Goal: Task Accomplishment & Management: Manage account settings

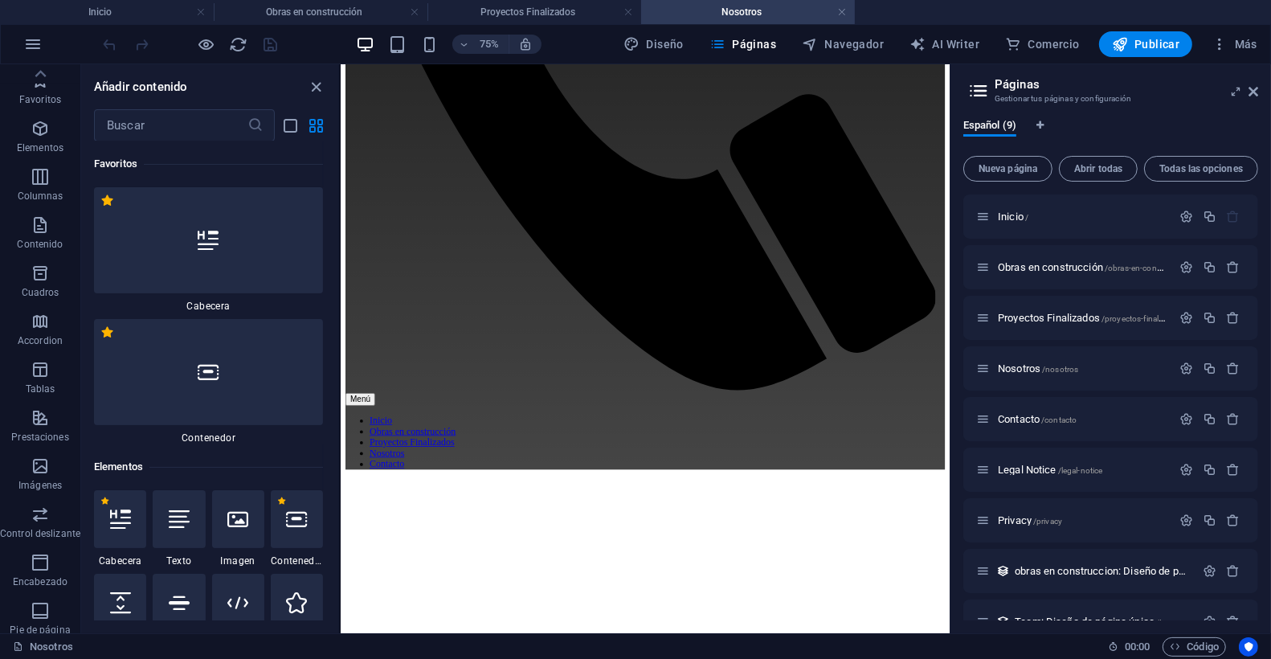
scroll to position [29961, 0]
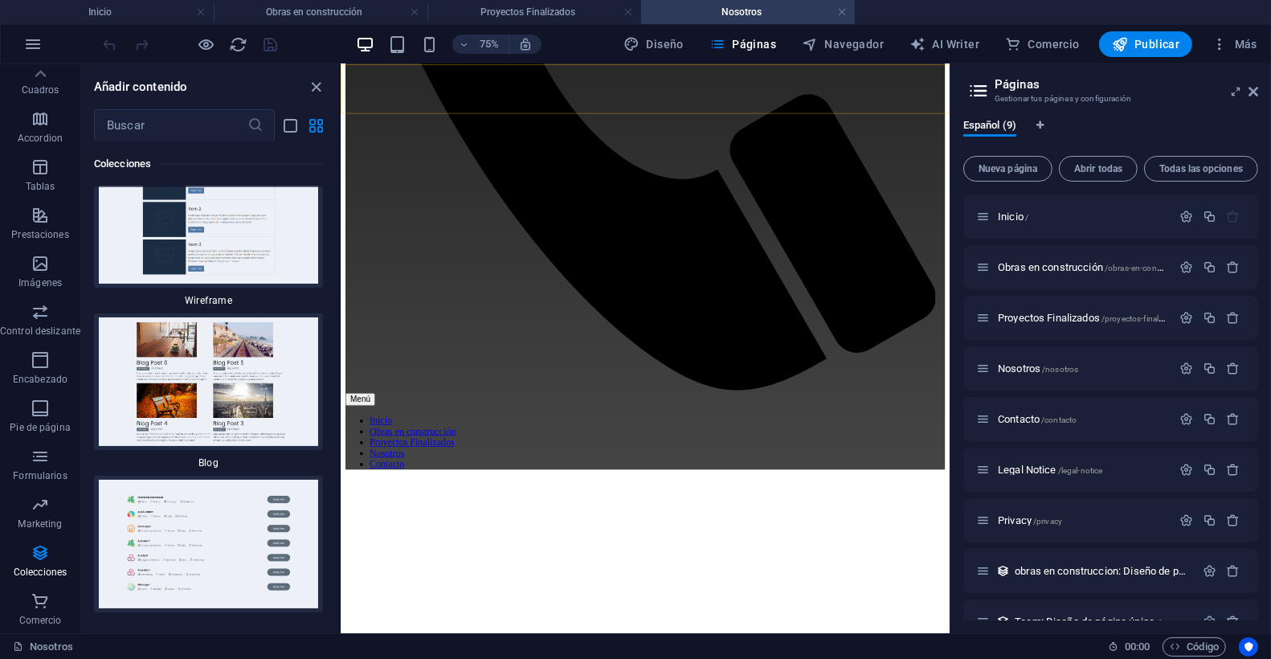
click at [924, 532] on nav "Inicio Obras en construcción Proyectos Finalizados Nosotros Contacto" at bounding box center [745, 568] width 799 height 72
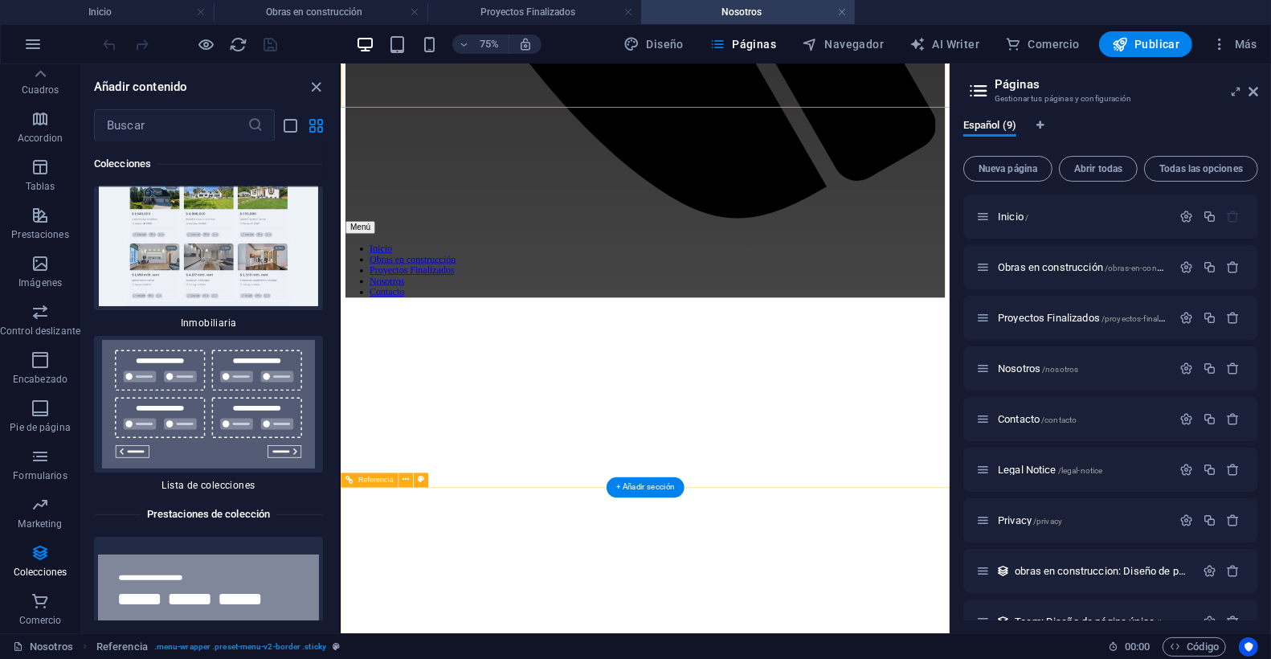
scroll to position [1102, 0]
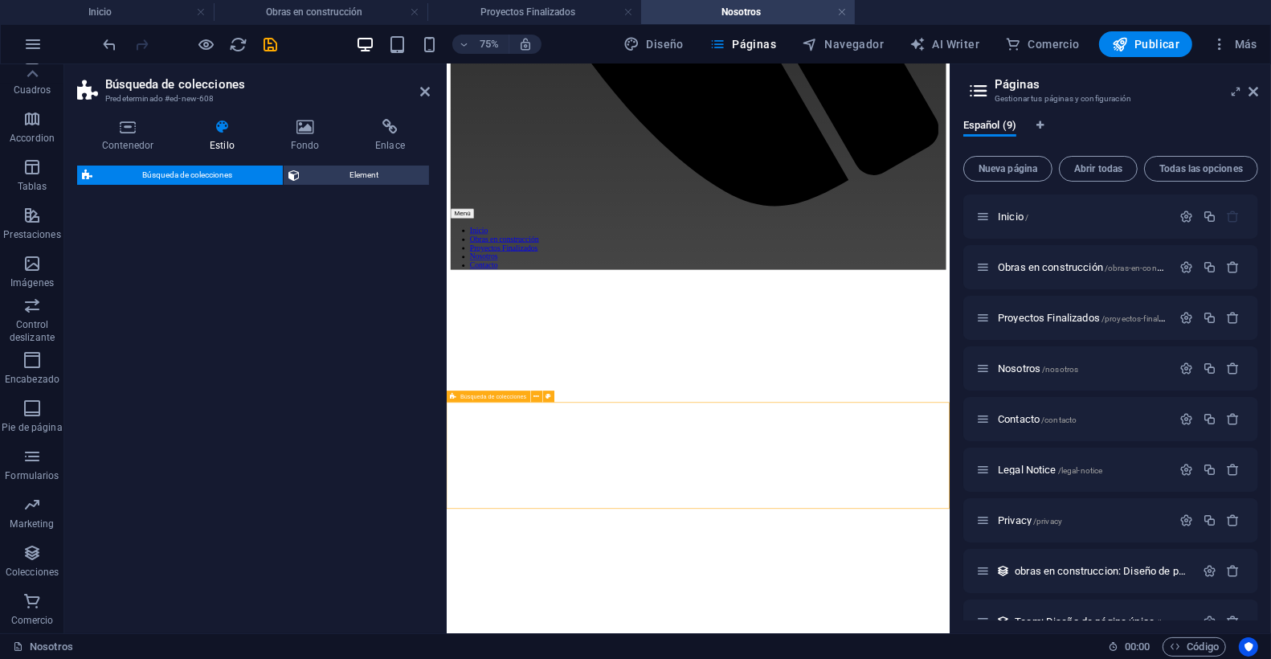
select select "px"
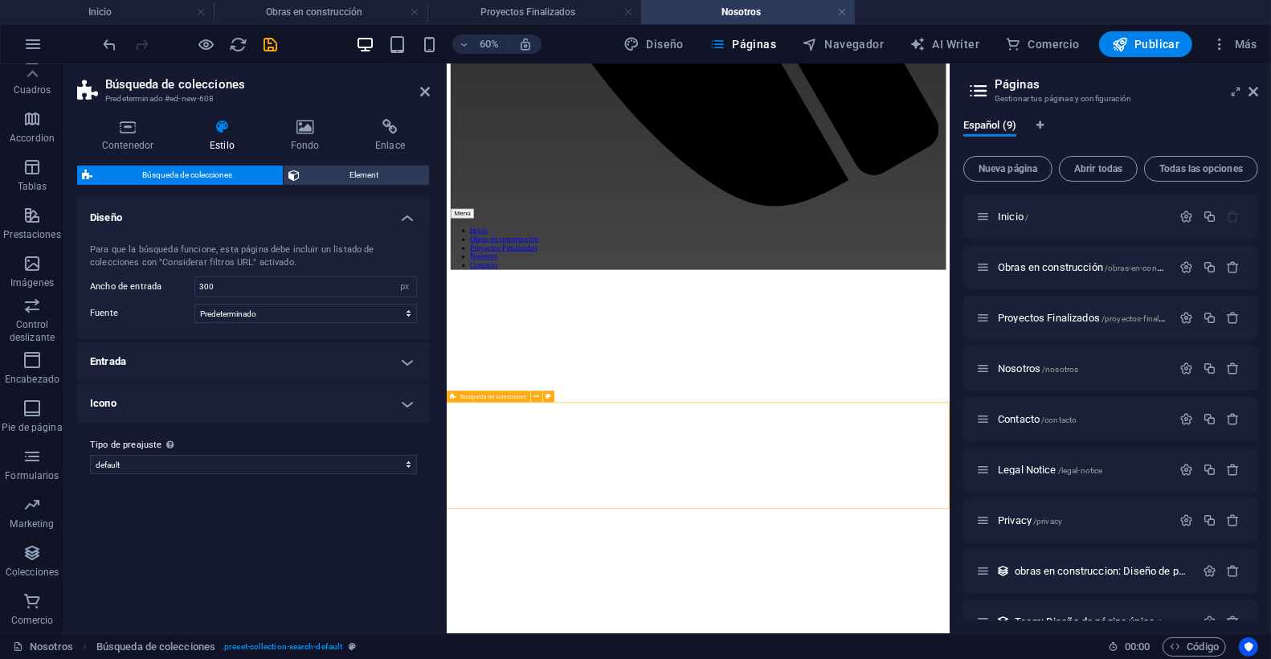
scroll to position [1095, 0]
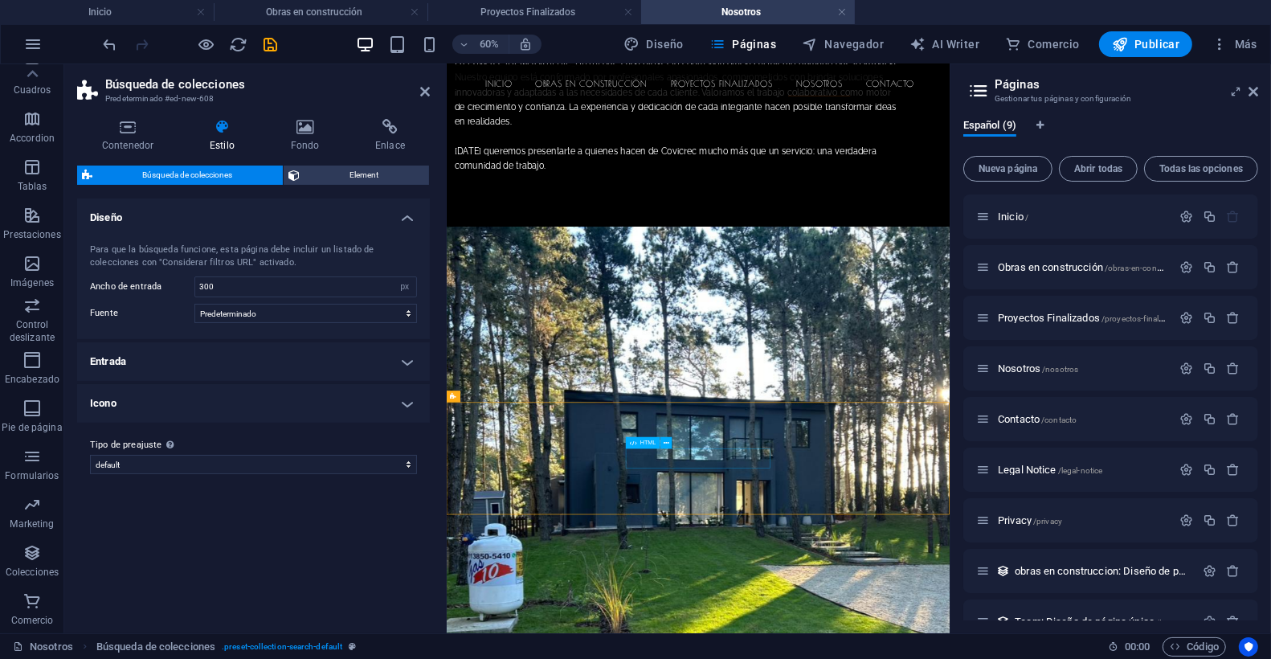
click at [535, 429] on icon at bounding box center [537, 427] width 6 height 10
click at [537, 430] on icon at bounding box center [537, 427] width 6 height 10
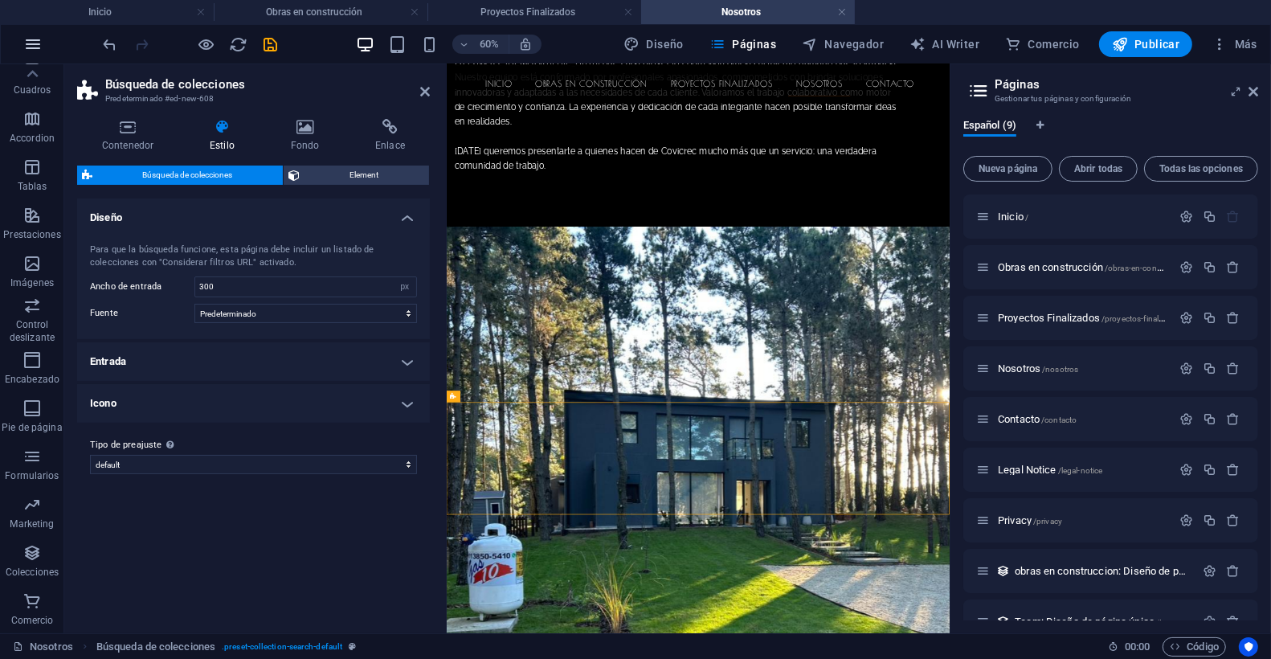
click at [38, 46] on icon "button" at bounding box center [32, 44] width 19 height 19
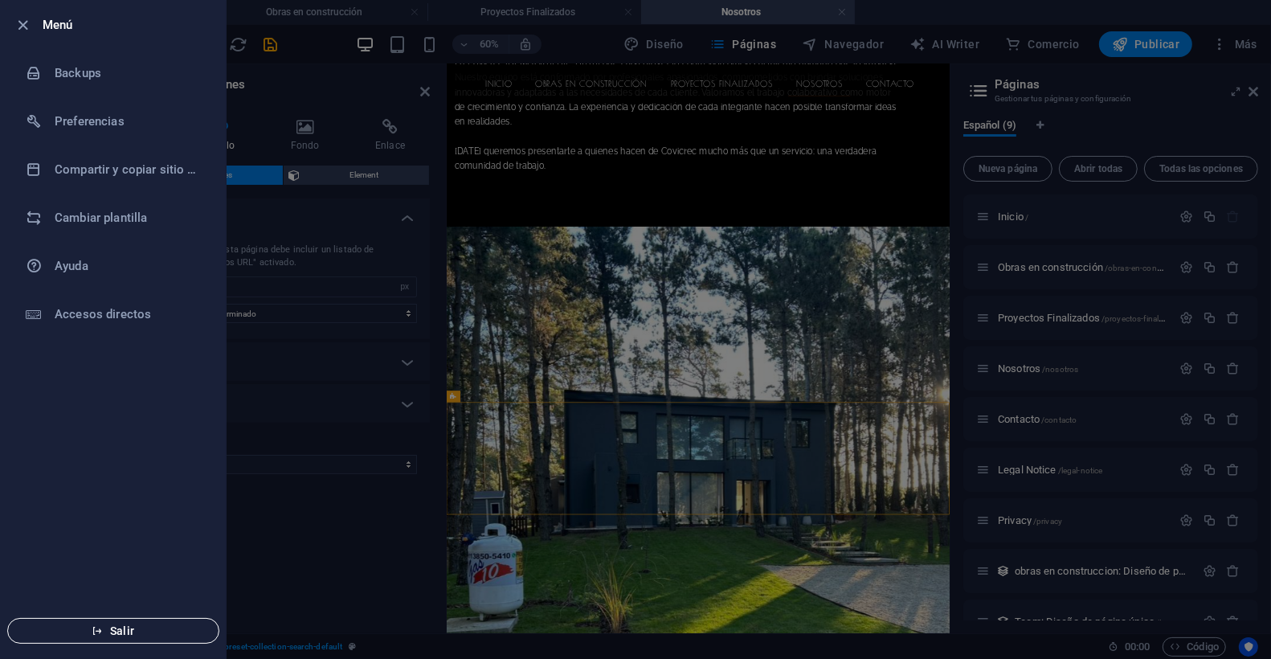
click at [97, 626] on icon "button" at bounding box center [97, 630] width 11 height 11
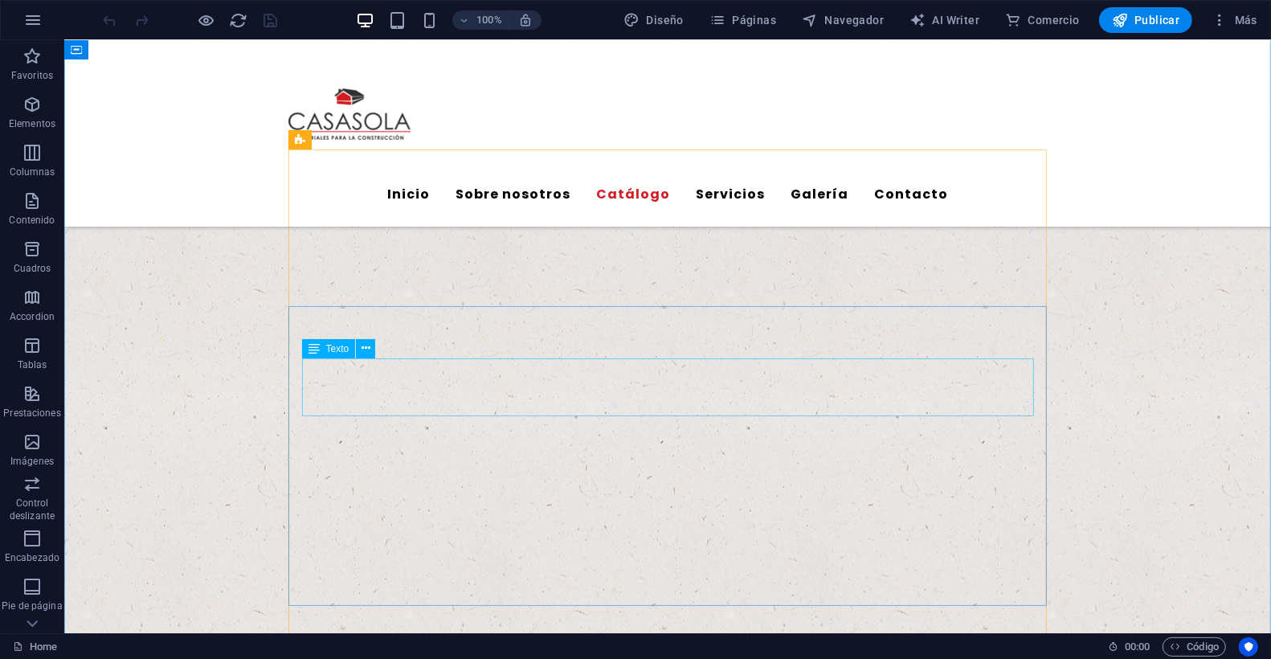
scroll to position [3031, 0]
select select "4"
select select "px"
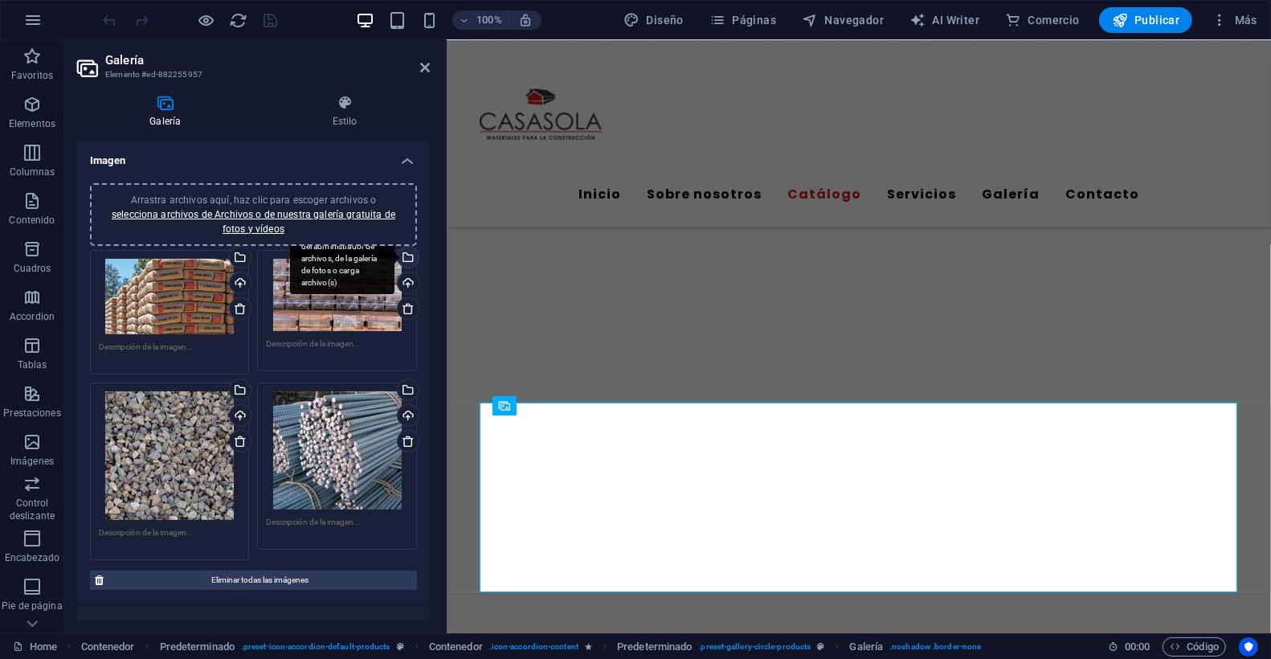
click at [409, 257] on div "Selecciona archivos del administrador de archivos, de la galería de fotos o car…" at bounding box center [406, 259] width 24 height 24
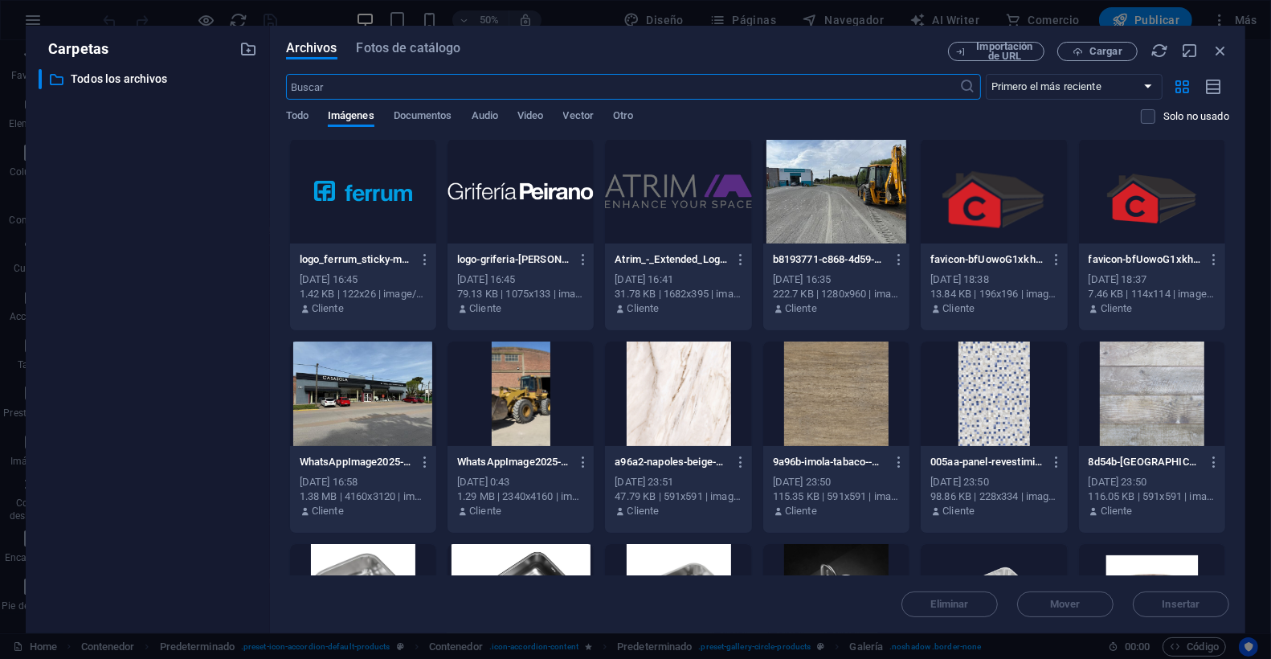
scroll to position [8, 0]
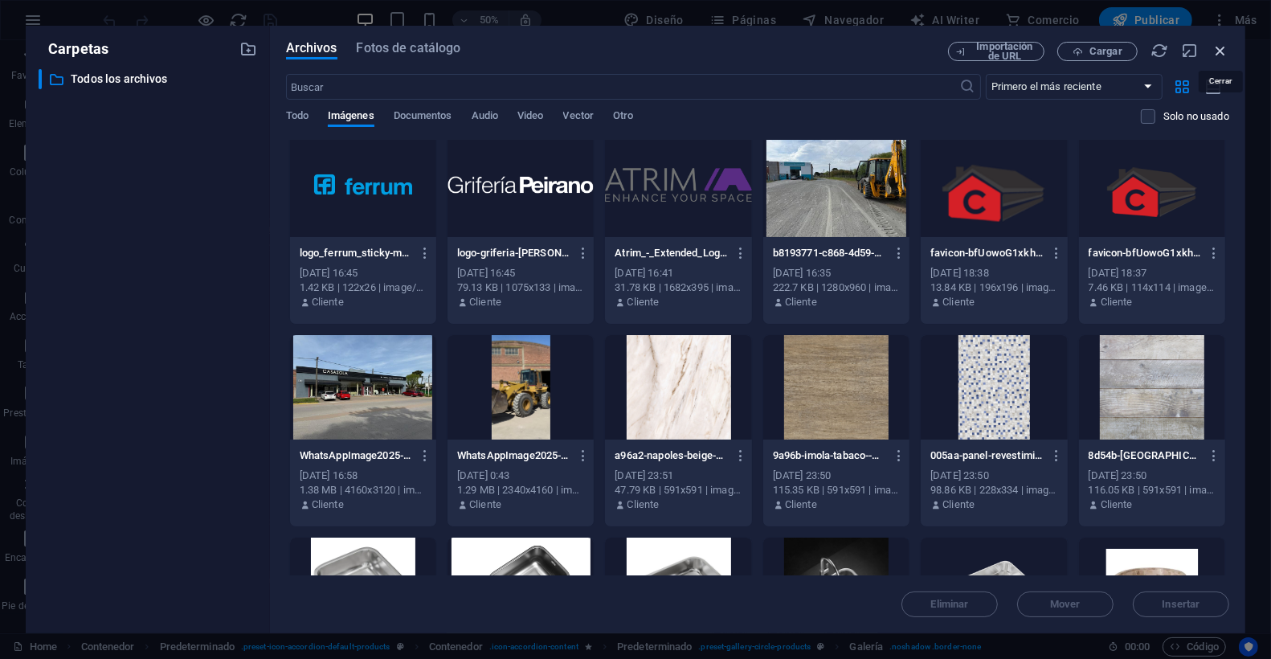
click at [1226, 55] on icon "button" at bounding box center [1220, 51] width 18 height 18
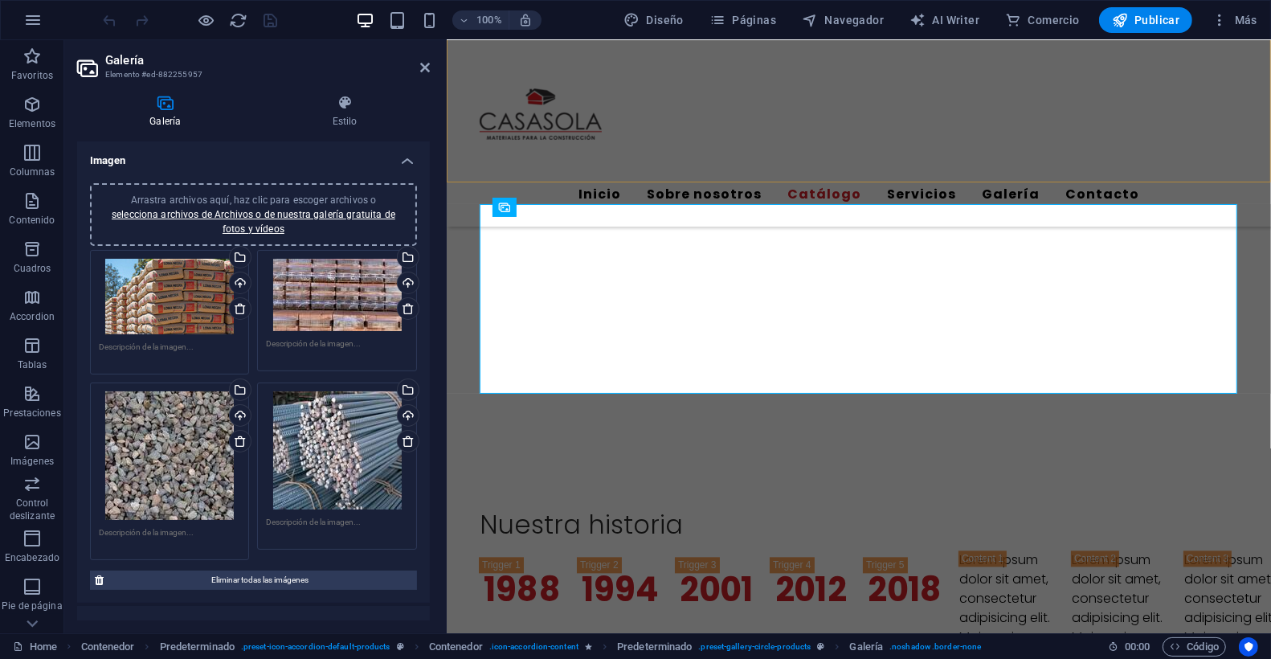
scroll to position [3231, 0]
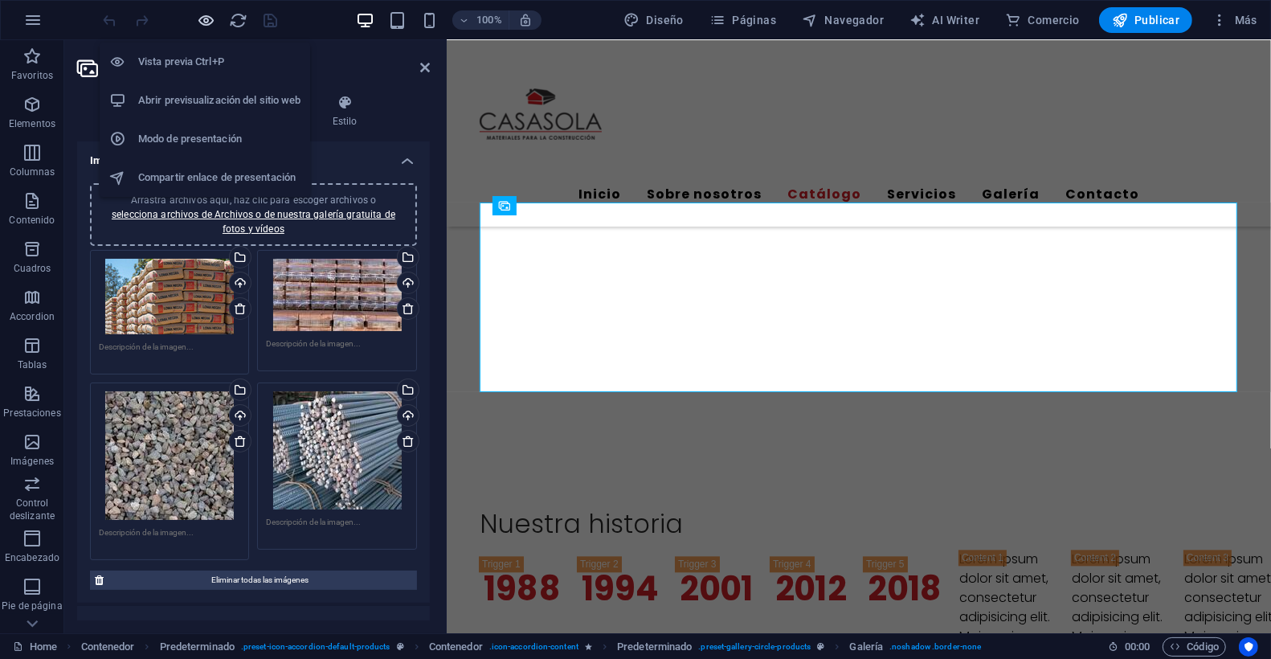
click at [206, 15] on icon "button" at bounding box center [207, 20] width 18 height 18
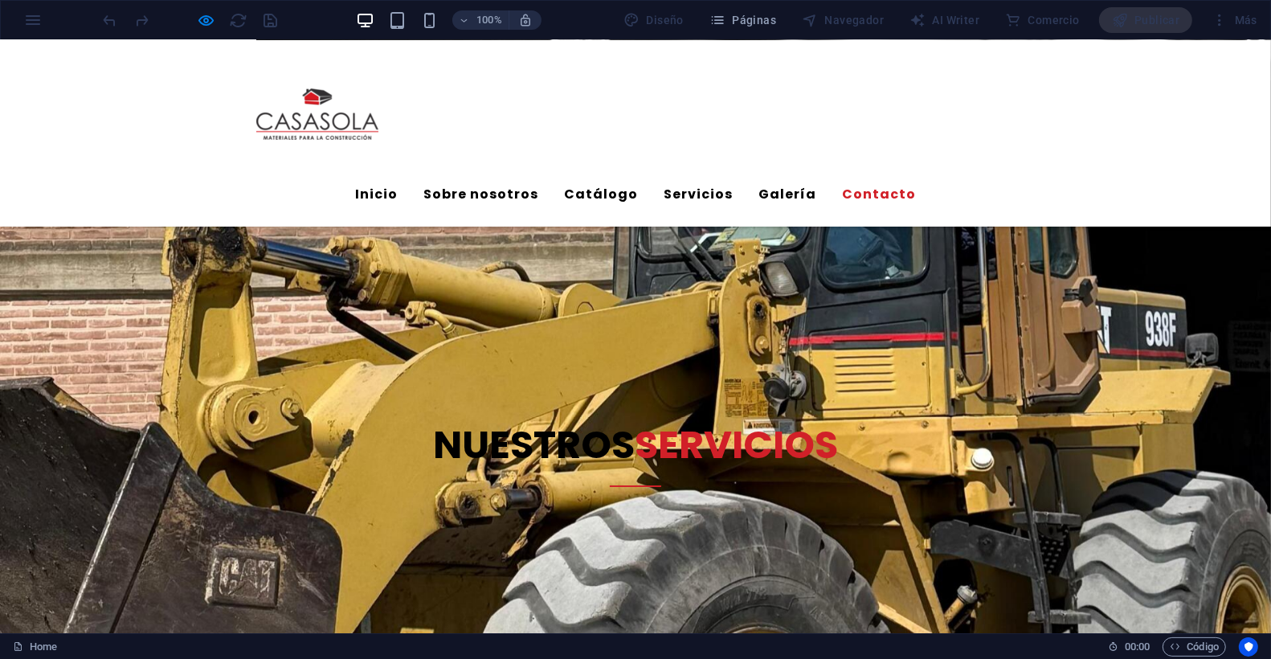
scroll to position [5164, 0]
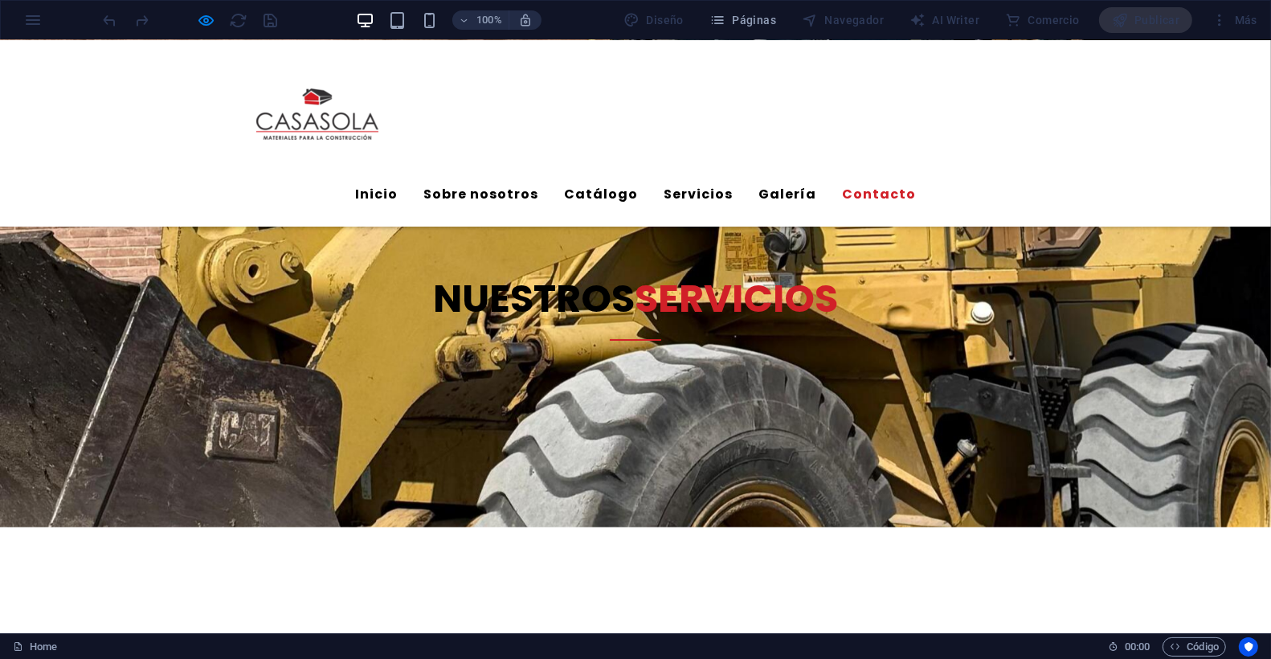
drag, startPoint x: 434, startPoint y: 558, endPoint x: 736, endPoint y: 526, distance: 303.7
drag, startPoint x: 632, startPoint y: 496, endPoint x: 750, endPoint y: 654, distance: 196.8
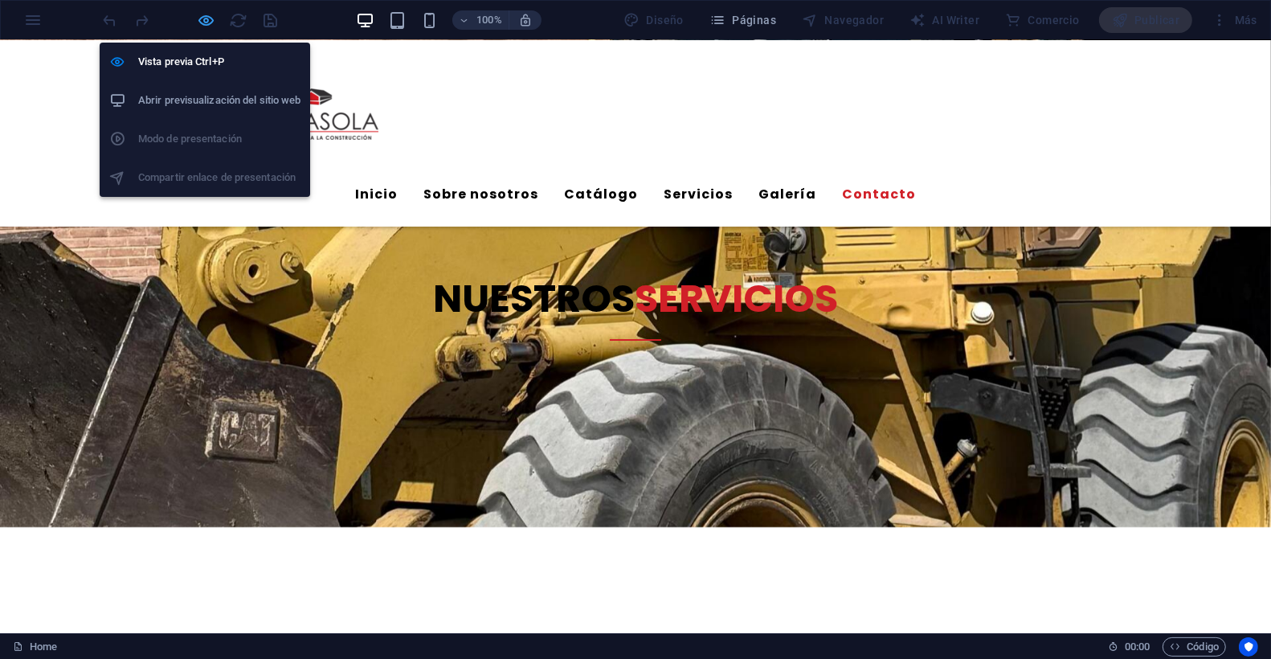
click at [205, 18] on icon "button" at bounding box center [207, 20] width 18 height 18
select select "4"
select select "px"
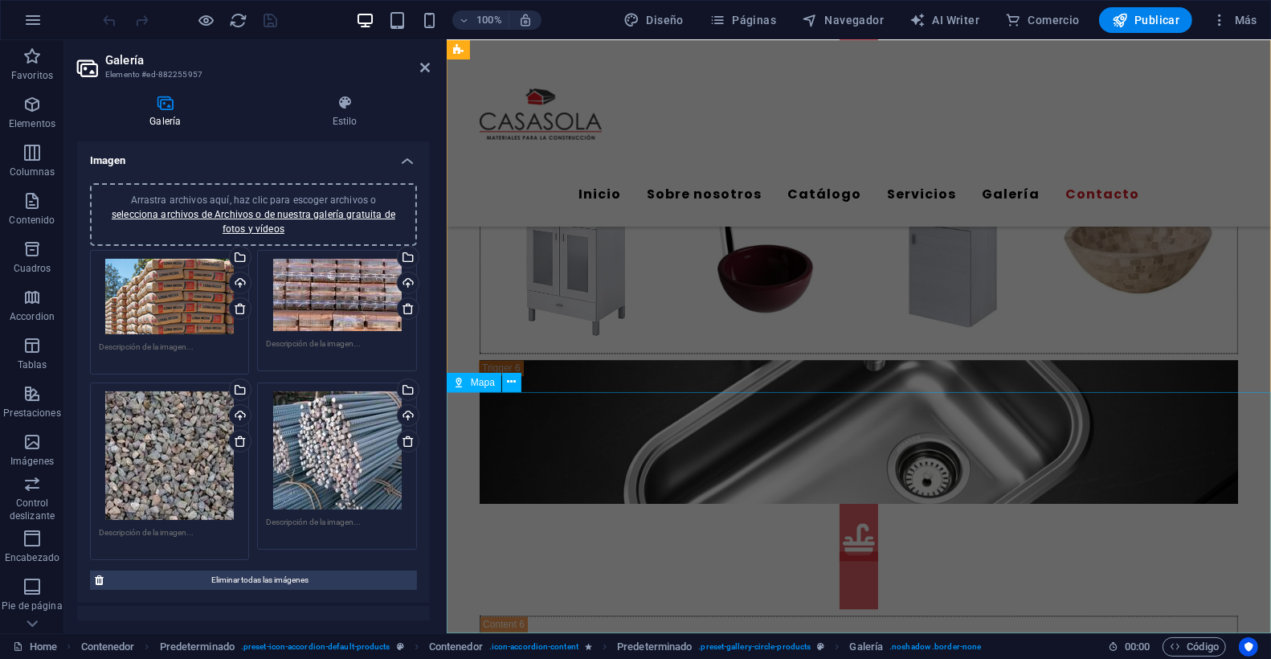
scroll to position [8913, 0]
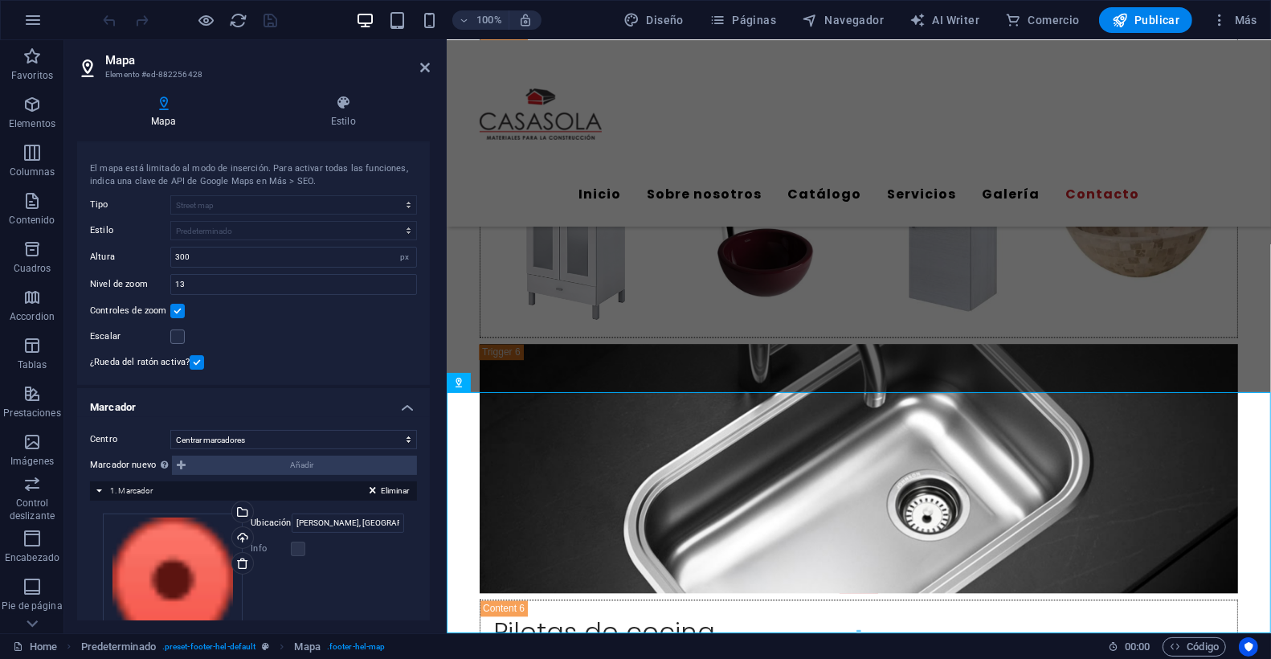
scroll to position [10, 0]
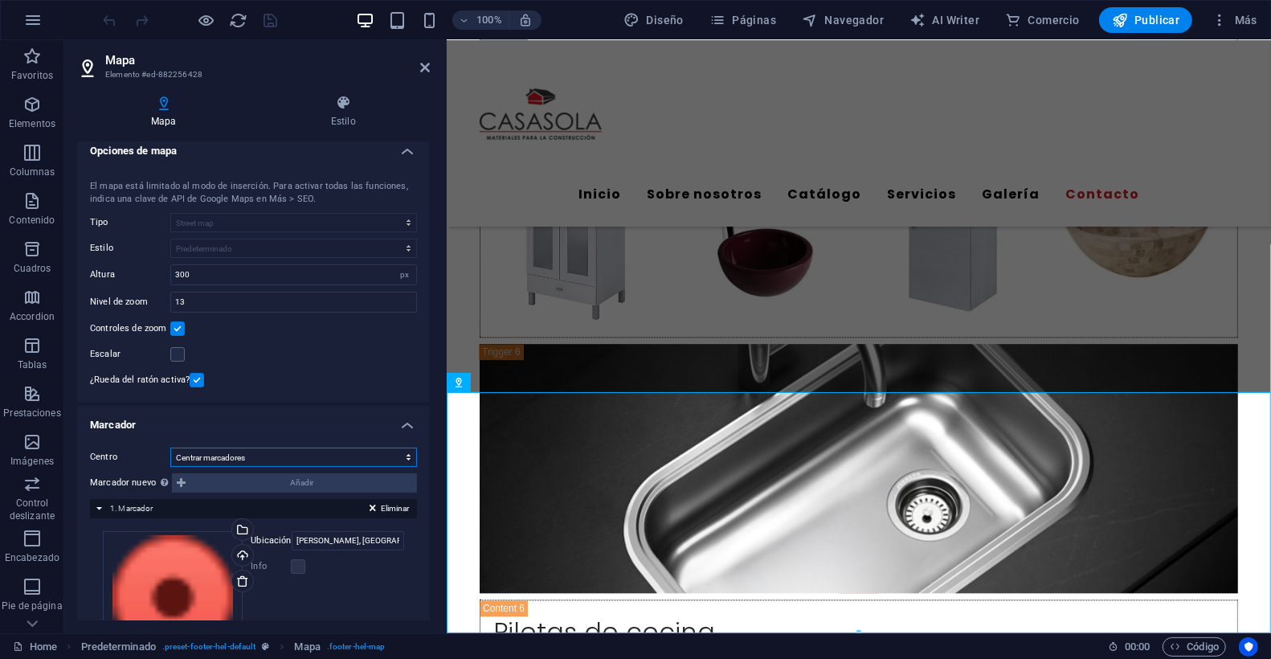
click at [296, 457] on select "No centrar Centrar marcadores Centrar y ampliar marcadores" at bounding box center [293, 456] width 247 height 19
click at [170, 447] on select "No centrar Centrar marcadores Centrar y ampliar marcadores" at bounding box center [293, 456] width 247 height 19
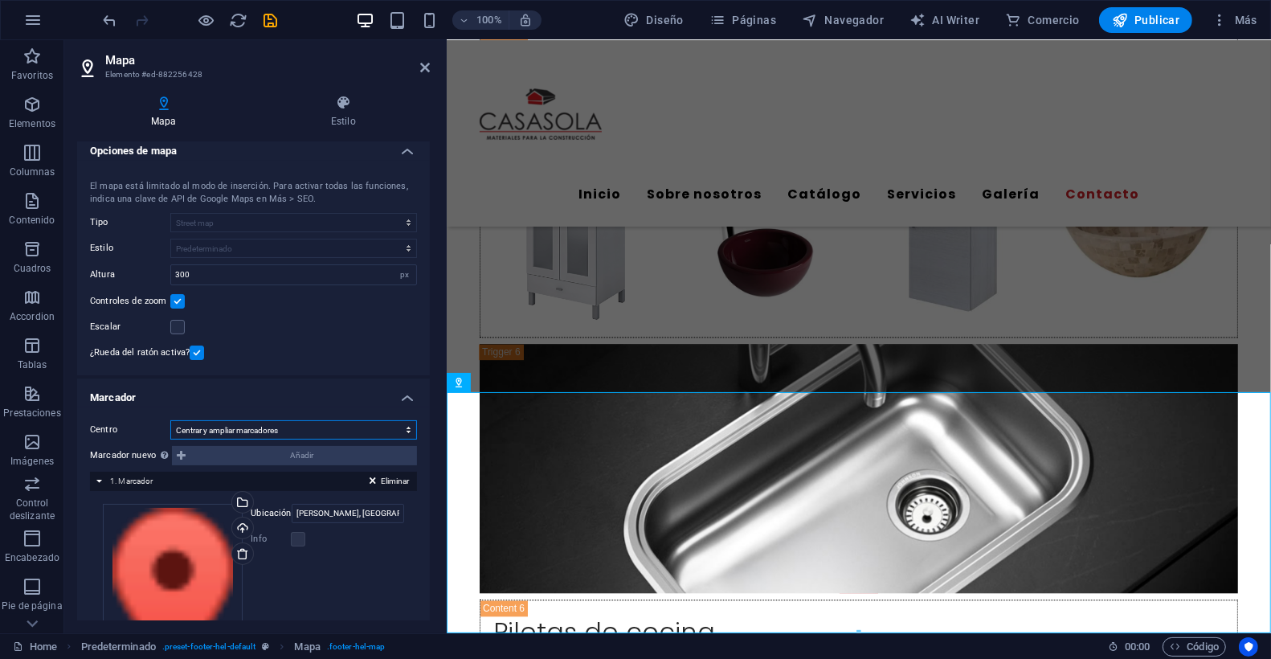
click at [256, 426] on select "No centrar Centrar marcadores Centrar y ampliar marcadores" at bounding box center [293, 429] width 247 height 19
click at [170, 439] on select "No centrar Centrar marcadores Centrar y ampliar marcadores" at bounding box center [293, 429] width 247 height 19
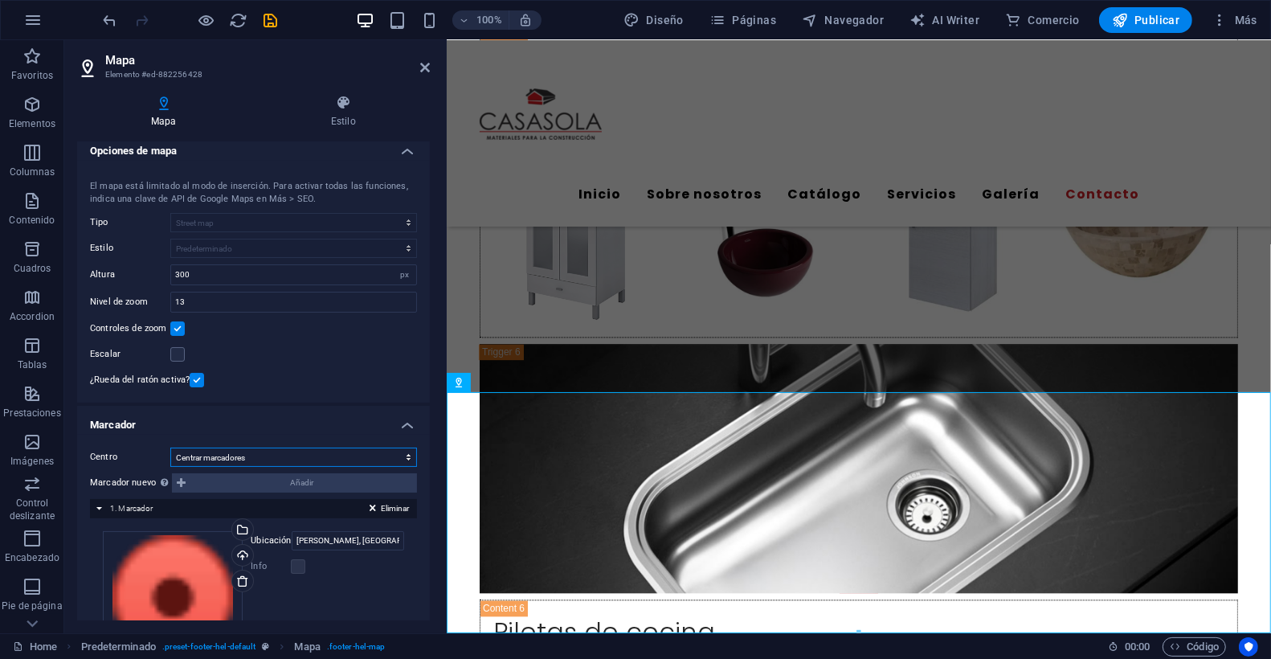
click at [247, 452] on select "No centrar Centrar marcadores Centrar y ampliar marcadores" at bounding box center [293, 456] width 247 height 19
select select "0"
click at [170, 464] on select "No centrar Centrar marcadores Centrar y ampliar marcadores" at bounding box center [293, 456] width 247 height 19
type input "Av. Circunvalación N°581, 7165 Villa Gesell"
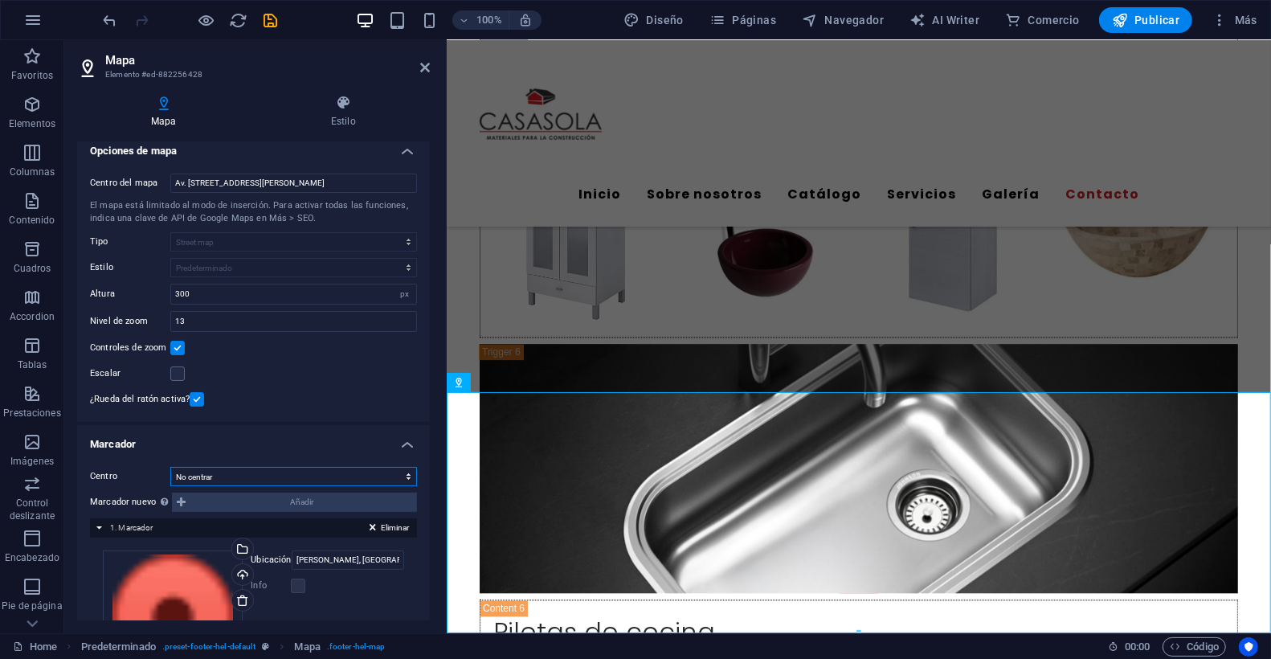
click at [237, 474] on select "No centrar Centrar marcadores Centrar y ampliar marcadores" at bounding box center [293, 476] width 247 height 19
click at [170, 467] on select "No centrar Centrar marcadores Centrar y ampliar marcadores" at bounding box center [293, 476] width 247 height 19
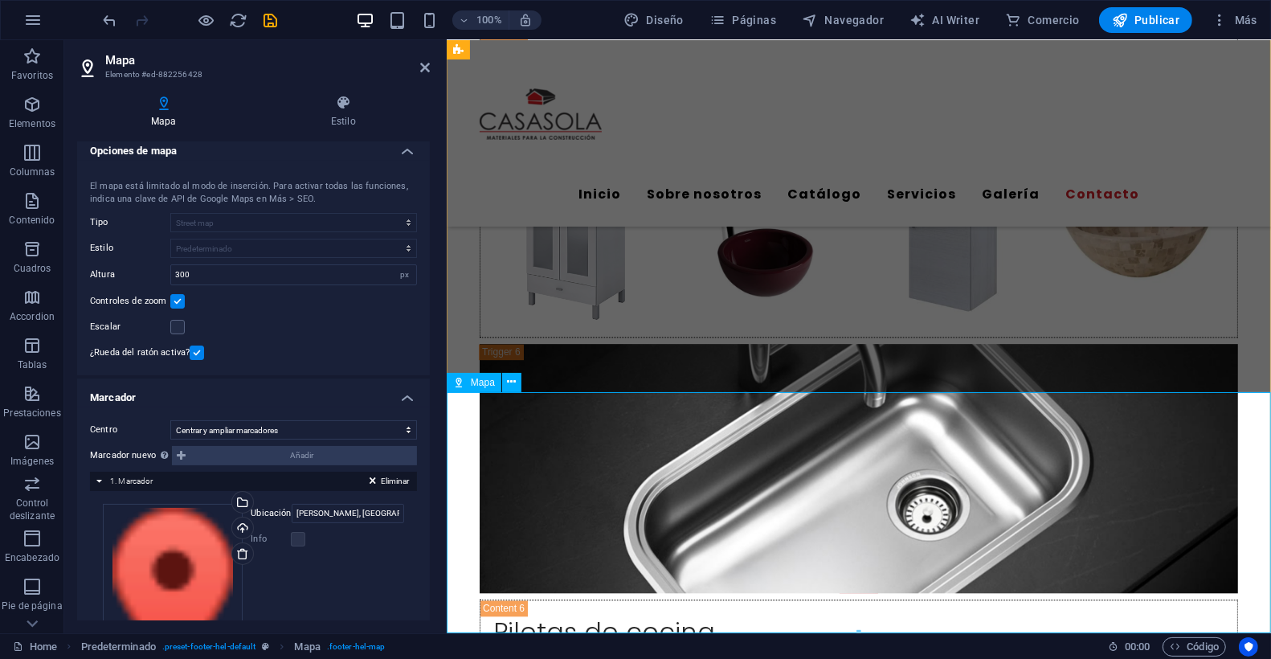
click at [281, 431] on select "No centrar Centrar marcadores Centrar y ampliar marcadores" at bounding box center [293, 429] width 247 height 19
select select "1"
click at [170, 439] on select "No centrar Centrar marcadores Centrar y ampliar marcadores" at bounding box center [293, 429] width 247 height 19
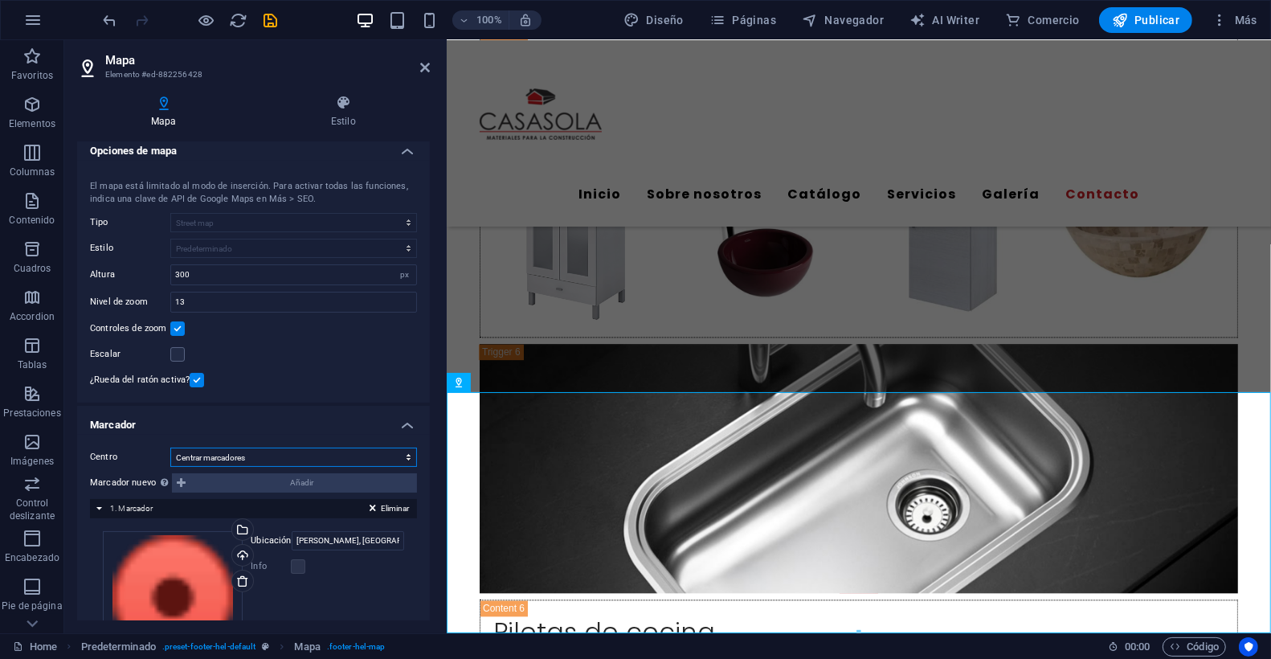
scroll to position [0, 0]
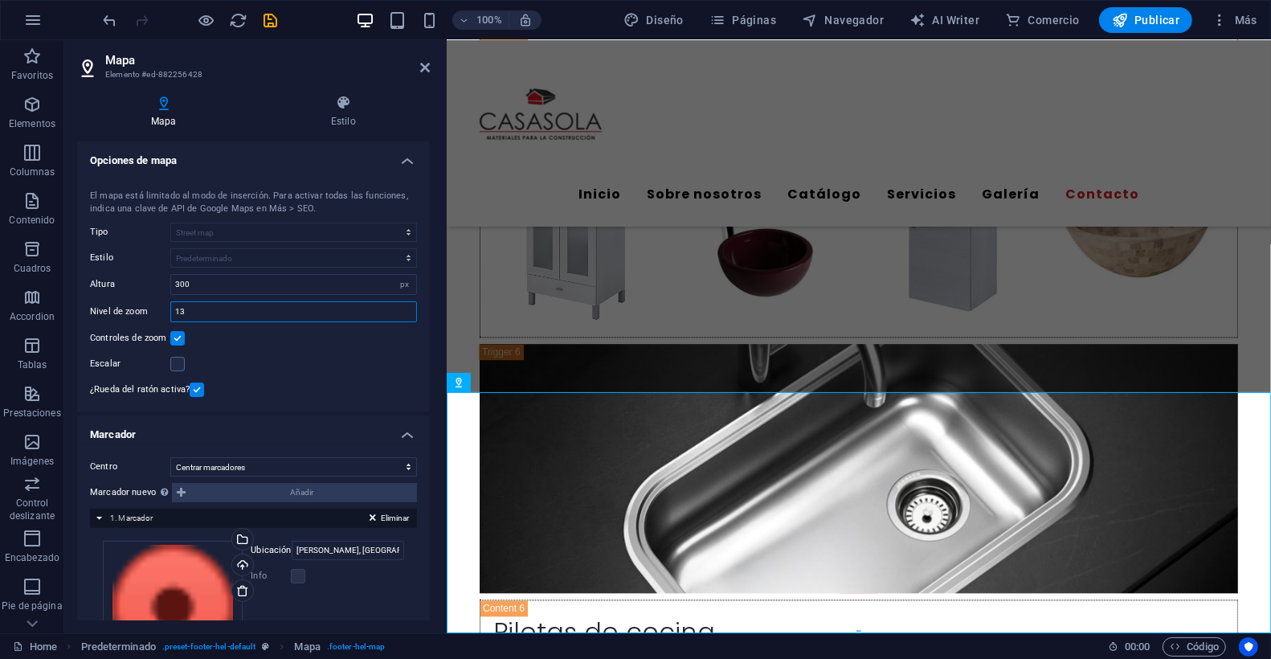
drag, startPoint x: 198, startPoint y: 309, endPoint x: 167, endPoint y: 305, distance: 30.8
click at [131, 308] on div "Nivel de zoom 13" at bounding box center [253, 311] width 327 height 21
drag, startPoint x: 198, startPoint y: 312, endPoint x: 141, endPoint y: 304, distance: 57.6
click at [141, 304] on div "Nivel de zoom 2" at bounding box center [253, 311] width 327 height 21
click at [214, 282] on input "300" at bounding box center [293, 284] width 245 height 19
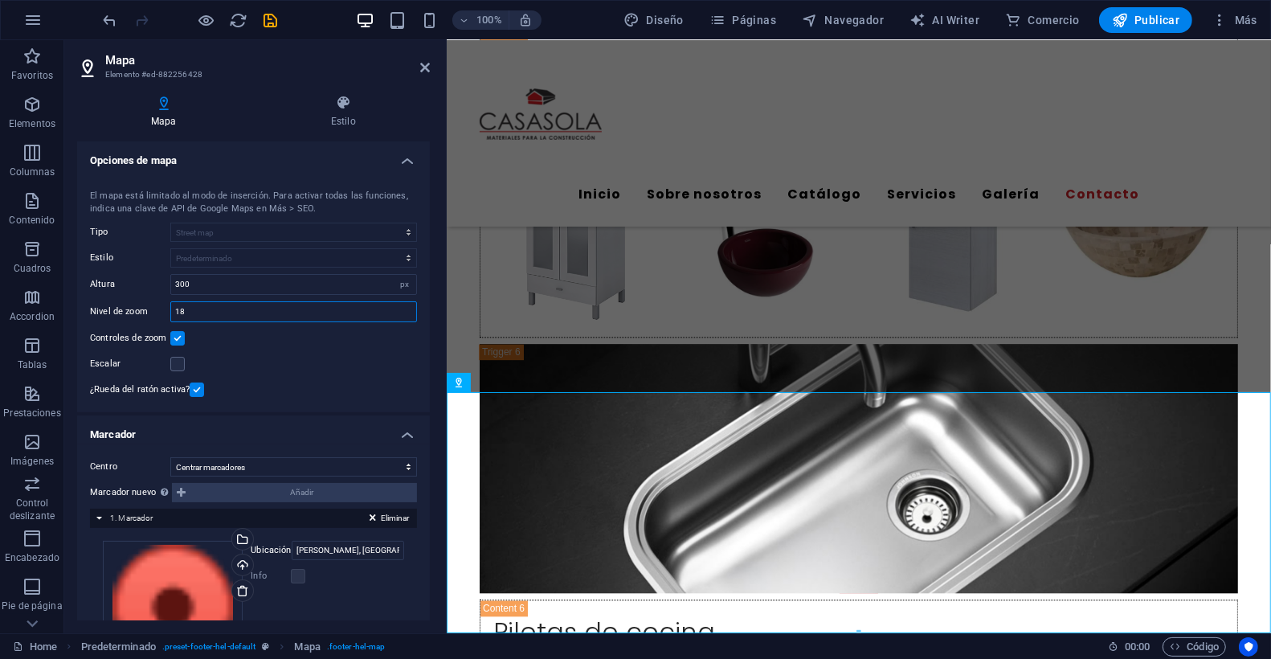
drag, startPoint x: 199, startPoint y: 316, endPoint x: 166, endPoint y: 309, distance: 33.5
click at [166, 309] on div "Nivel de zoom 18" at bounding box center [253, 311] width 327 height 21
type input "15"
click at [222, 280] on input "300" at bounding box center [293, 284] width 245 height 19
click at [258, 492] on div "Marcador nuevo Para activar esta prestación, indique una clave API de Google Ma…" at bounding box center [253, 492] width 327 height 19
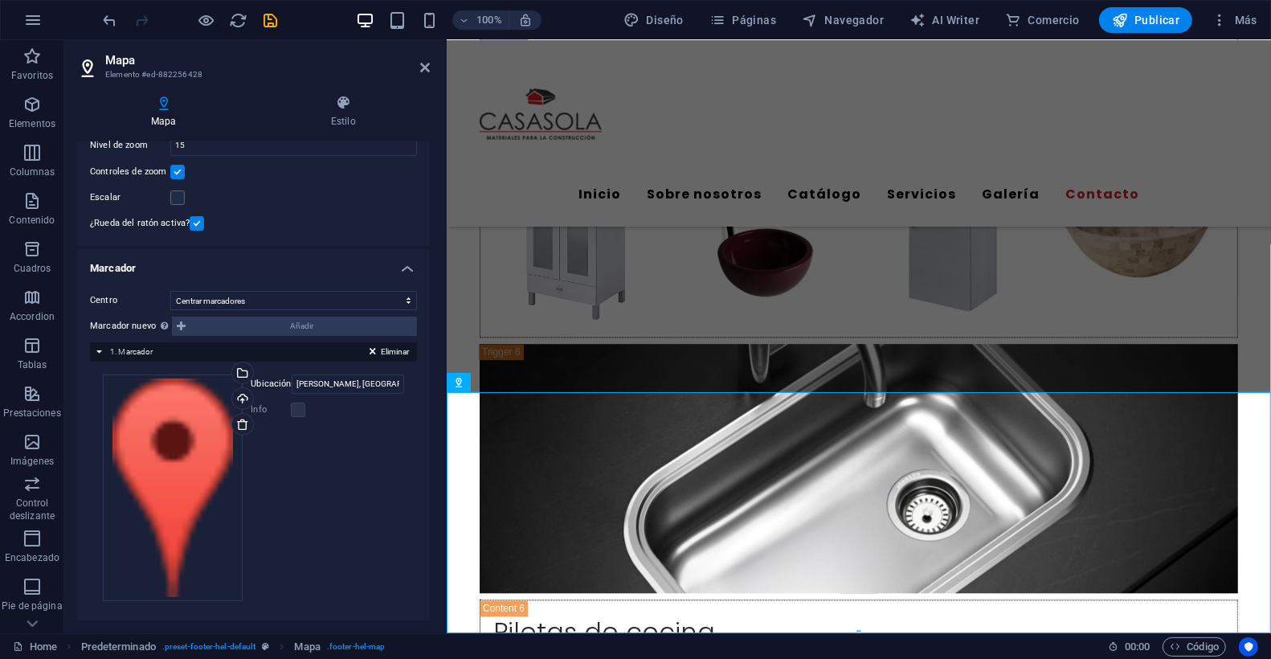
scroll to position [171, 0]
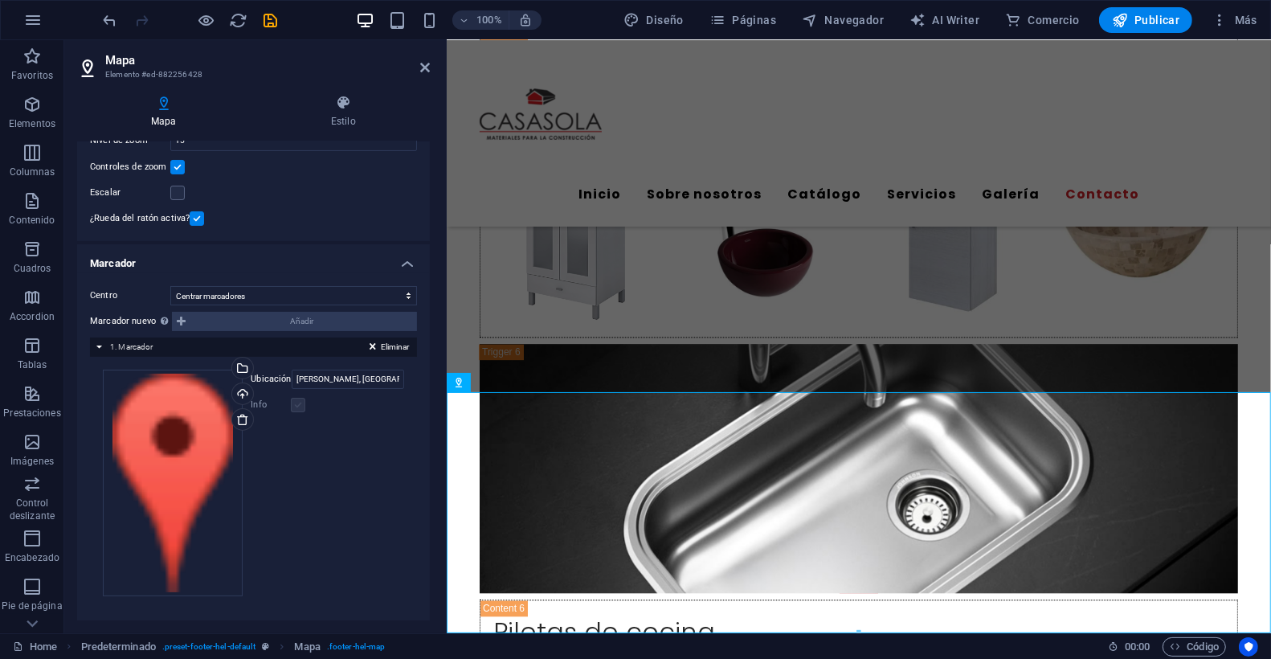
click at [305, 407] on label at bounding box center [298, 405] width 14 height 14
click at [303, 406] on label at bounding box center [298, 405] width 14 height 14
click at [304, 398] on label at bounding box center [298, 405] width 14 height 14
click at [297, 399] on label at bounding box center [298, 405] width 14 height 14
click at [297, 398] on label at bounding box center [298, 405] width 14 height 14
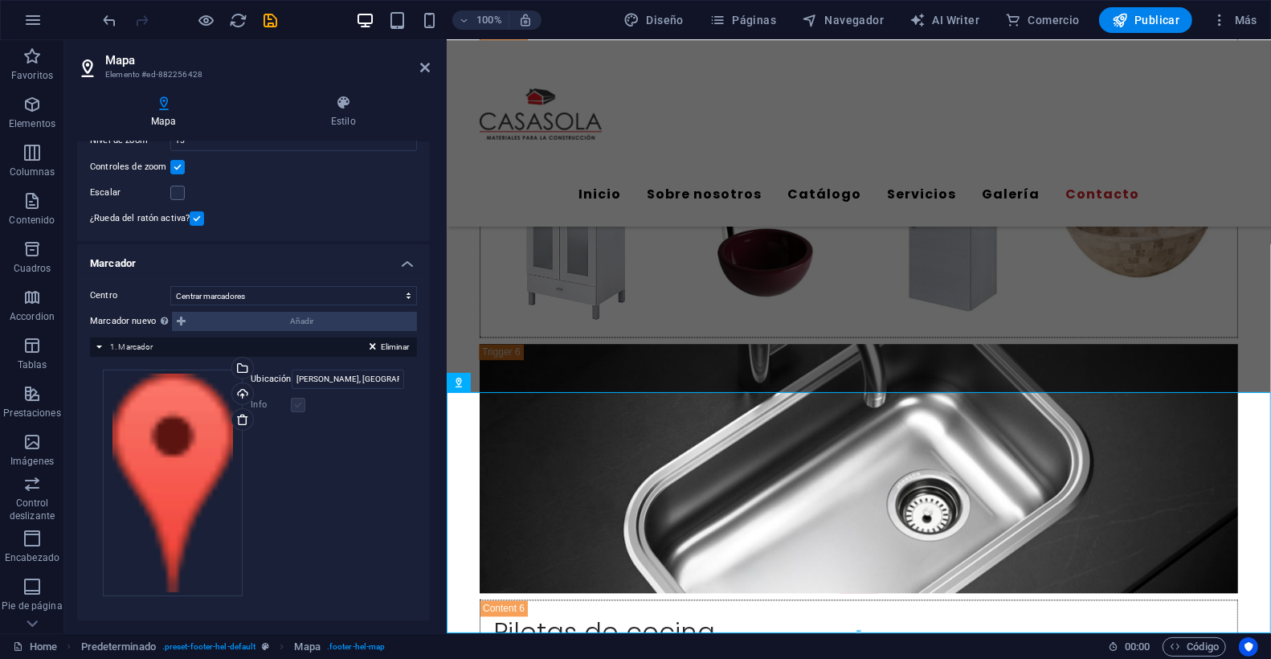
click at [297, 399] on label at bounding box center [298, 405] width 14 height 14
click at [293, 410] on div "Info" at bounding box center [327, 404] width 153 height 19
click at [300, 403] on label at bounding box center [298, 405] width 14 height 14
drag, startPoint x: 384, startPoint y: 379, endPoint x: 268, endPoint y: 380, distance: 115.7
click at [268, 380] on div "Ubicación Casasola, Villa Gesell" at bounding box center [327, 378] width 153 height 19
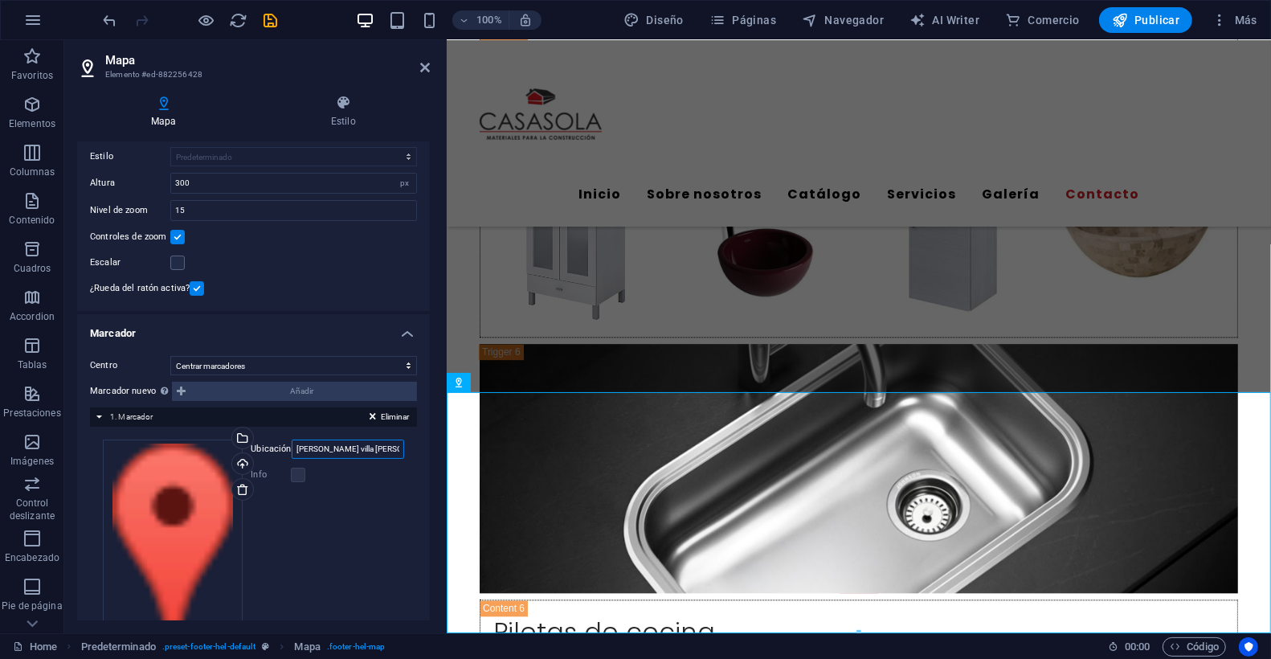
scroll to position [102, 0]
drag, startPoint x: 384, startPoint y: 447, endPoint x: 259, endPoint y: 439, distance: 124.7
click at [259, 439] on div "Ubicación casasola villa gesell" at bounding box center [327, 448] width 153 height 19
paste input "https://maps.app.goo.gl/zxroNVD5PAmwk91Y9"
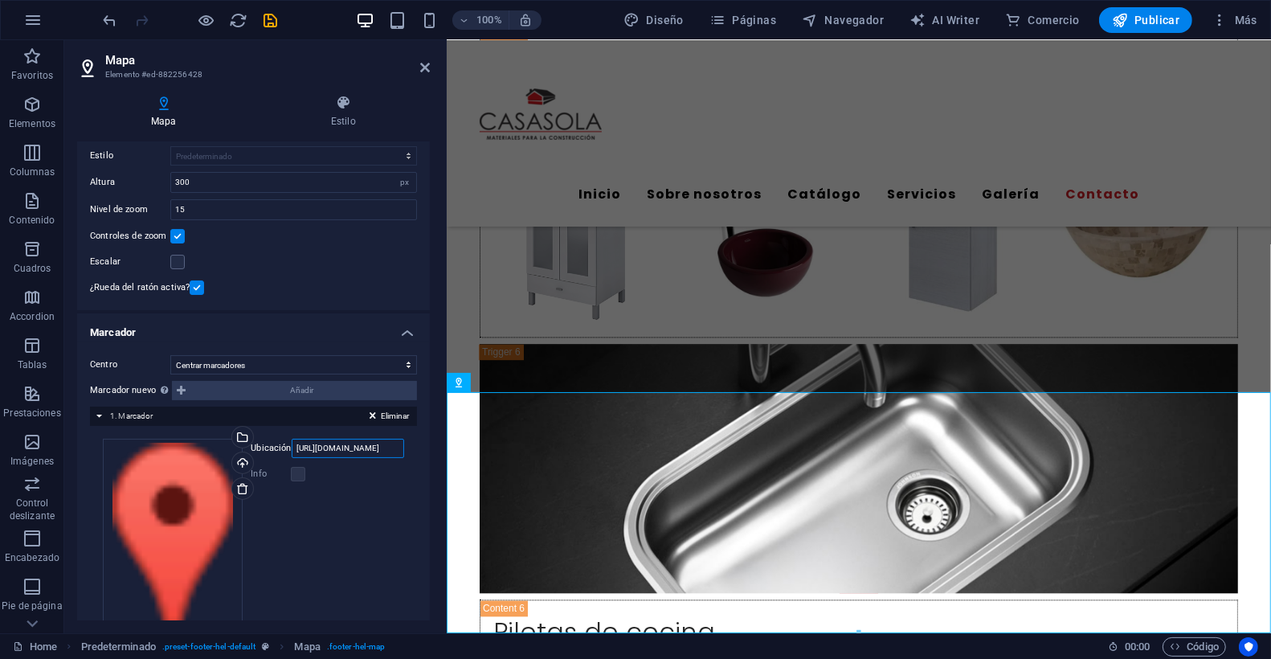
click at [369, 447] on input "https://maps.app.goo.gl/zxroNVD5PAmwk91Y9" at bounding box center [348, 448] width 112 height 19
paste input "Casasola Av. Circunvalación 581"
drag, startPoint x: 342, startPoint y: 448, endPoint x: 324, endPoint y: 448, distance: 18.5
click at [324, 448] on input "Casasola Av. Circunvalación 581" at bounding box center [348, 448] width 112 height 19
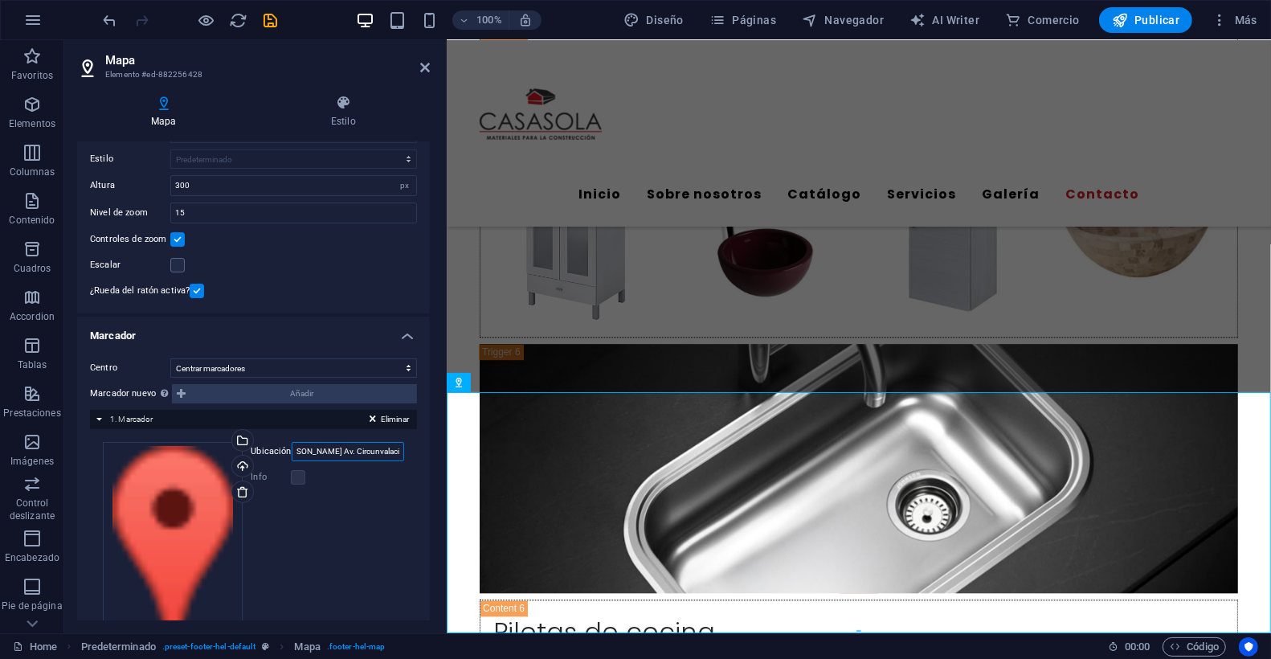
scroll to position [101, 0]
click at [397, 451] on input "Casasola Av. Circunvalación 581" at bounding box center [348, 448] width 112 height 19
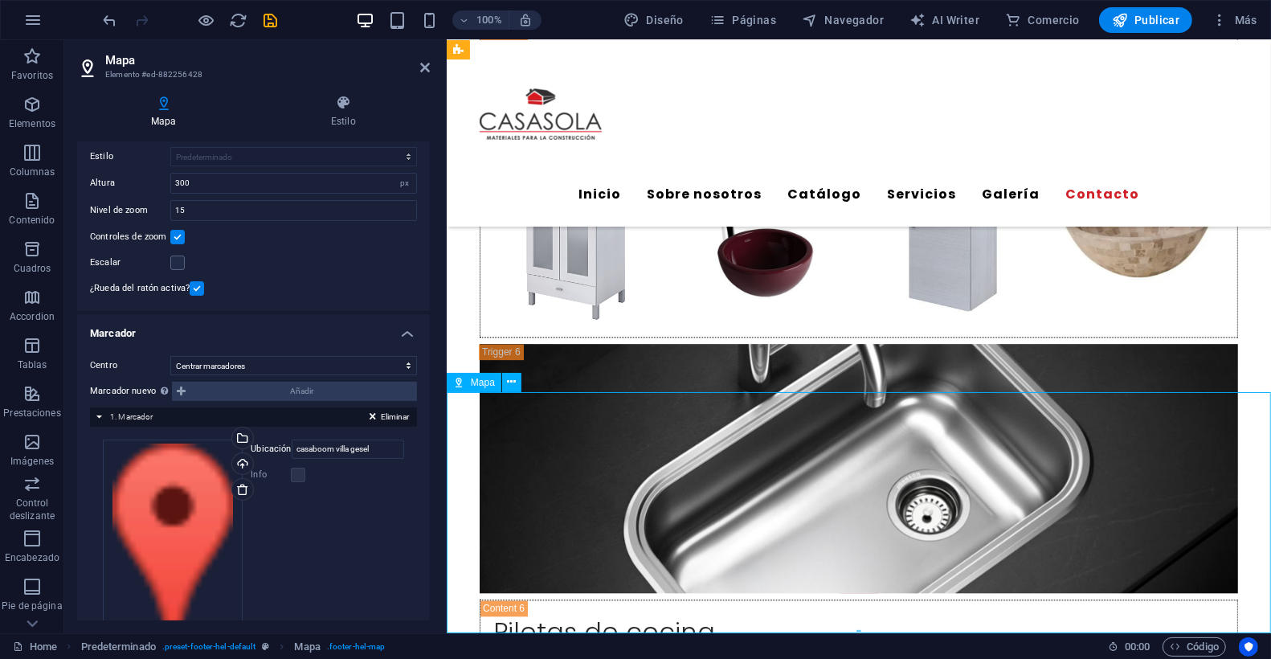
drag, startPoint x: 732, startPoint y: 501, endPoint x: 953, endPoint y: 465, distance: 223.8
drag, startPoint x: 393, startPoint y: 444, endPoint x: 214, endPoint y: 440, distance: 178.3
click at [214, 440] on div "Arrastra archivos aquí, haz clic para escoger archivos o selecciona archivos de…" at bounding box center [253, 552] width 301 height 227
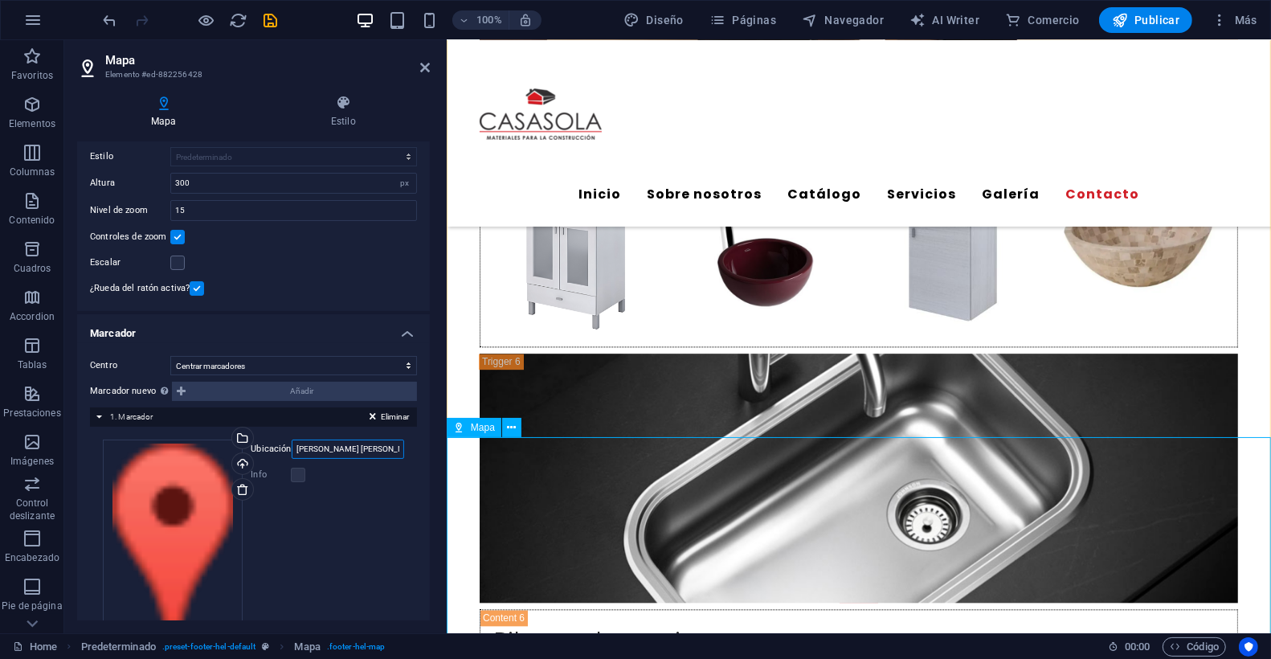
scroll to position [8913, 0]
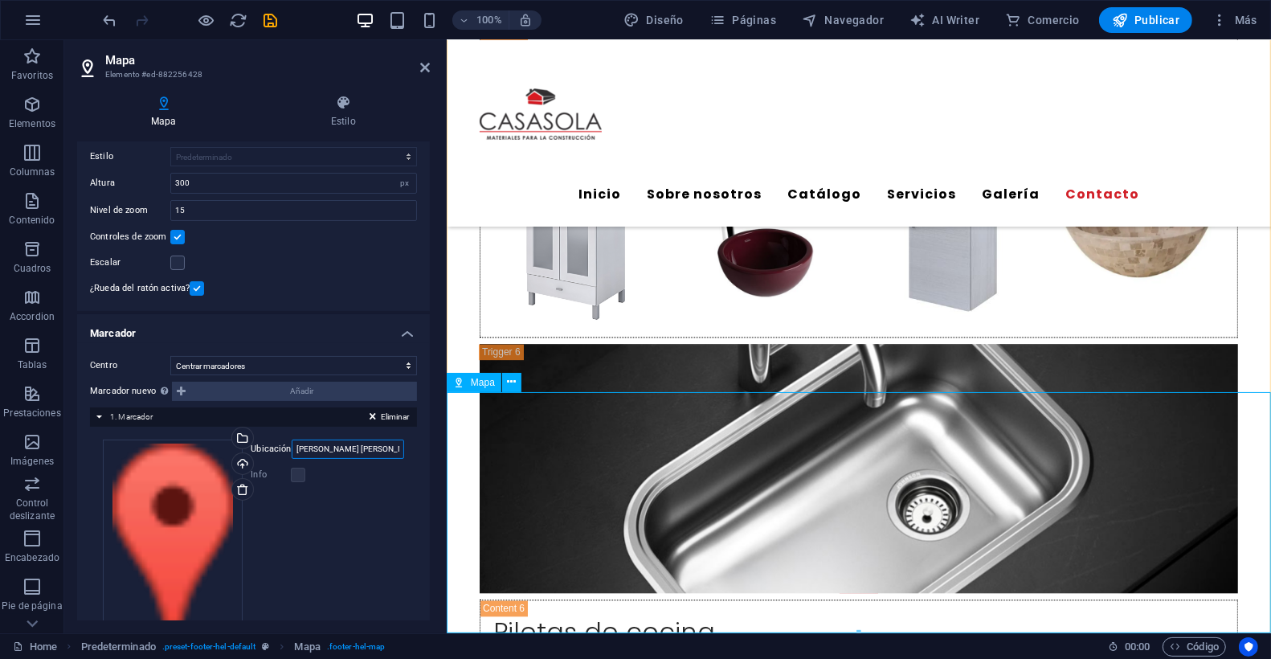
type input "casasola gesell"
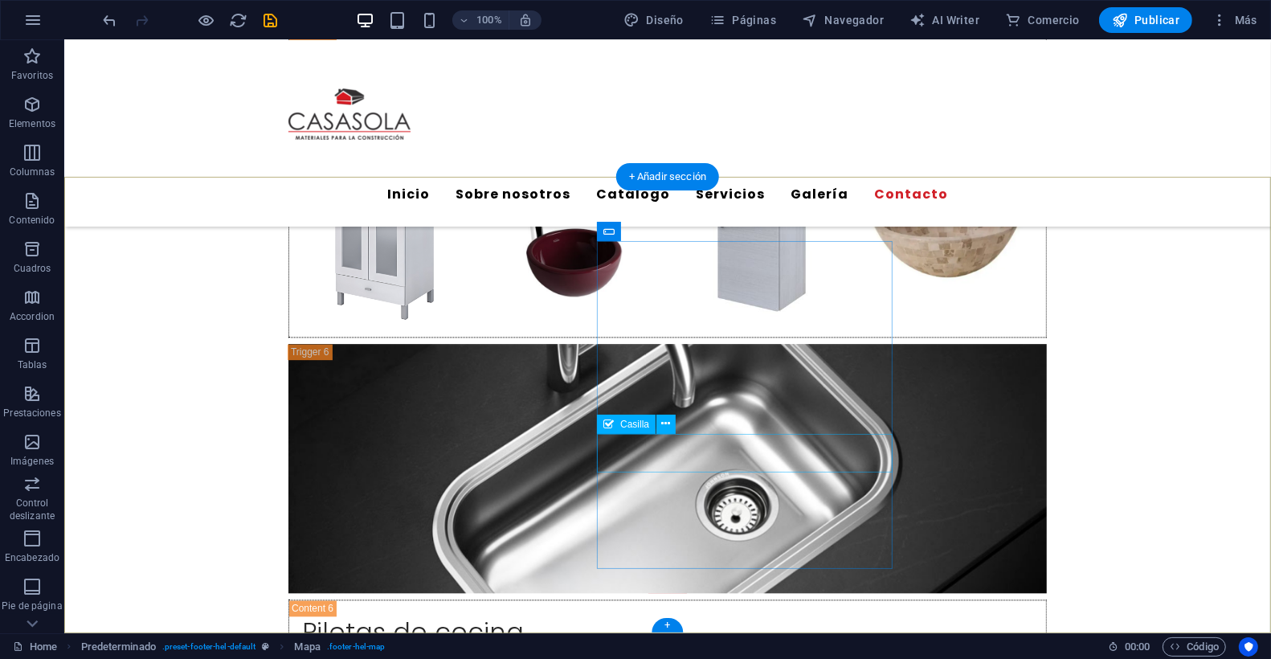
scroll to position [8672, 0]
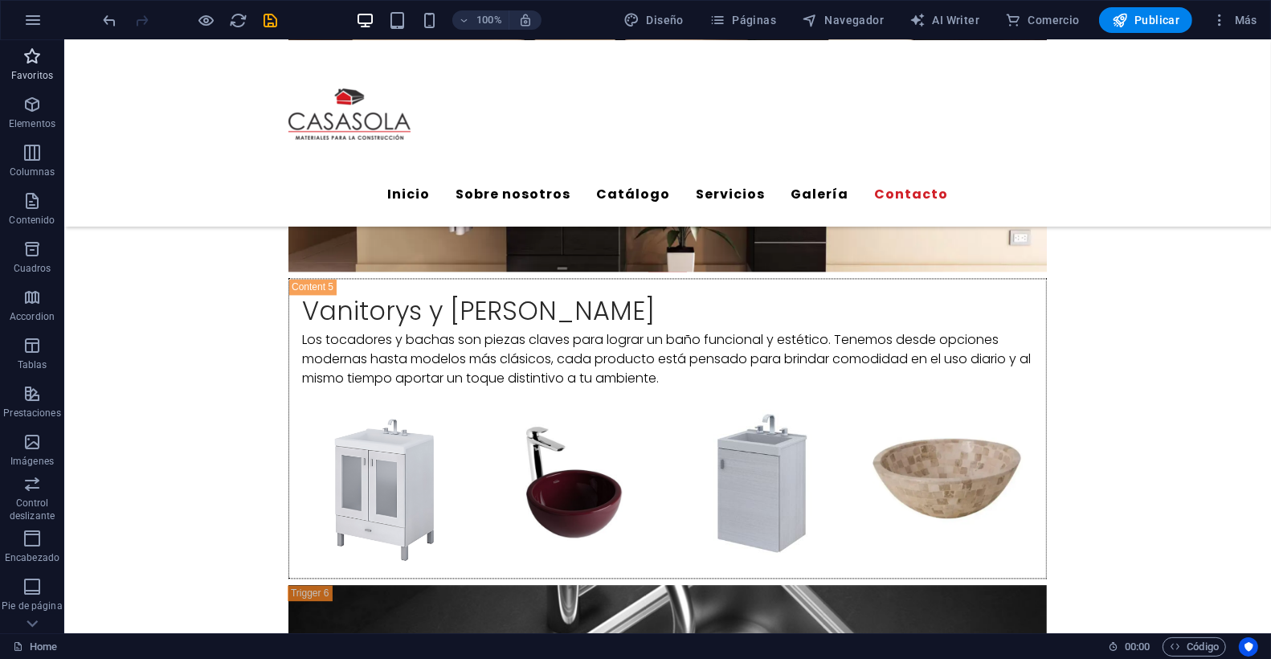
click at [35, 65] on icon "button" at bounding box center [31, 56] width 19 height 19
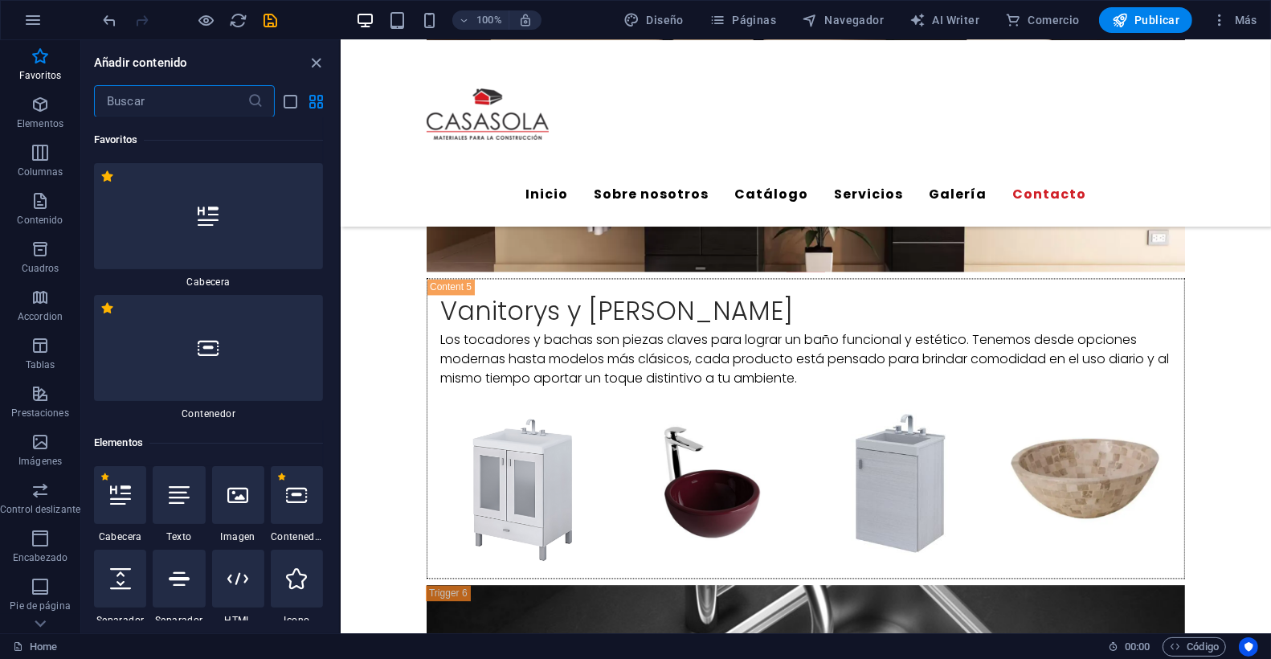
click at [149, 95] on input "text" at bounding box center [170, 101] width 153 height 32
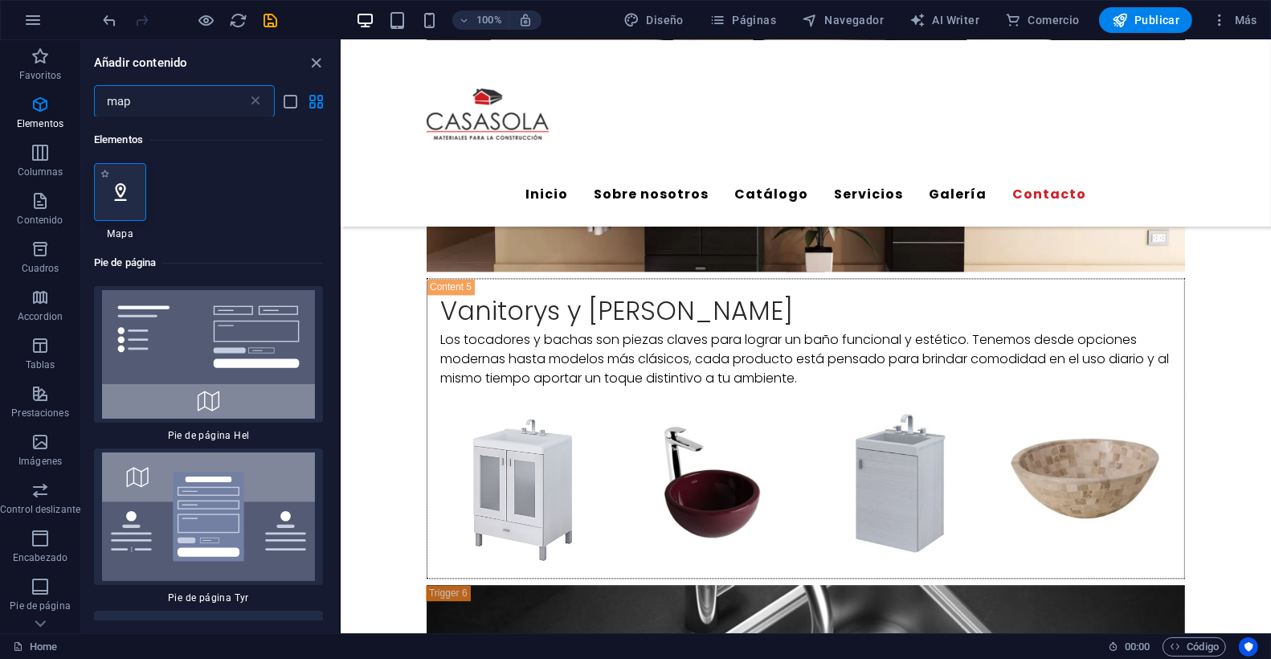
type input "map"
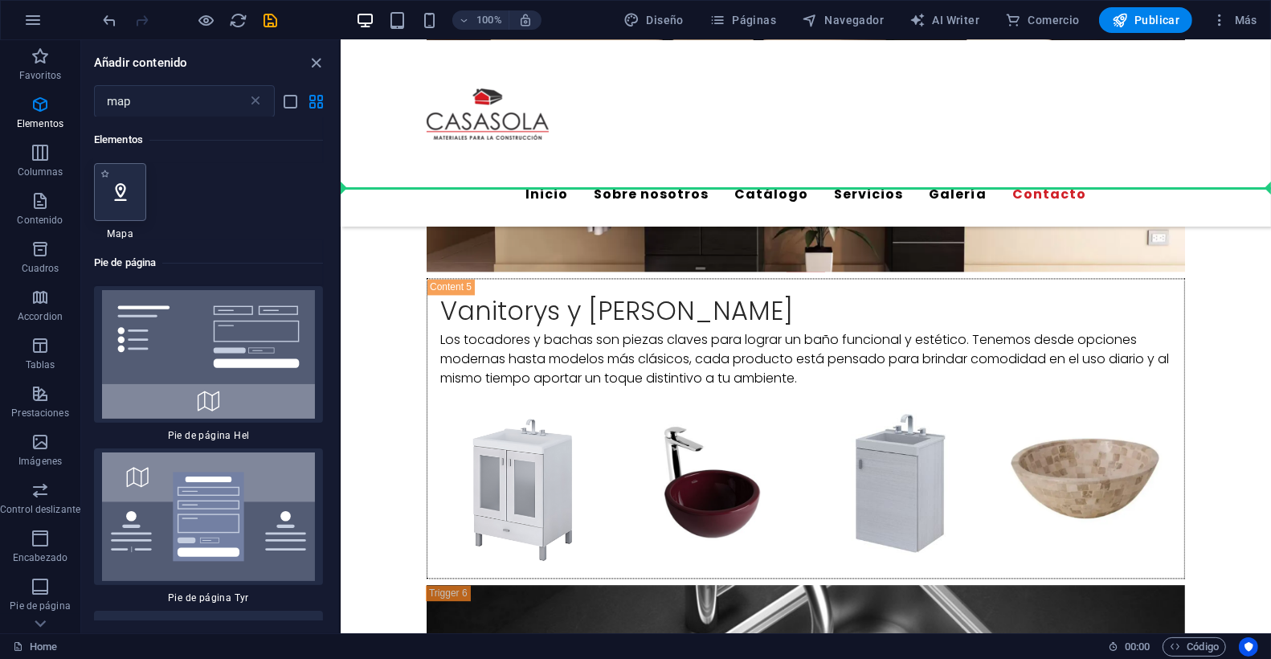
select select "1"
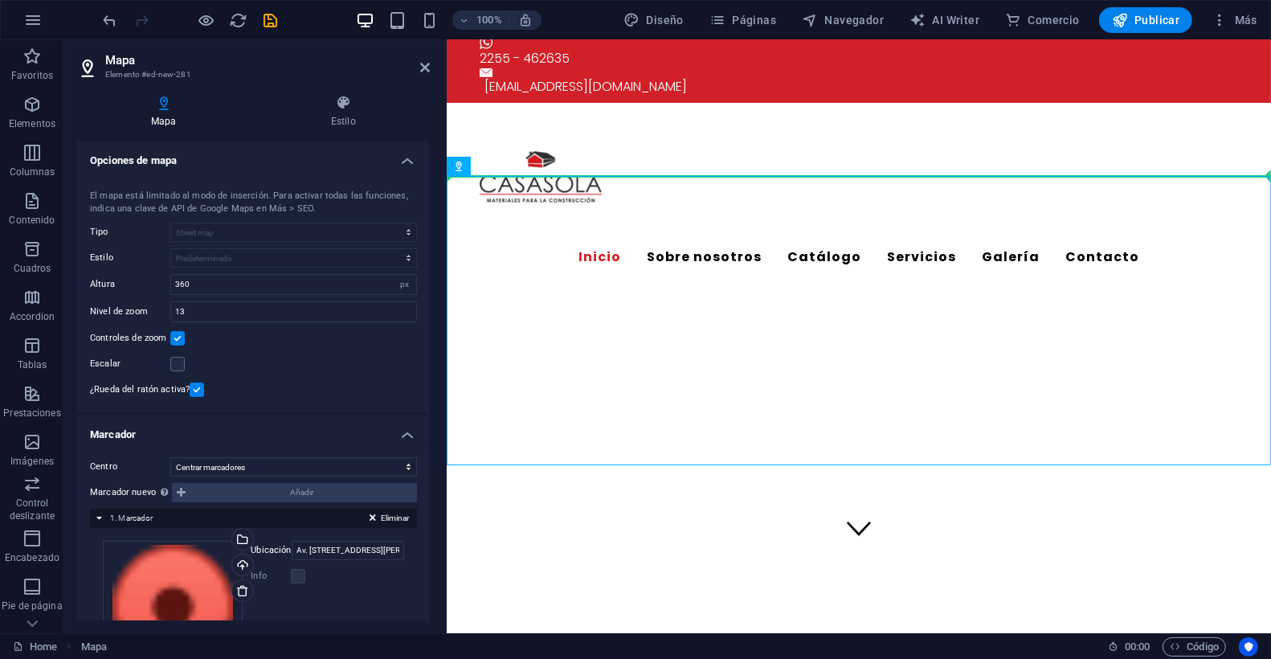
scroll to position [80, 0]
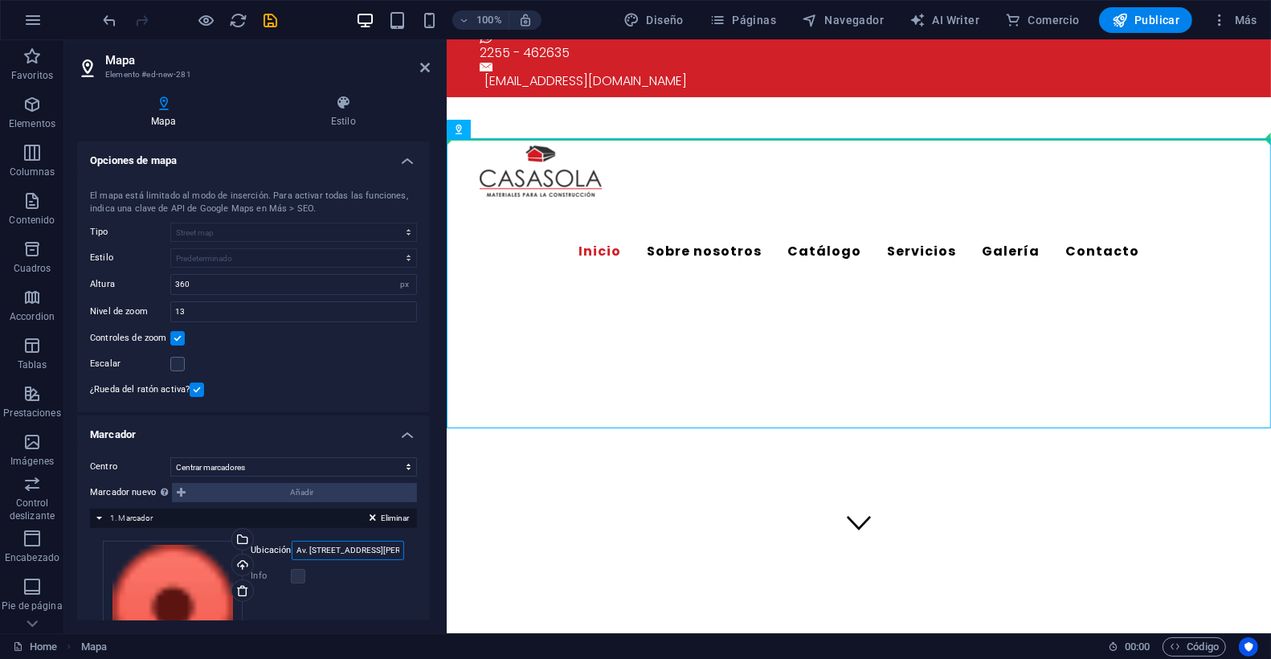
click at [316, 545] on input "Av. Circunvalación N°581, 7165 Villa Gesell" at bounding box center [348, 550] width 112 height 19
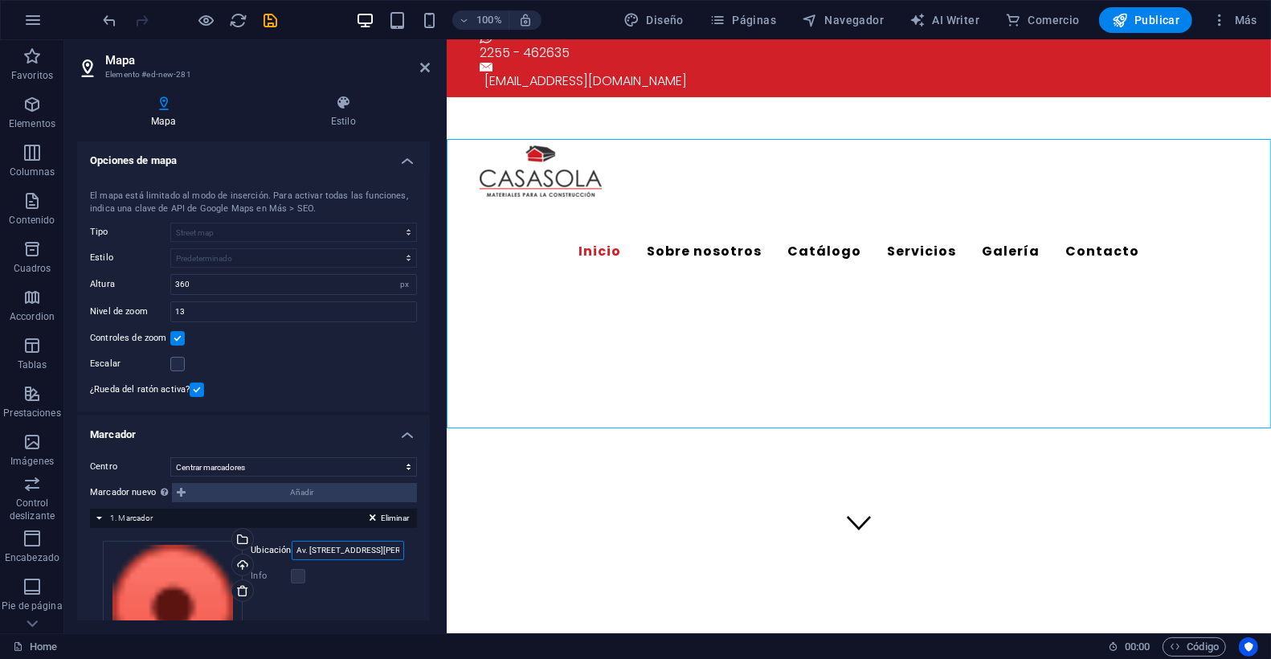
scroll to position [0, 54]
drag, startPoint x: 767, startPoint y: 585, endPoint x: 472, endPoint y: 536, distance: 298.8
click at [300, 548] on input "Av. Circunvalación N°581, 7165 Villa Gesell" at bounding box center [348, 550] width 112 height 19
type input "casasola villa gesell"
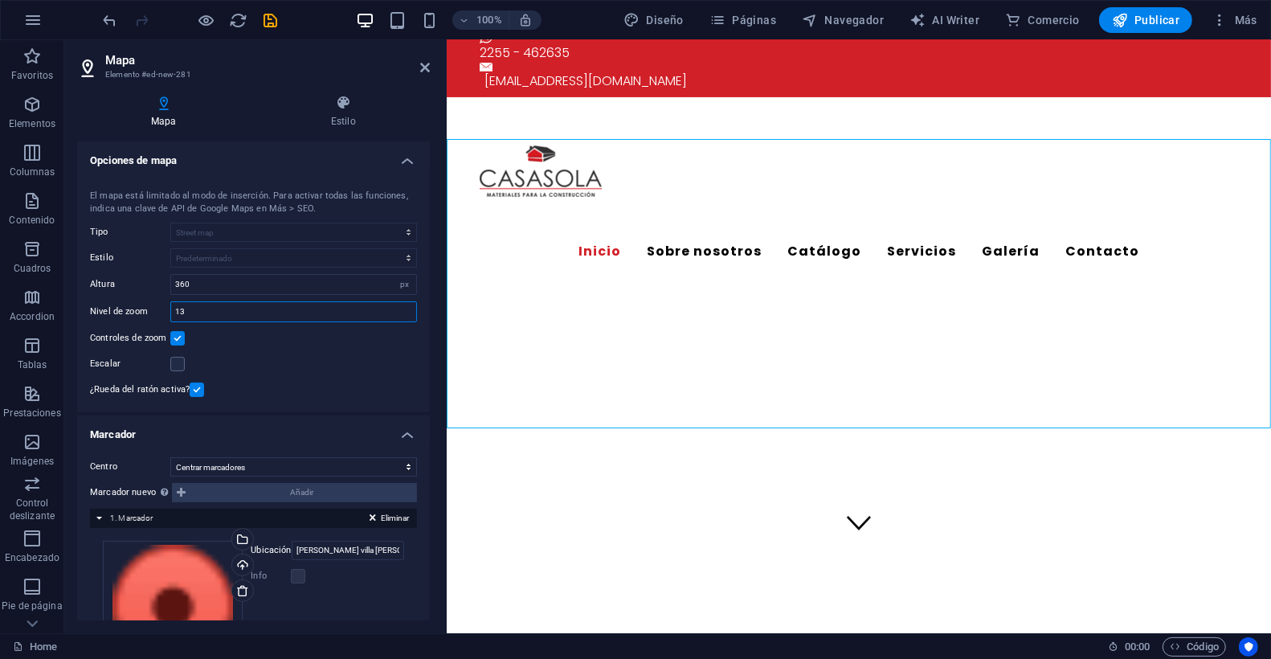
drag, startPoint x: 202, startPoint y: 312, endPoint x: 157, endPoint y: 300, distance: 46.6
click at [157, 301] on div "Nivel de zoom 13" at bounding box center [253, 311] width 327 height 21
click at [235, 308] on input "17" at bounding box center [293, 311] width 245 height 19
type input "15"
click at [844, 14] on span "Navegador" at bounding box center [843, 20] width 82 height 16
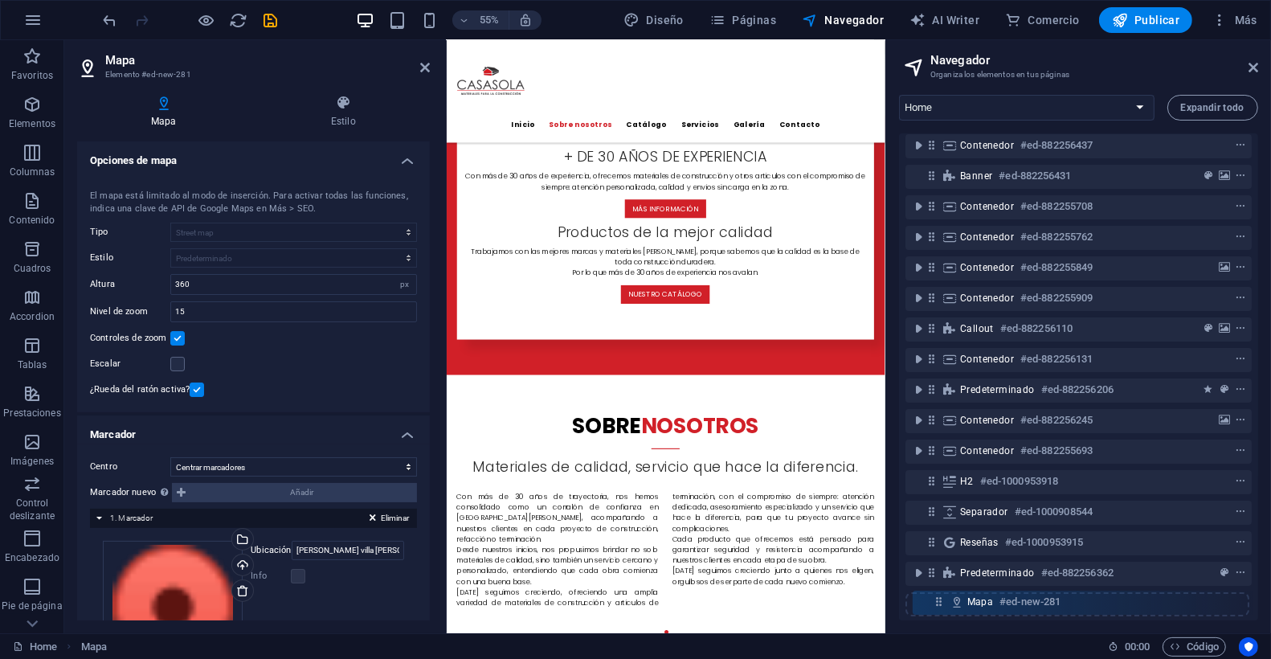
scroll to position [83, 0]
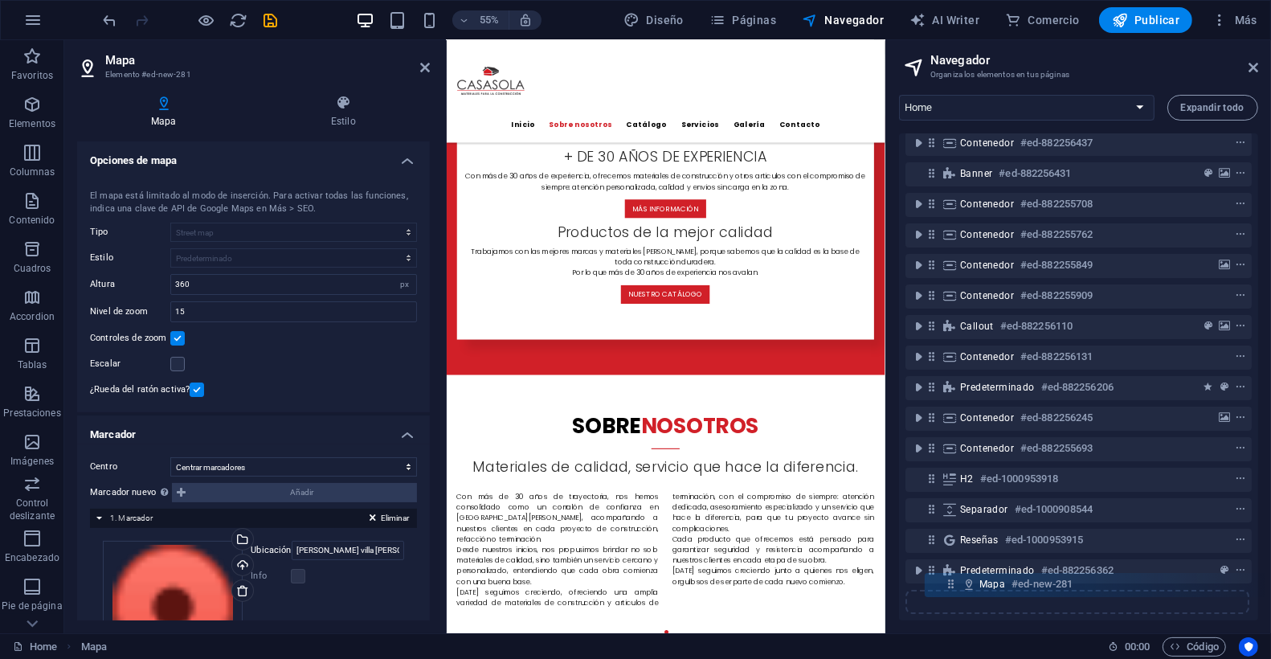
drag, startPoint x: 929, startPoint y: 214, endPoint x: 939, endPoint y: 592, distance: 378.4
click at [944, 590] on div "Barra de información #ed-882256461 Barra de menús #ed-882256443 Mapa #ed-new-28…" at bounding box center [1078, 376] width 359 height 487
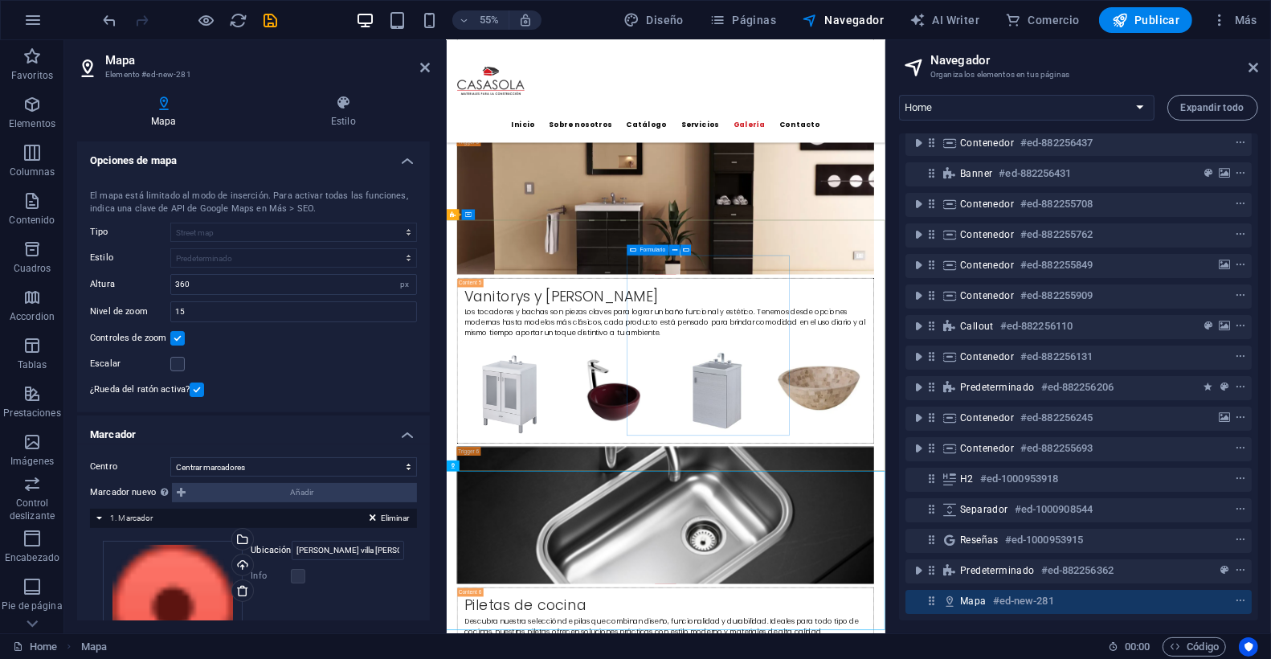
scroll to position [8724, 0]
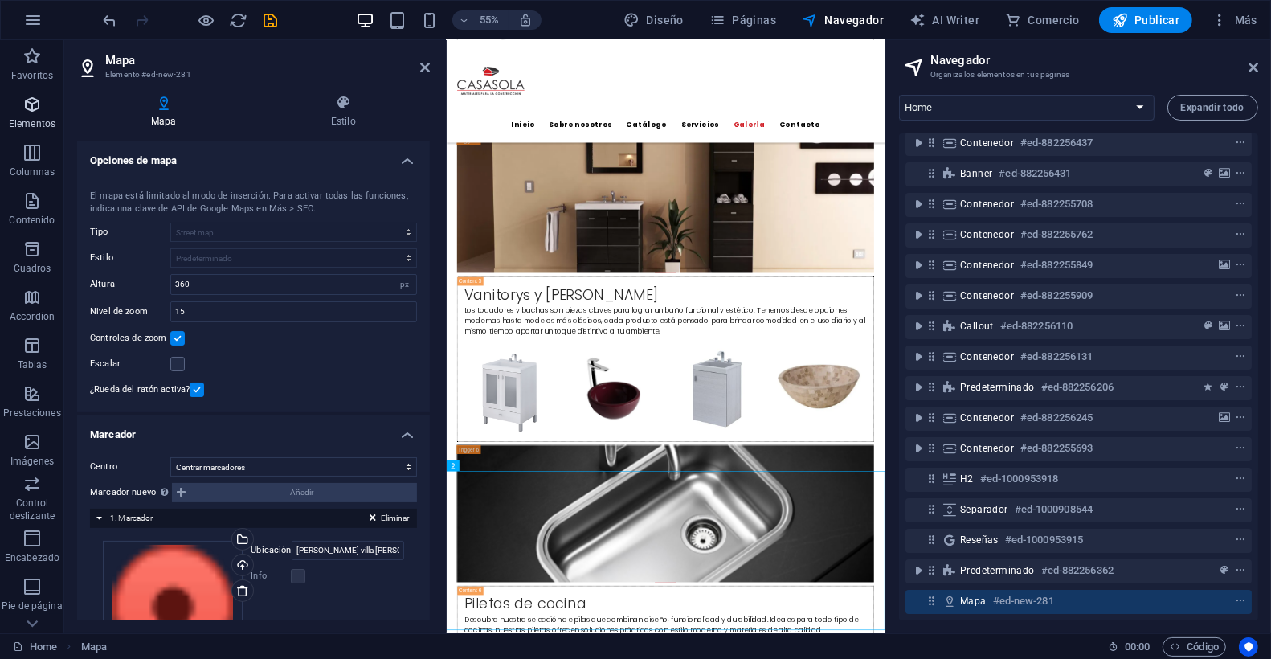
click at [35, 118] on span "Elementos" at bounding box center [32, 114] width 64 height 39
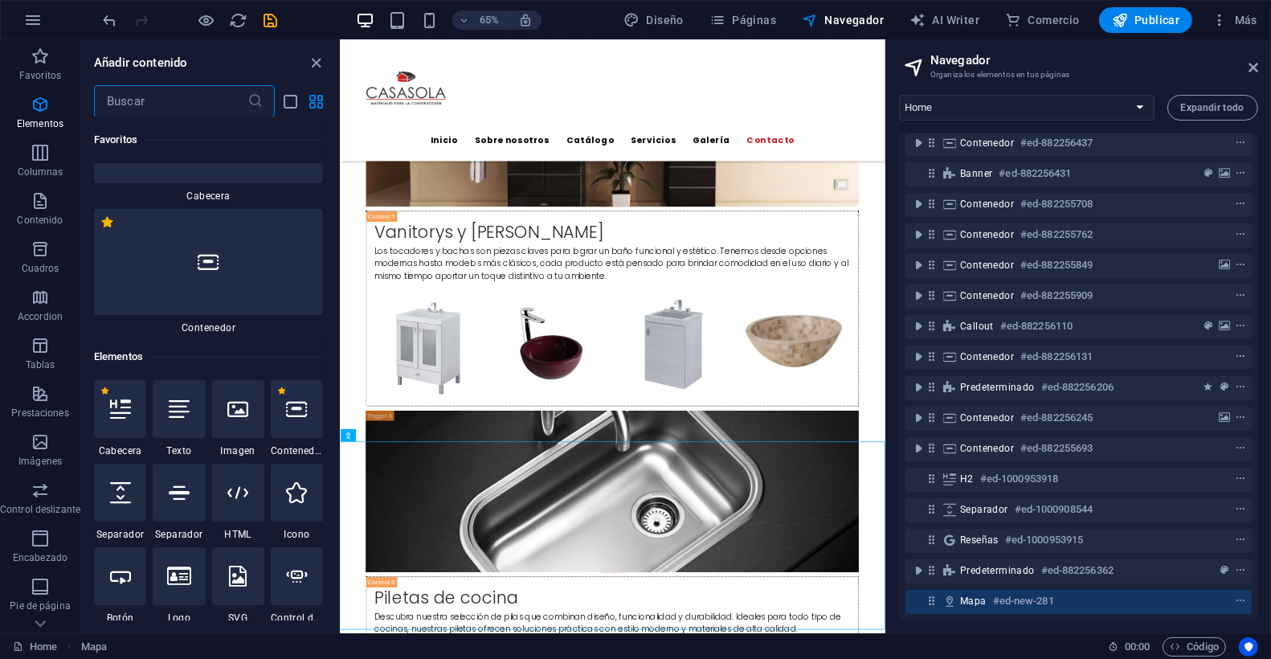
scroll to position [303, 0]
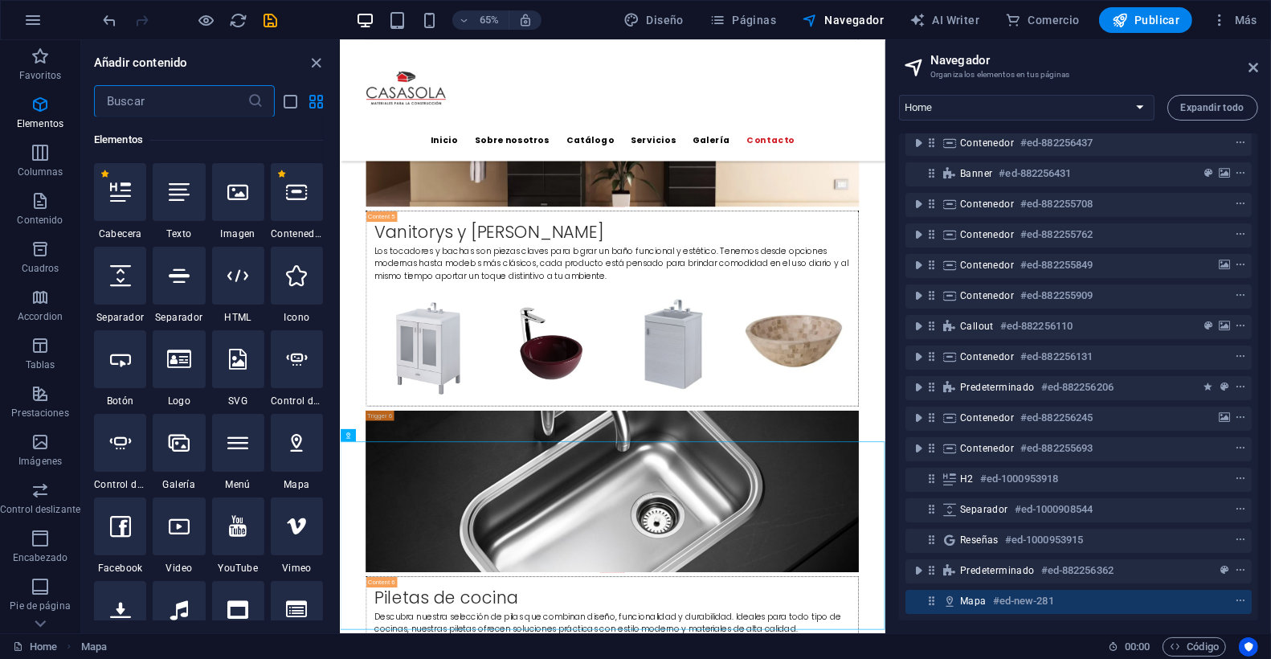
click at [174, 103] on input "text" at bounding box center [170, 101] width 153 height 32
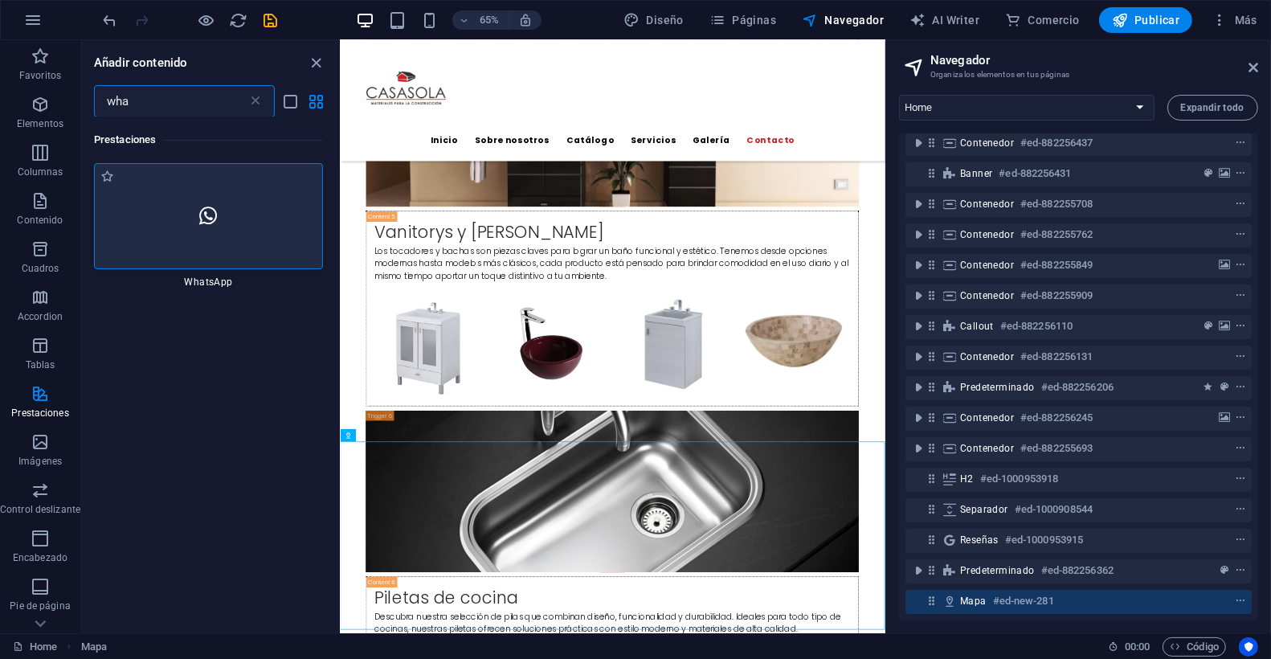
scroll to position [0, 0]
type input "wha"
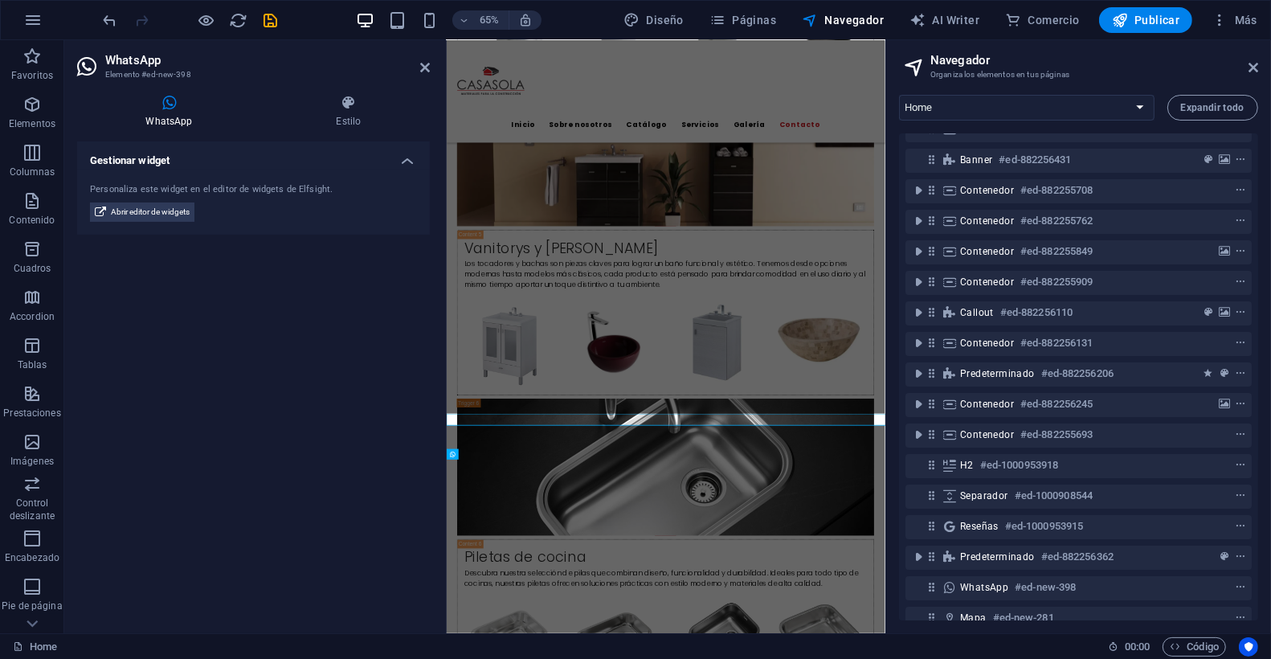
scroll to position [8745, 0]
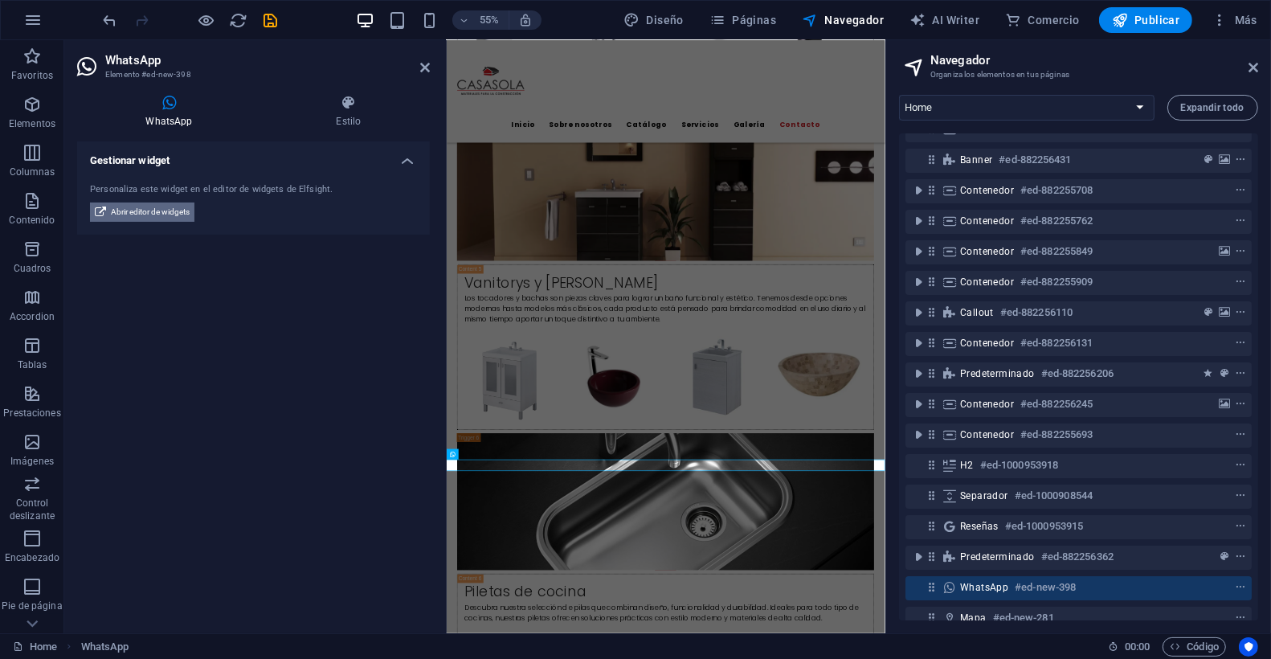
click at [153, 211] on span "Abrir editor de widgets" at bounding box center [150, 211] width 79 height 19
click at [491, 452] on icon at bounding box center [492, 454] width 5 height 10
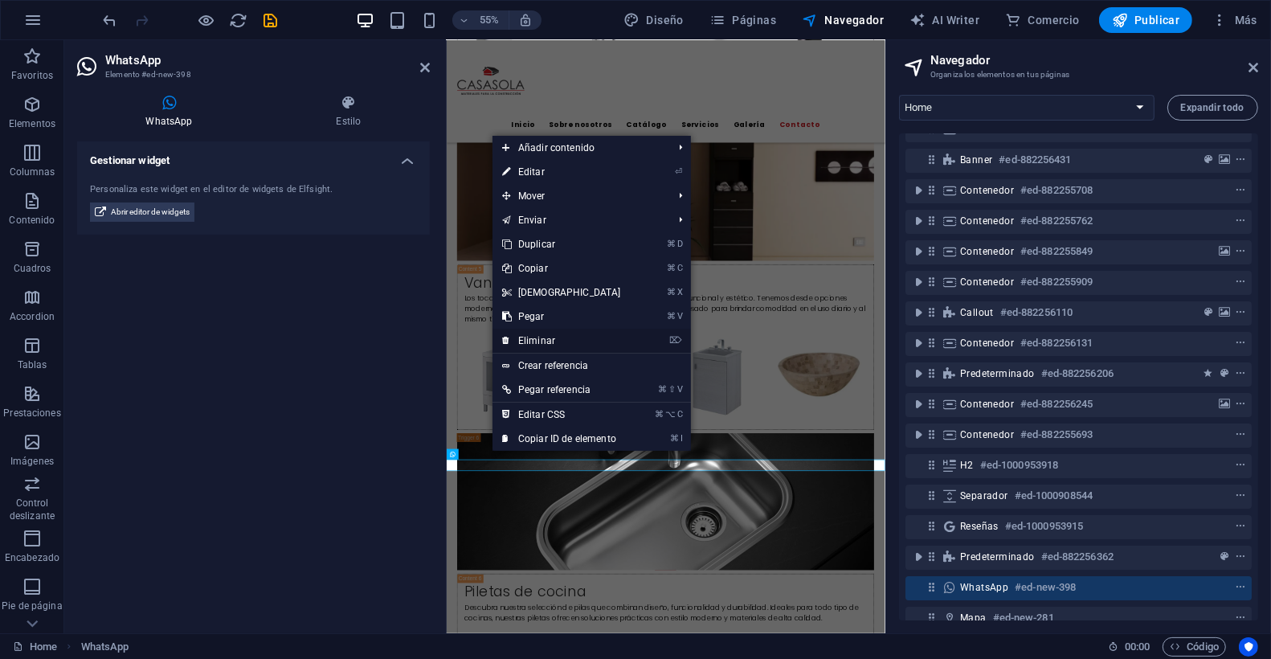
click at [543, 339] on link "⌦ Eliminar" at bounding box center [561, 340] width 138 height 24
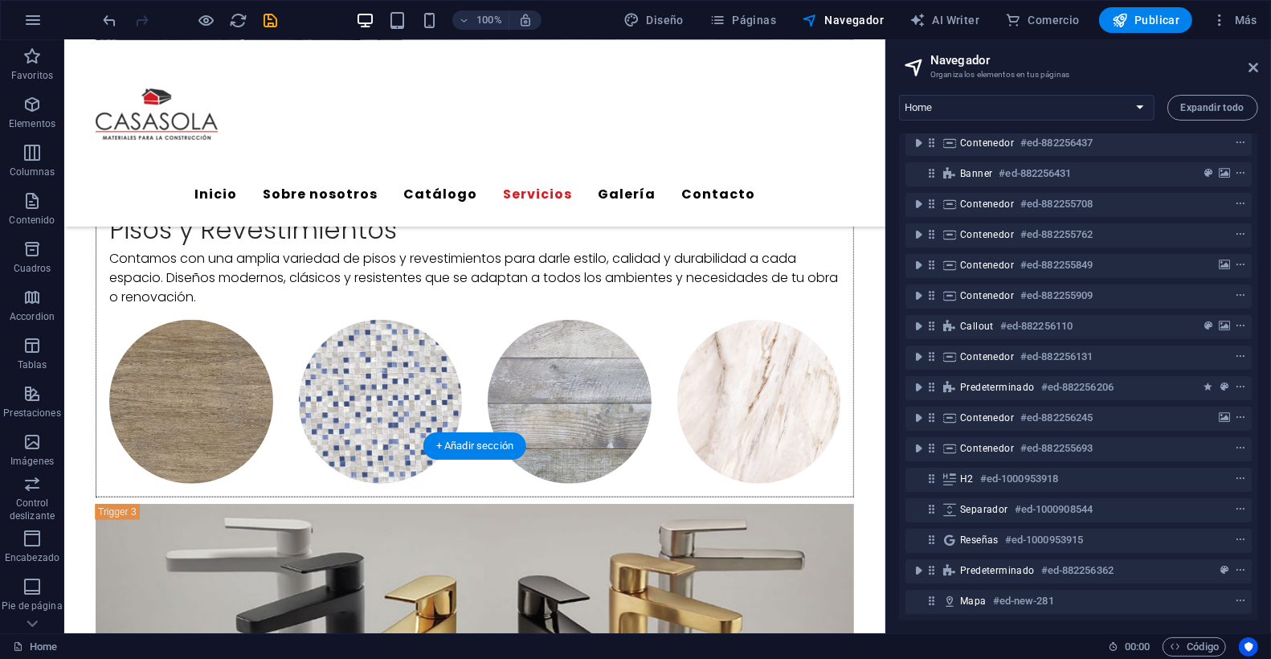
scroll to position [7024, 0]
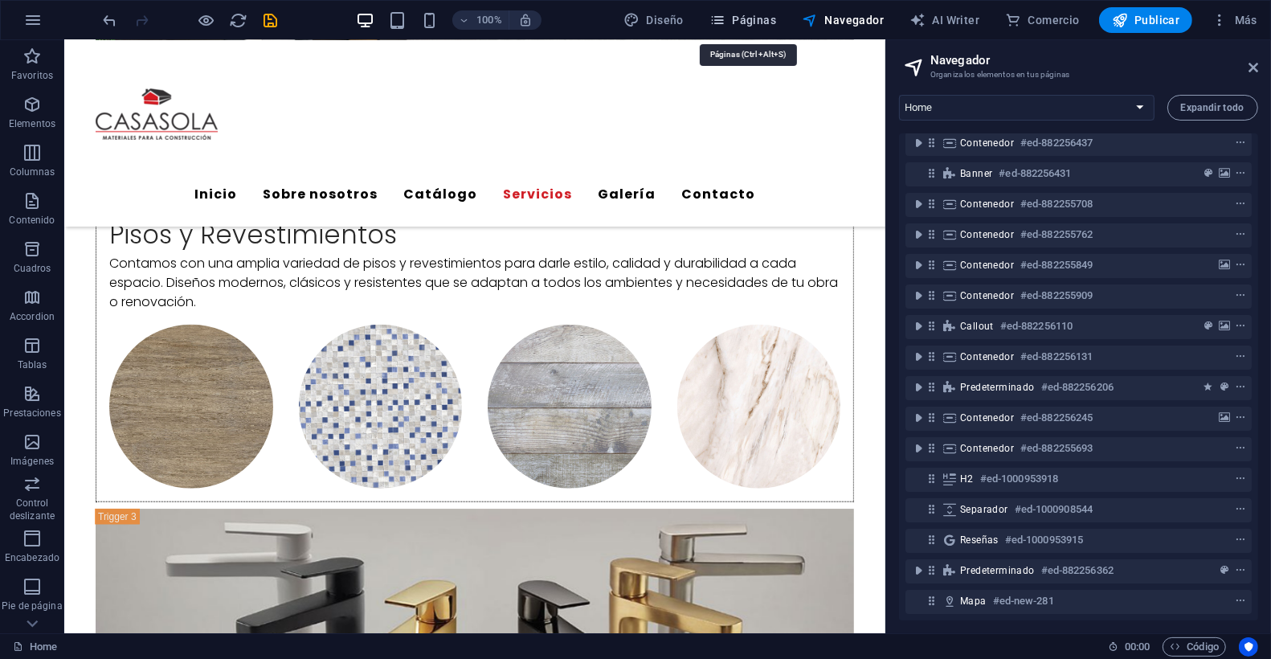
click at [725, 18] on icon "button" at bounding box center [717, 20] width 16 height 16
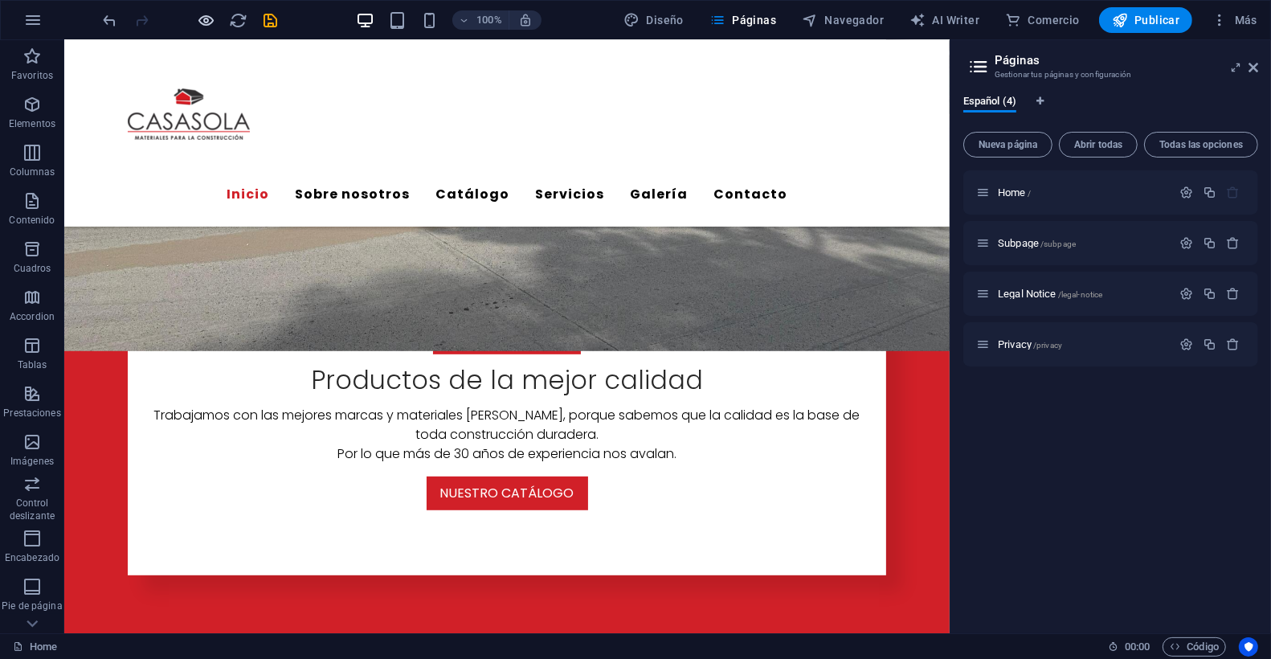
scroll to position [695, 0]
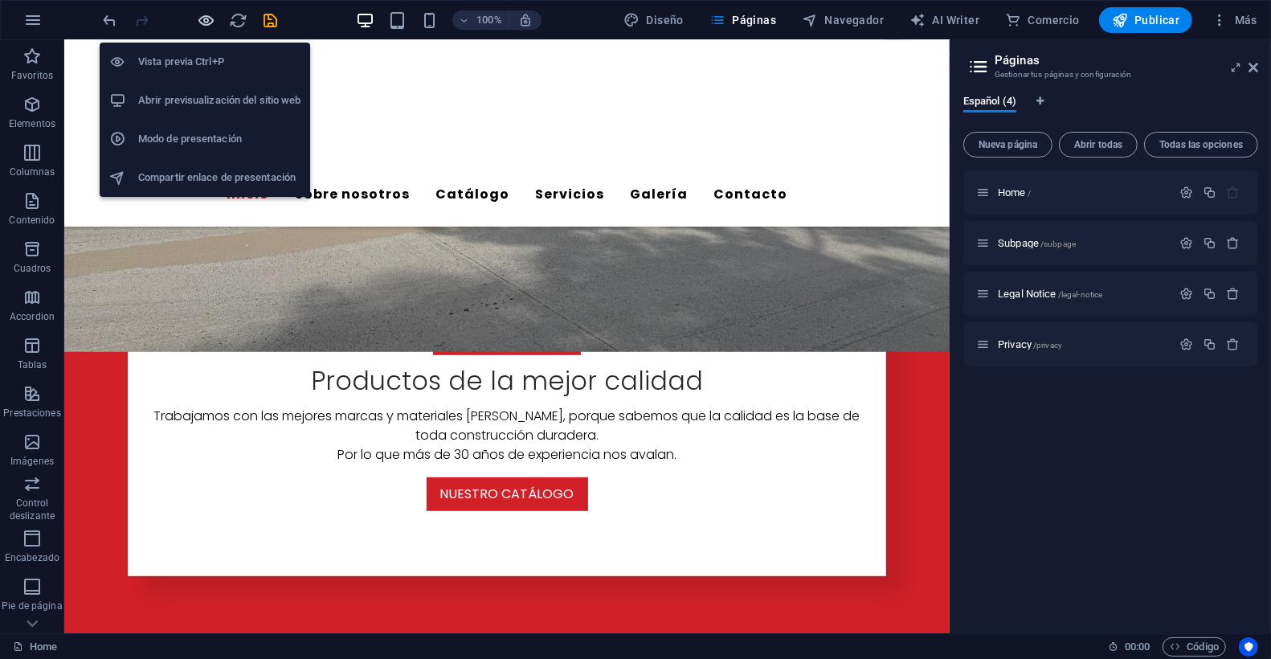
click at [210, 19] on icon "button" at bounding box center [207, 20] width 18 height 18
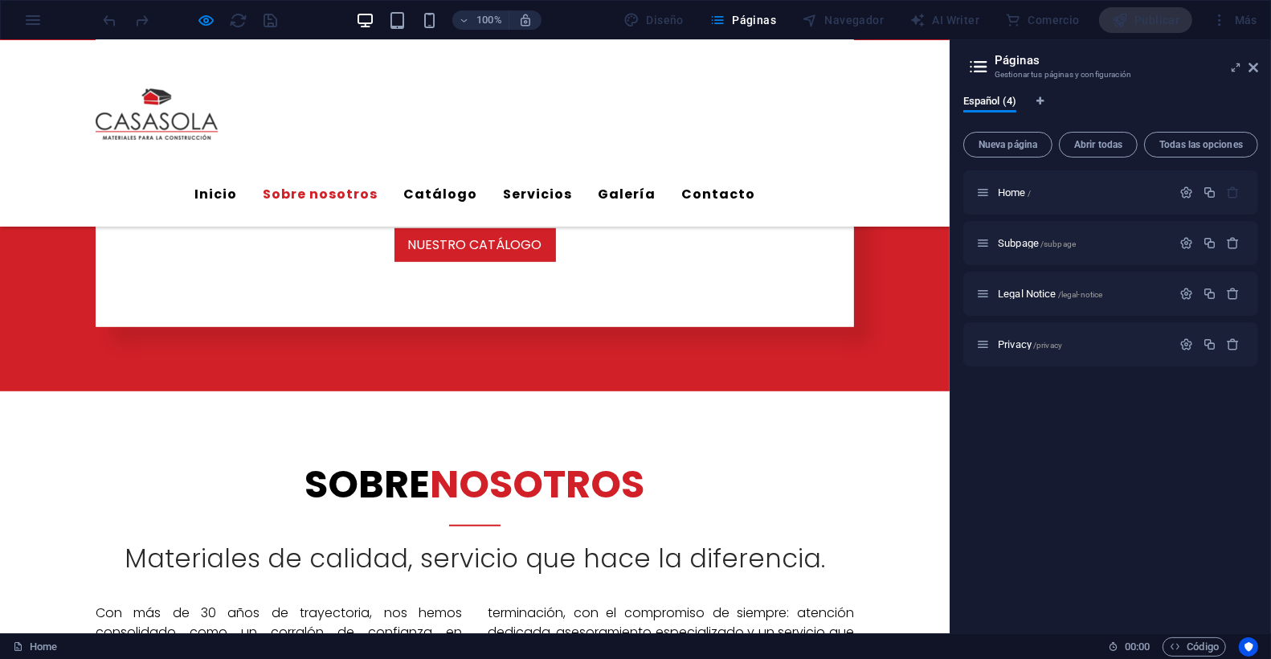
click at [377, 175] on link "Sobre nosotros" at bounding box center [320, 194] width 115 height 39
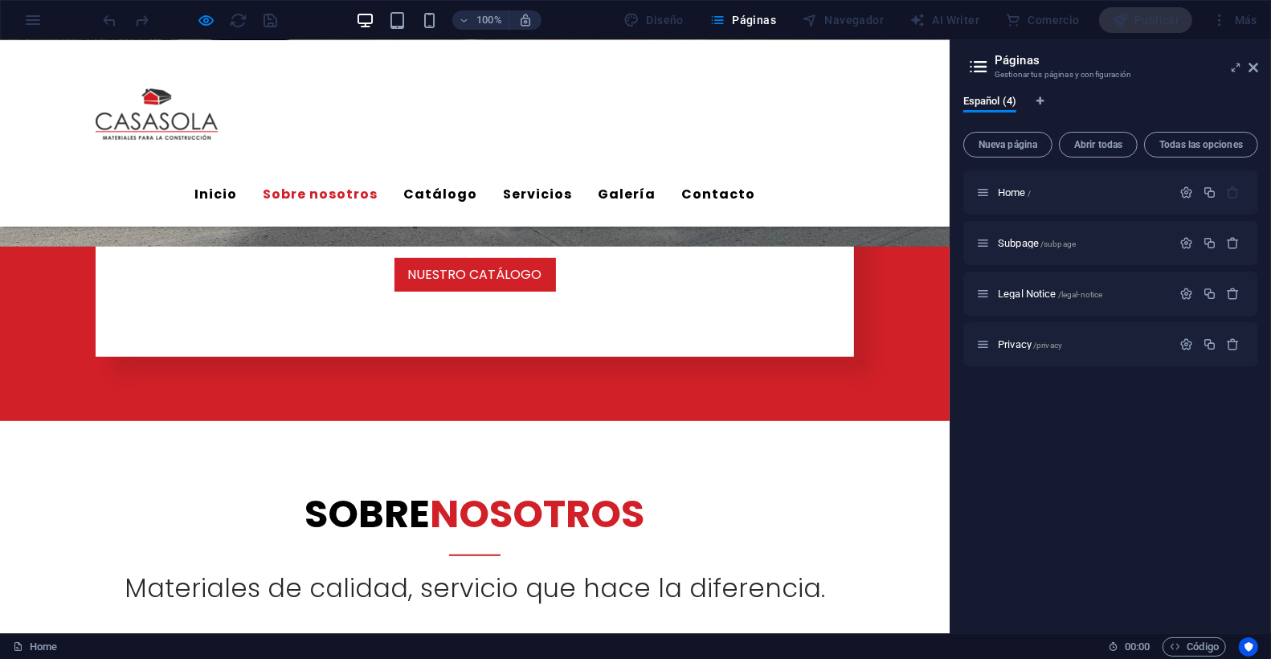
scroll to position [789, 0]
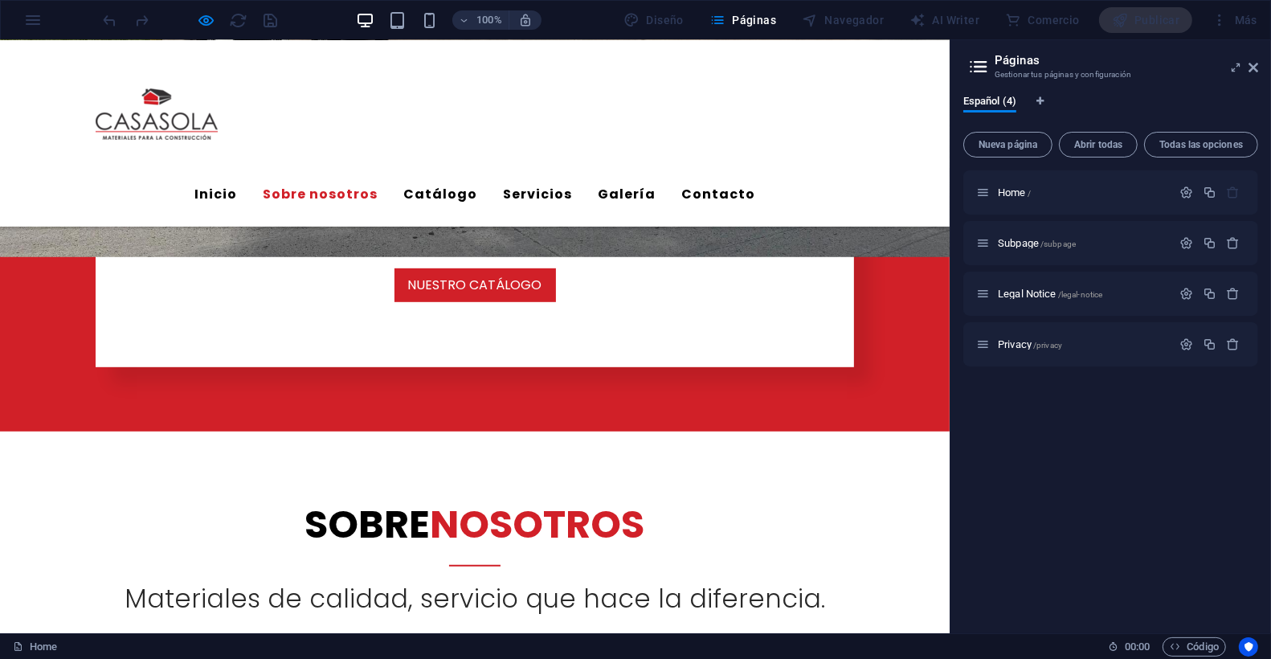
drag, startPoint x: 514, startPoint y: 112, endPoint x: 561, endPoint y: 117, distance: 46.8
click at [655, 185] on font "Galería" at bounding box center [627, 194] width 58 height 18
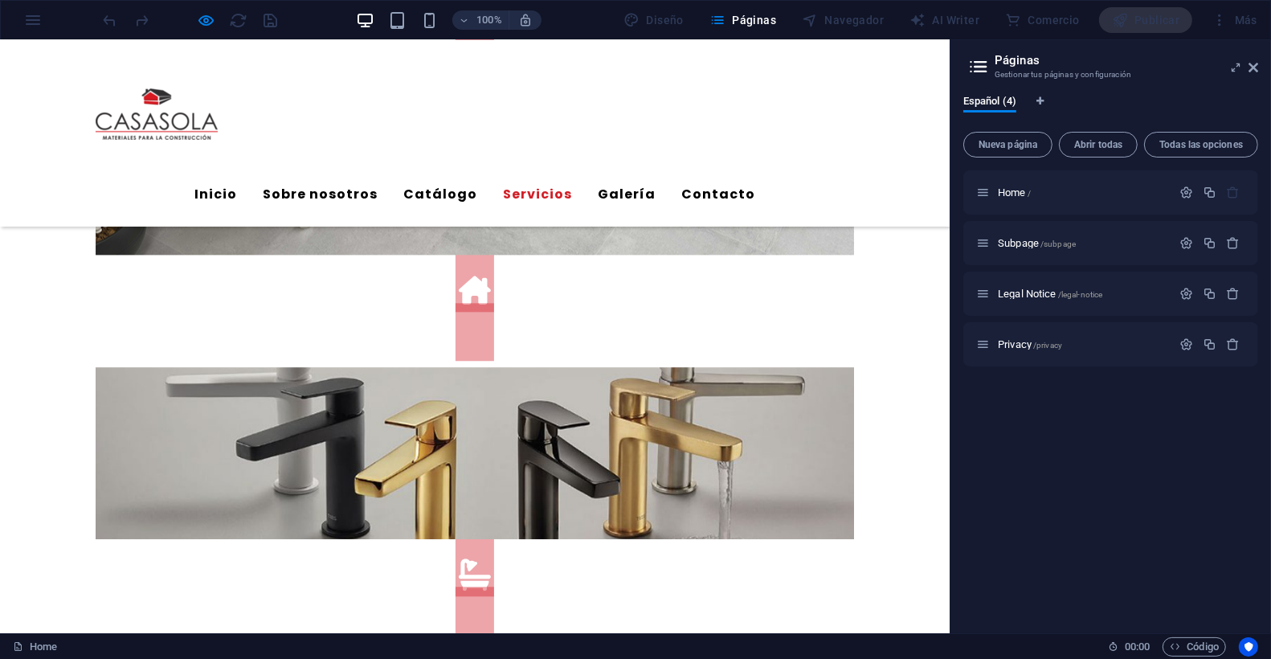
scroll to position [3540, 0]
click at [377, 185] on font "Sobre nosotros" at bounding box center [320, 194] width 115 height 18
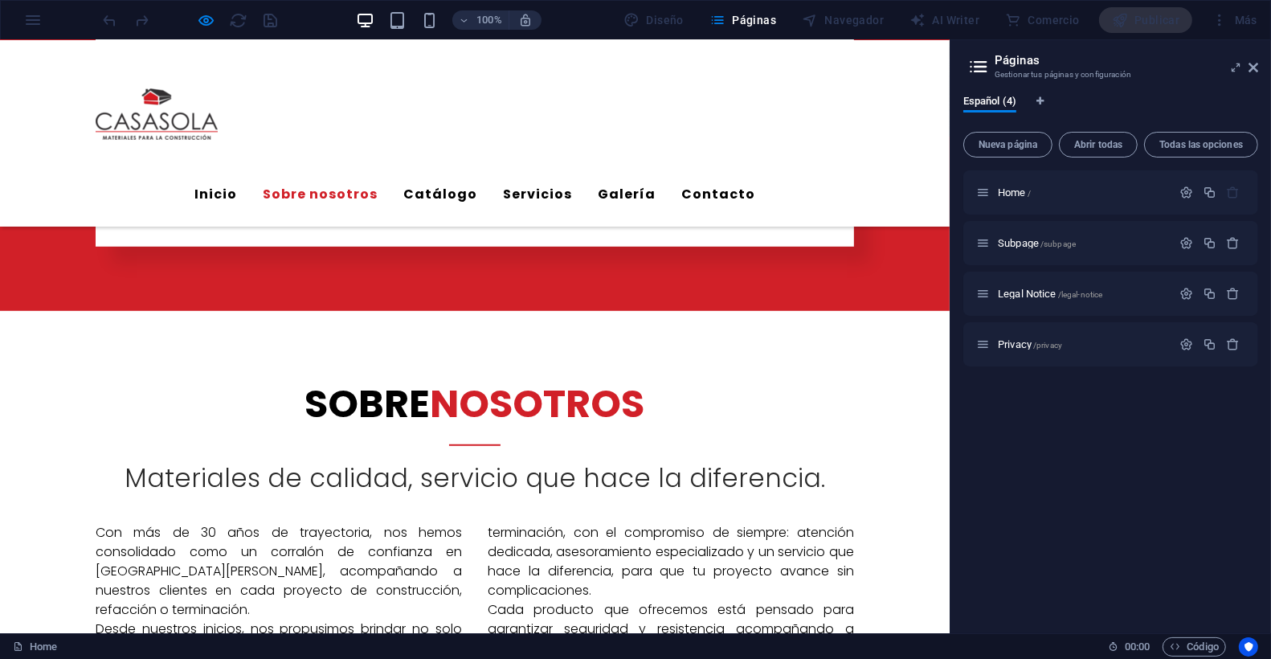
scroll to position [789, 0]
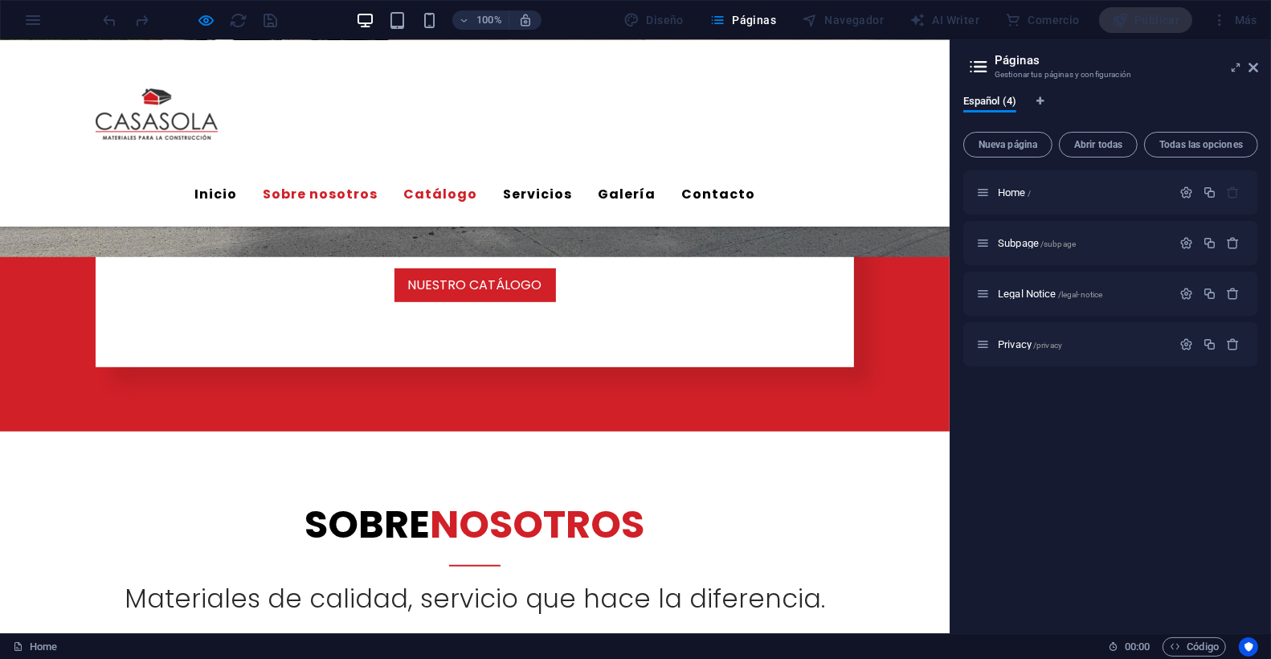
click at [477, 185] on font "Catálogo" at bounding box center [440, 194] width 74 height 18
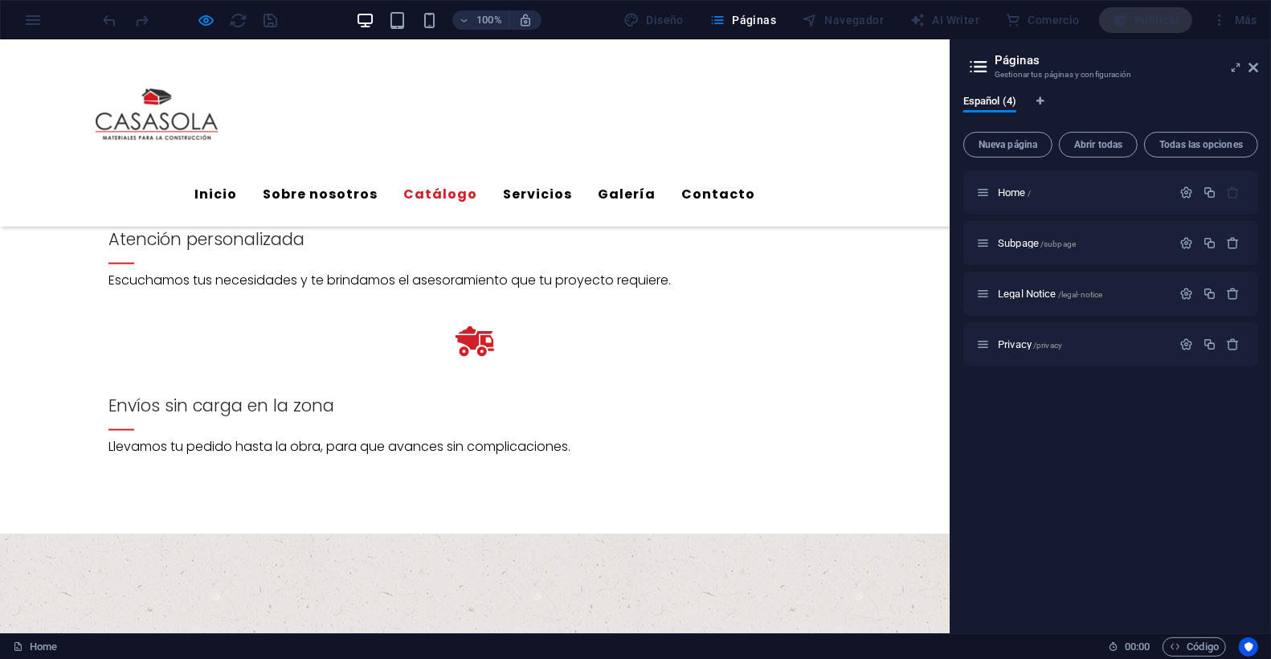
scroll to position [1893, 0]
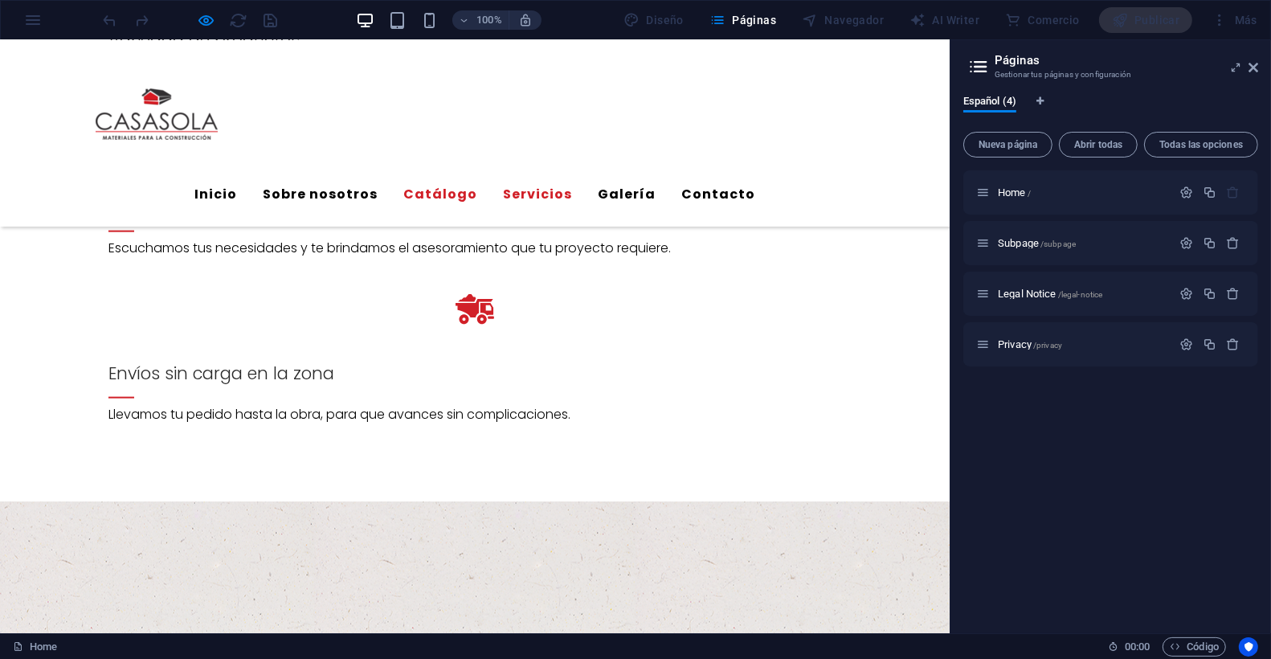
click at [572, 185] on font "Servicios" at bounding box center [537, 194] width 69 height 18
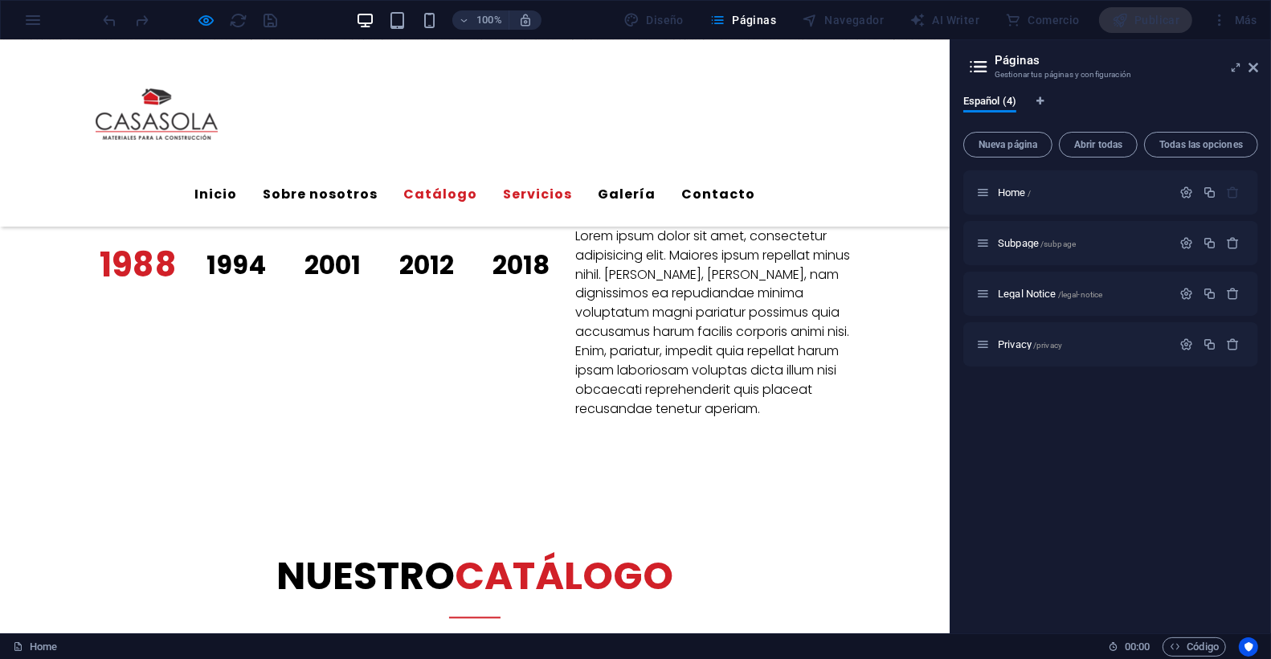
scroll to position [2836, 0]
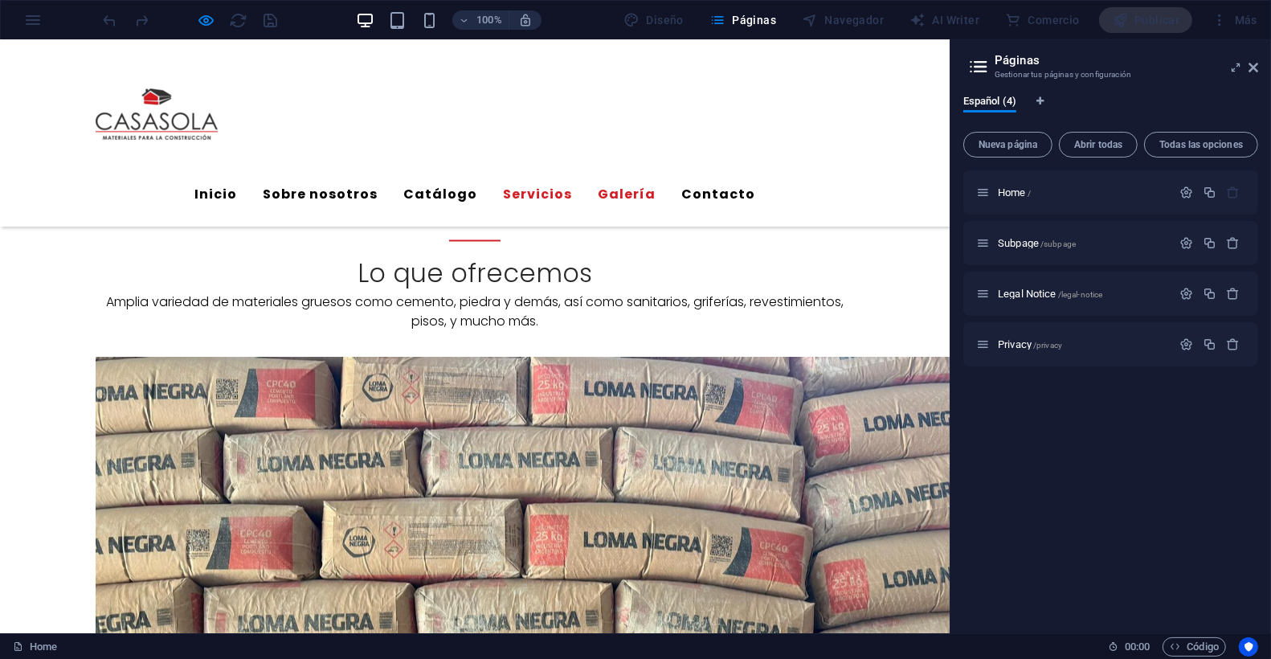
click at [655, 185] on font "Galería" at bounding box center [627, 194] width 58 height 18
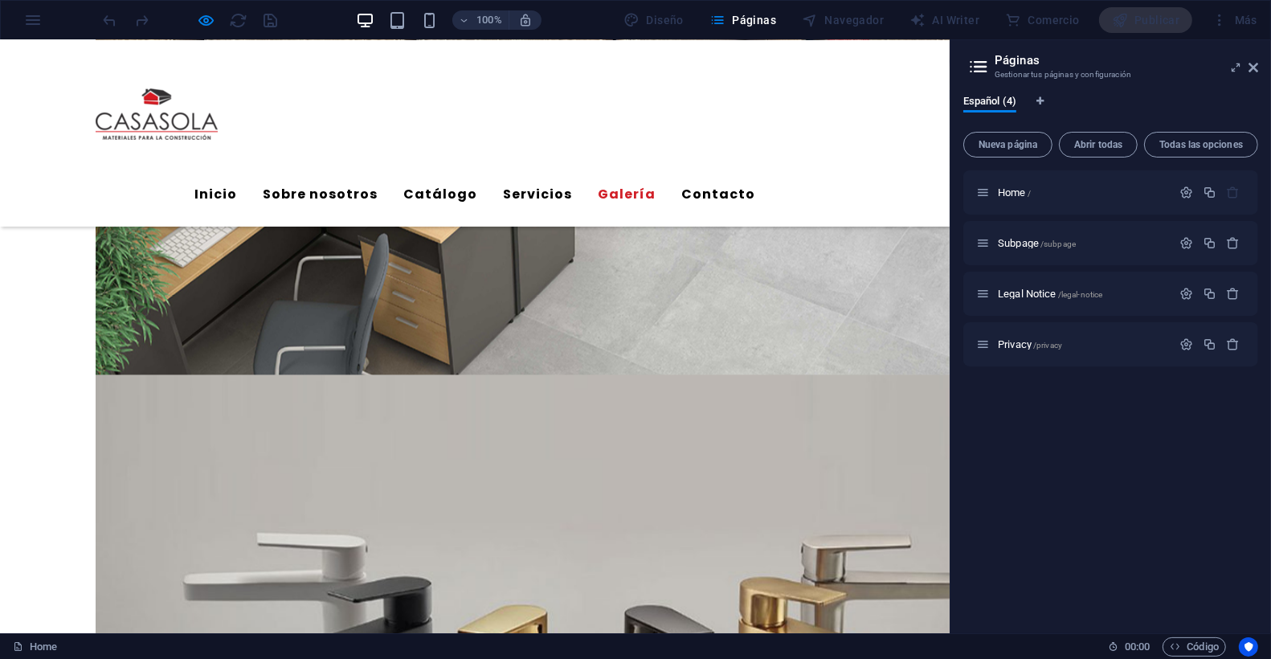
scroll to position [3540, 0]
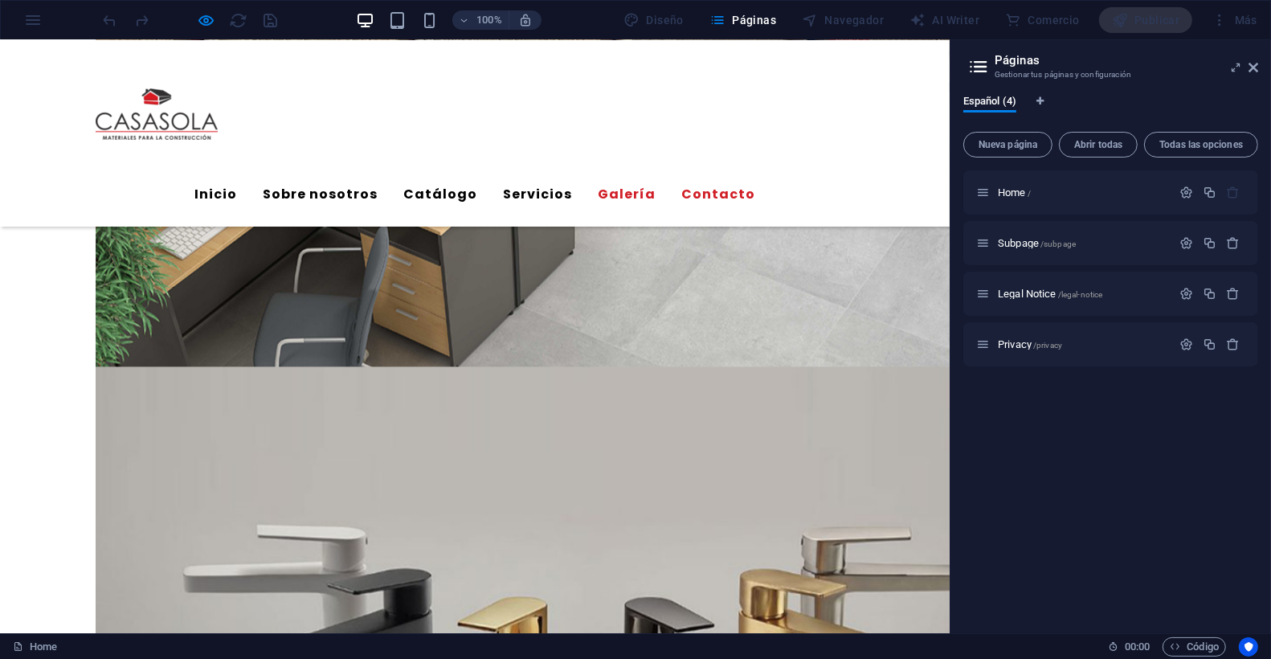
click at [755, 185] on font "Contacto" at bounding box center [718, 194] width 74 height 18
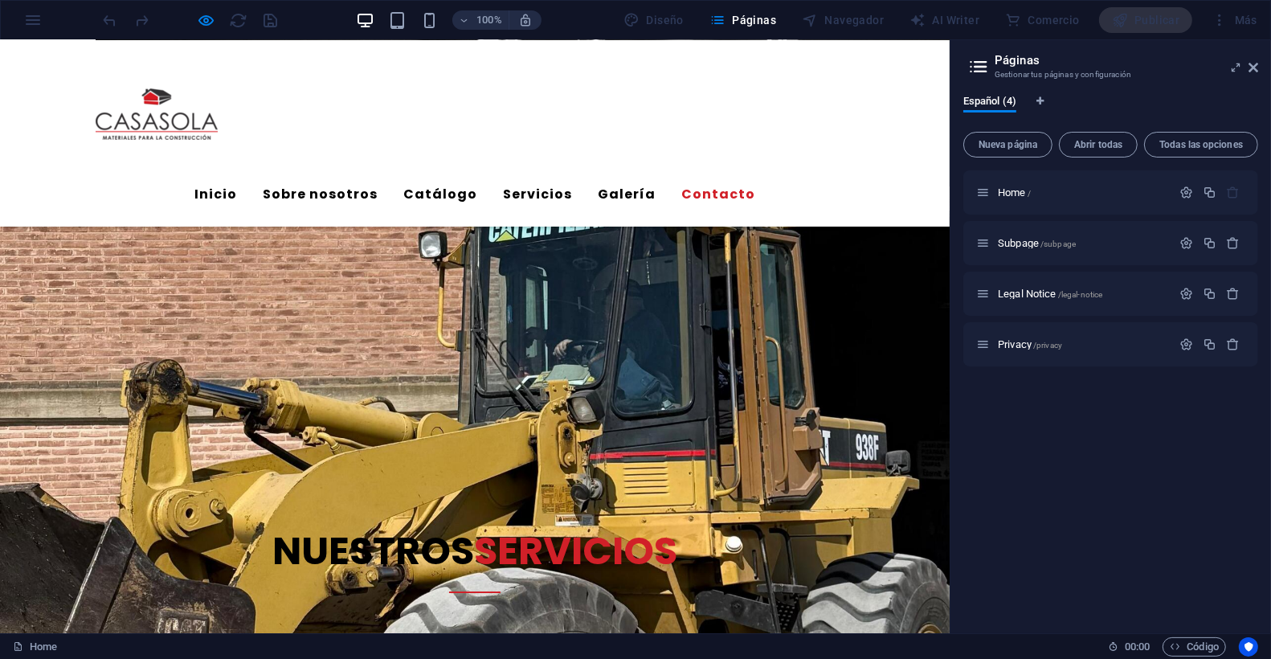
scroll to position [4911, 0]
click at [1021, 350] on div "Privacy /privacy" at bounding box center [1073, 344] width 195 height 18
click at [1019, 343] on span "Privacy /privacy" at bounding box center [1029, 344] width 64 height 12
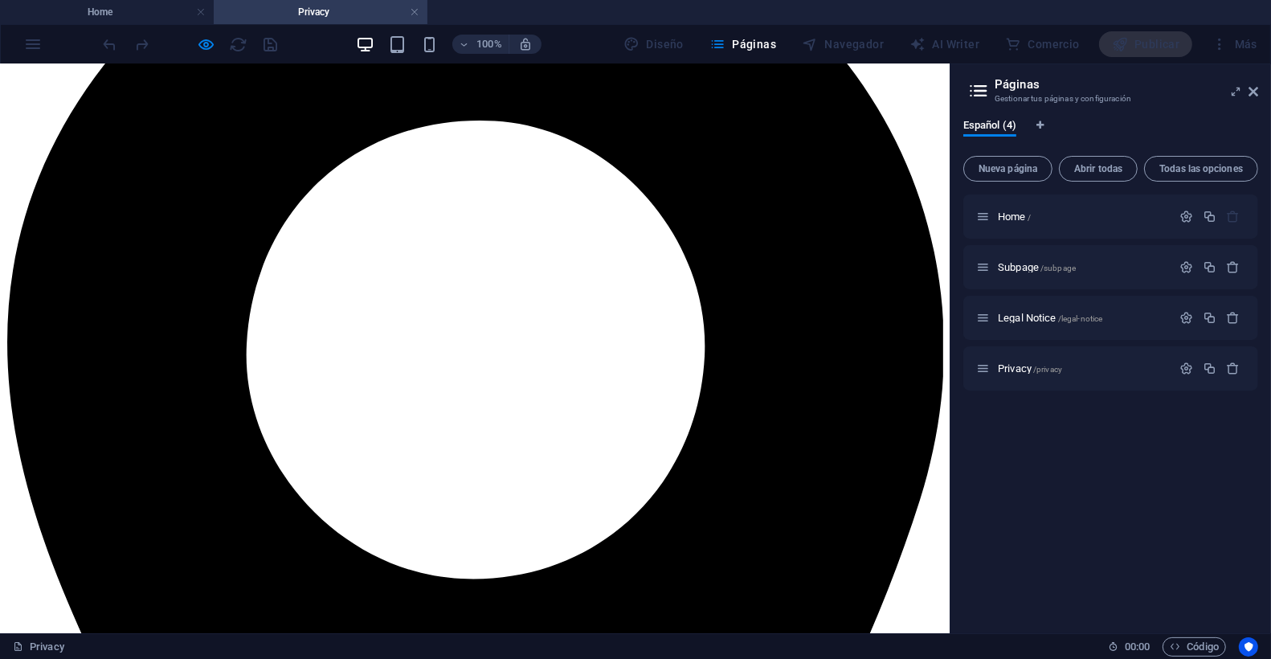
scroll to position [0, 0]
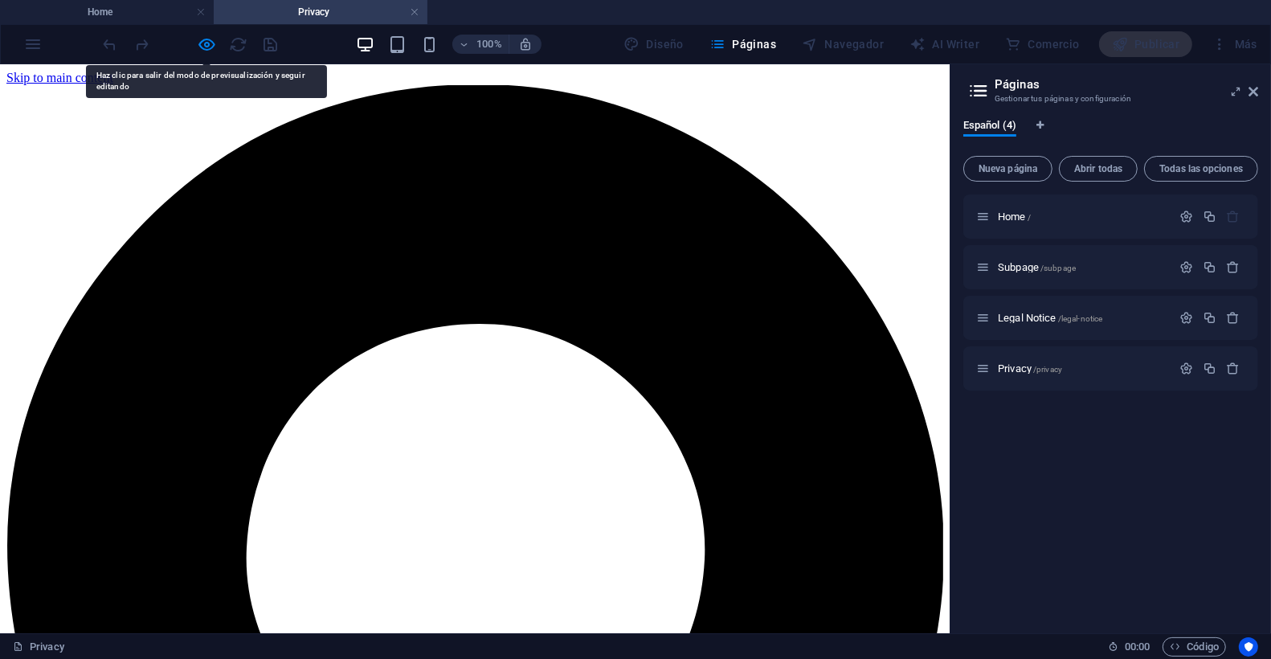
drag, startPoint x: 222, startPoint y: 294, endPoint x: 226, endPoint y: 279, distance: 14.8
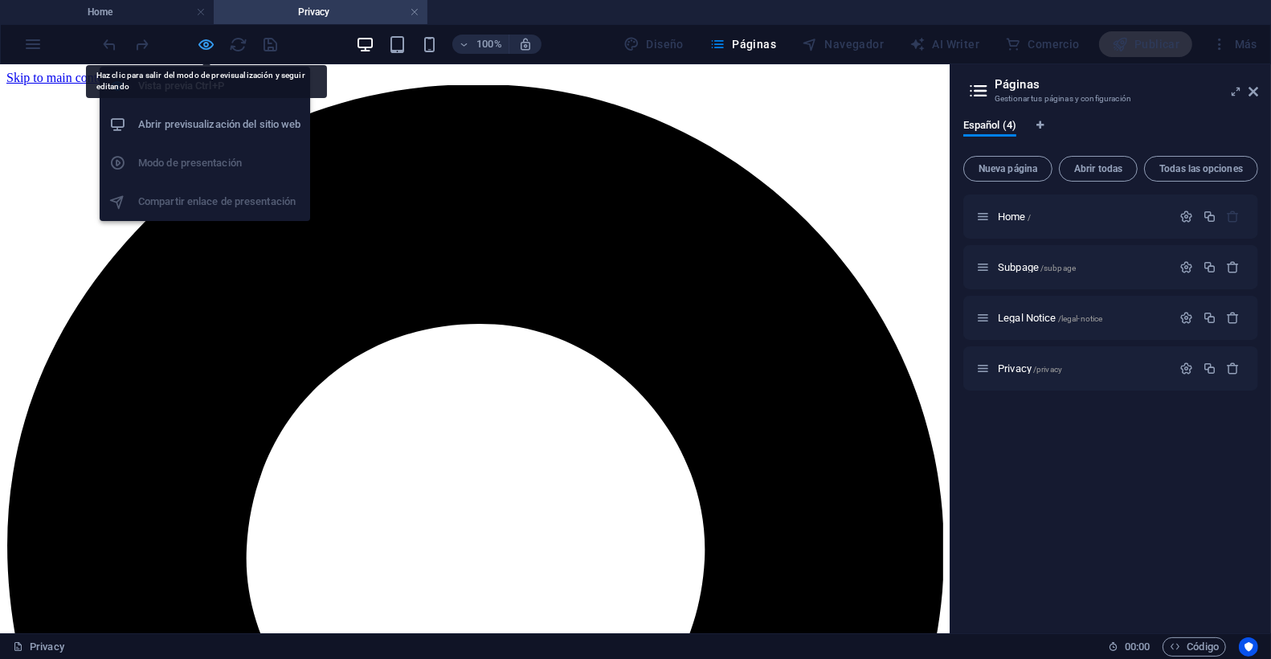
click at [208, 43] on icon "button" at bounding box center [207, 44] width 18 height 18
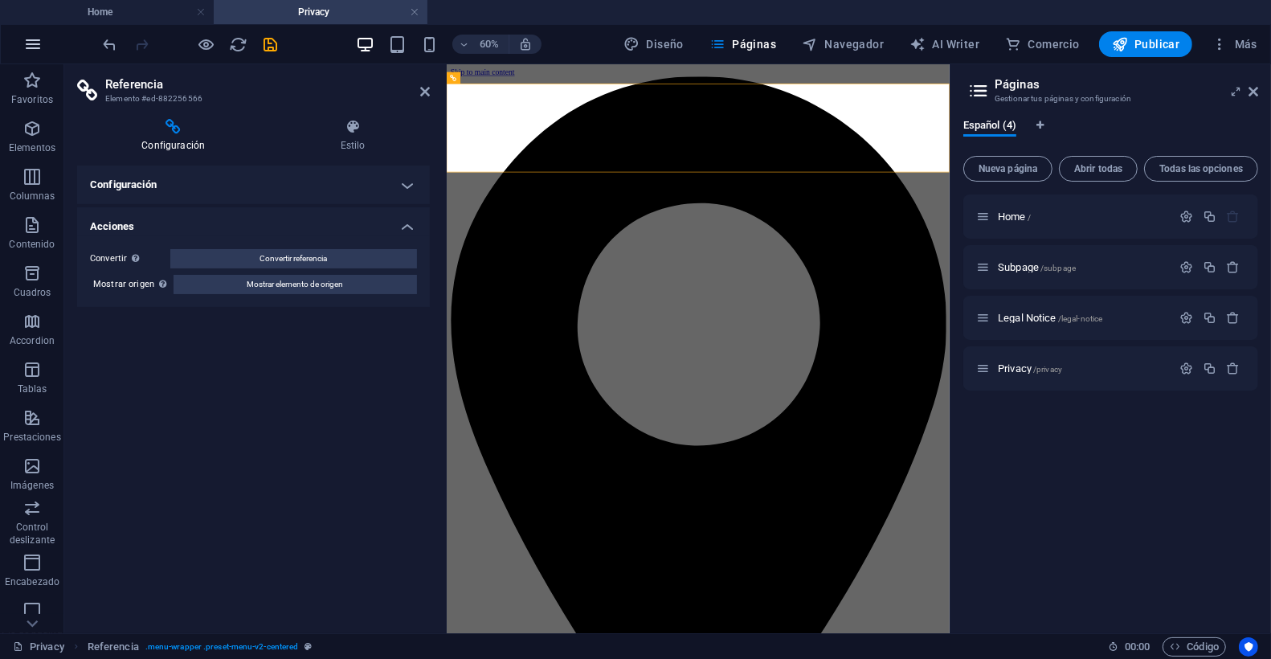
click at [37, 35] on icon "button" at bounding box center [32, 44] width 19 height 19
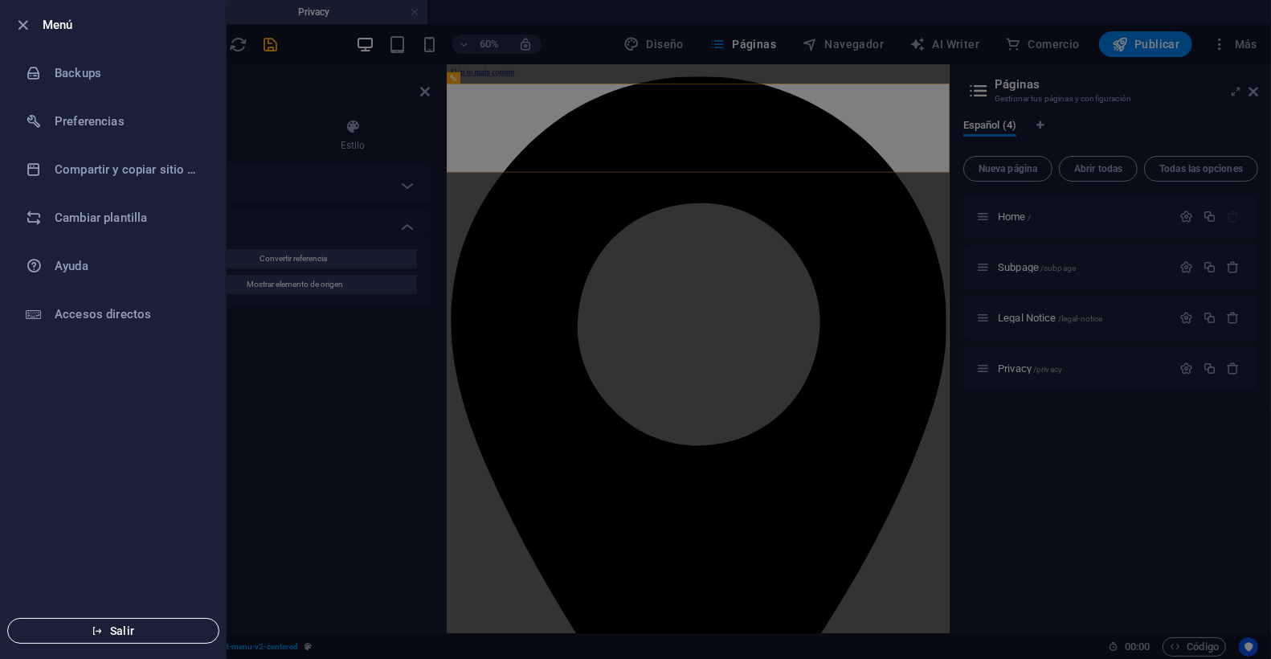
click at [129, 625] on span "Salir" at bounding box center [113, 630] width 185 height 13
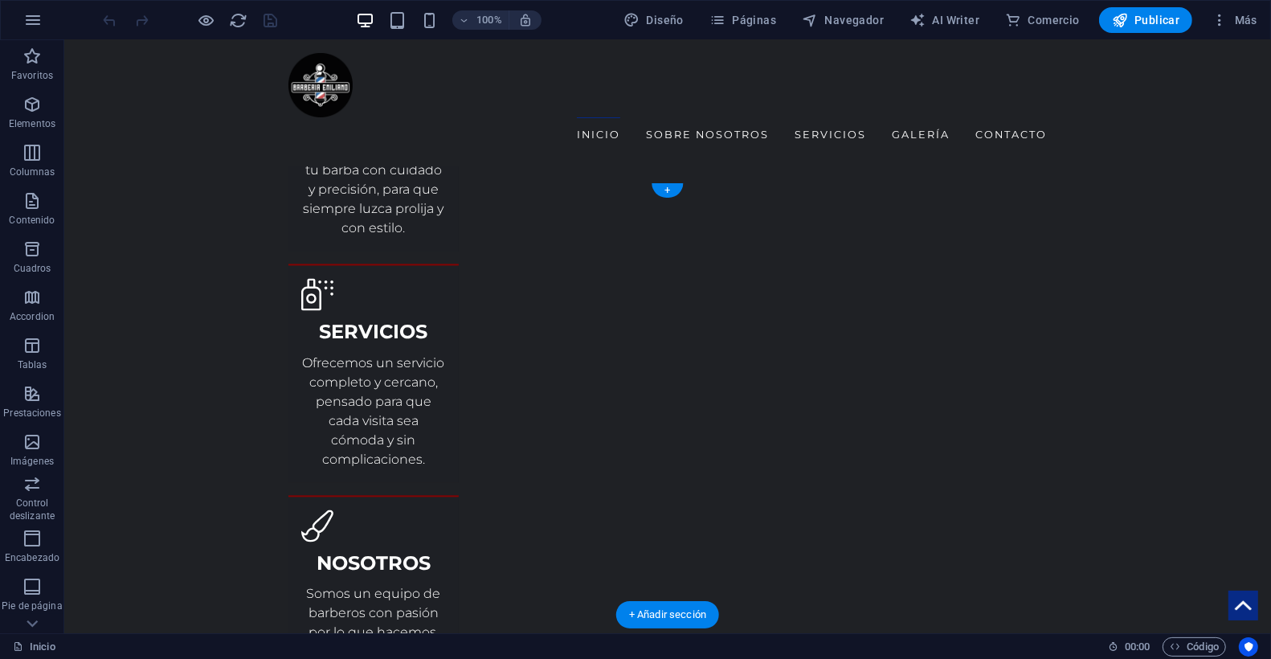
scroll to position [3055, 0]
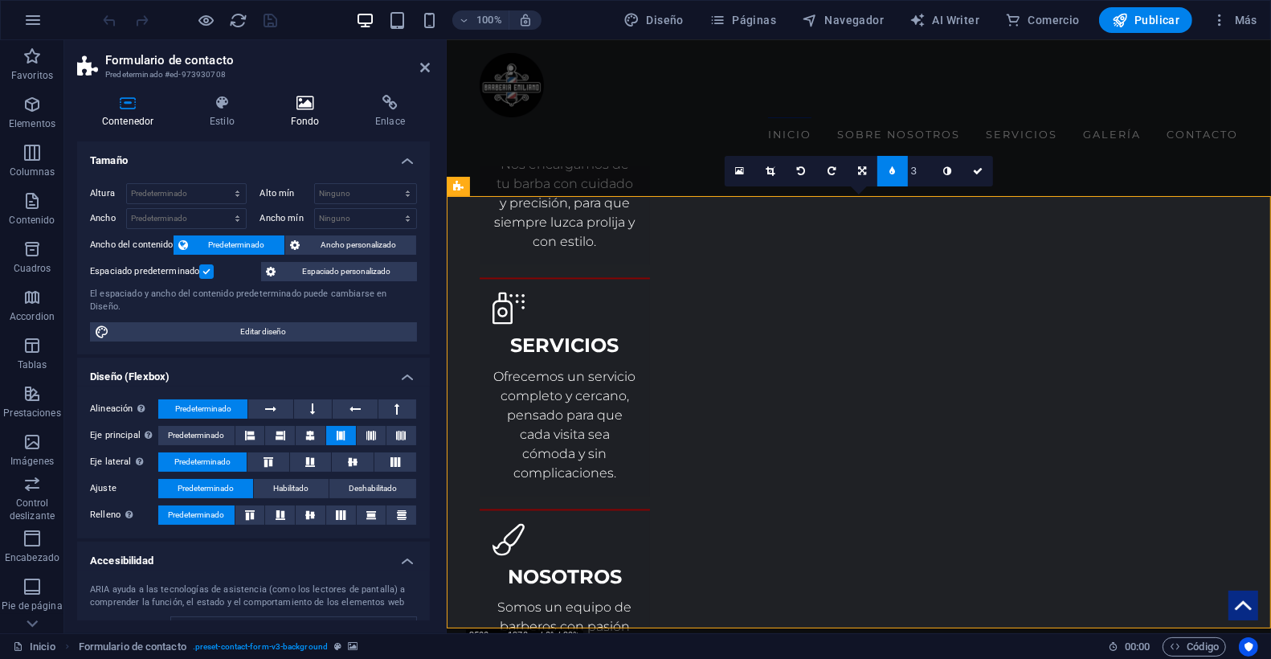
click at [312, 109] on icon at bounding box center [305, 103] width 78 height 16
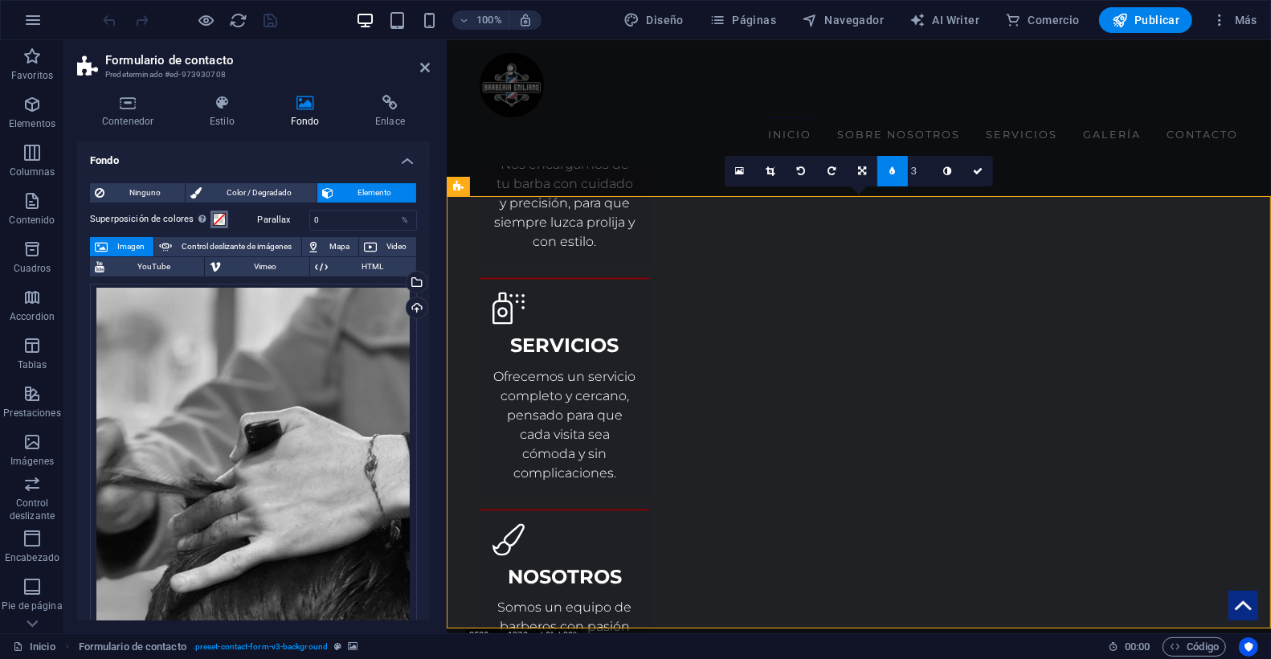
click at [218, 220] on span at bounding box center [219, 219] width 13 height 13
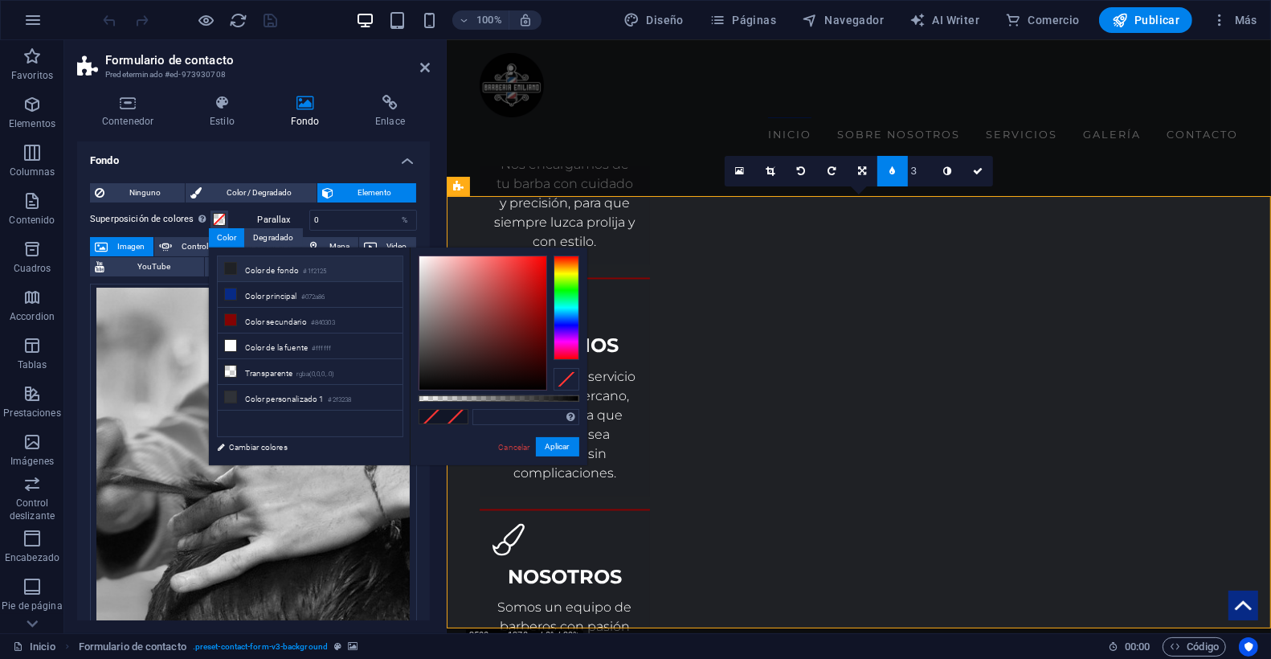
click at [238, 268] on li "Color de fondo #1f2125" at bounding box center [310, 269] width 185 height 26
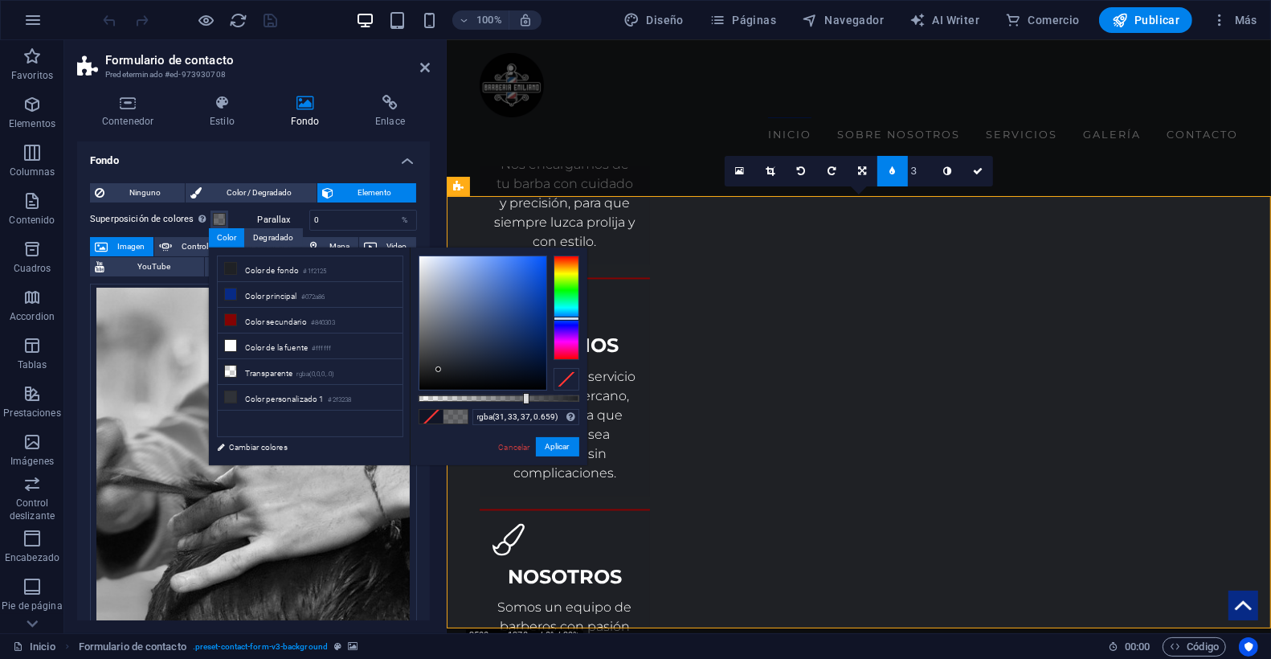
drag, startPoint x: 556, startPoint y: 400, endPoint x: 529, endPoint y: 398, distance: 26.6
click at [524, 398] on div at bounding box center [526, 398] width 6 height 11
drag, startPoint x: 528, startPoint y: 400, endPoint x: 544, endPoint y: 396, distance: 15.8
click at [542, 397] on div at bounding box center [498, 398] width 161 height 6
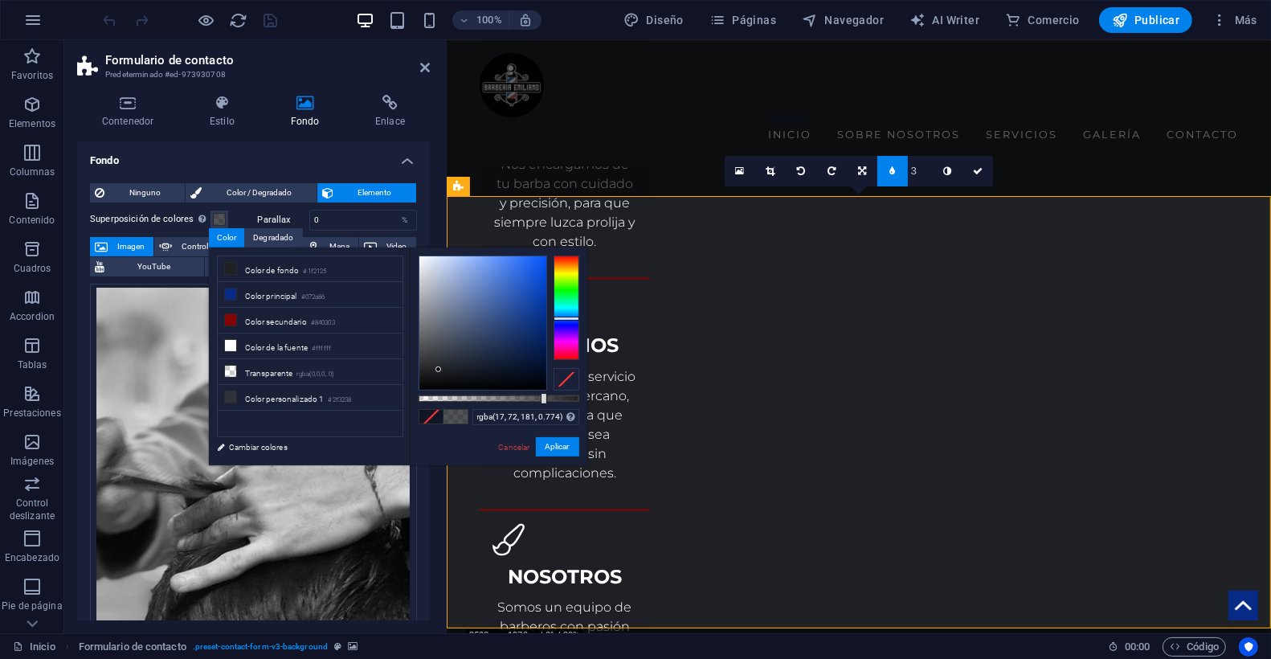
click at [533, 294] on div at bounding box center [482, 322] width 127 height 133
drag, startPoint x: 537, startPoint y: 331, endPoint x: 541, endPoint y: 341, distance: 10.4
click at [539, 332] on div at bounding box center [482, 322] width 127 height 133
click at [533, 350] on div at bounding box center [482, 322] width 127 height 133
click at [526, 358] on div at bounding box center [482, 322] width 127 height 133
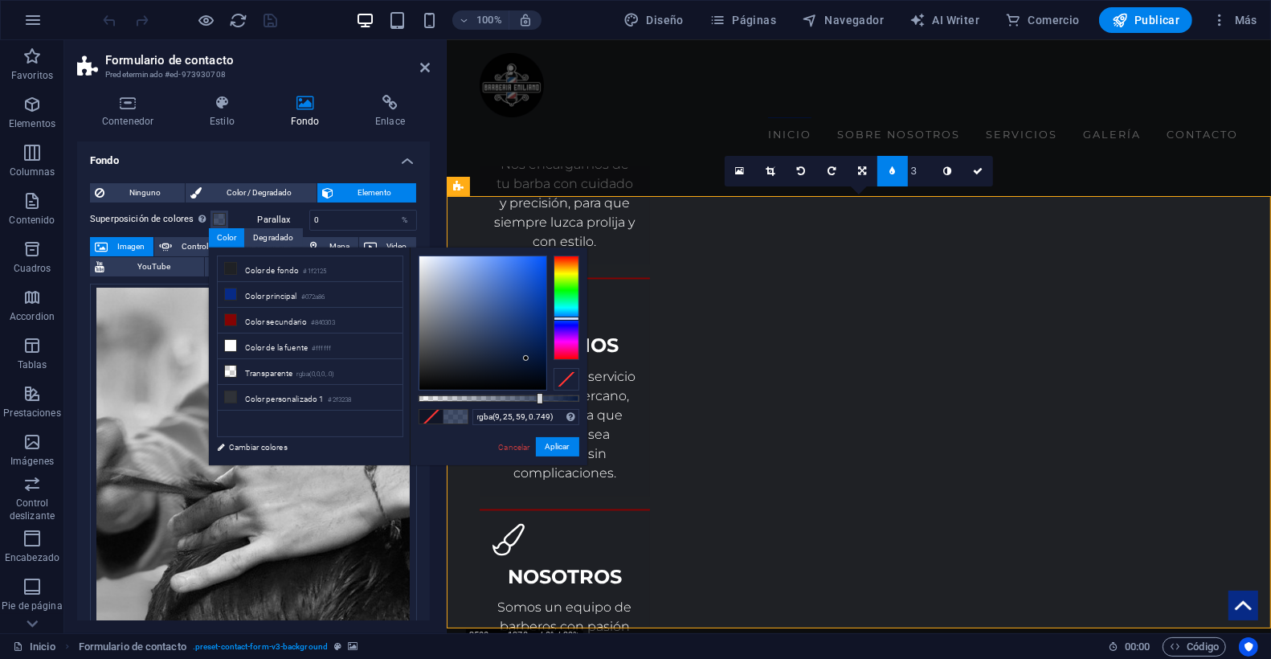
drag, startPoint x: 547, startPoint y: 398, endPoint x: 545, endPoint y: 387, distance: 11.4
click at [538, 398] on div at bounding box center [498, 398] width 161 height 6
type input "rgba(14, 27, 54, 0.749)"
drag, startPoint x: 522, startPoint y: 357, endPoint x: 532, endPoint y: 373, distance: 19.2
click at [513, 361] on div at bounding box center [513, 361] width 6 height 6
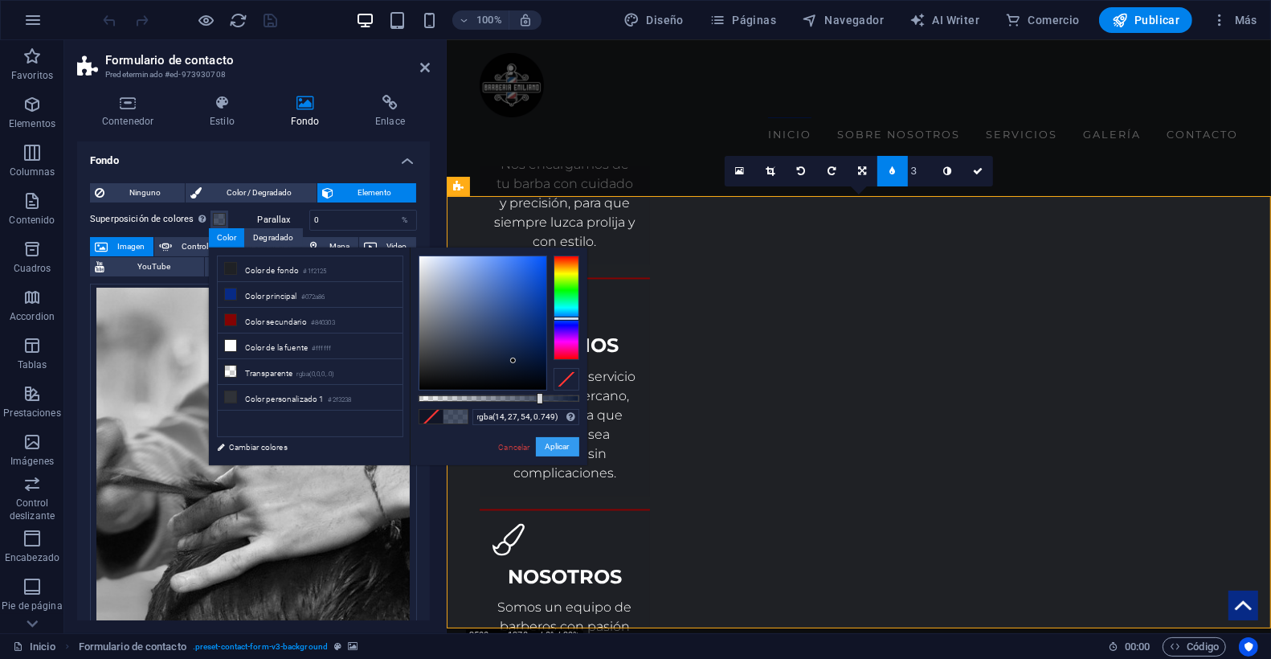
click at [567, 443] on button "Aplicar" at bounding box center [557, 446] width 43 height 19
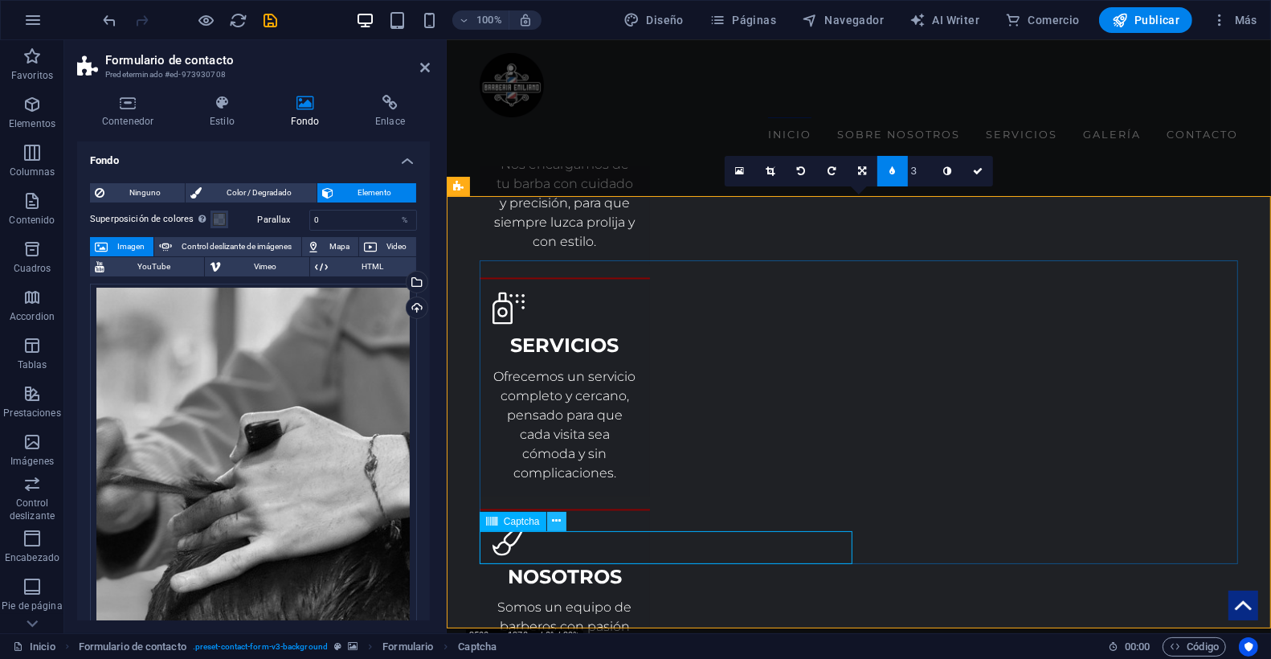
click at [562, 520] on button at bounding box center [556, 521] width 19 height 19
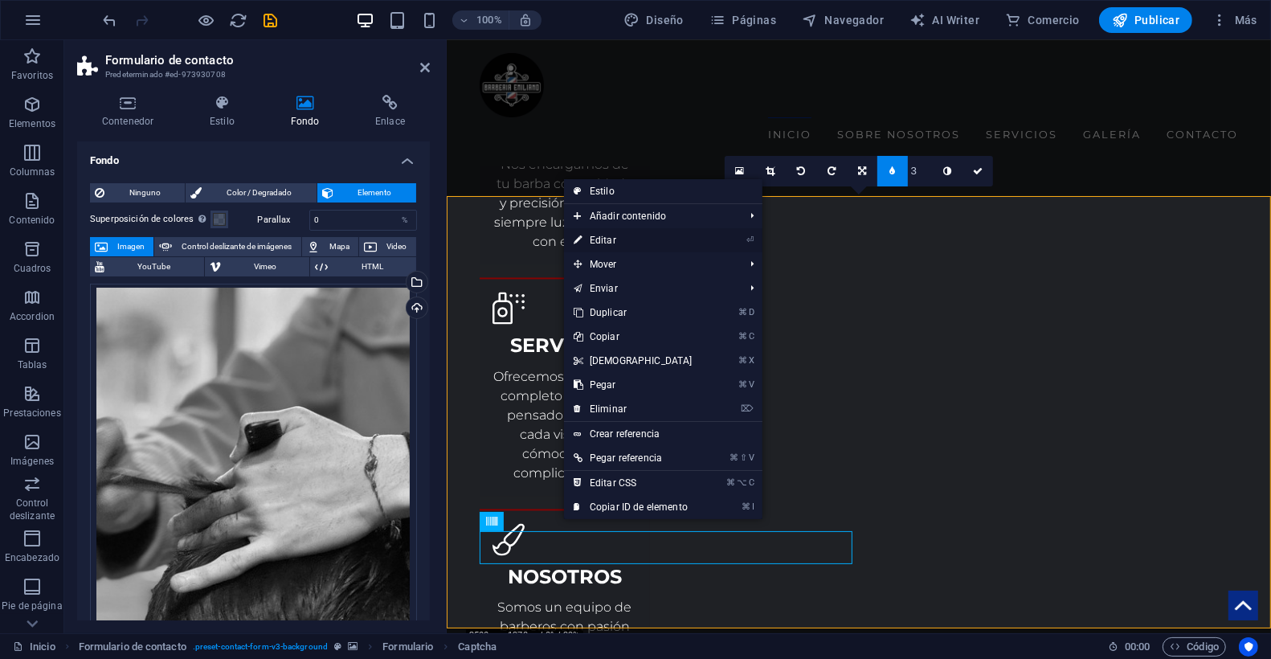
click at [620, 239] on link "⏎ Editar" at bounding box center [633, 240] width 138 height 24
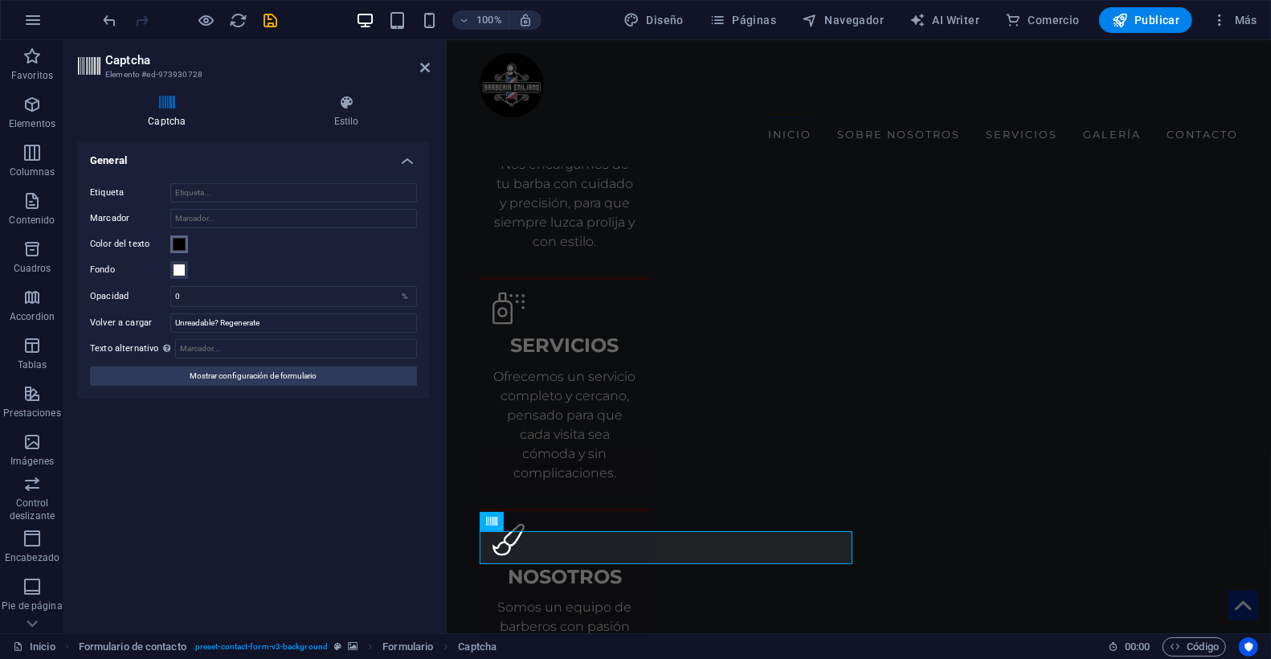
click at [173, 247] on span at bounding box center [179, 244] width 13 height 13
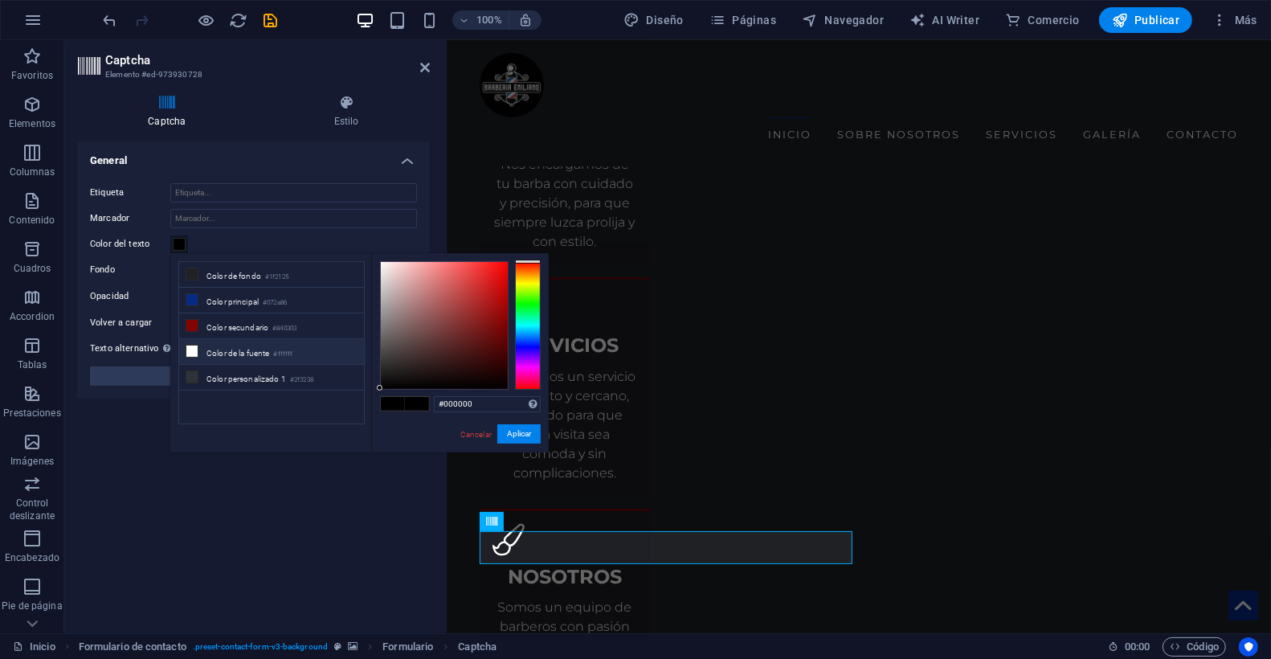
click at [189, 347] on icon at bounding box center [191, 350] width 11 height 11
type input "#ffffff"
click at [519, 430] on button "Aplicar" at bounding box center [518, 433] width 43 height 19
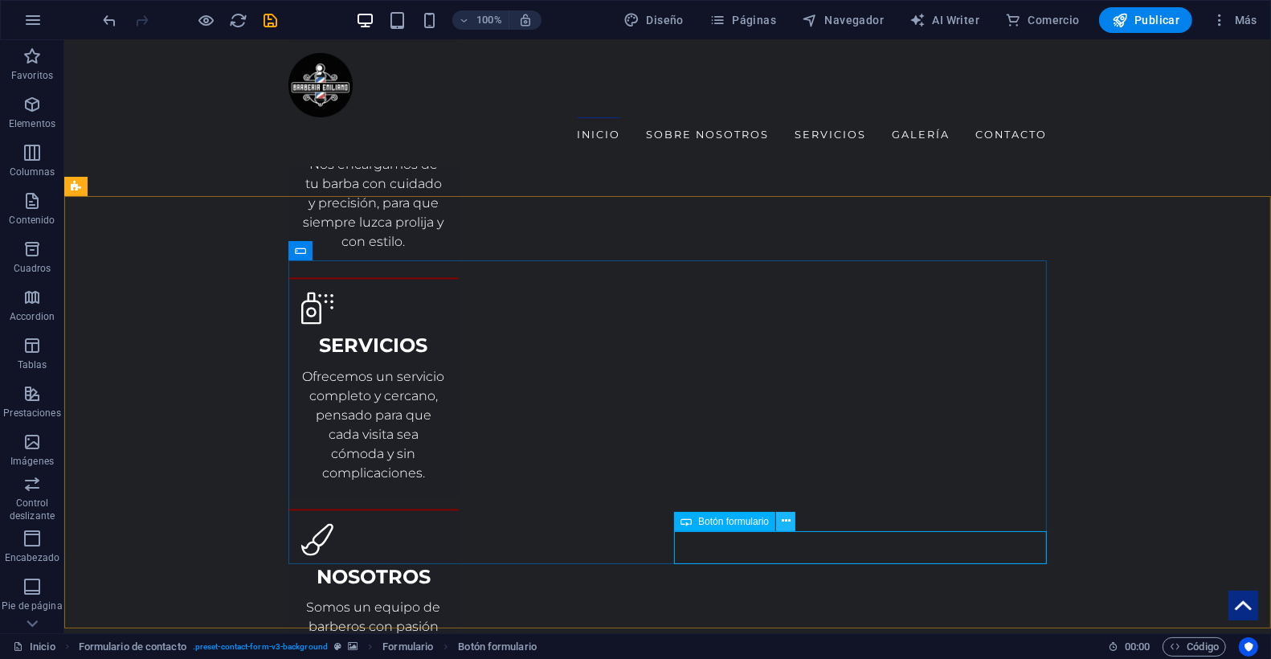
click at [786, 521] on icon at bounding box center [785, 520] width 9 height 17
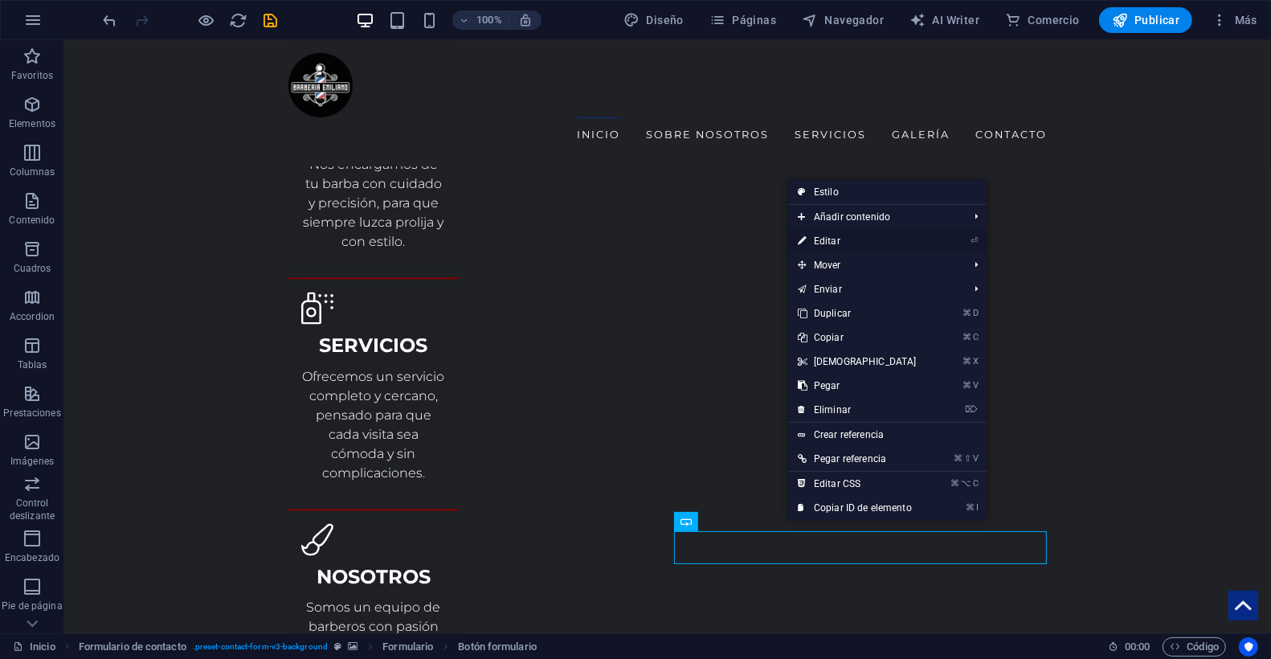
click at [865, 239] on link "⏎ Editar" at bounding box center [857, 241] width 138 height 24
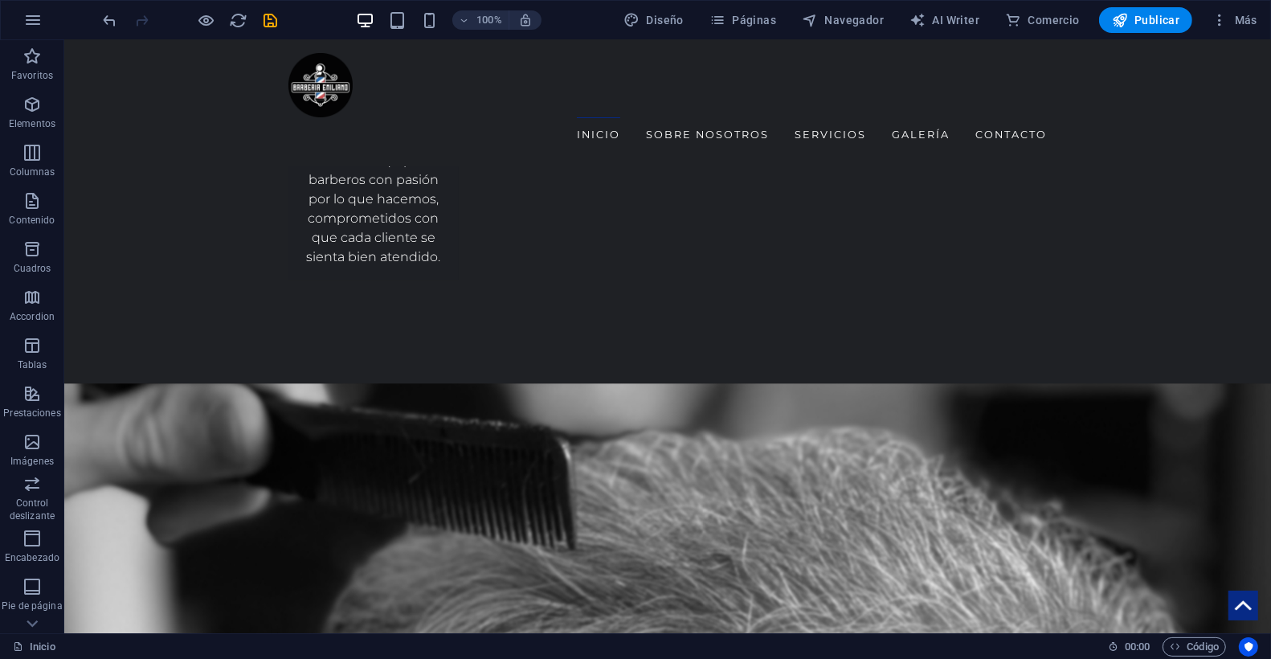
scroll to position [3530, 0]
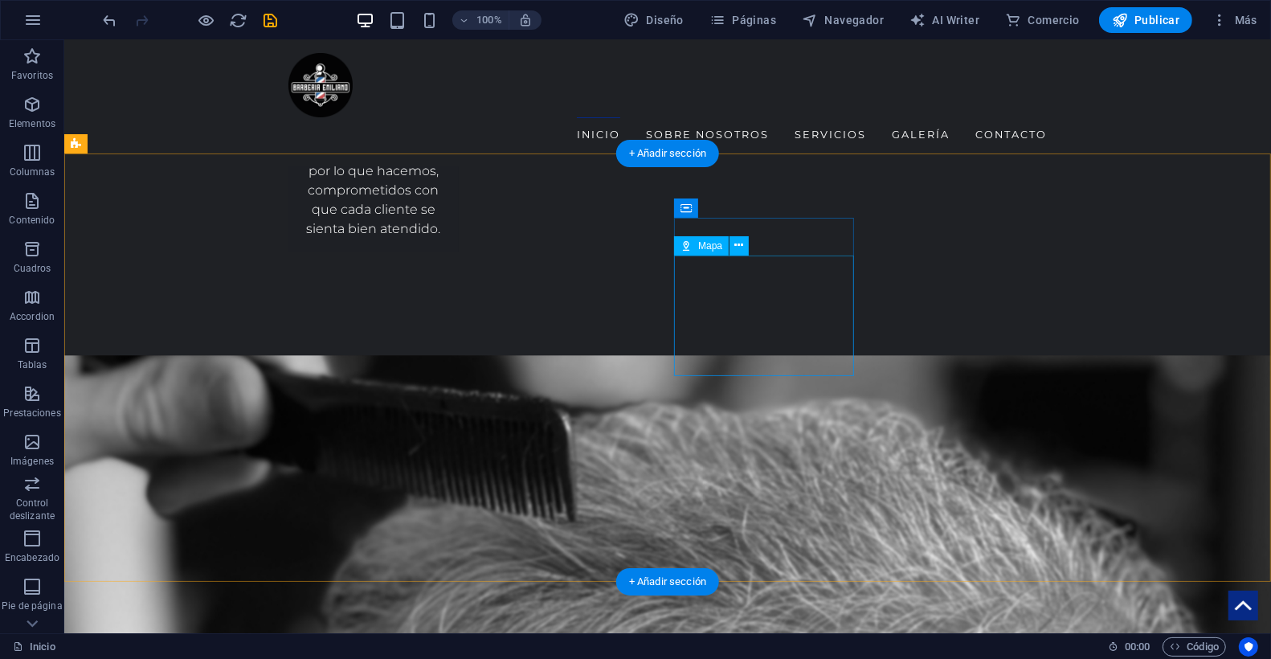
click at [740, 245] on icon at bounding box center [739, 245] width 9 height 17
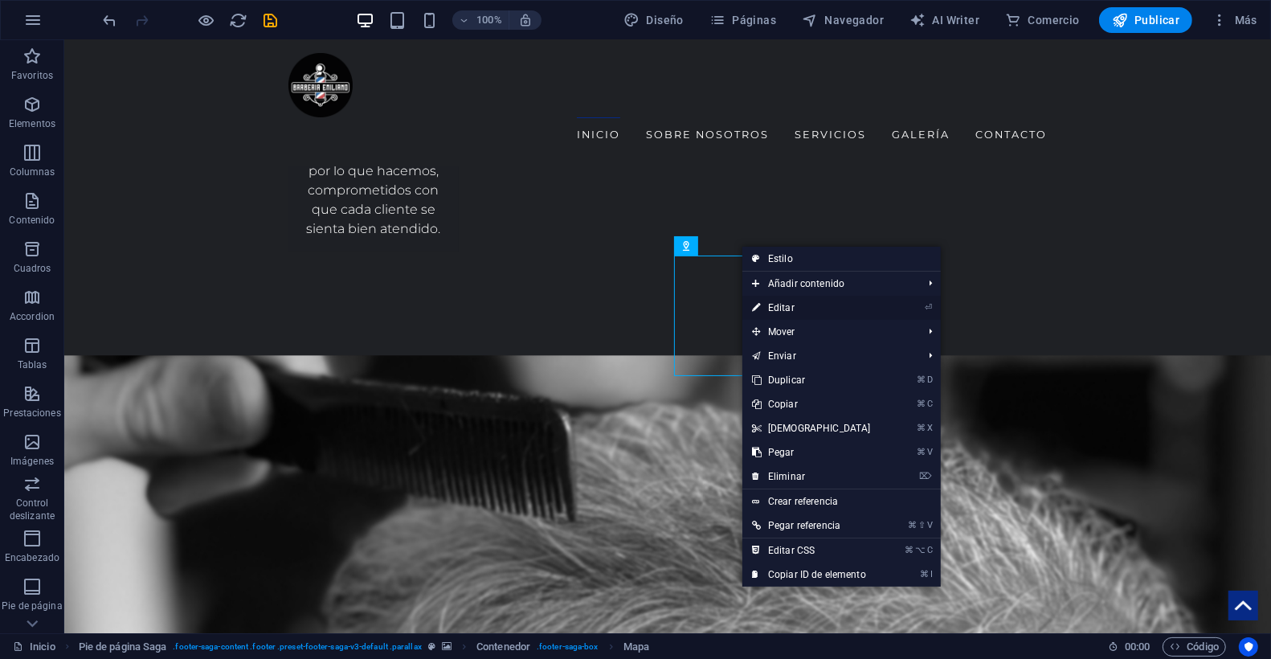
click at [771, 304] on link "⏎ Editar" at bounding box center [811, 308] width 138 height 24
select select "2"
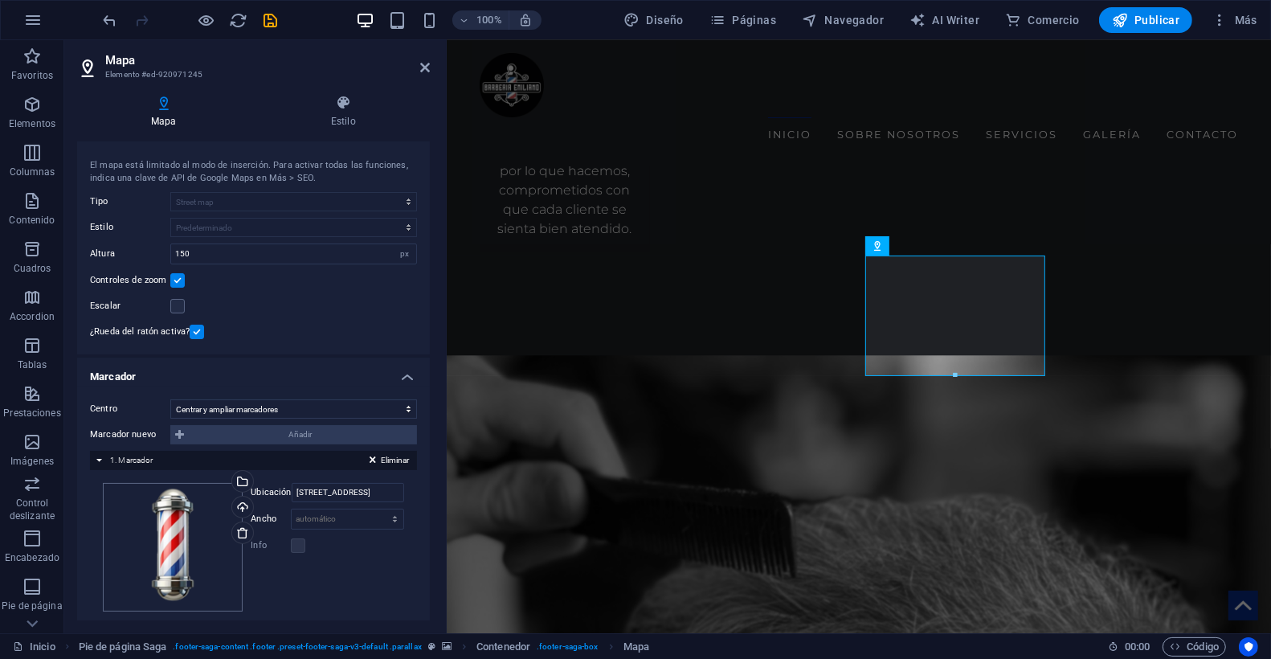
scroll to position [46, 0]
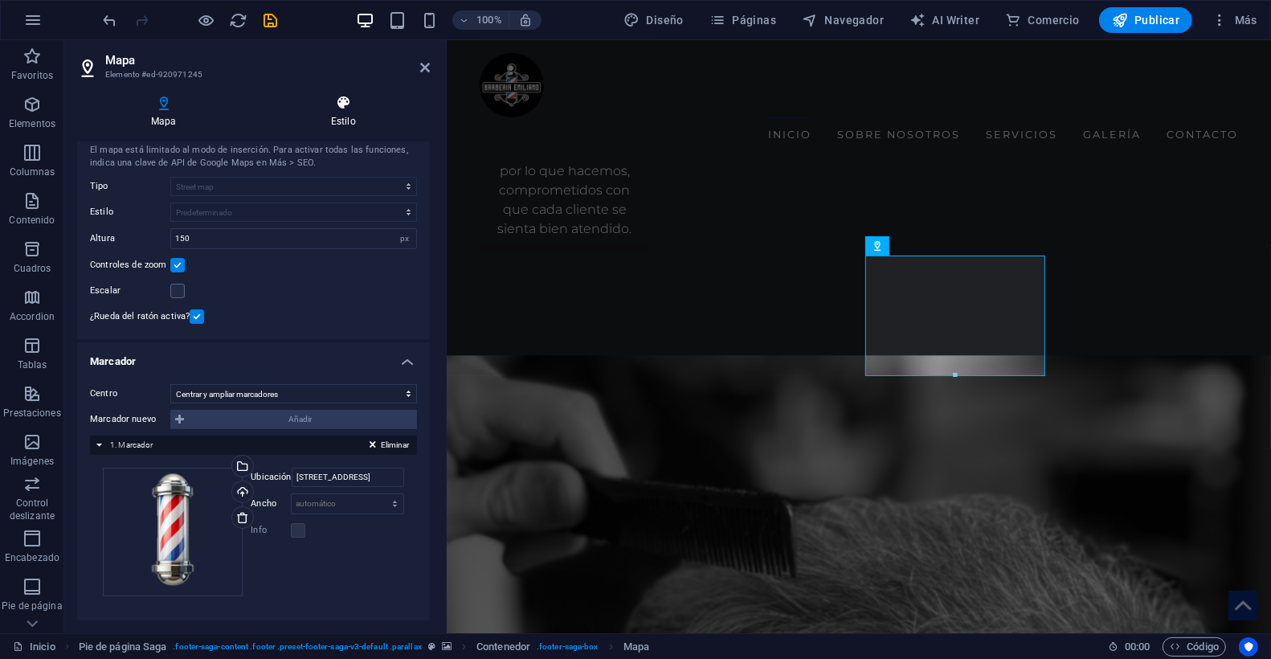
click at [348, 102] on icon at bounding box center [343, 103] width 173 height 16
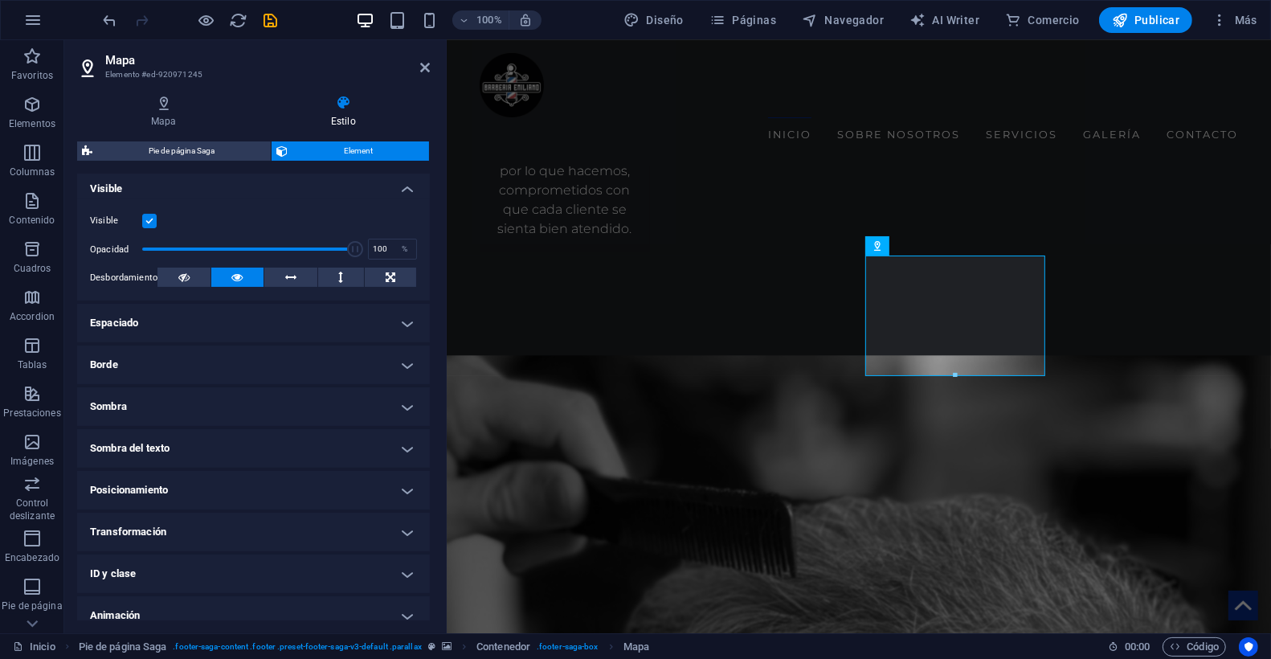
scroll to position [177, 0]
click at [159, 108] on icon at bounding box center [163, 103] width 173 height 16
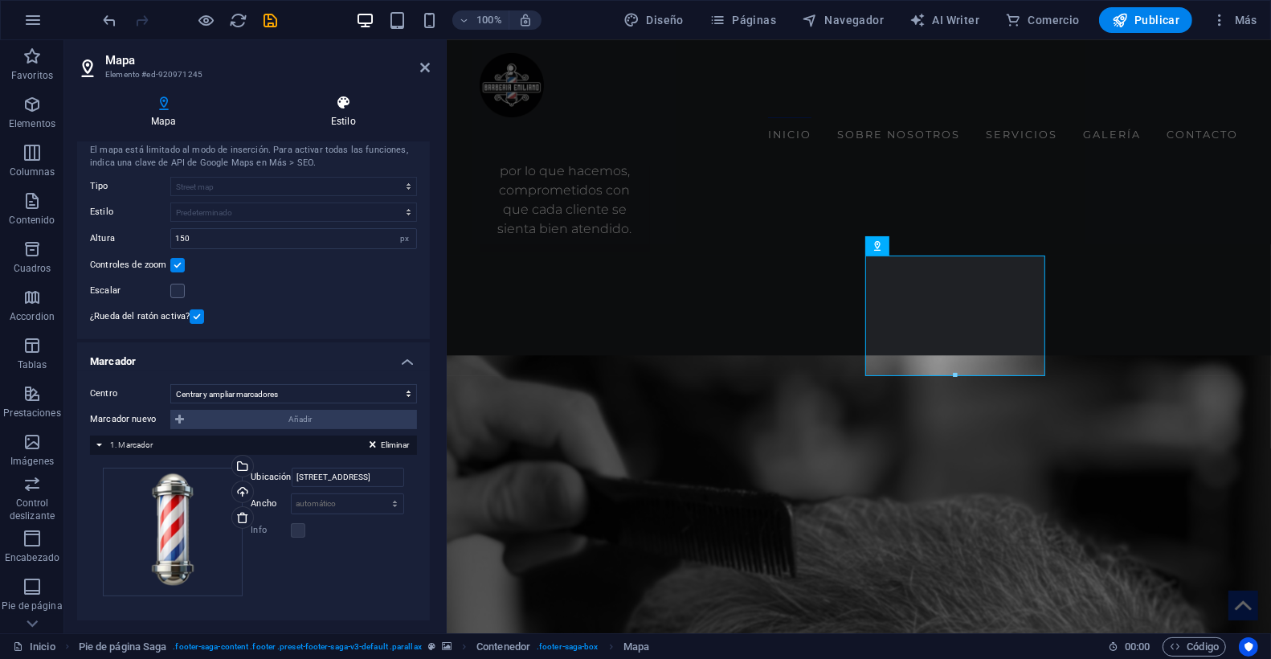
click at [364, 104] on icon at bounding box center [343, 103] width 173 height 16
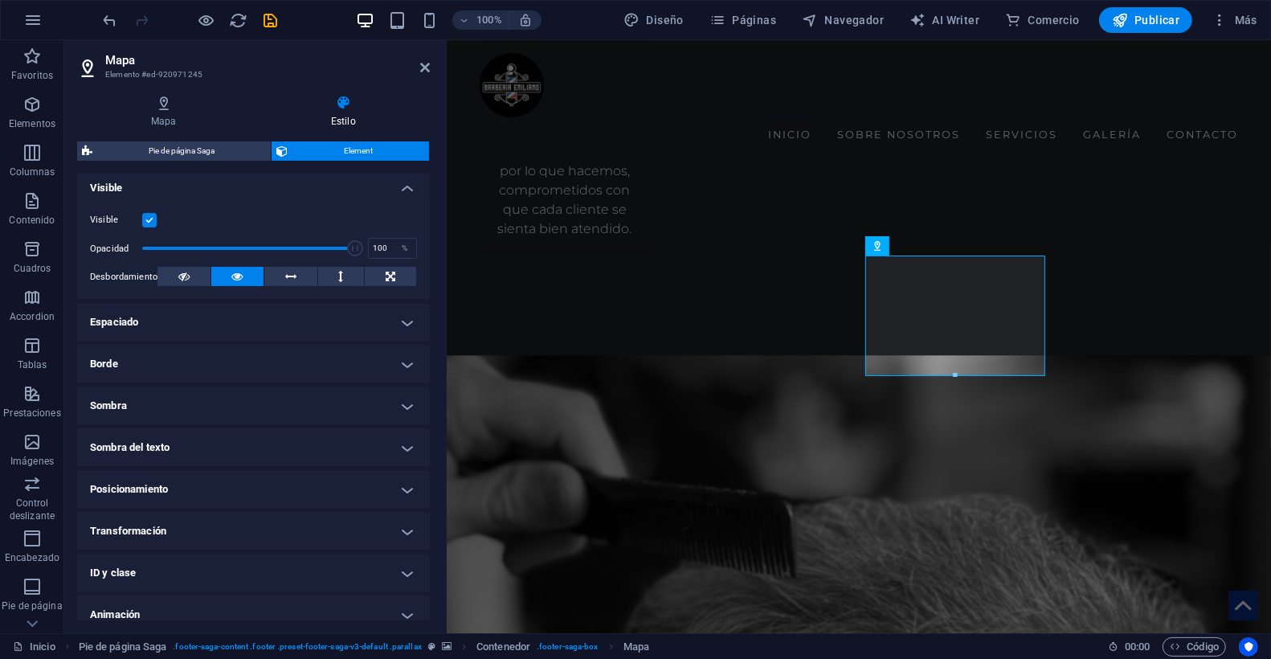
click at [210, 319] on h4 "Espaciado" at bounding box center [253, 322] width 353 height 39
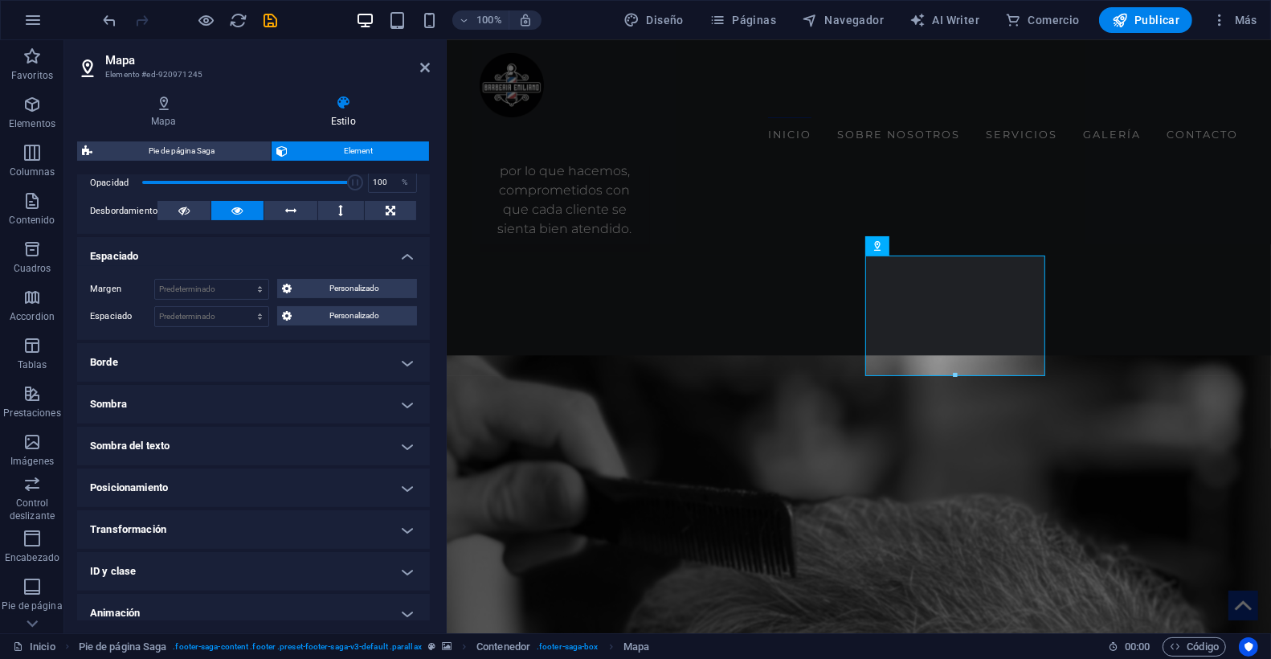
scroll to position [295, 0]
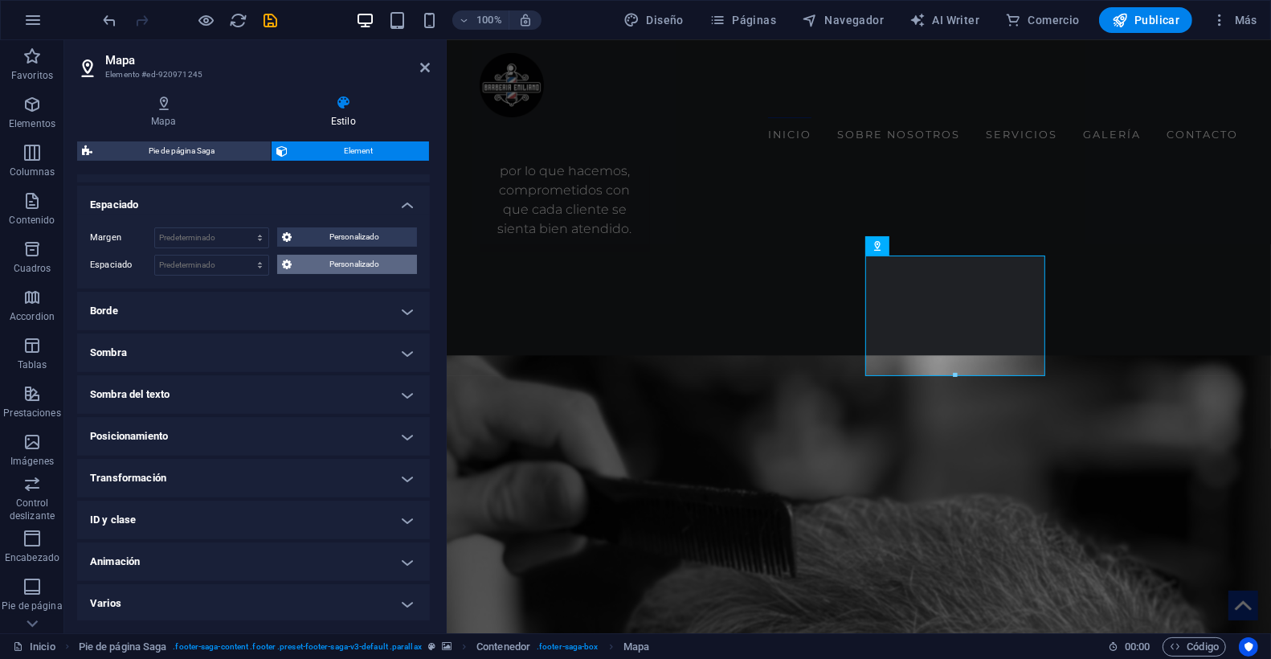
click at [311, 262] on span "Personalizado" at bounding box center [354, 264] width 116 height 19
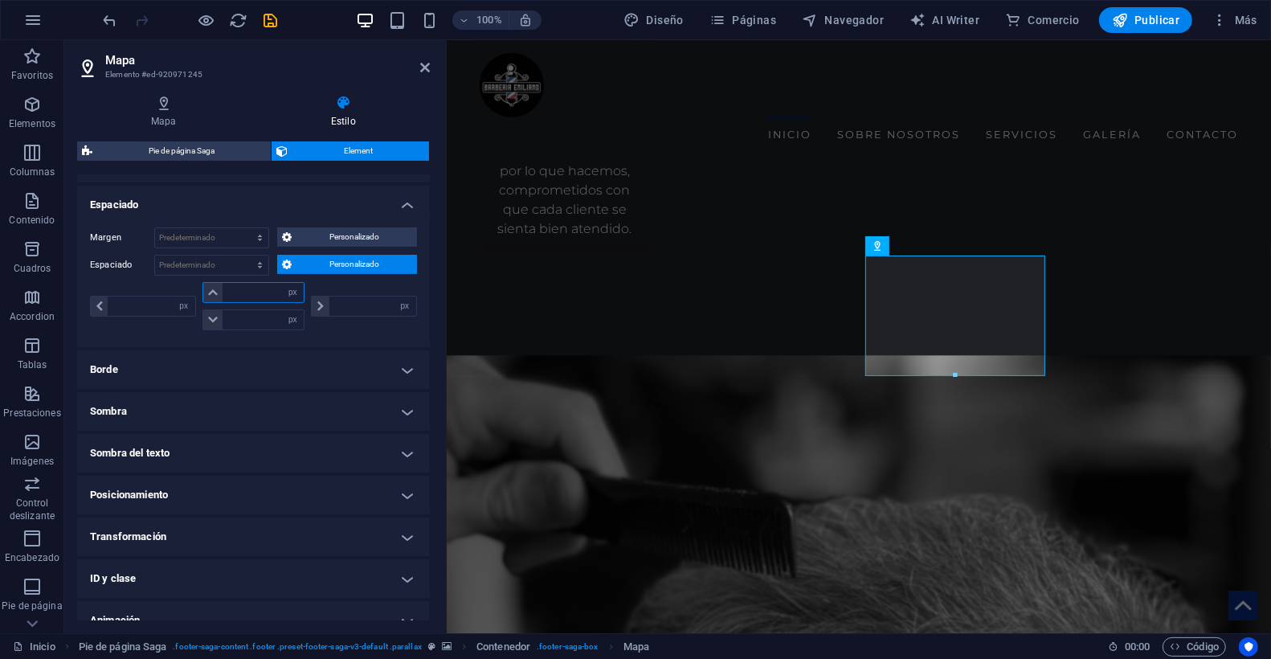
click at [235, 288] on input "number" at bounding box center [263, 292] width 82 height 19
click at [353, 304] on input "number" at bounding box center [372, 305] width 87 height 19
type input "20"
type input "0"
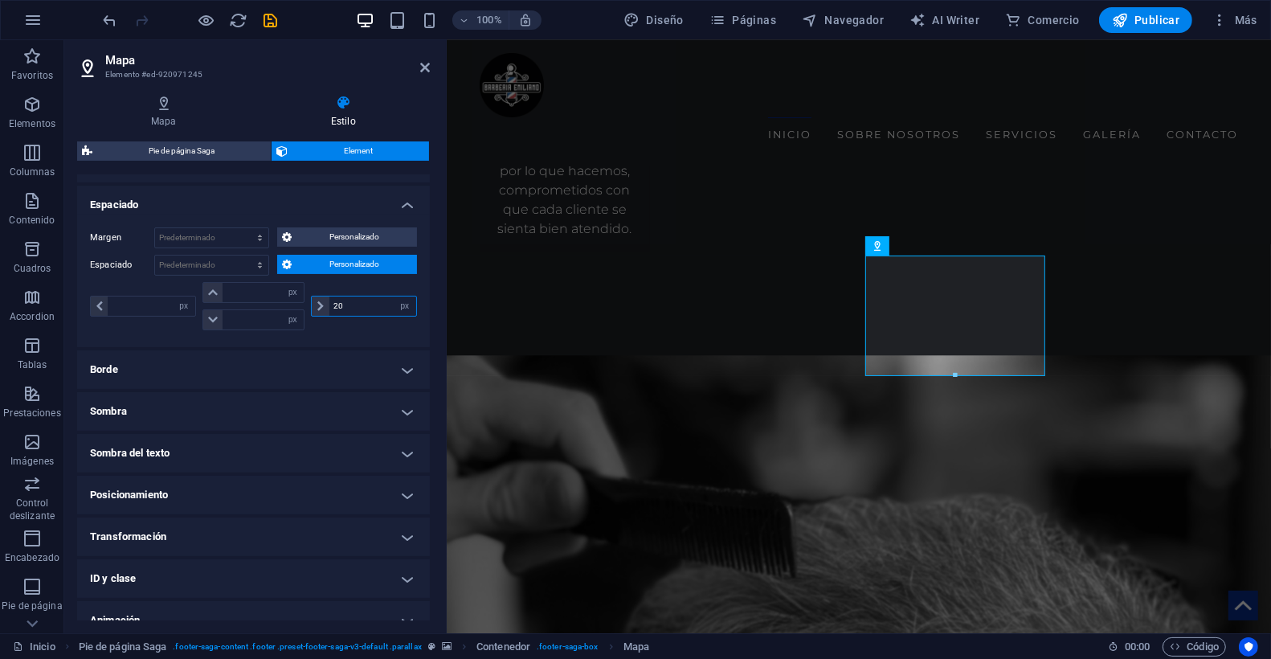
type input "0"
type input "20"
click at [288, 327] on div "0 px rem % vh vw 0 px rem % vh vw 0 px rem % vh vw 20 px rem % vh vw" at bounding box center [253, 308] width 327 height 52
drag, startPoint x: 134, startPoint y: 303, endPoint x: 59, endPoint y: 296, distance: 75.8
click at [59, 296] on section "Favoritos Elementos Columnas Contenido Cuadros Accordion Tablas Prestaciones Im…" at bounding box center [635, 336] width 1271 height 593
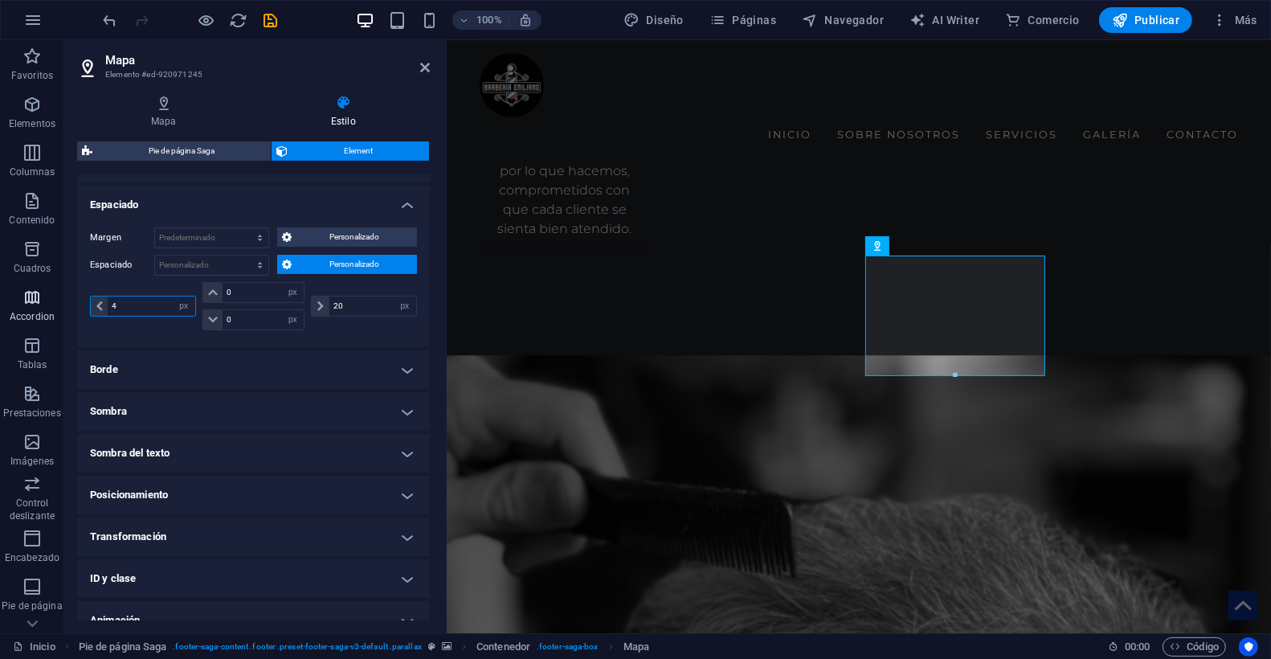
type input "40"
drag, startPoint x: 71, startPoint y: 304, endPoint x: 61, endPoint y: 301, distance: 9.9
click at [61, 301] on section "Favoritos Elementos Columnas Contenido Cuadros Accordion Tablas Prestaciones Im…" at bounding box center [635, 336] width 1271 height 593
drag, startPoint x: 368, startPoint y: 308, endPoint x: 271, endPoint y: 294, distance: 98.1
click at [271, 294] on div "px rem % vh vw 0 px rem % vh vw 0 px rem % vh vw 20 px rem % vh vw" at bounding box center [253, 306] width 327 height 48
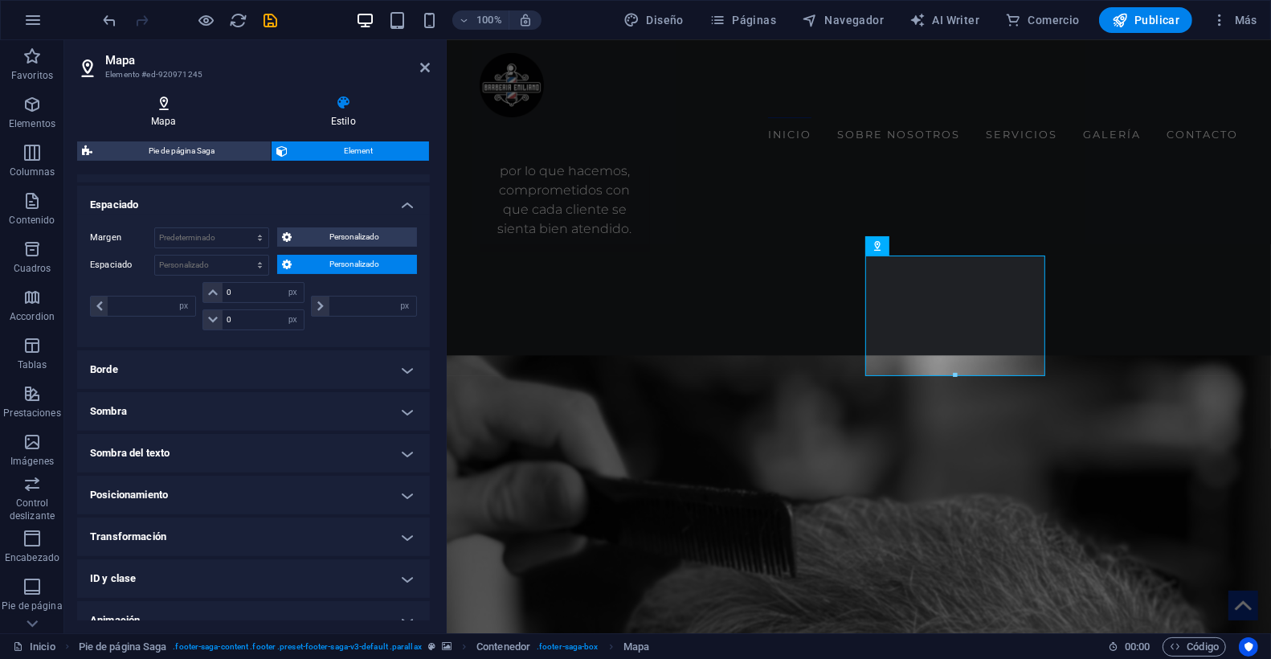
click at [159, 103] on icon at bounding box center [163, 103] width 173 height 16
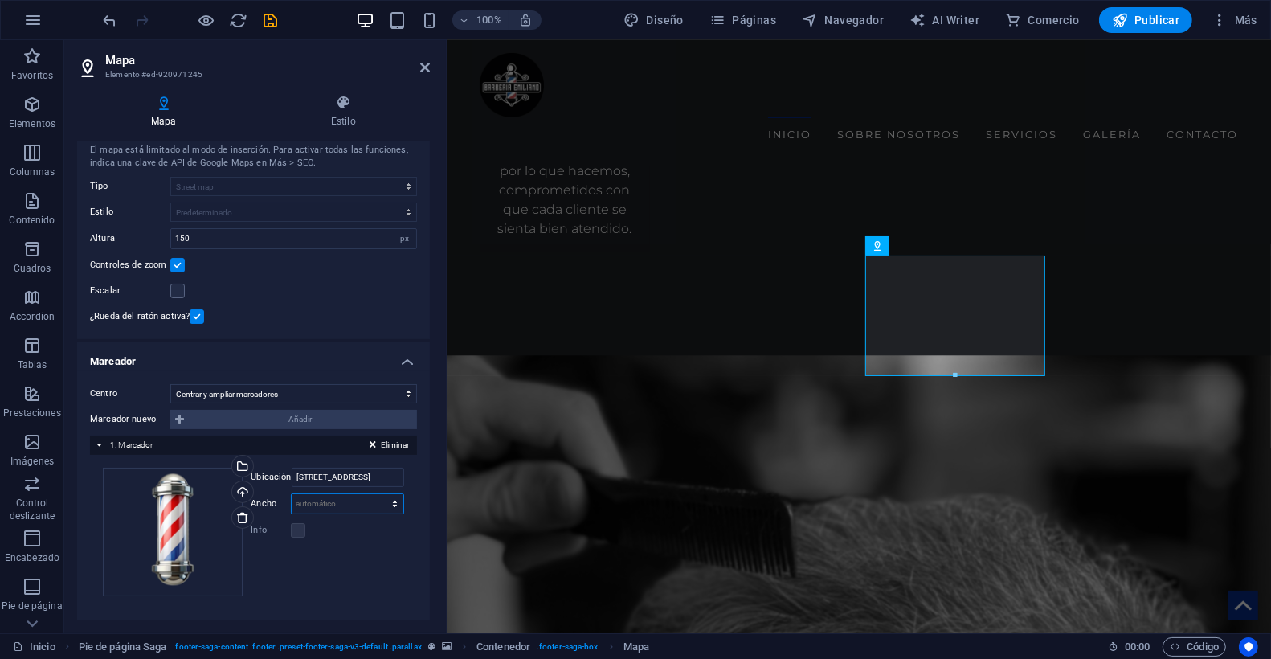
click at [343, 501] on select "automático px" at bounding box center [348, 503] width 112 height 19
select select "px"
click at [377, 494] on select "automático px" at bounding box center [348, 503] width 112 height 19
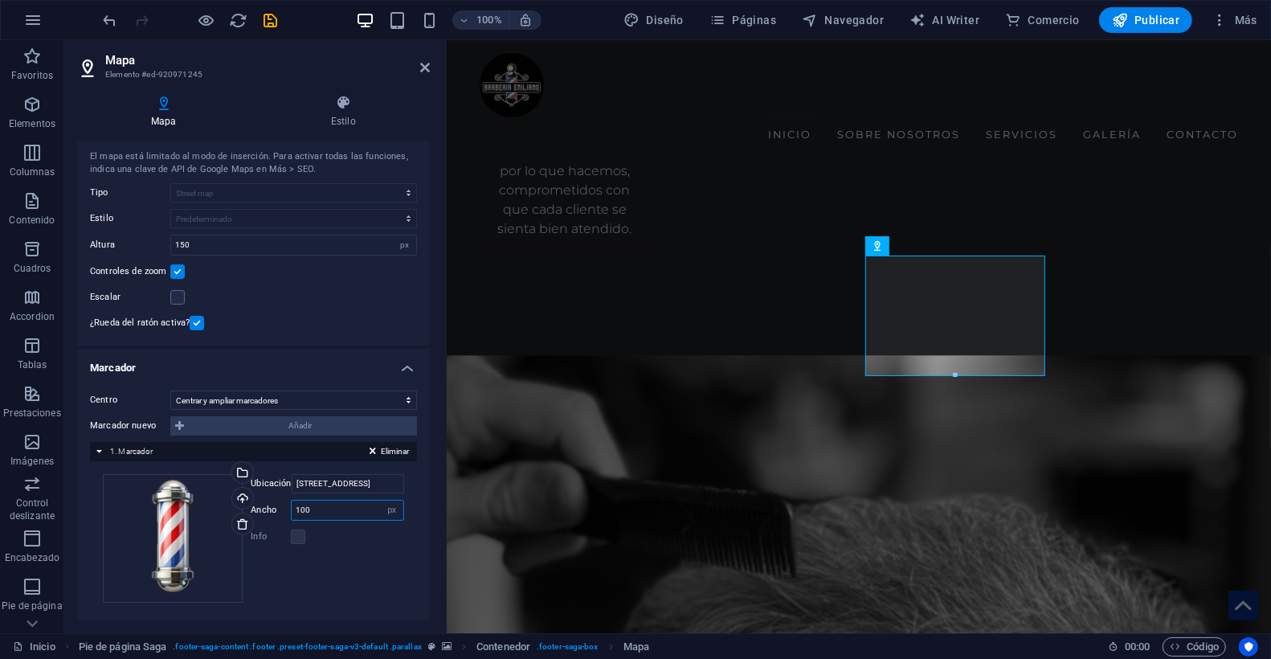
scroll to position [43, 0]
type input "100"
drag, startPoint x: 318, startPoint y: 509, endPoint x: 271, endPoint y: 504, distance: 46.8
click at [271, 504] on div "Ancho 100 automático px" at bounding box center [327, 506] width 153 height 21
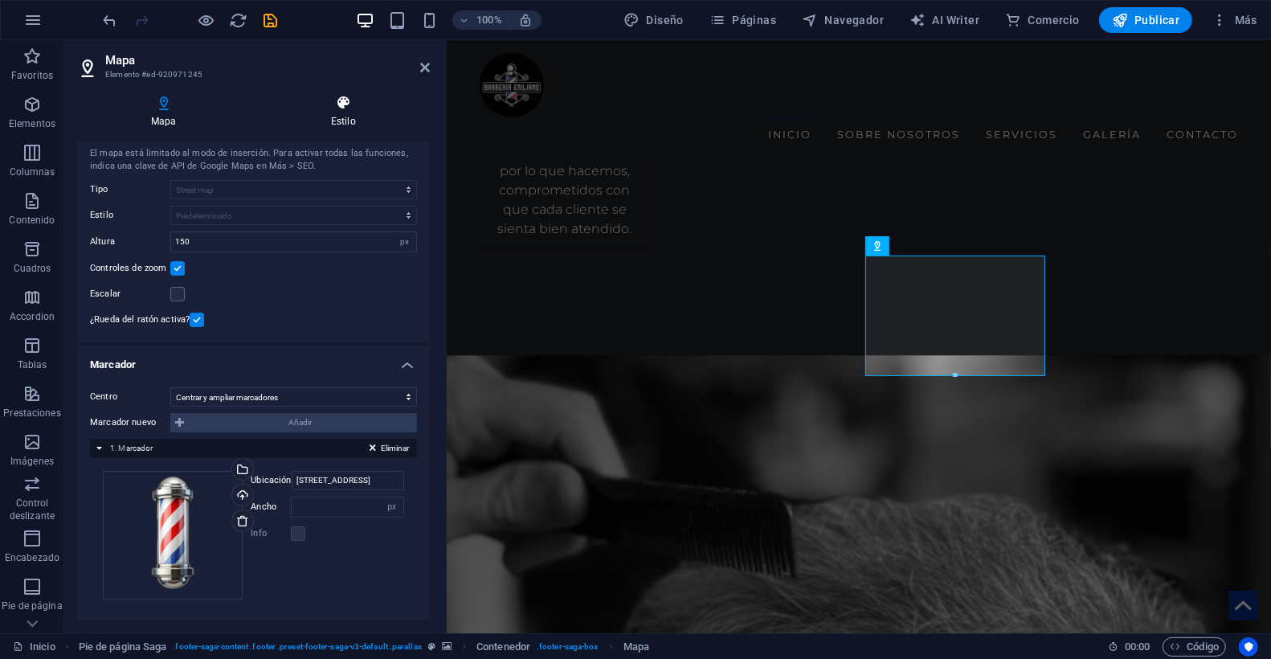
click at [340, 108] on icon at bounding box center [343, 103] width 173 height 16
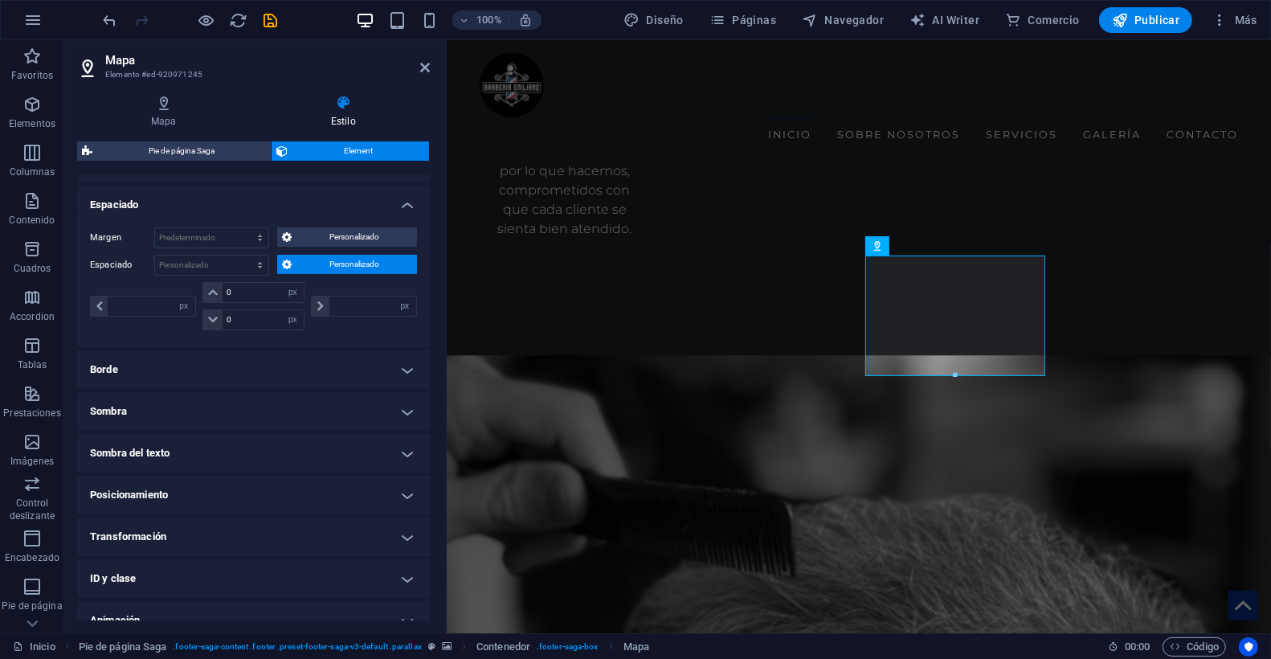
click at [307, 264] on span "Personalizado" at bounding box center [354, 264] width 116 height 19
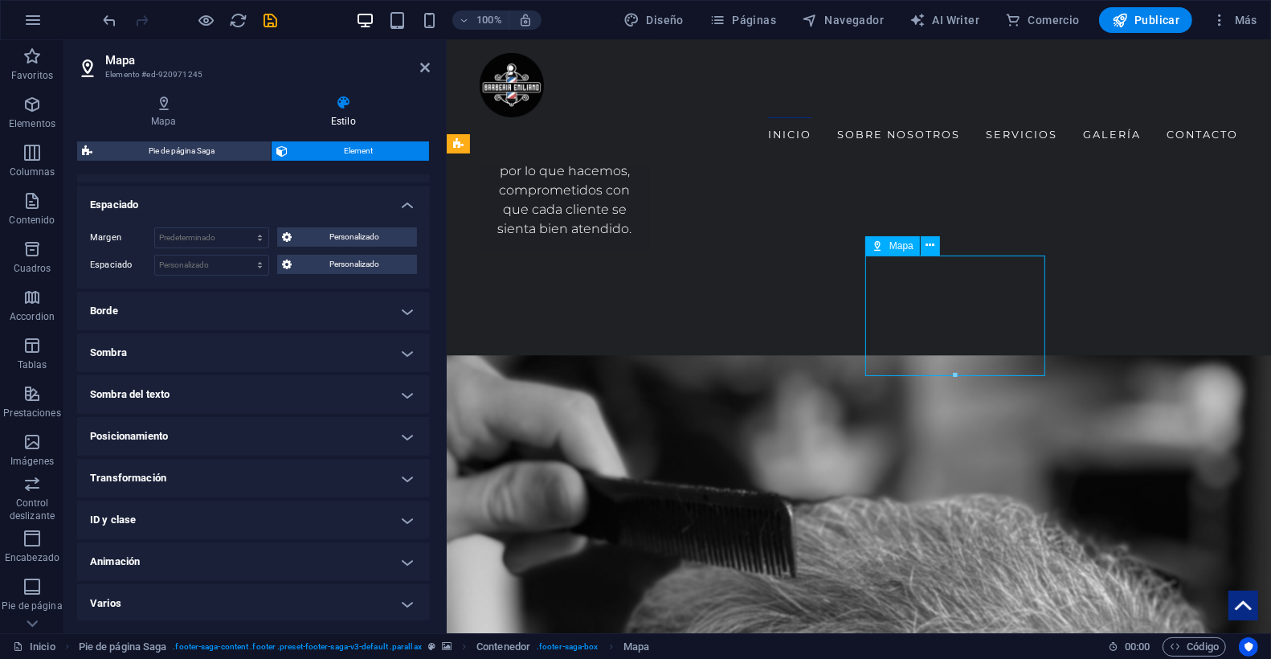
click at [933, 249] on icon at bounding box center [929, 245] width 9 height 17
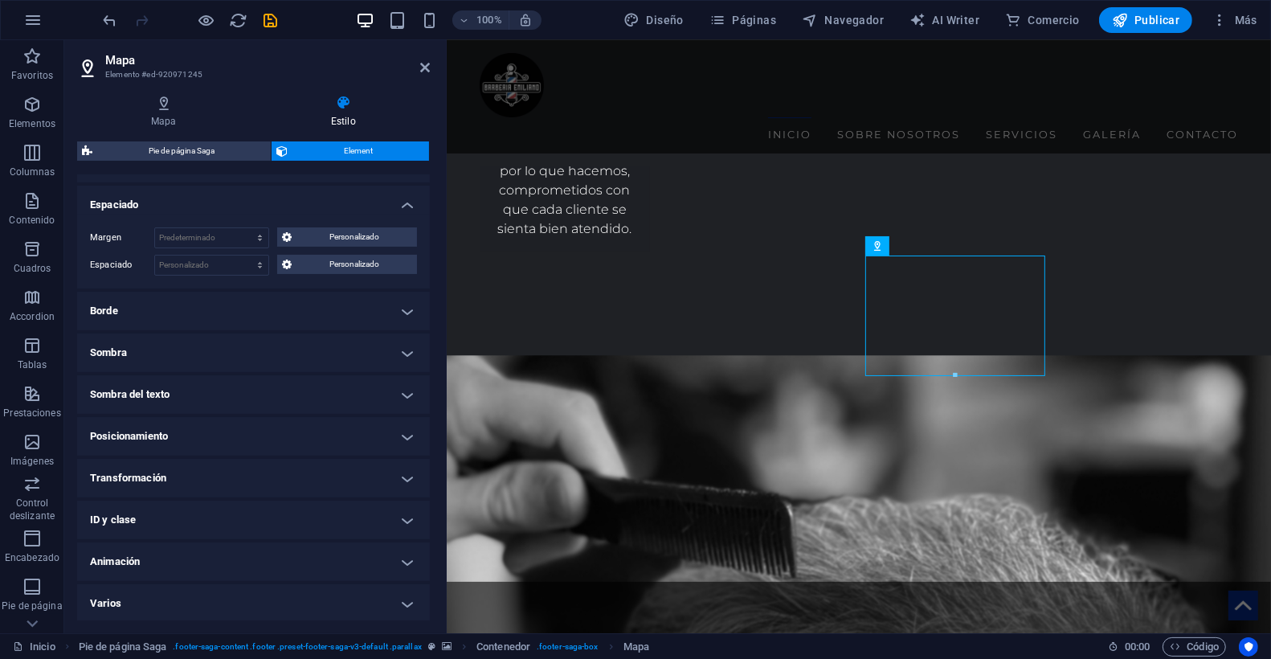
click at [157, 156] on span "Pie de página Saga" at bounding box center [181, 150] width 169 height 19
select select "rem"
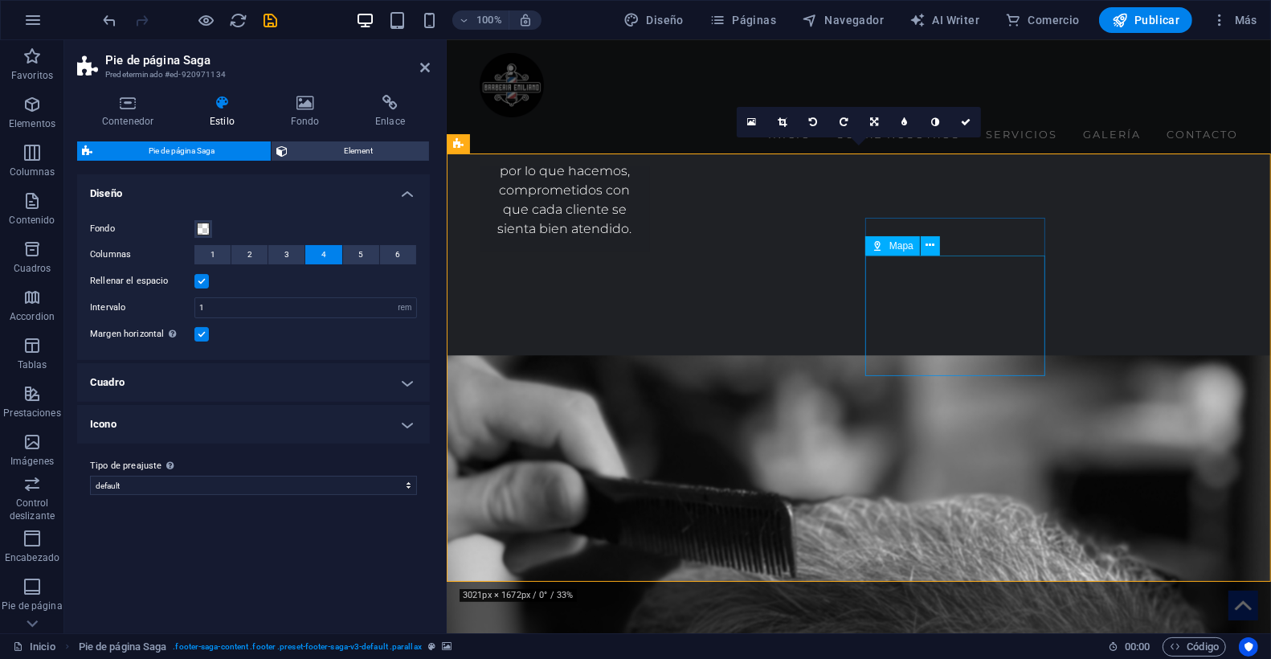
click at [932, 248] on icon at bounding box center [929, 245] width 9 height 17
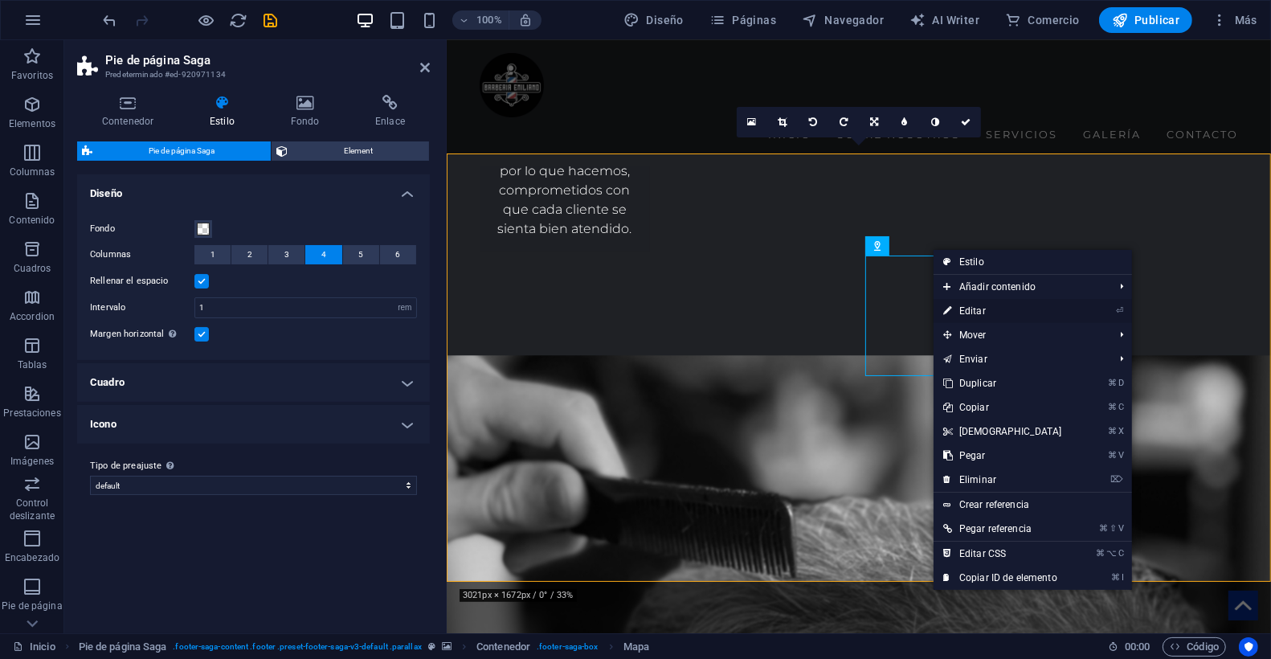
click at [970, 309] on link "⏎ Editar" at bounding box center [1002, 311] width 138 height 24
select select "px"
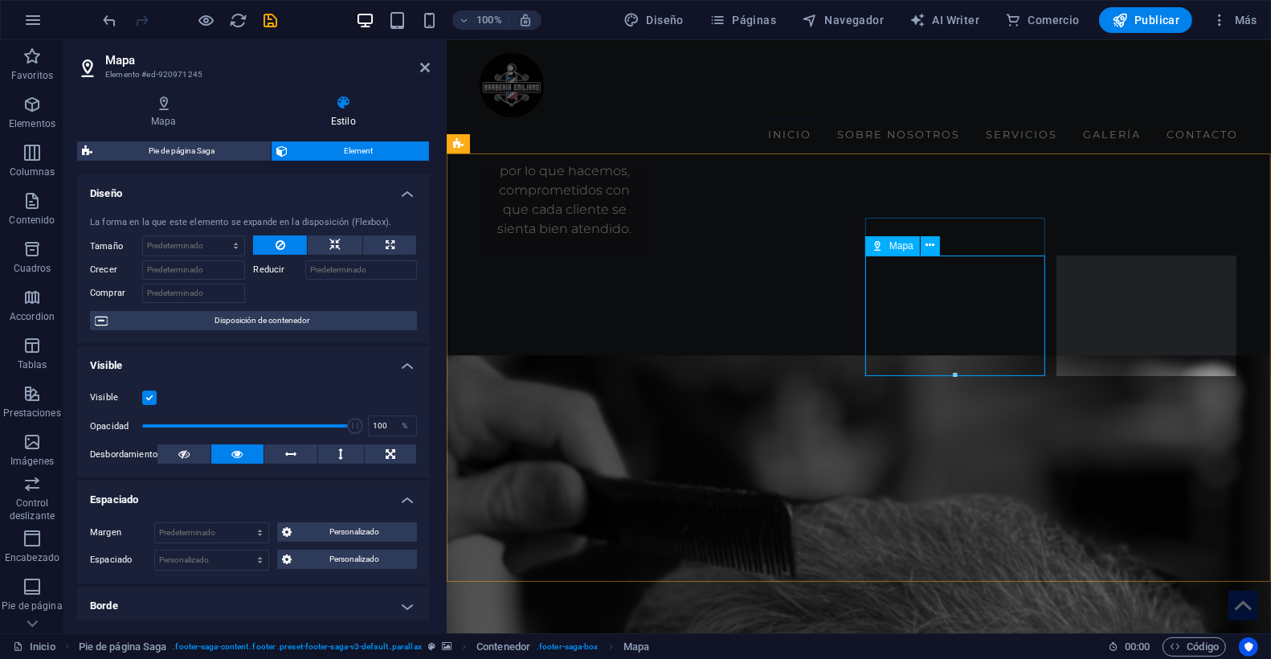
type input "40"
type input "20"
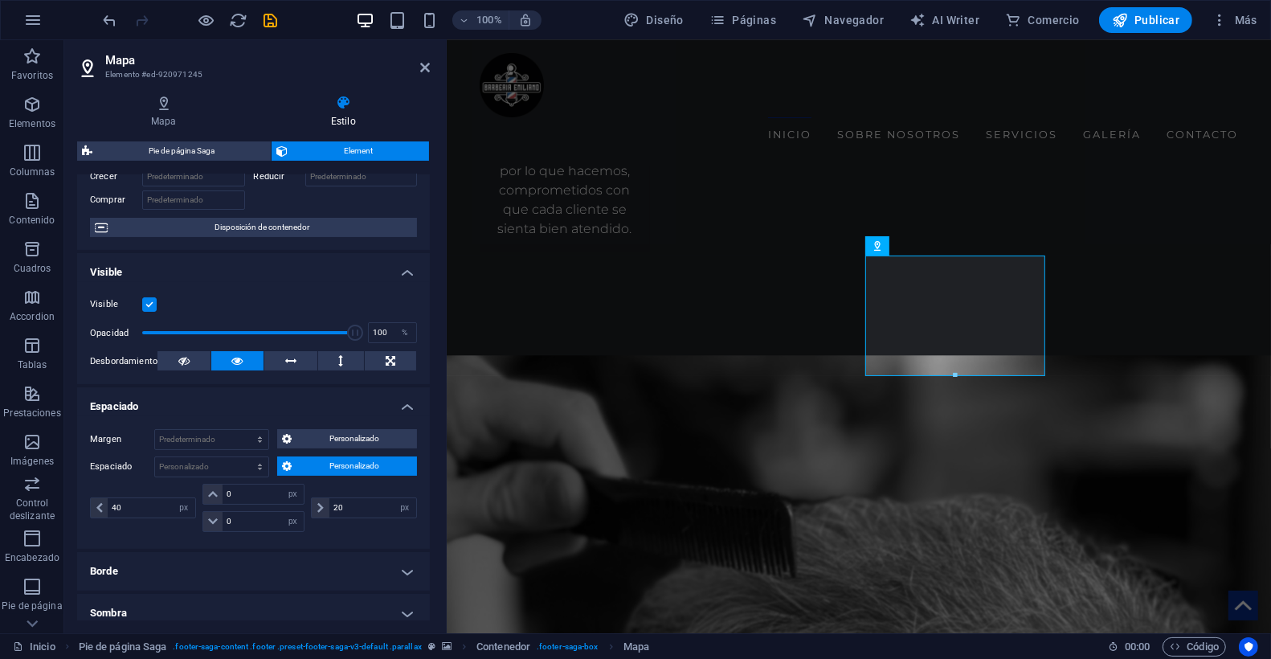
scroll to position [97, 0]
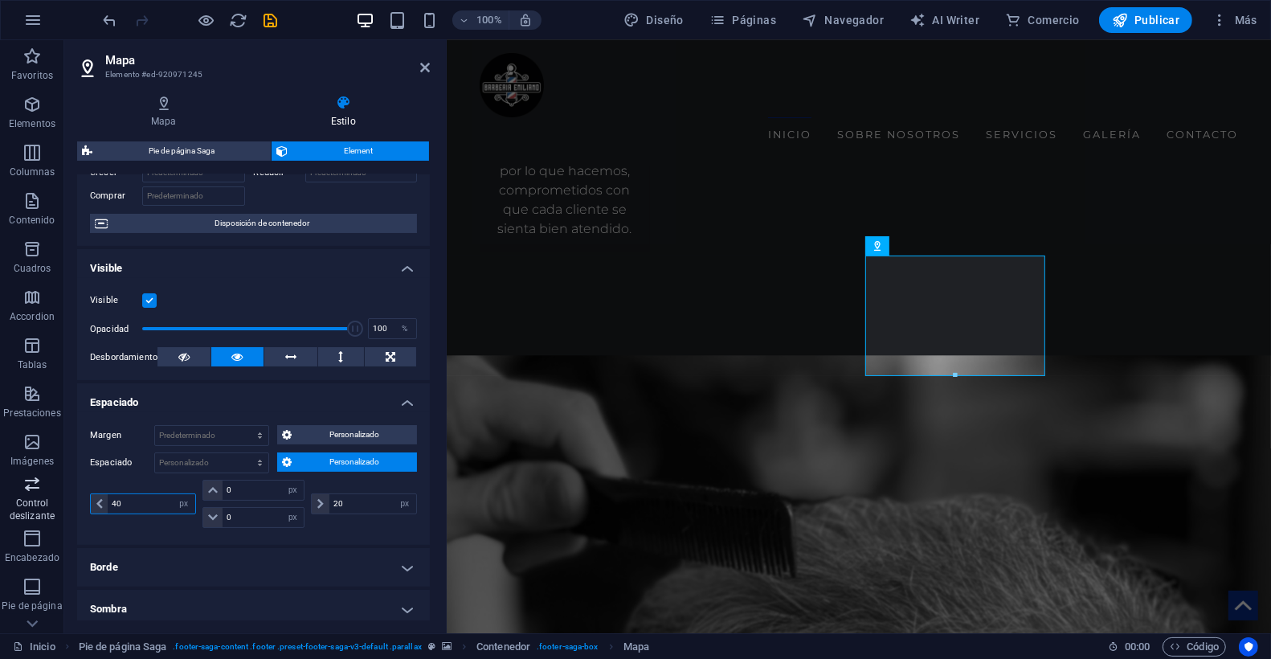
drag, startPoint x: 142, startPoint y: 502, endPoint x: 44, endPoint y: 493, distance: 98.4
click at [44, 493] on section "Favoritos Elementos Columnas Contenido Cuadros Accordion Tablas Prestaciones Im…" at bounding box center [635, 336] width 1271 height 593
drag, startPoint x: 362, startPoint y: 500, endPoint x: 277, endPoint y: 482, distance: 87.1
click at [277, 486] on div "px rem % vh vw 0 px rem % vh vw 0 px rem % vh vw 20 px rem % vh vw" at bounding box center [253, 503] width 327 height 48
click at [221, 460] on select "Predeterminado px rem % vh vw Personalizado" at bounding box center [211, 462] width 113 height 19
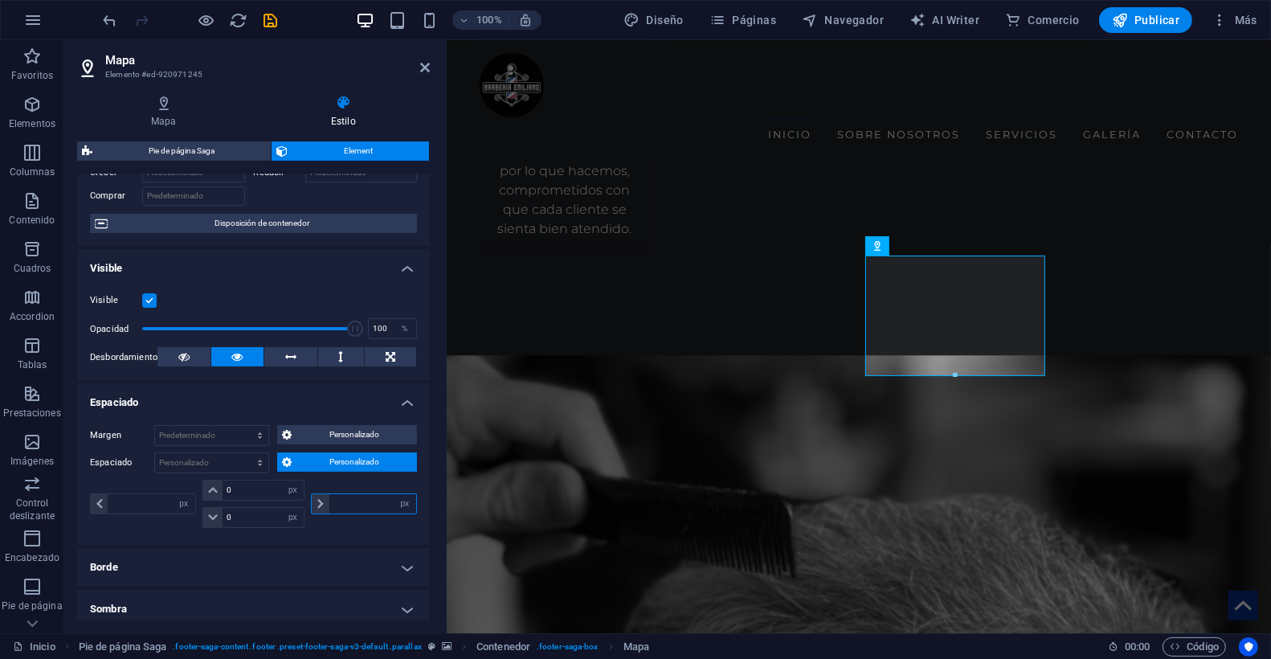
click at [353, 502] on input "number" at bounding box center [372, 503] width 87 height 19
type input "0"
drag, startPoint x: 121, startPoint y: 504, endPoint x: 167, endPoint y: 520, distance: 48.5
click at [129, 505] on input "40" at bounding box center [151, 503] width 87 height 19
drag, startPoint x: 162, startPoint y: 495, endPoint x: 68, endPoint y: 506, distance: 94.6
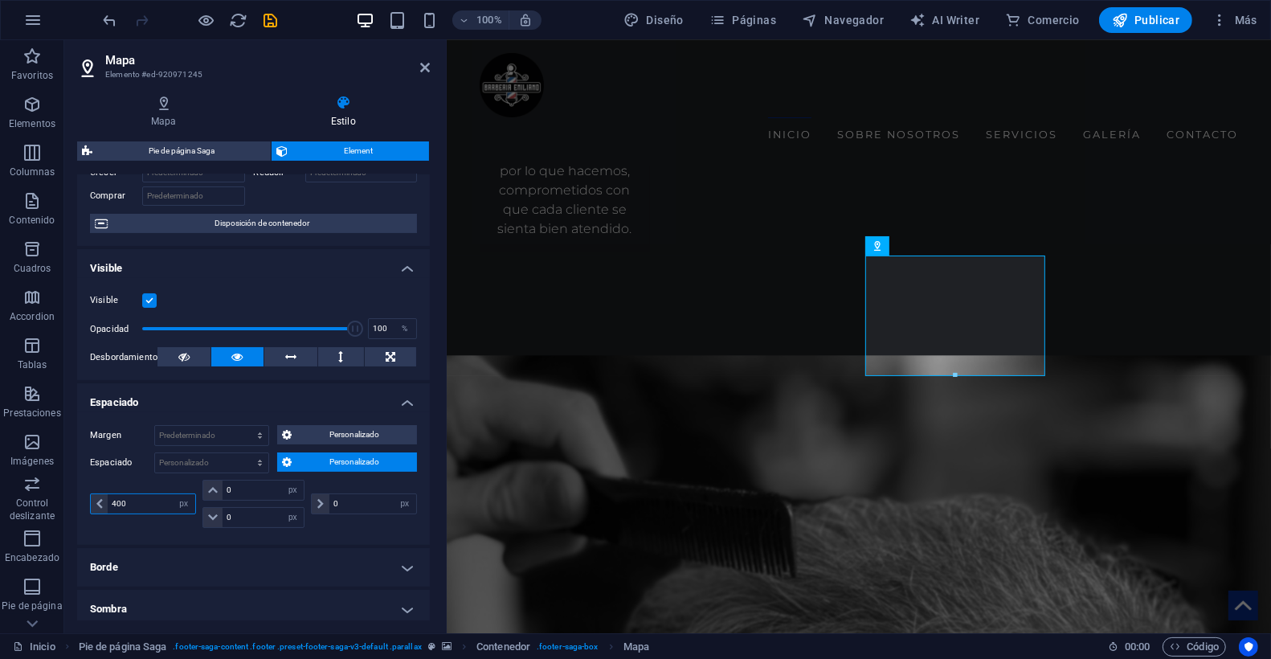
click at [67, 506] on div "Mapa Estilo Opciones de mapa Centro del mapa El mapa está limitado al modo de i…" at bounding box center [253, 357] width 378 height 551
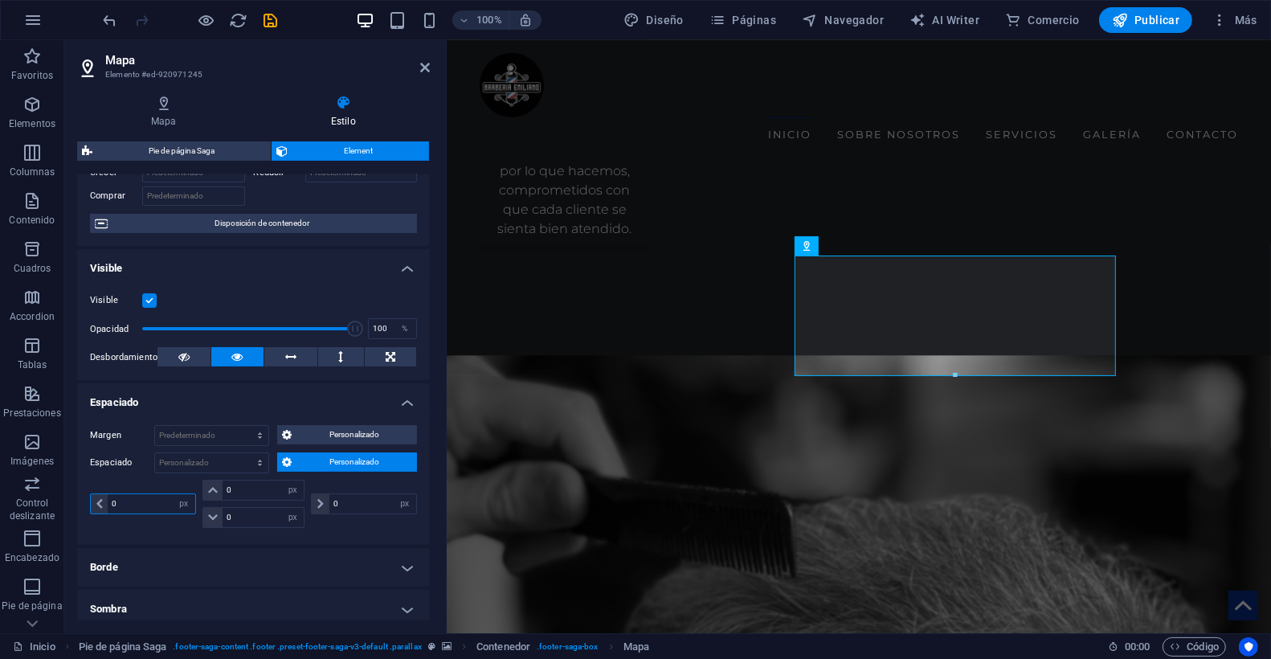
type input "0"
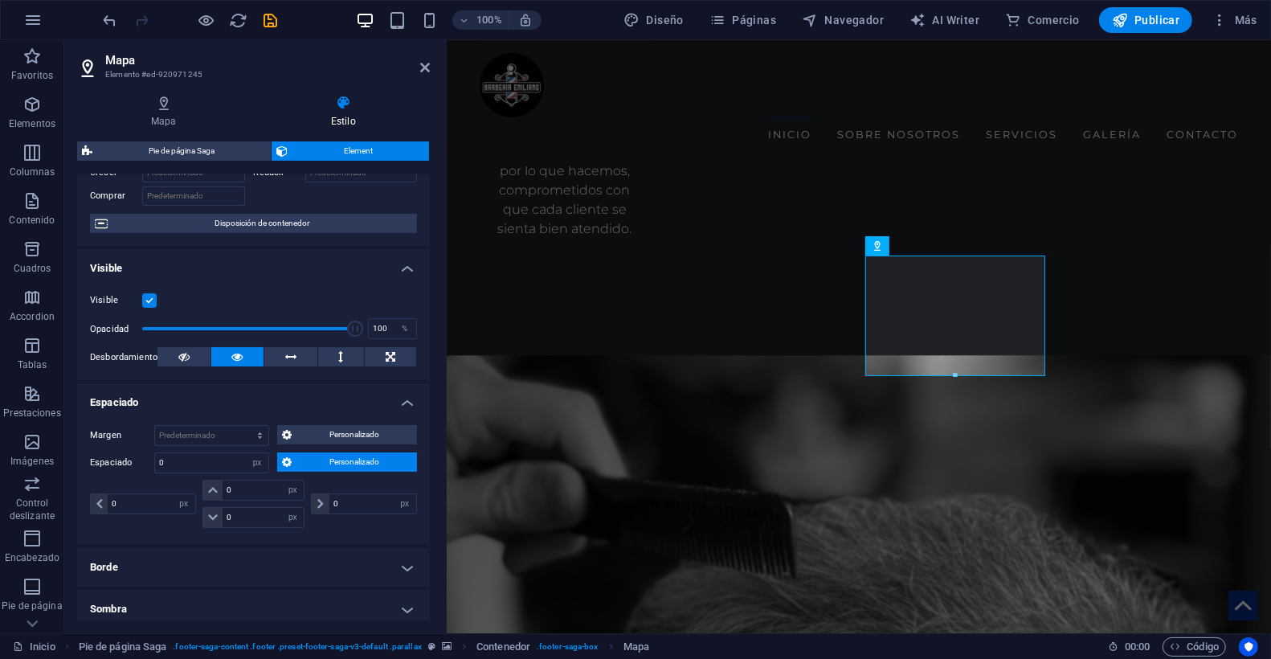
click at [133, 524] on div "0 px rem % vh vw 0 px rem % vh vw 0 px rem % vh vw 0 px rem % vh vw" at bounding box center [253, 505] width 327 height 52
click at [296, 459] on span "Personalizado" at bounding box center [354, 461] width 116 height 19
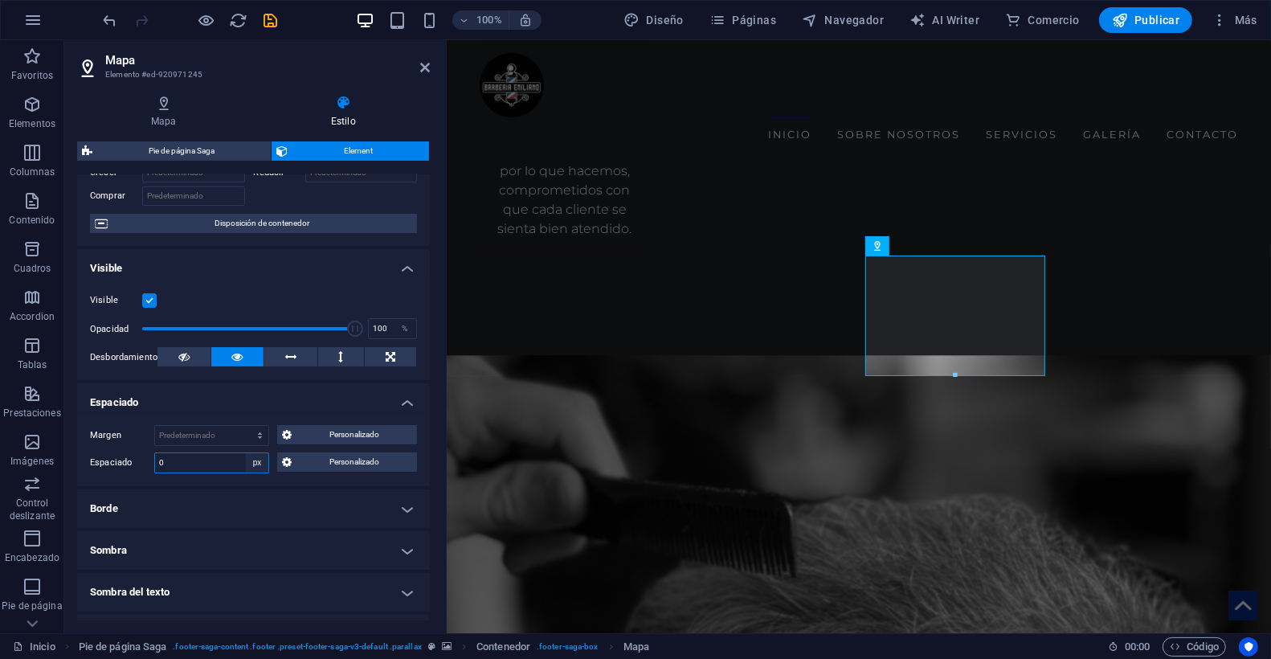
click at [250, 460] on select "Predeterminado px rem % vh vw Personalizado" at bounding box center [257, 462] width 22 height 19
select select "default"
click at [246, 453] on select "Predeterminado px rem % vh vw Personalizado" at bounding box center [257, 462] width 22 height 19
select select "DISABLED_OPTION_VALUE"
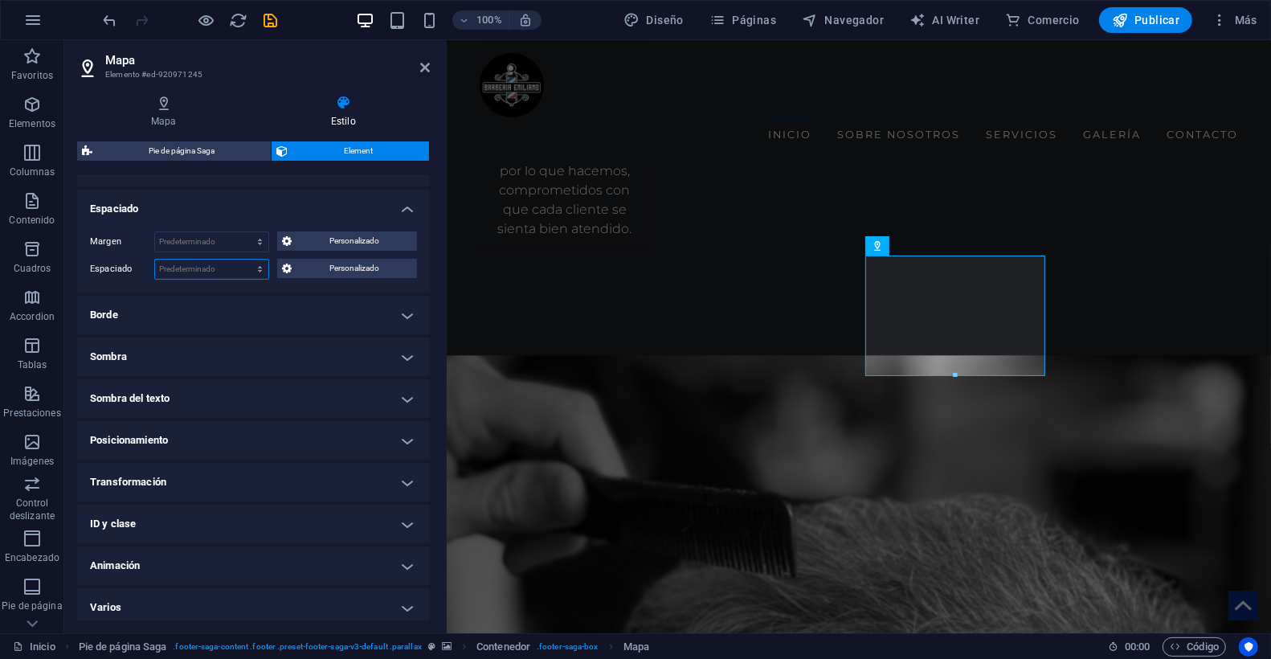
scroll to position [295, 0]
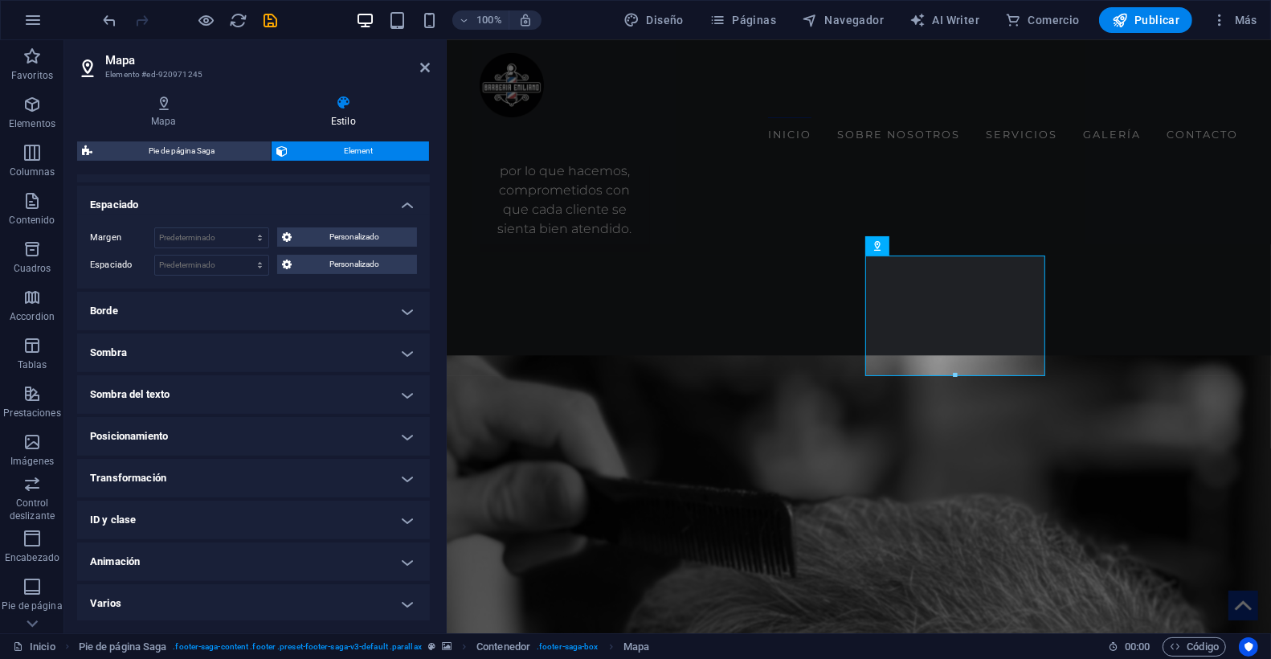
click at [165, 476] on h4 "Transformación" at bounding box center [253, 478] width 353 height 39
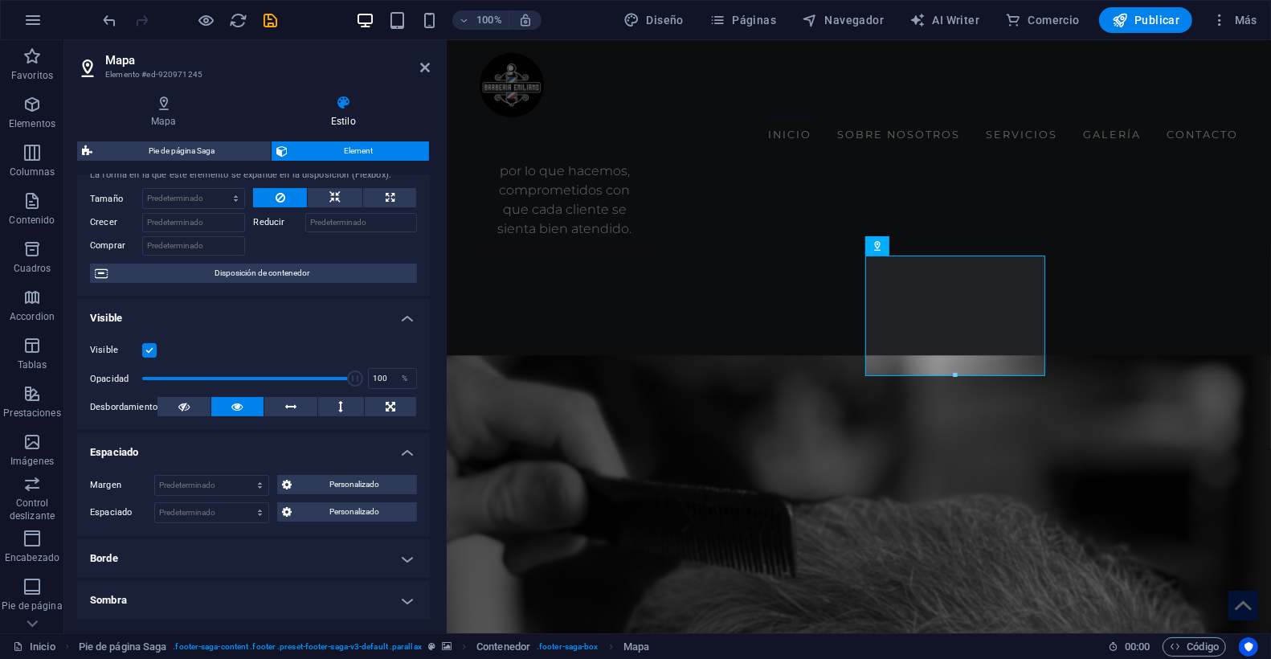
scroll to position [0, 0]
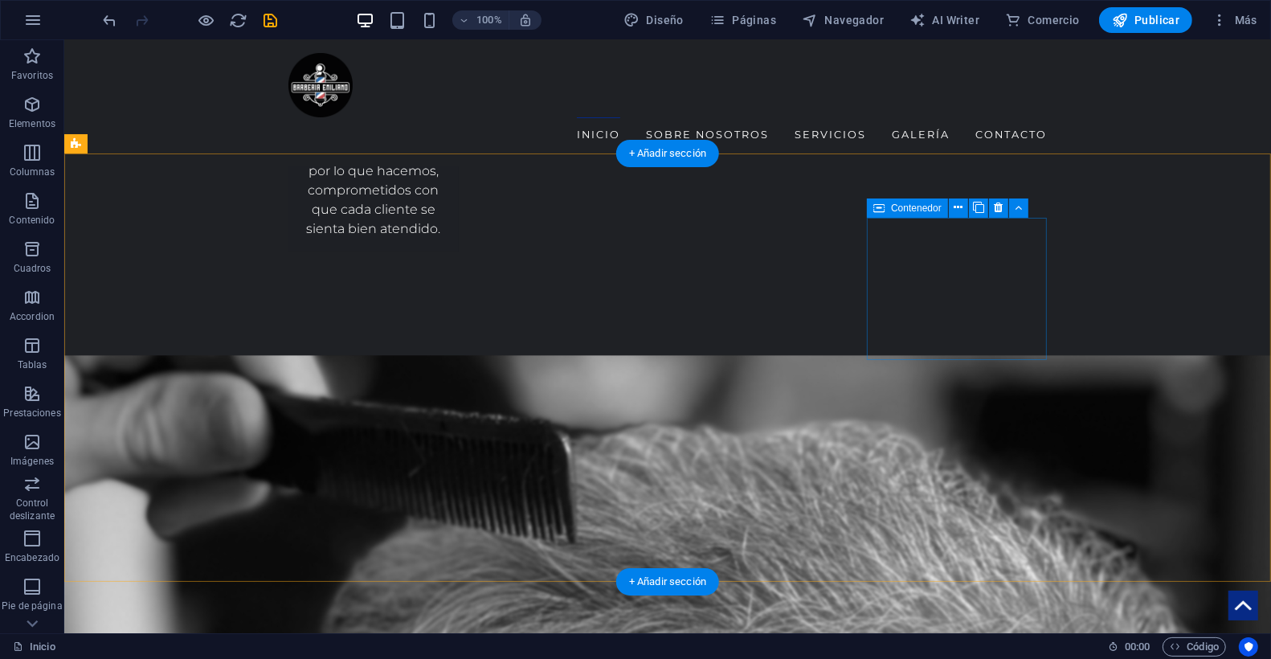
drag, startPoint x: 116, startPoint y: 175, endPoint x: 121, endPoint y: 147, distance: 28.5
drag, startPoint x: 141, startPoint y: 166, endPoint x: 132, endPoint y: 145, distance: 22.7
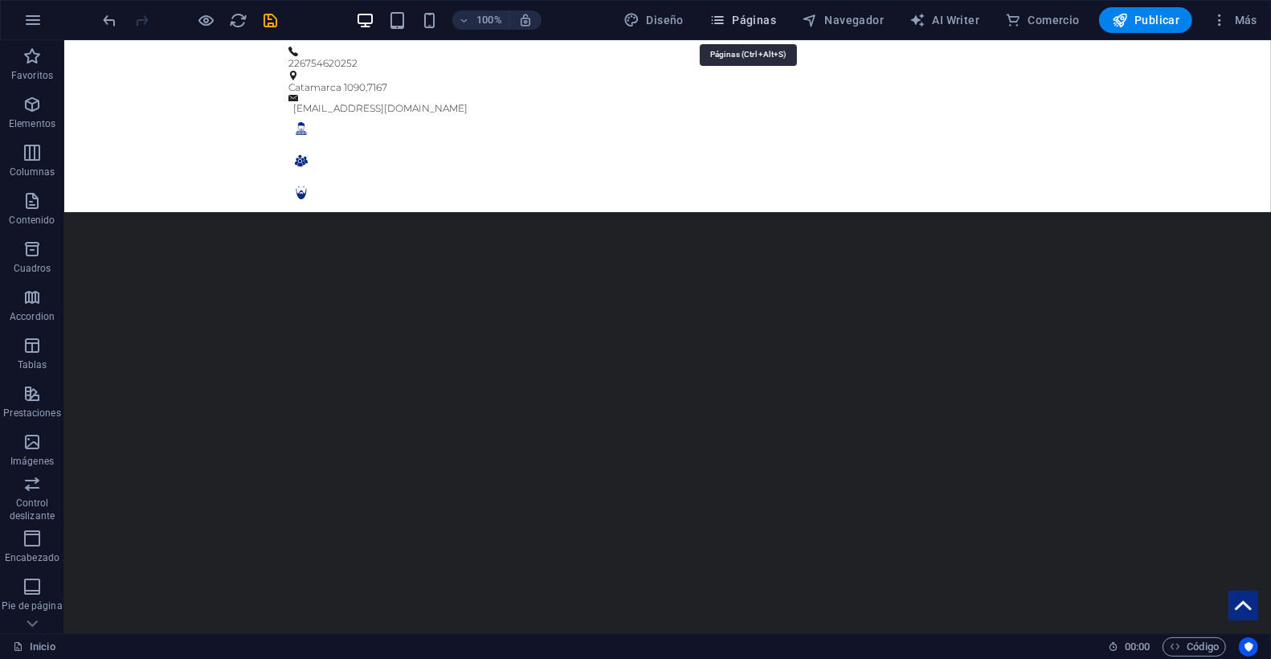
click at [763, 20] on span "Páginas" at bounding box center [742, 20] width 67 height 16
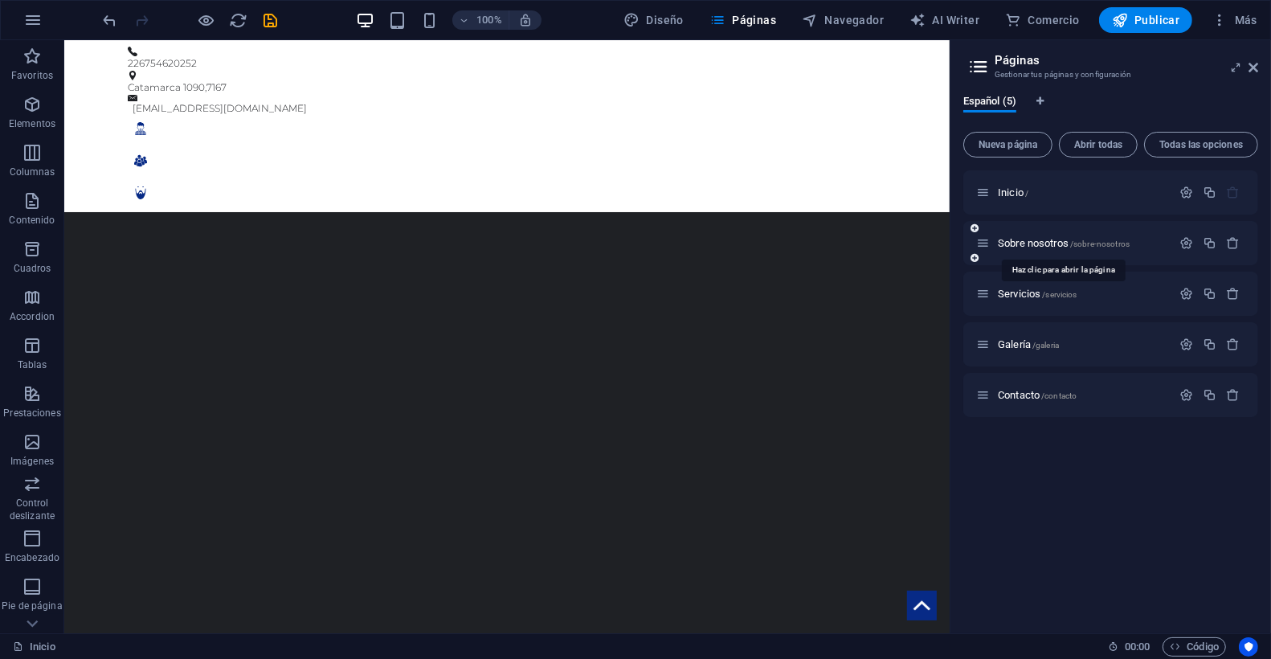
click at [1054, 243] on span "Sobre nosotros /sobre-nosotros" at bounding box center [1063, 243] width 132 height 12
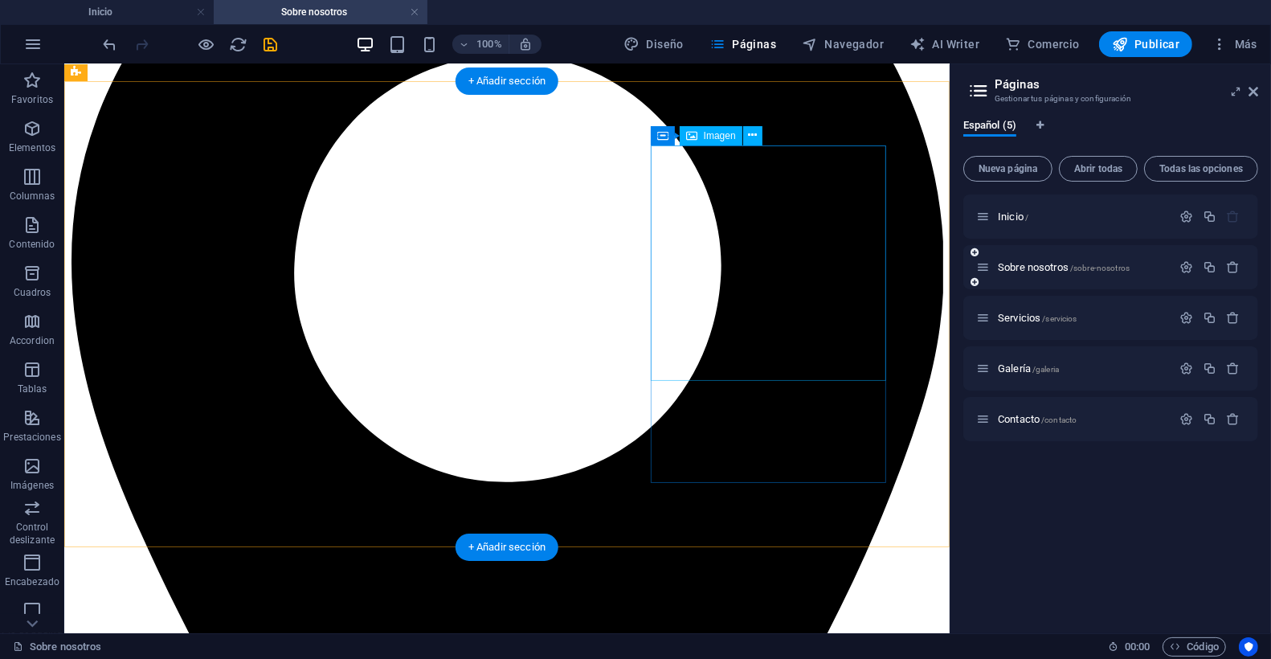
scroll to position [1472, 0]
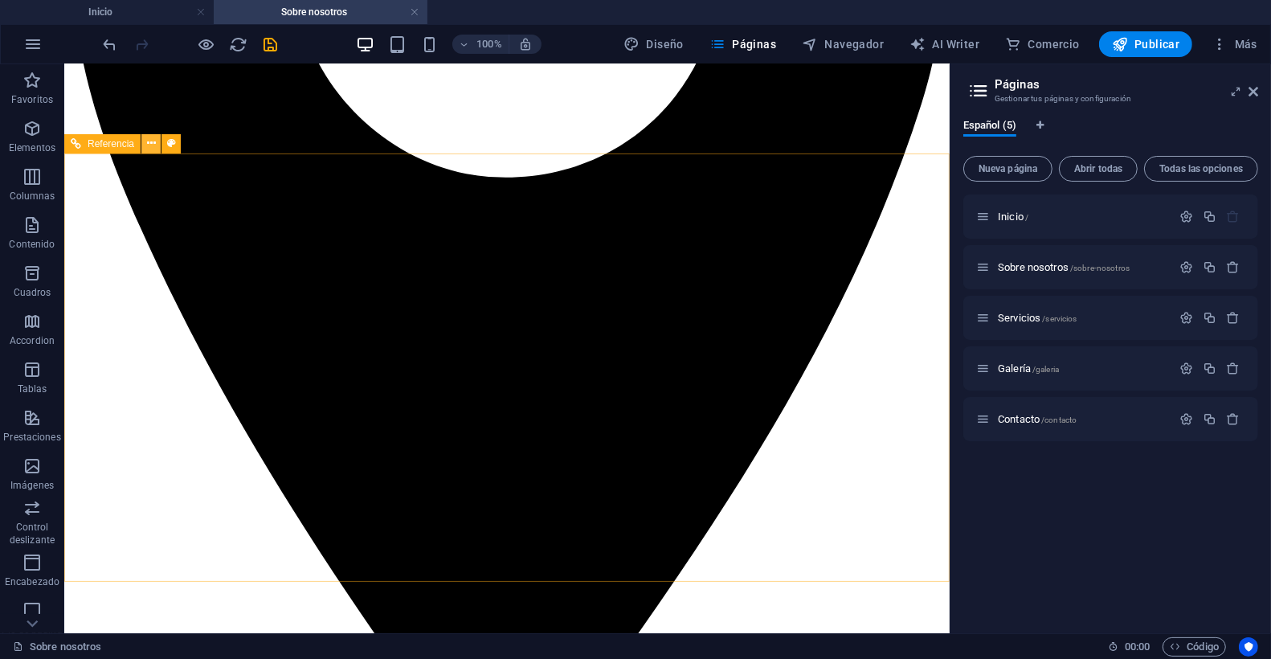
click at [151, 147] on icon at bounding box center [151, 143] width 9 height 17
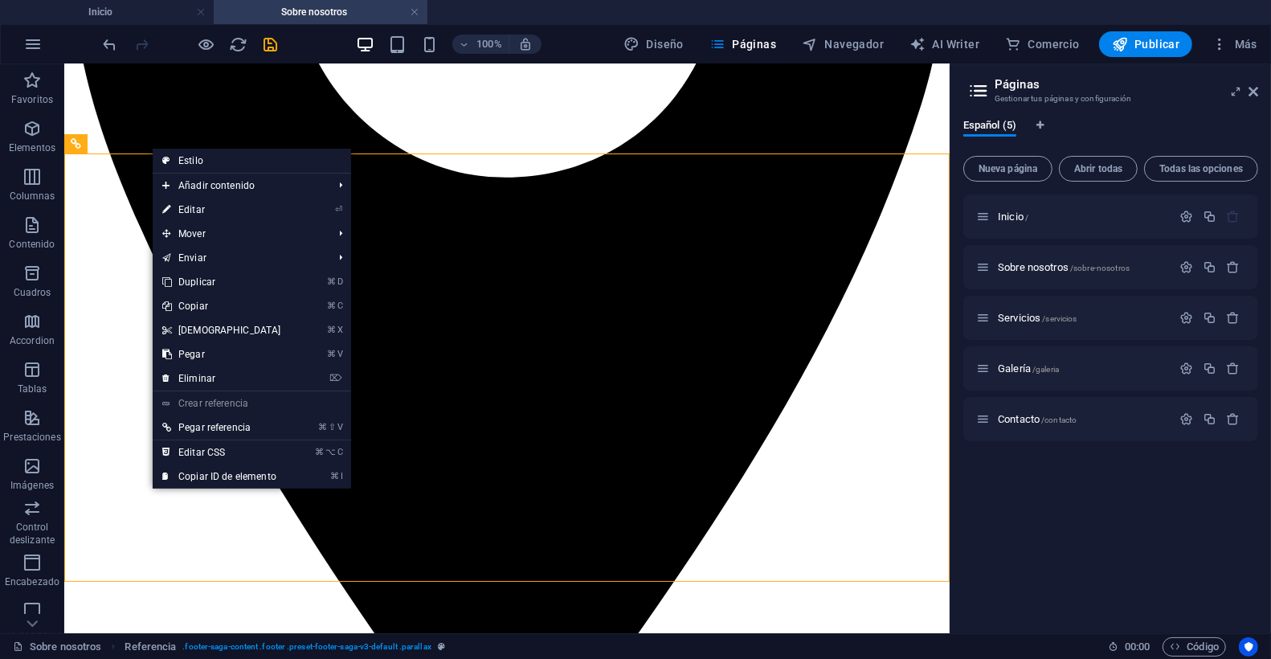
click at [204, 210] on link "⏎ Editar" at bounding box center [222, 210] width 138 height 24
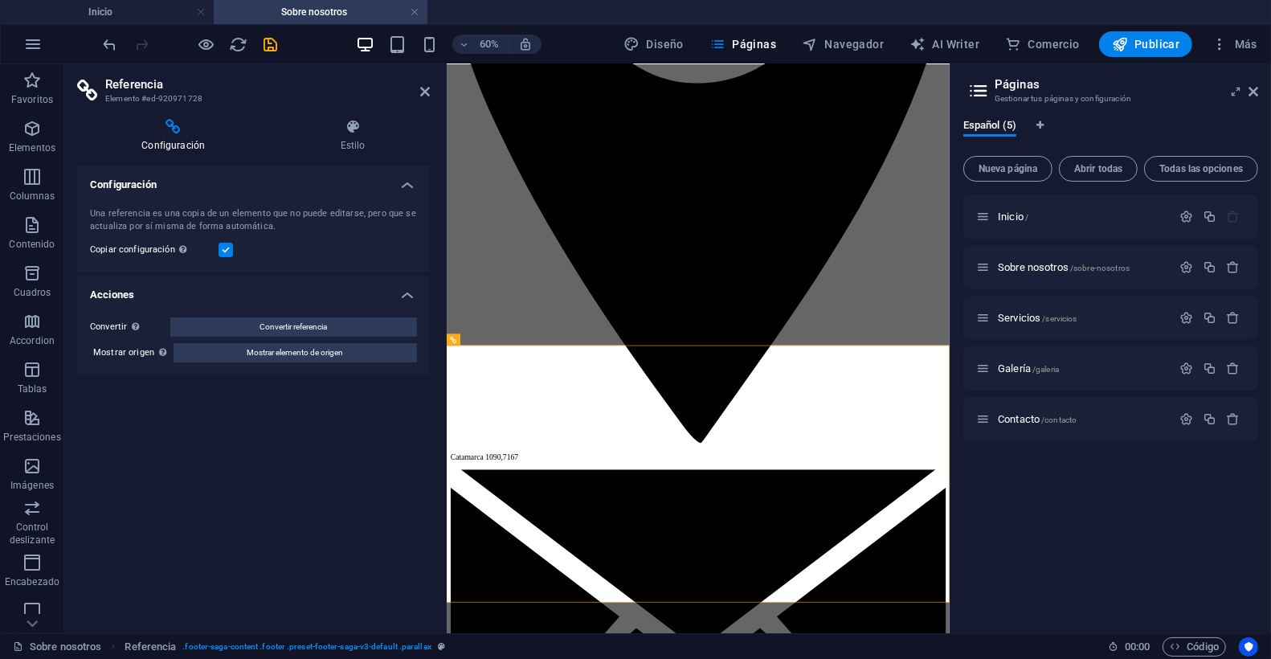
scroll to position [1093, 0]
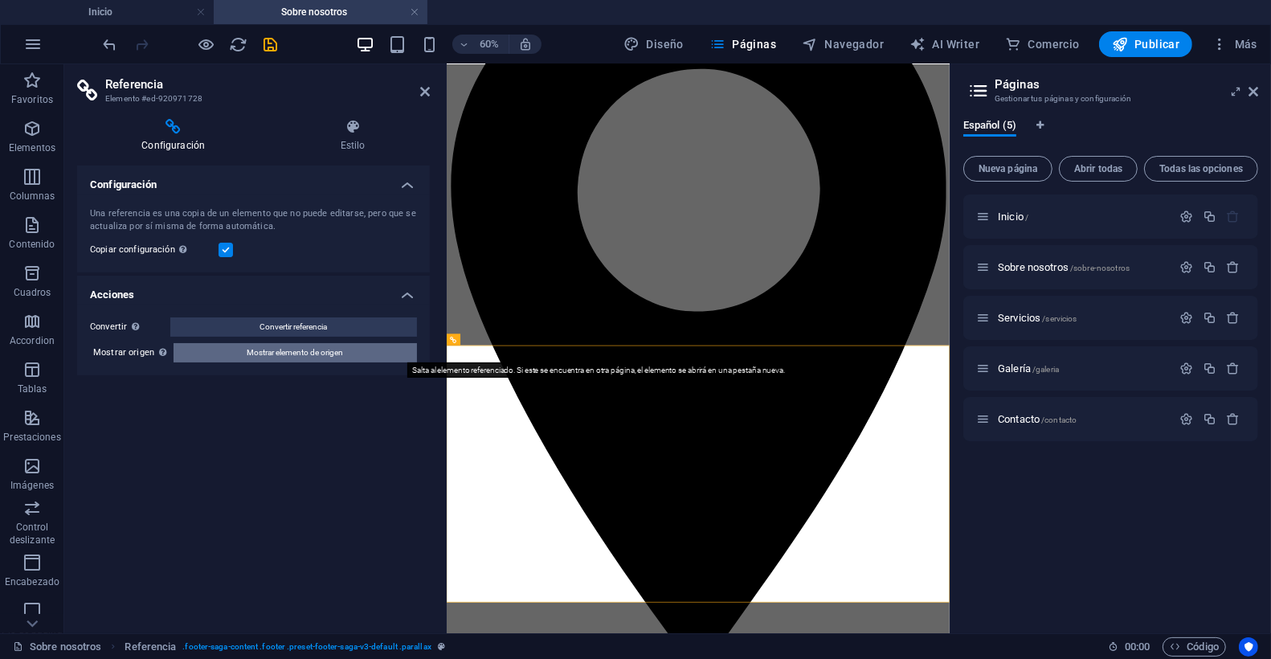
click at [258, 350] on span "Mostrar elemento de origen" at bounding box center [295, 352] width 96 height 19
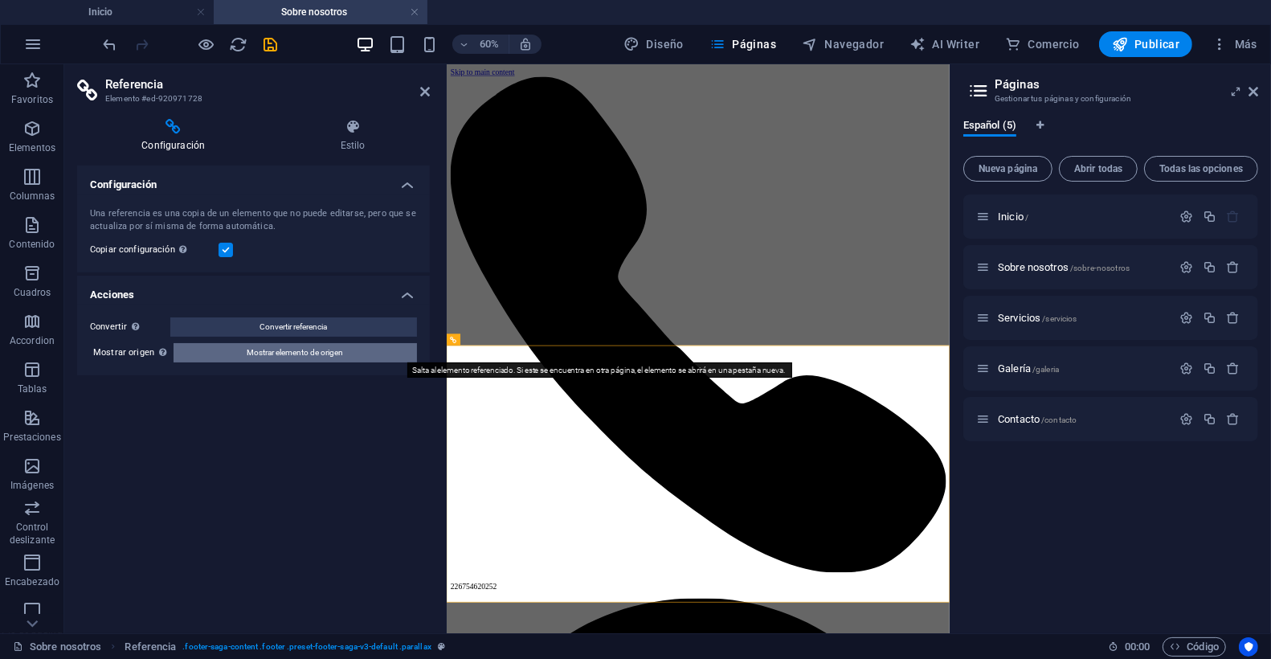
select select "rem"
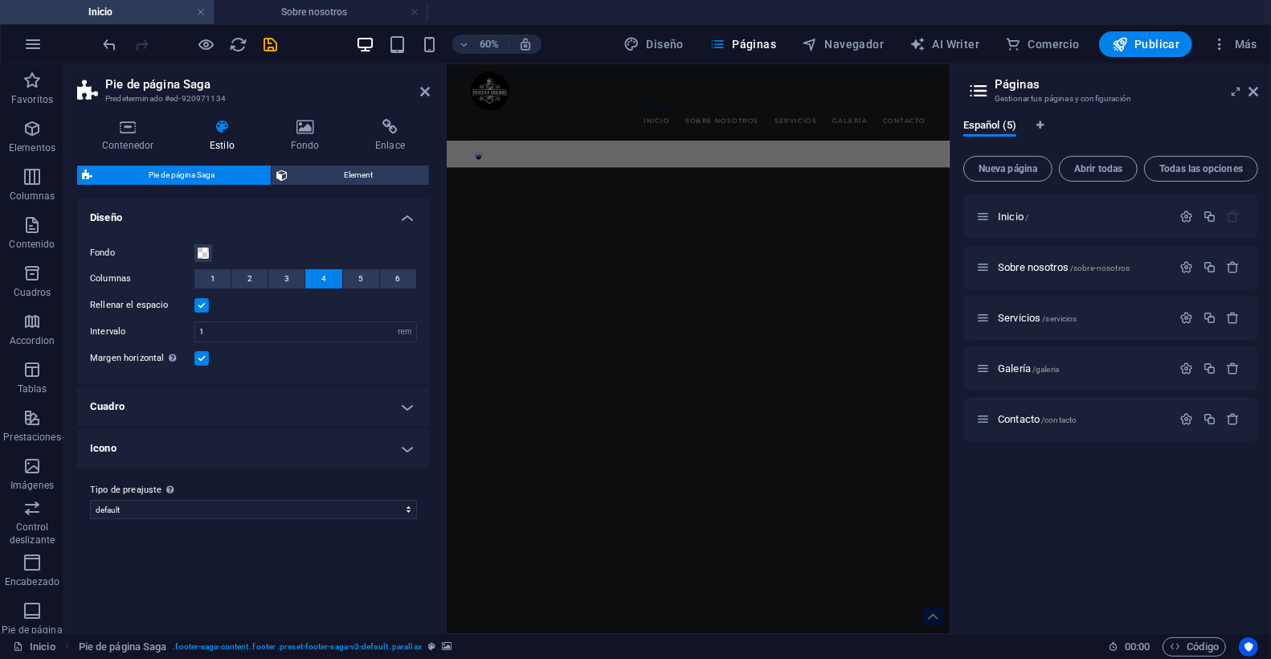
scroll to position [3530, 0]
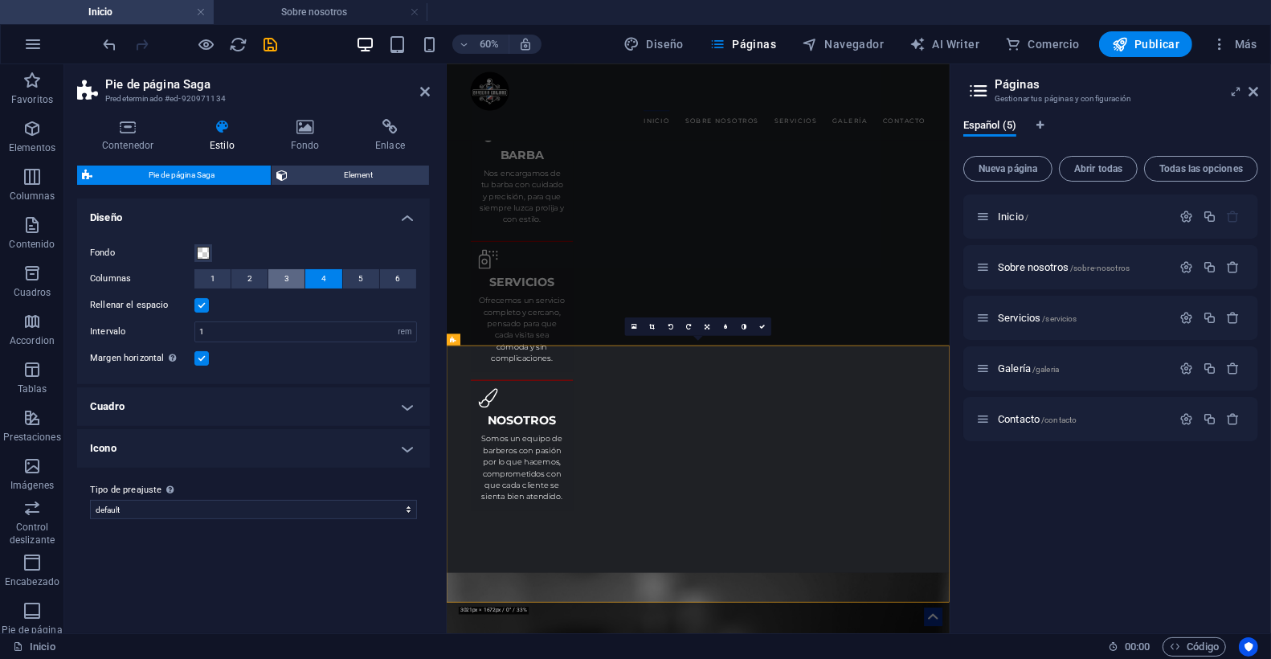
click at [292, 278] on button "3" at bounding box center [286, 278] width 36 height 19
click at [257, 277] on button "2" at bounding box center [249, 278] width 36 height 19
click at [284, 281] on span "3" at bounding box center [286, 278] width 5 height 19
click at [1231, 45] on span "Más" at bounding box center [1234, 44] width 46 height 16
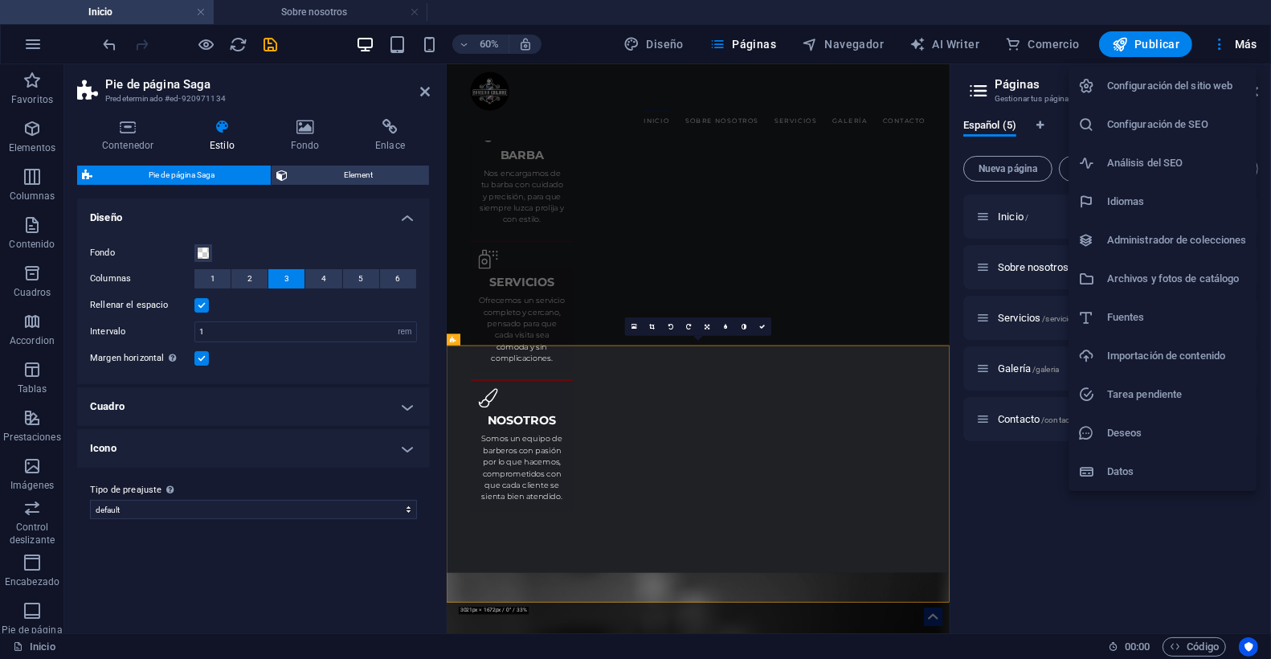
click at [39, 48] on div at bounding box center [635, 329] width 1271 height 659
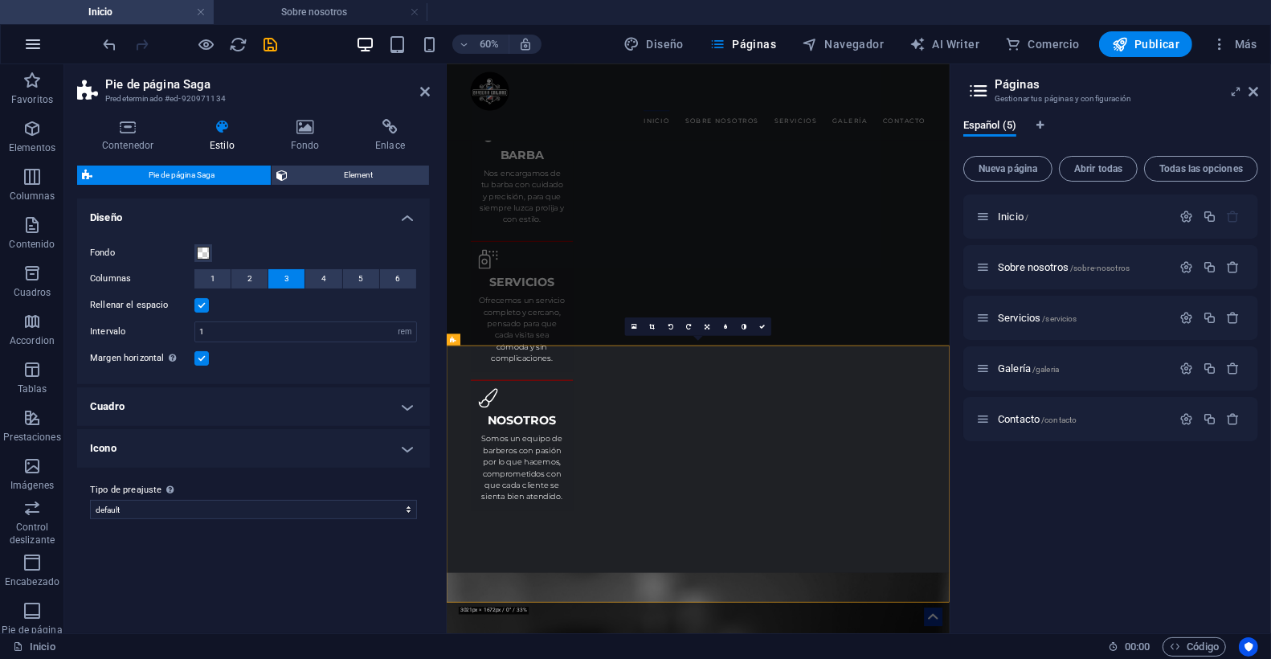
click at [31, 43] on icon "button" at bounding box center [32, 44] width 19 height 19
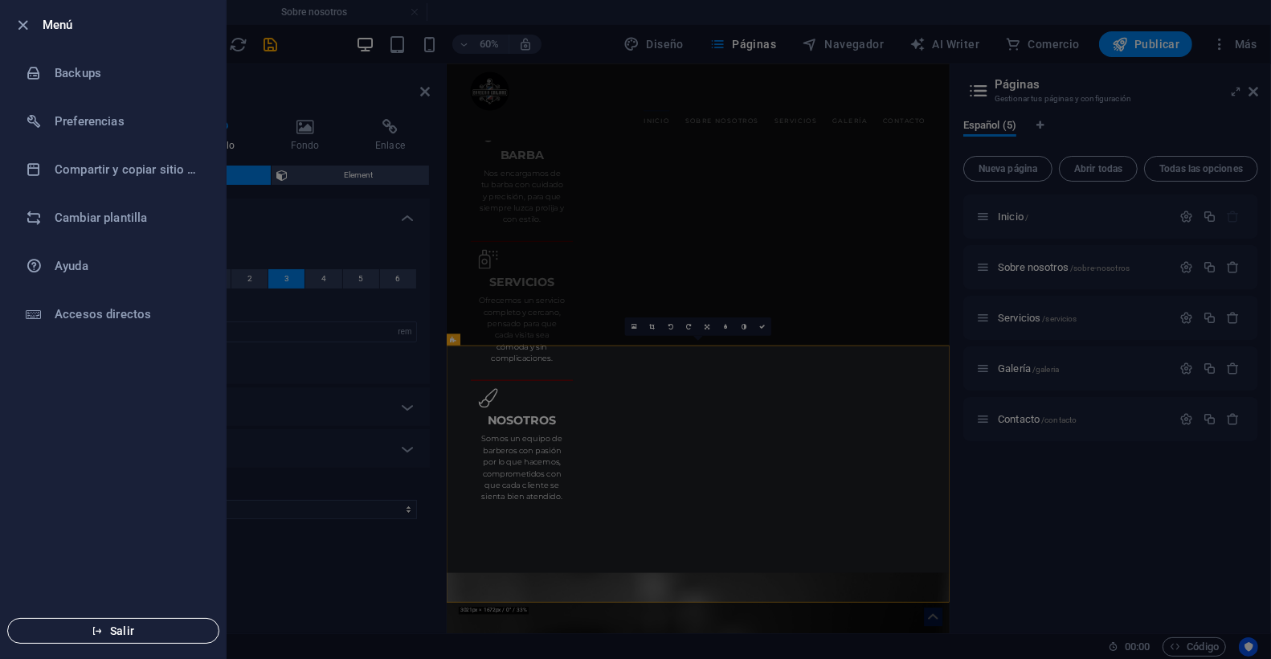
click at [137, 626] on span "Salir" at bounding box center [113, 630] width 185 height 13
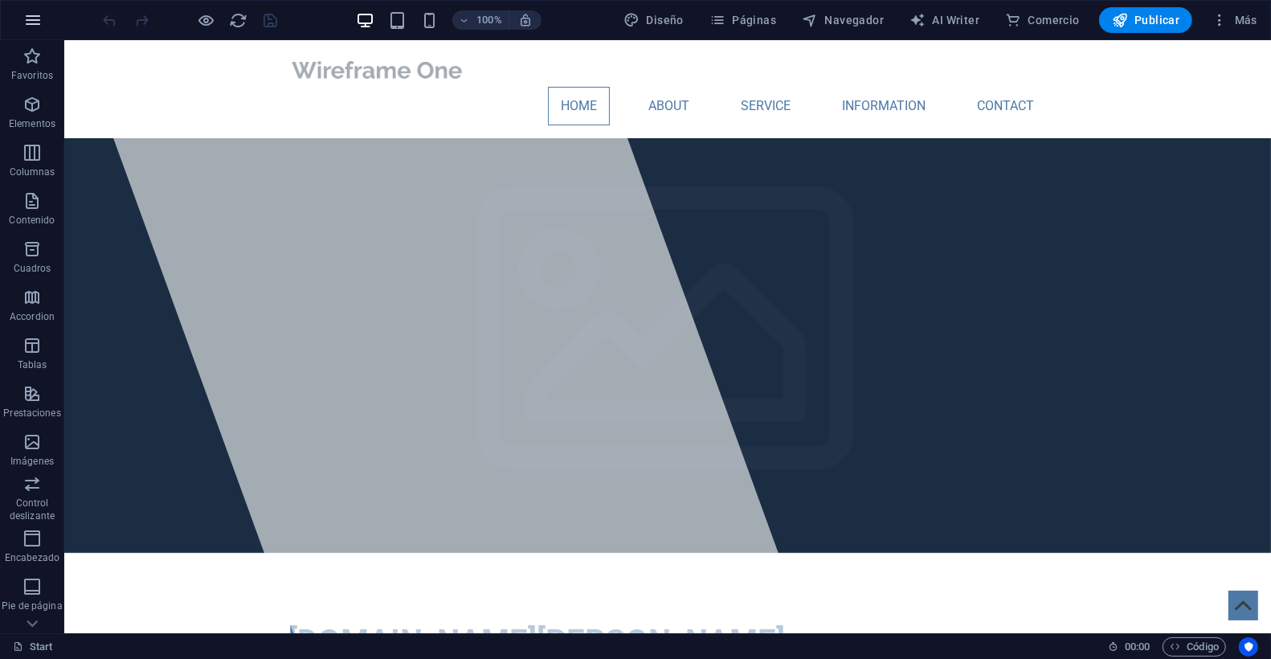
click at [29, 16] on icon "button" at bounding box center [32, 19] width 19 height 19
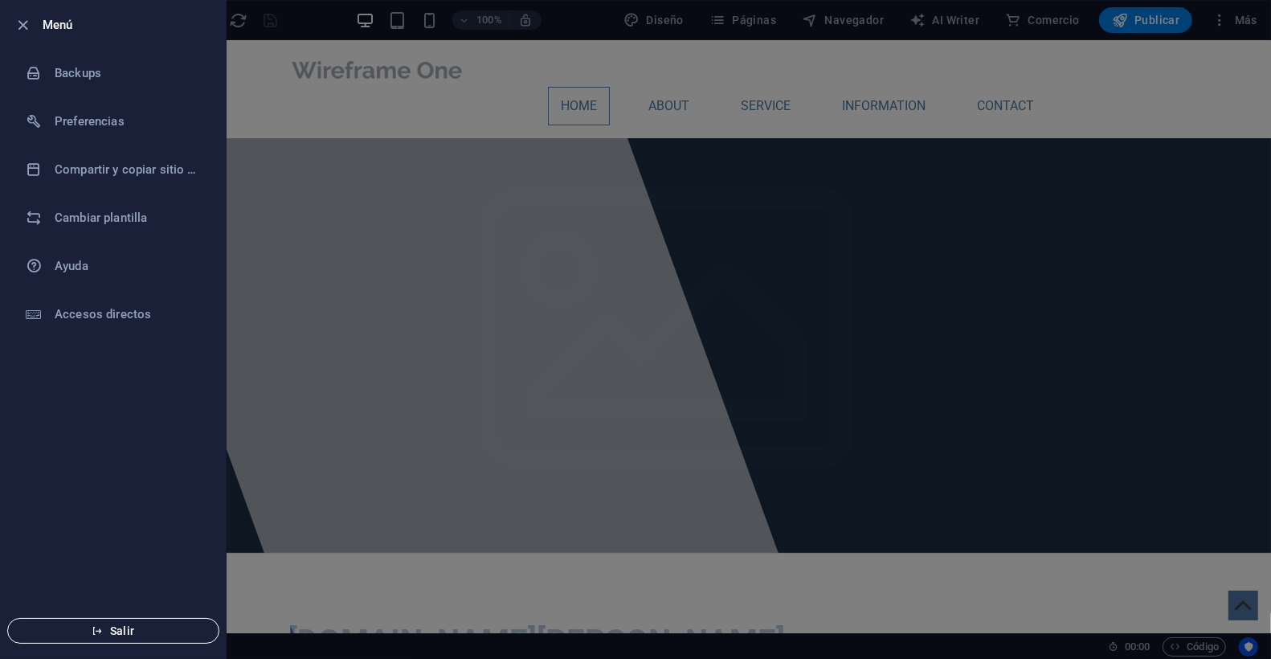
click at [89, 629] on span "Salir" at bounding box center [113, 630] width 185 height 13
click at [86, 630] on span "Salir" at bounding box center [113, 630] width 185 height 13
click at [121, 630] on span "Salir" at bounding box center [113, 630] width 185 height 13
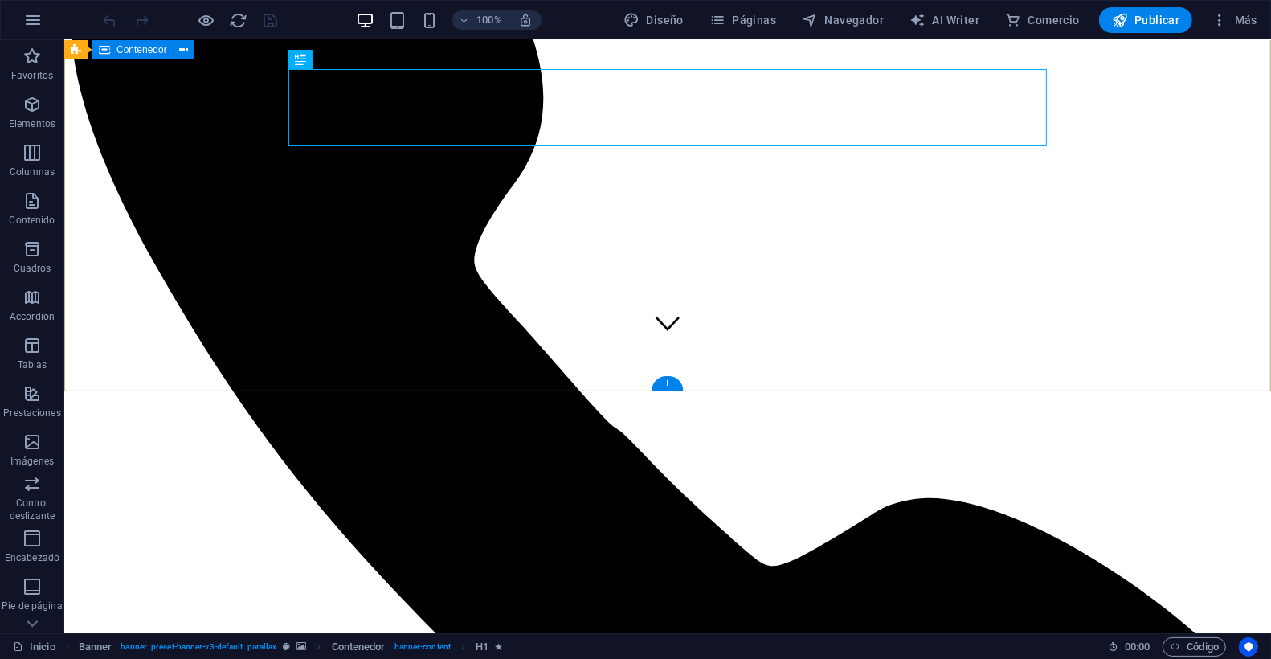
scroll to position [283, 0]
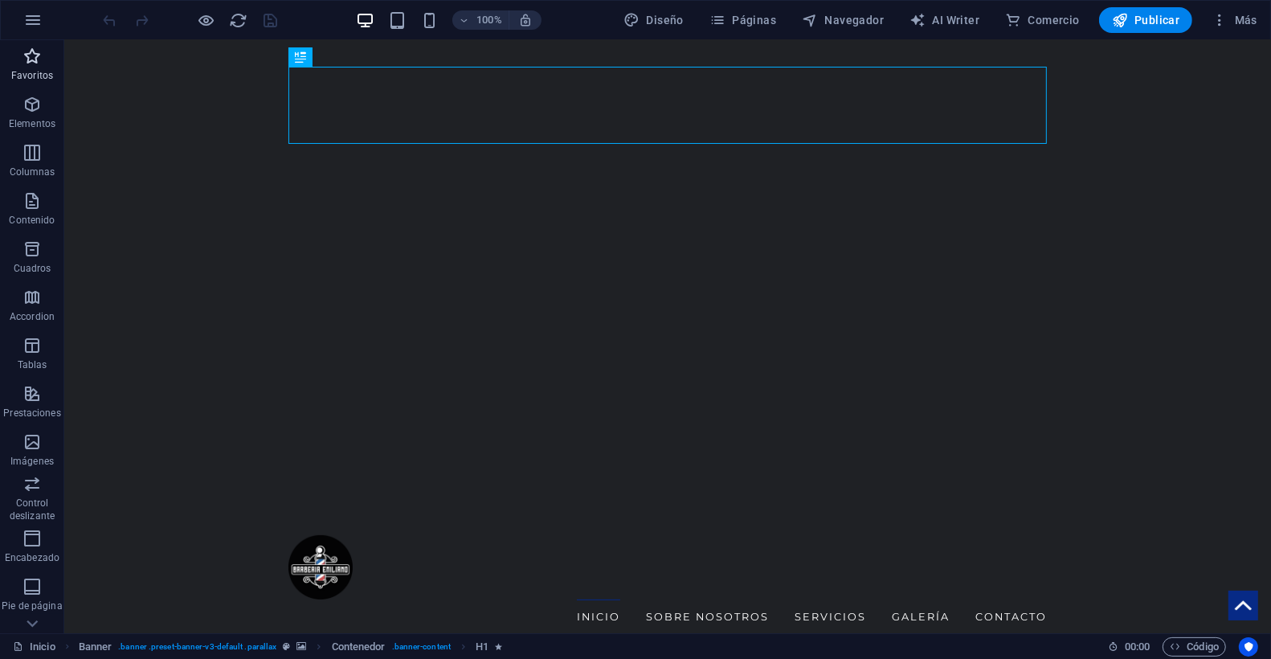
click at [39, 67] on span "Favoritos" at bounding box center [32, 66] width 64 height 39
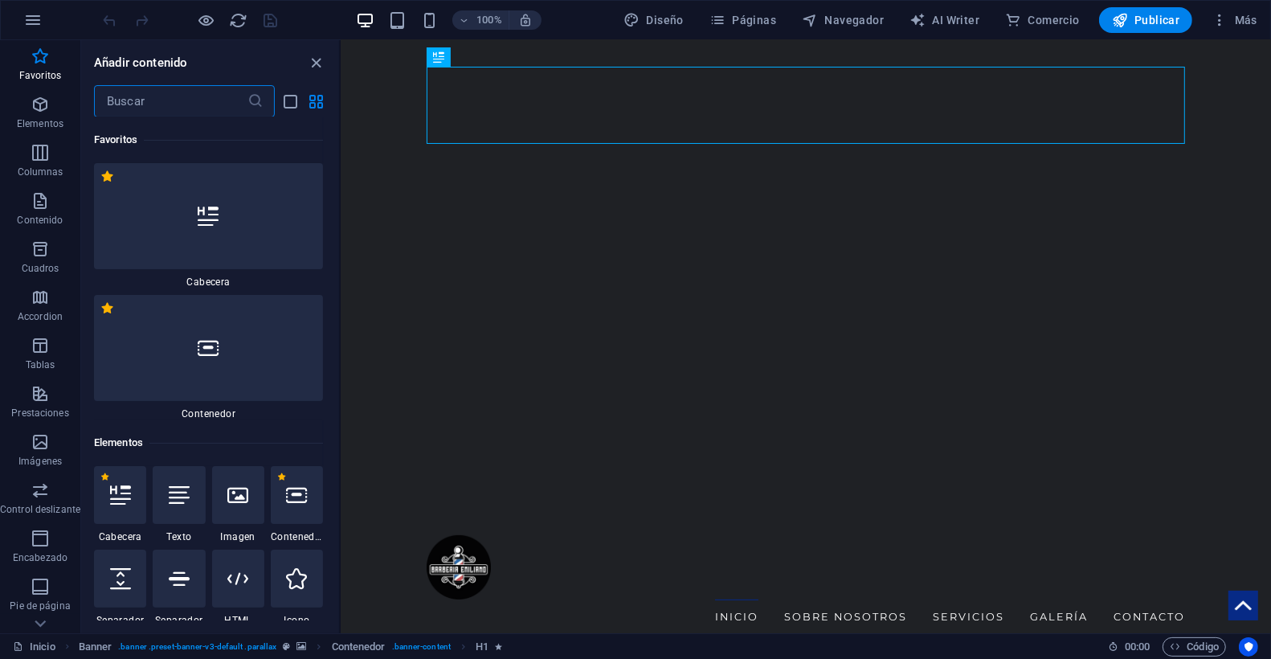
click at [145, 104] on input "text" at bounding box center [170, 101] width 153 height 32
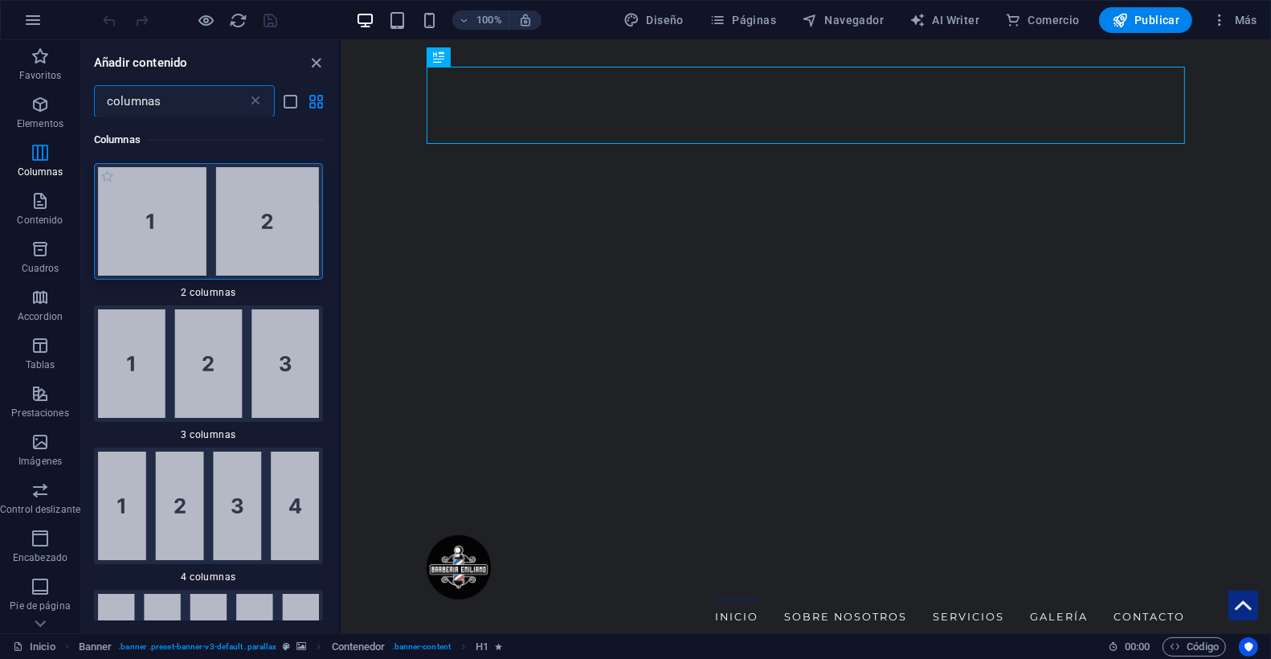
scroll to position [4, 0]
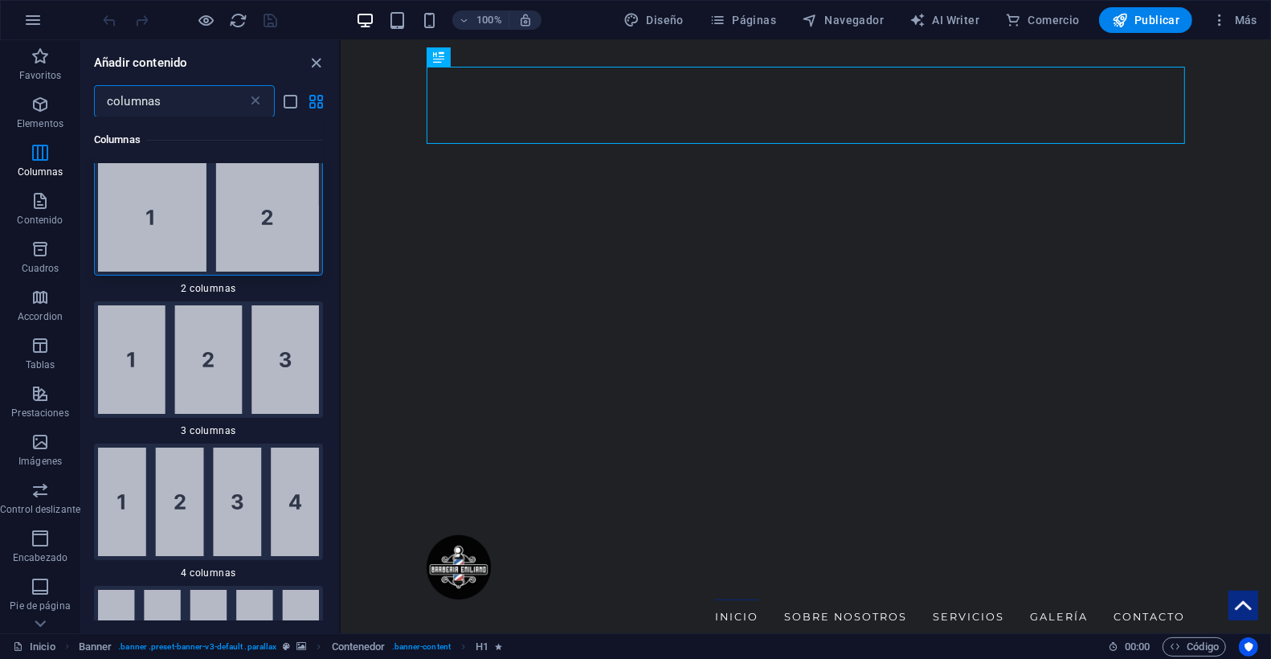
click at [197, 94] on input "columnas" at bounding box center [170, 101] width 153 height 32
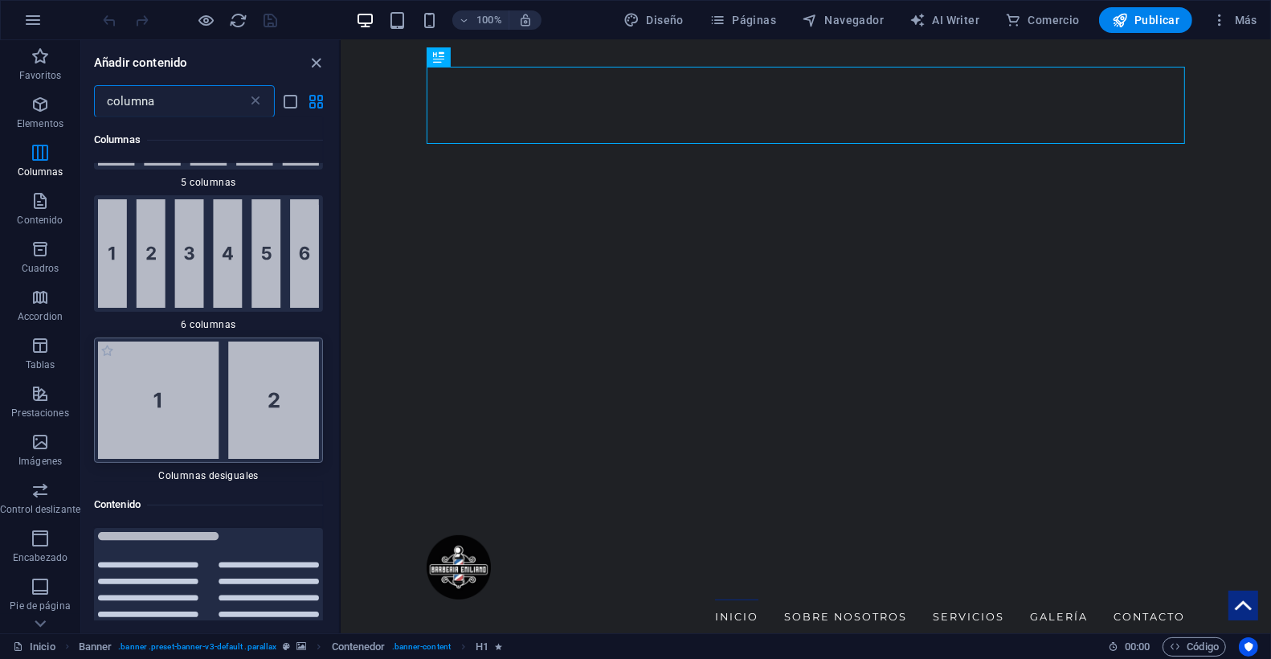
scroll to position [573, 0]
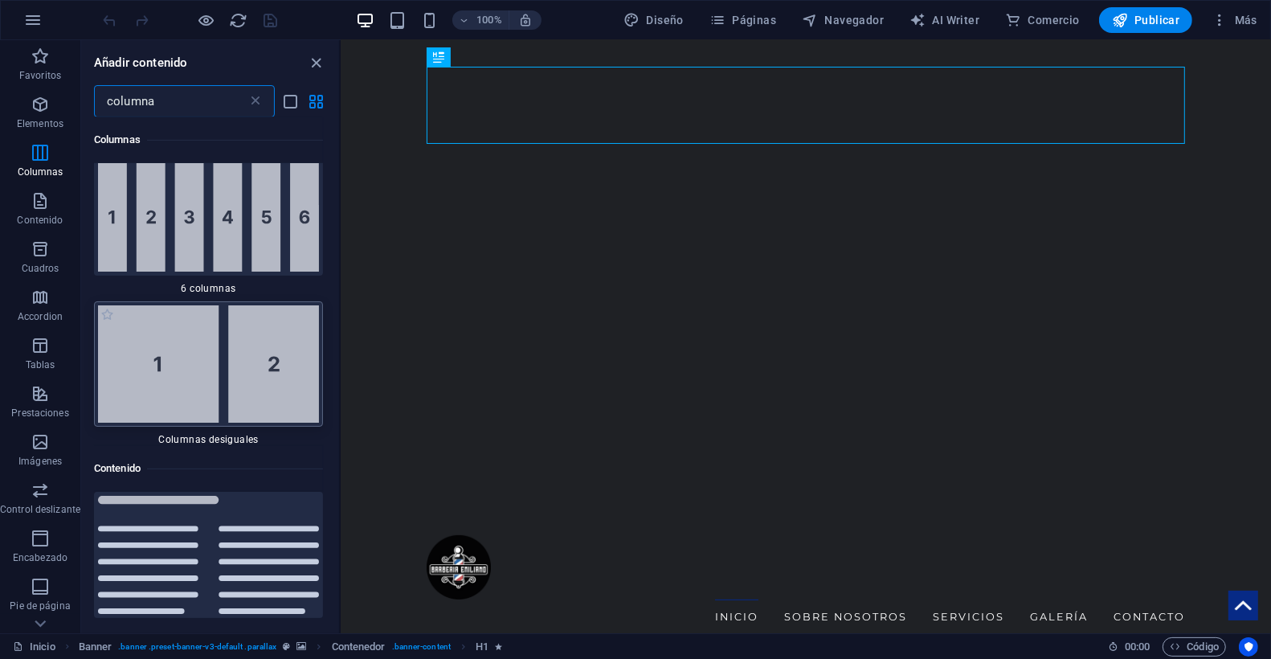
type input "columna"
drag, startPoint x: 218, startPoint y: 369, endPoint x: 197, endPoint y: 371, distance: 21.0
click at [217, 369] on img at bounding box center [208, 364] width 221 height 118
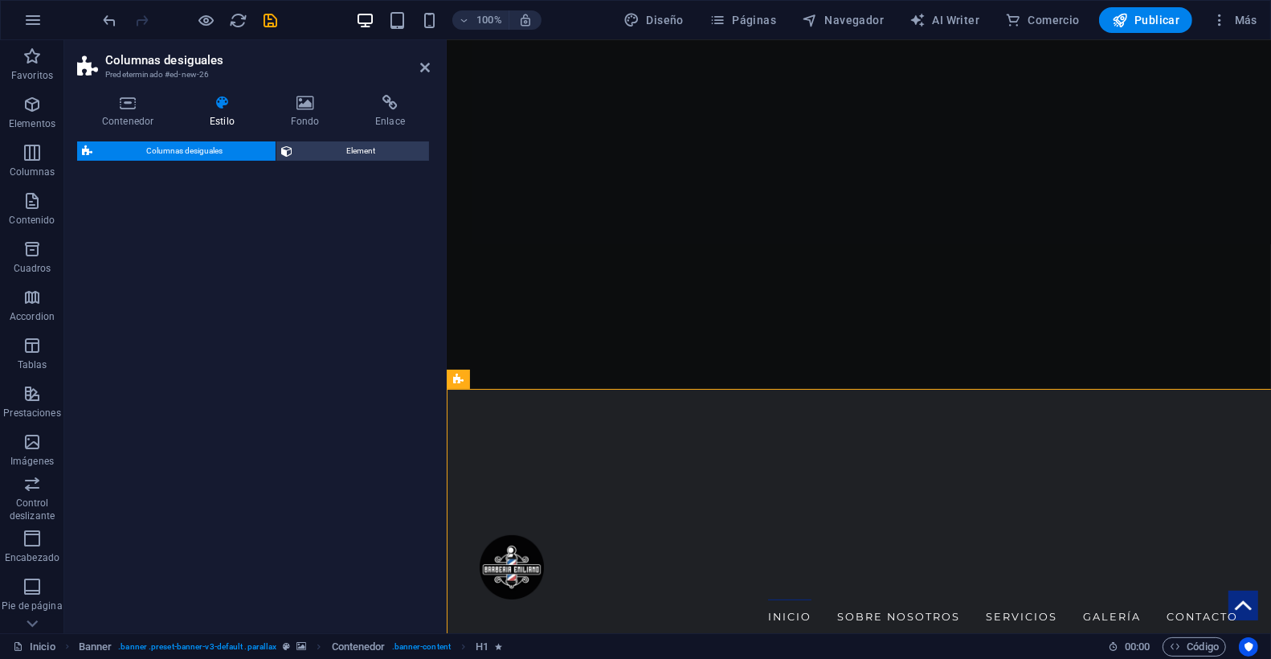
select select "%"
select select "rem"
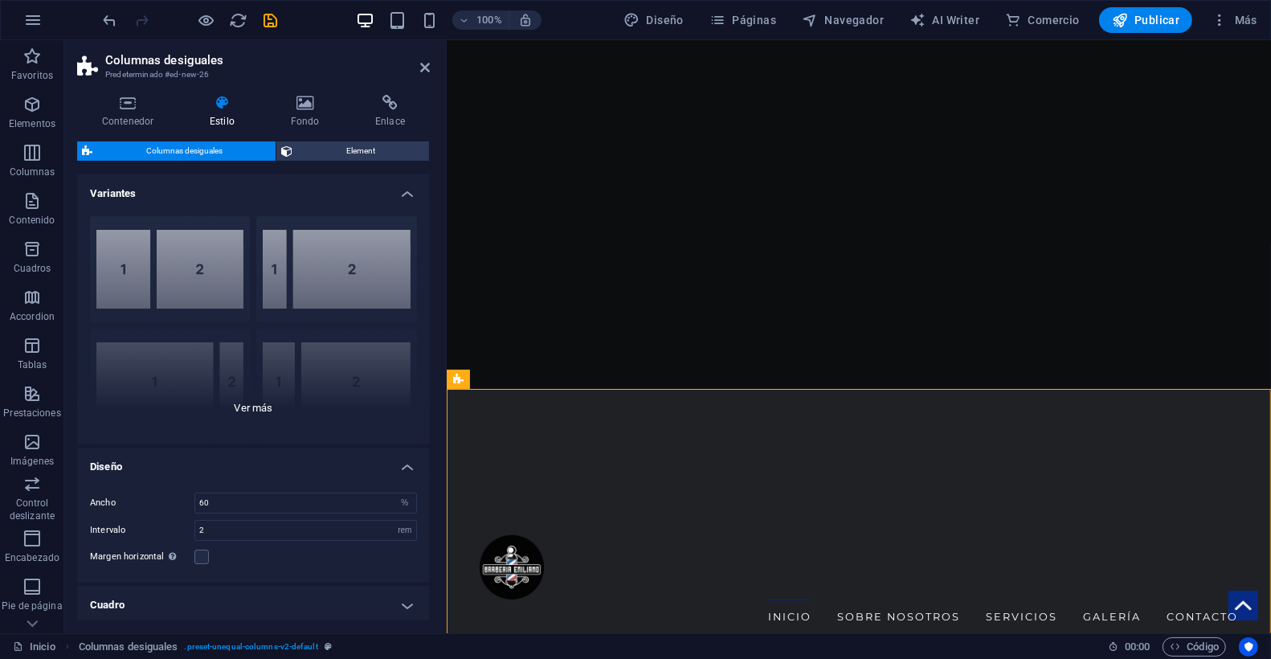
scroll to position [2, 0]
click at [243, 400] on div "[PHONE_NUMBER] [PHONE_NUMBER] 70-30 Predeterminado" at bounding box center [253, 322] width 353 height 241
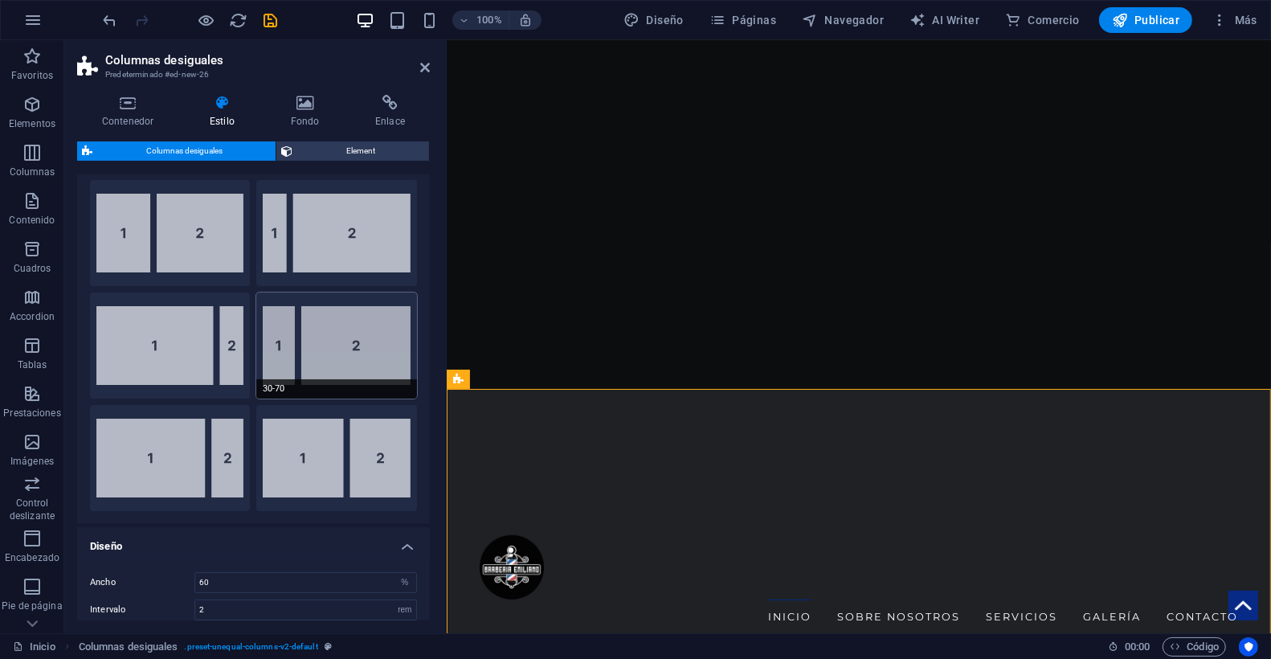
scroll to position [35, 0]
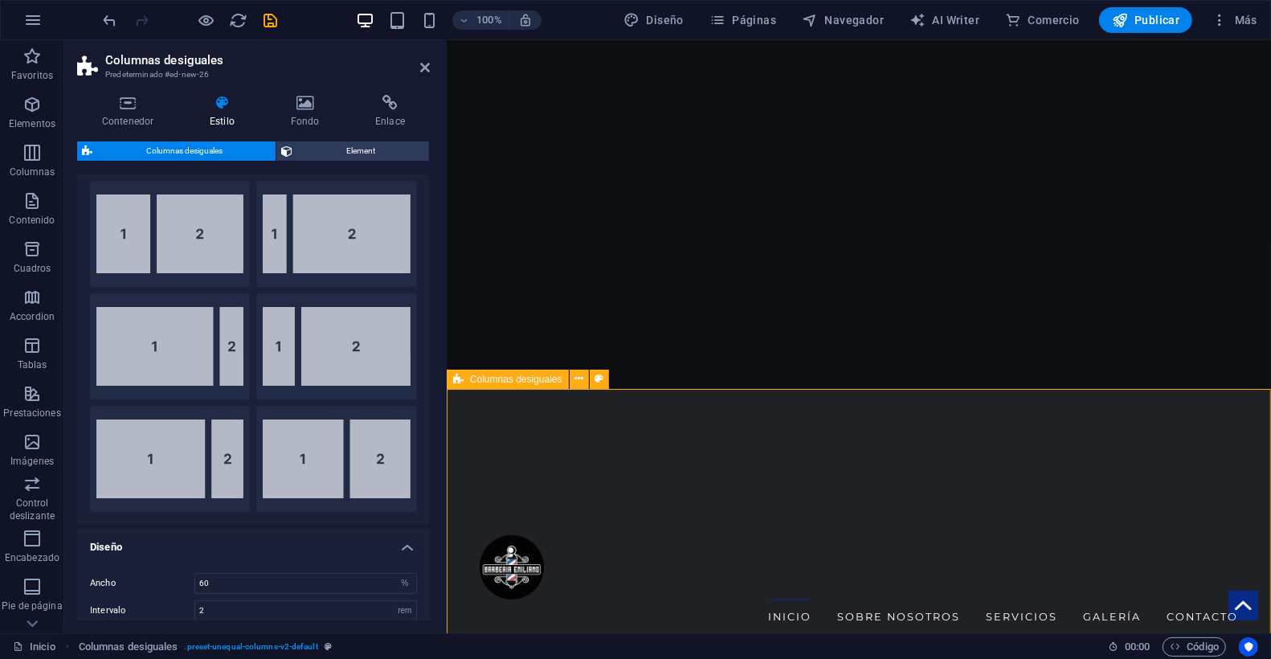
drag, startPoint x: 617, startPoint y: 482, endPoint x: 724, endPoint y: 385, distance: 144.4
drag, startPoint x: 252, startPoint y: 412, endPoint x: 419, endPoint y: 300, distance: 200.9
click at [434, 303] on div "Contenedor Estilo Fondo Enlace Tamaño Altura Predeterminado px rem % vh vw Alto…" at bounding box center [253, 357] width 378 height 551
drag, startPoint x: 585, startPoint y: 463, endPoint x: 541, endPoint y: 341, distance: 130.6
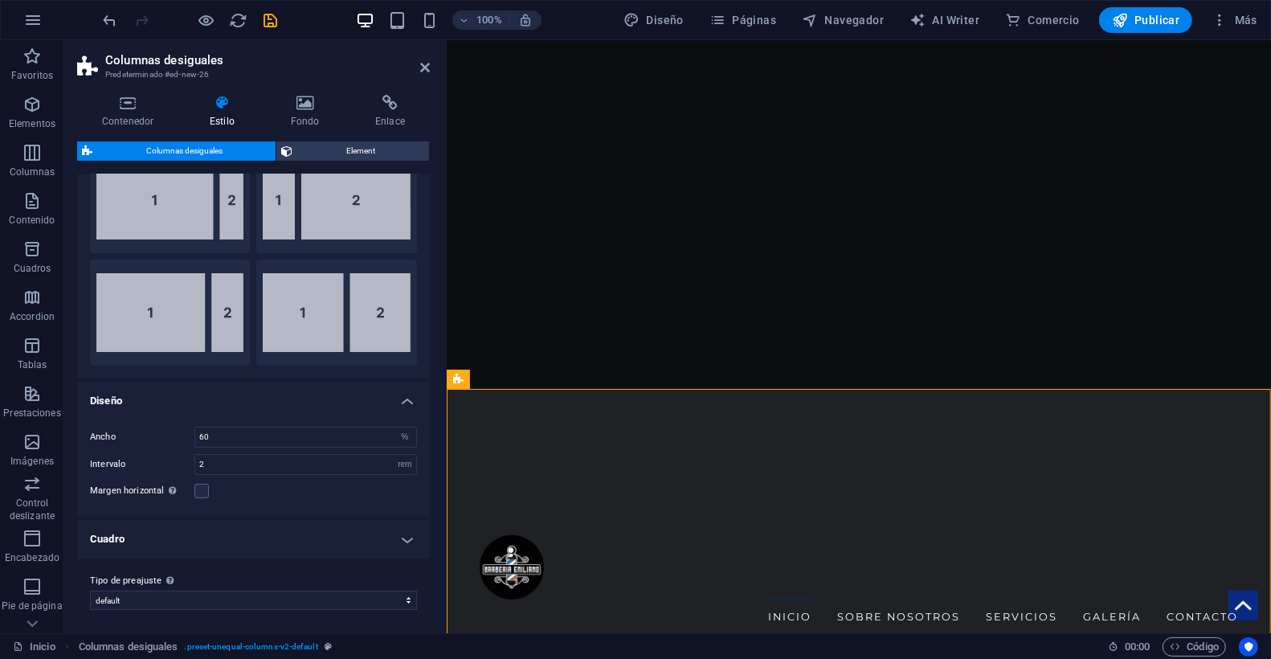
scroll to position [0, 0]
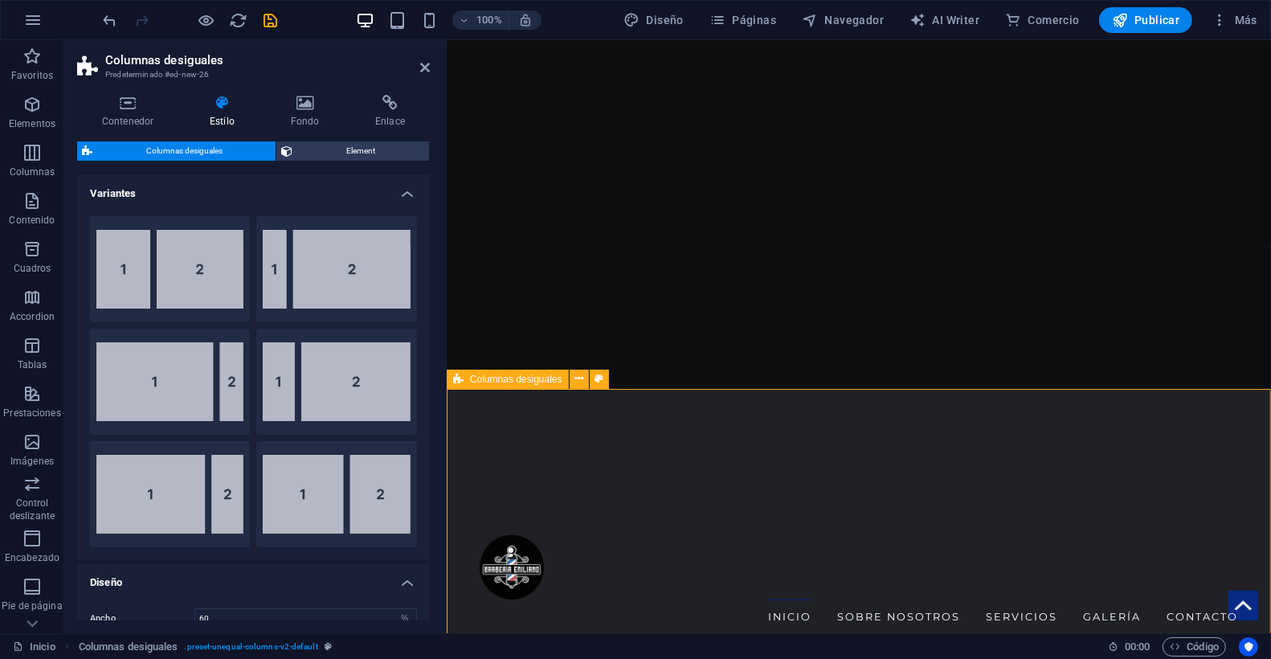
drag, startPoint x: 124, startPoint y: 454, endPoint x: 444, endPoint y: 467, distance: 319.9
click at [446, 470] on aside "Columnas desiguales Predeterminado #ed-new-26 Contenedor Estilo Fondo Enlace Ta…" at bounding box center [255, 336] width 382 height 593
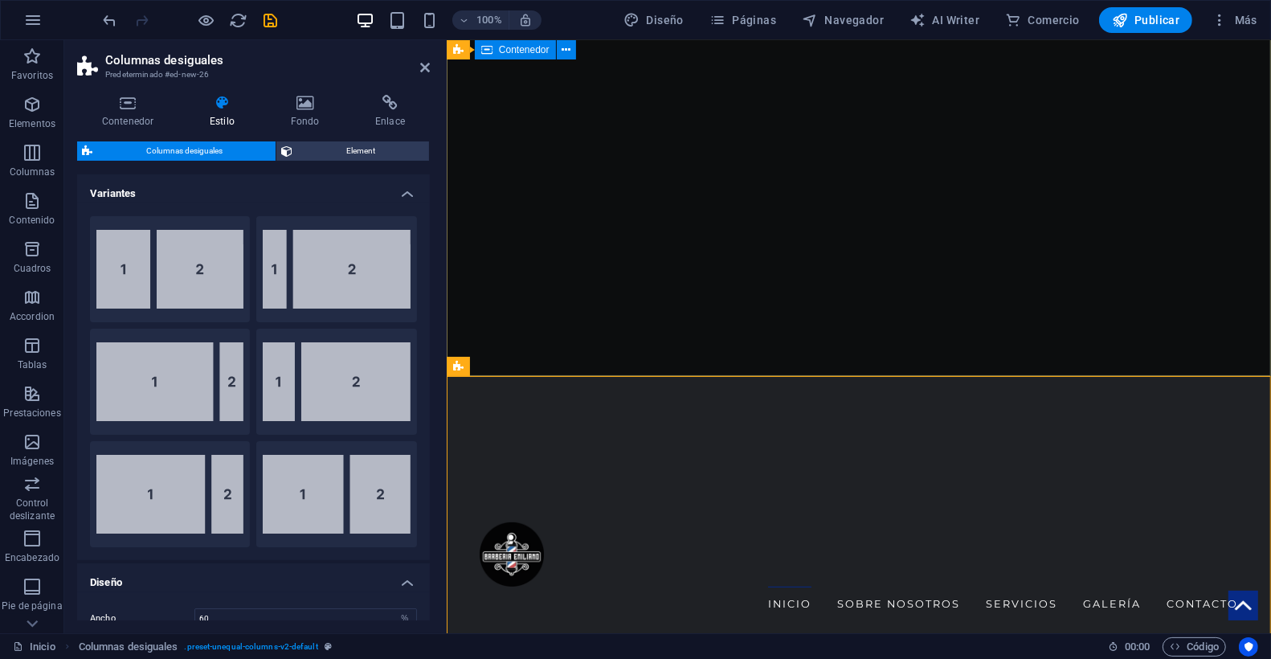
scroll to position [300, 0]
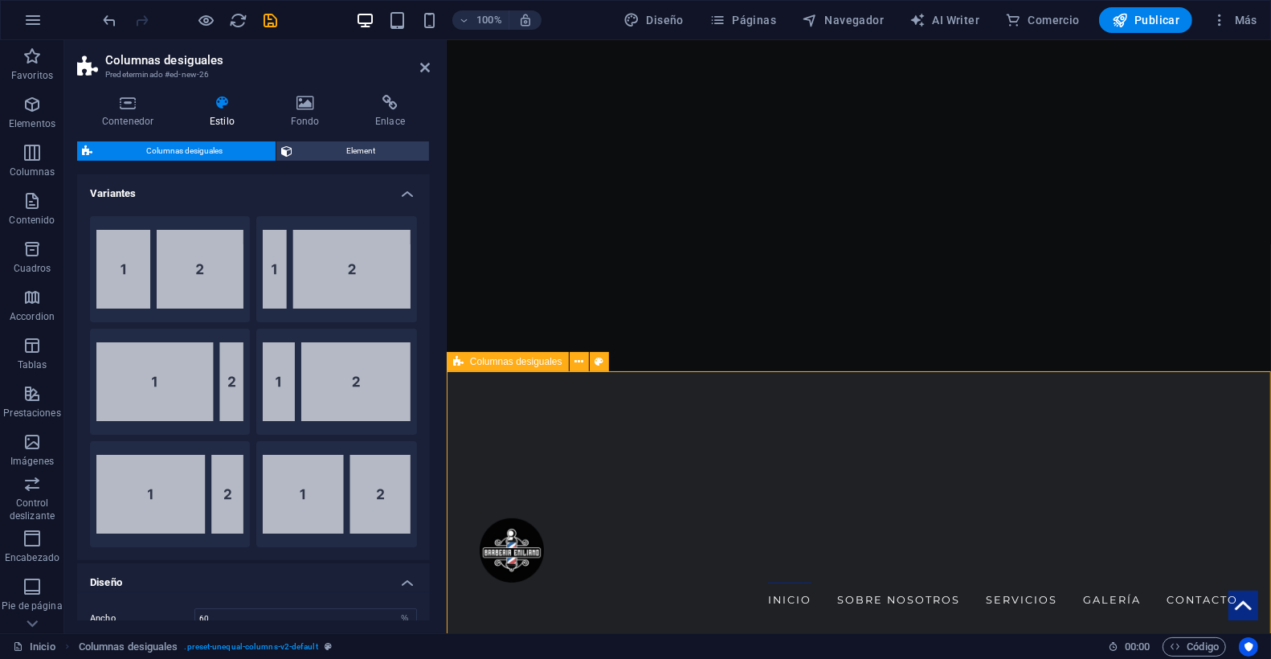
drag, startPoint x: 618, startPoint y: 398, endPoint x: 683, endPoint y: 377, distance: 68.8
drag, startPoint x: 599, startPoint y: 373, endPoint x: 723, endPoint y: 377, distance: 123.7
click at [578, 360] on icon at bounding box center [578, 361] width 9 height 17
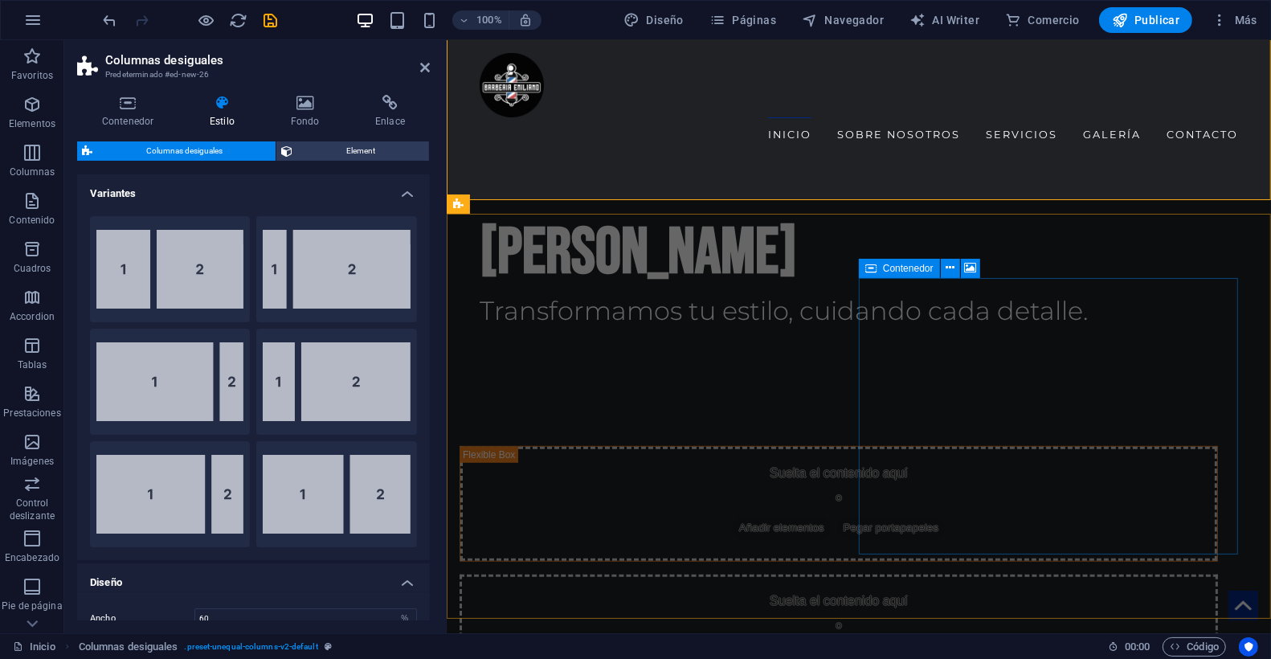
scroll to position [742, 0]
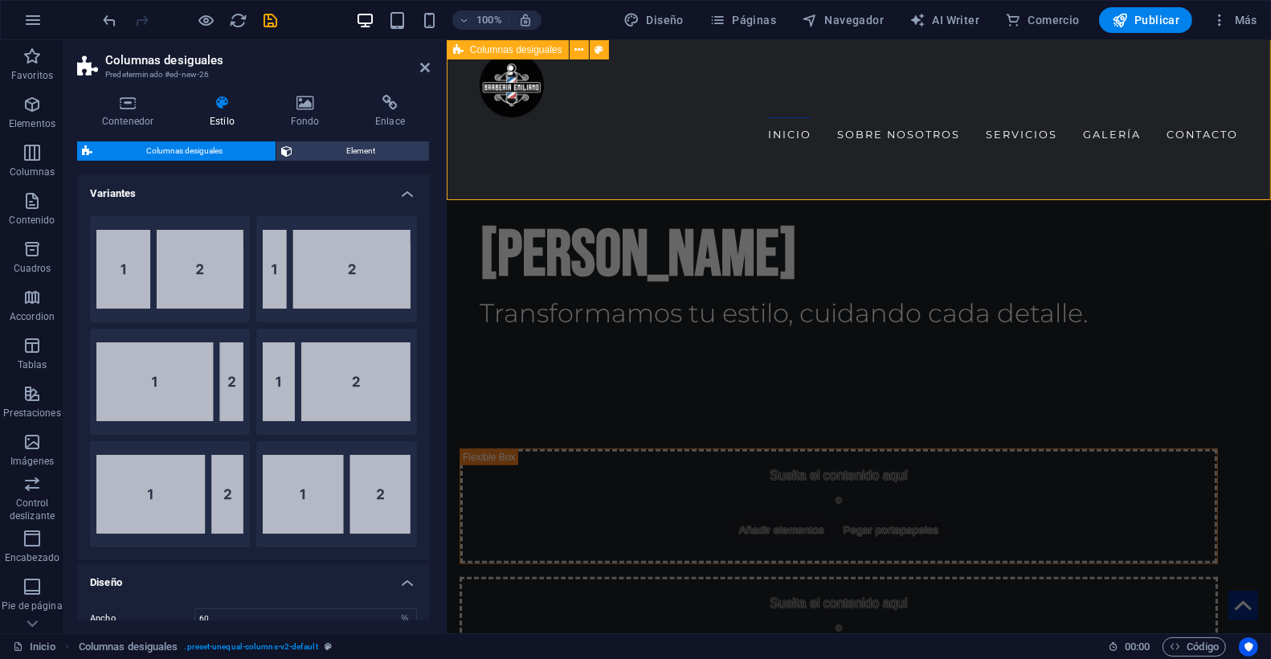
click at [982, 384] on div "Suelta el contenido aquí o Añadir elementos Pegar portapapeles Suelta el conten…" at bounding box center [858, 569] width 824 height 371
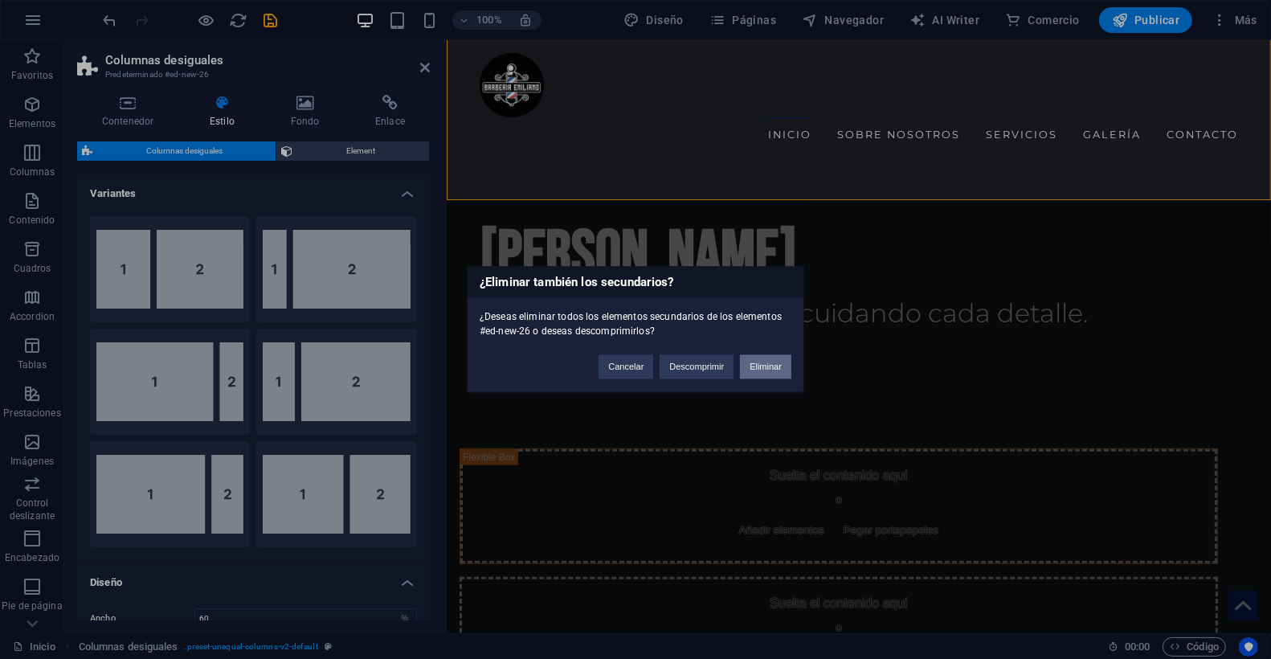
click at [774, 370] on button "Eliminar" at bounding box center [765, 367] width 51 height 24
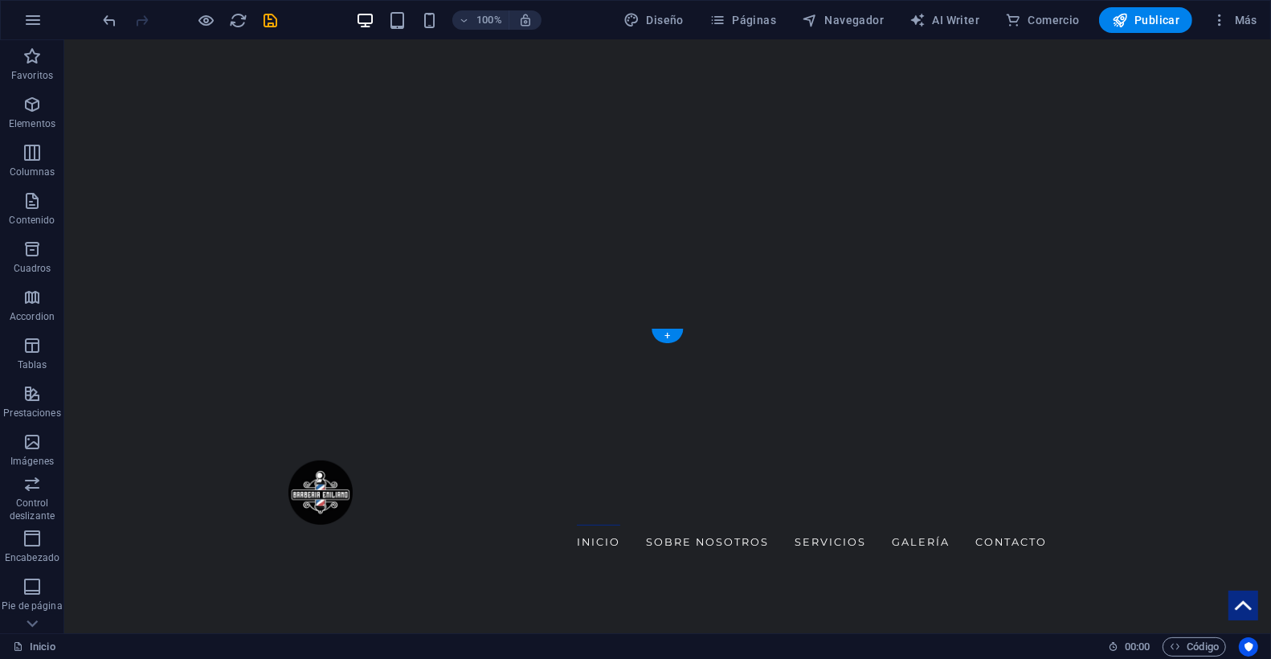
scroll to position [345, 0]
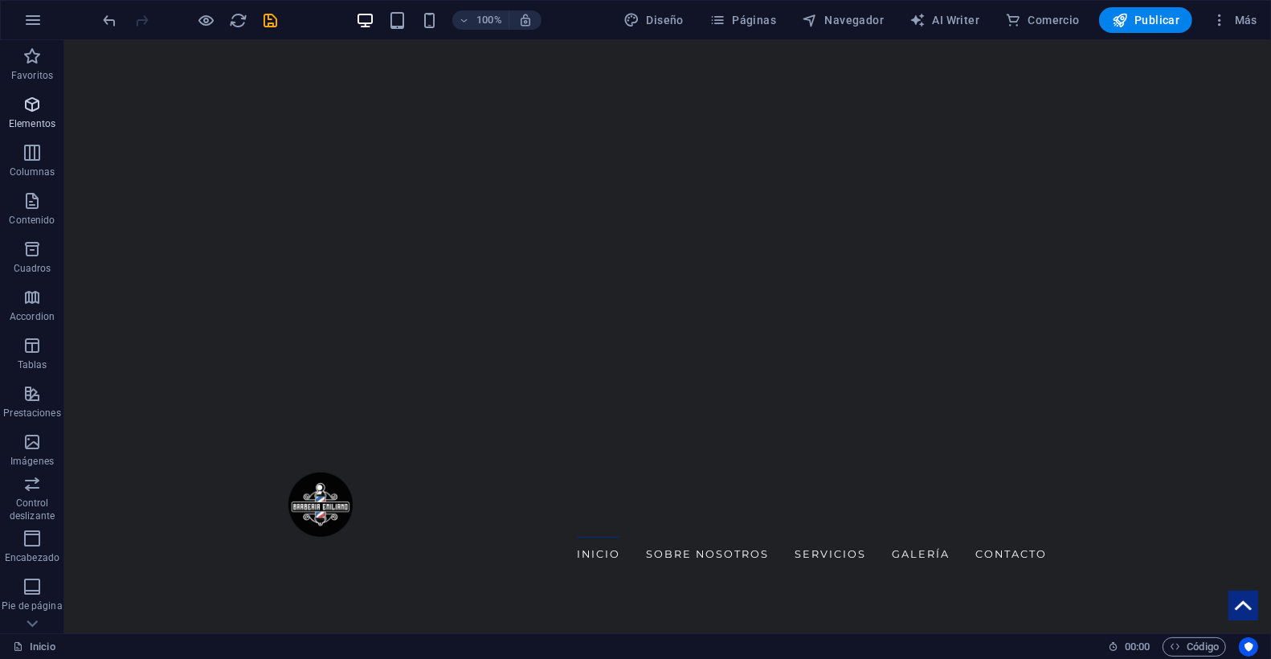
click at [38, 116] on span "Elementos" at bounding box center [32, 114] width 64 height 39
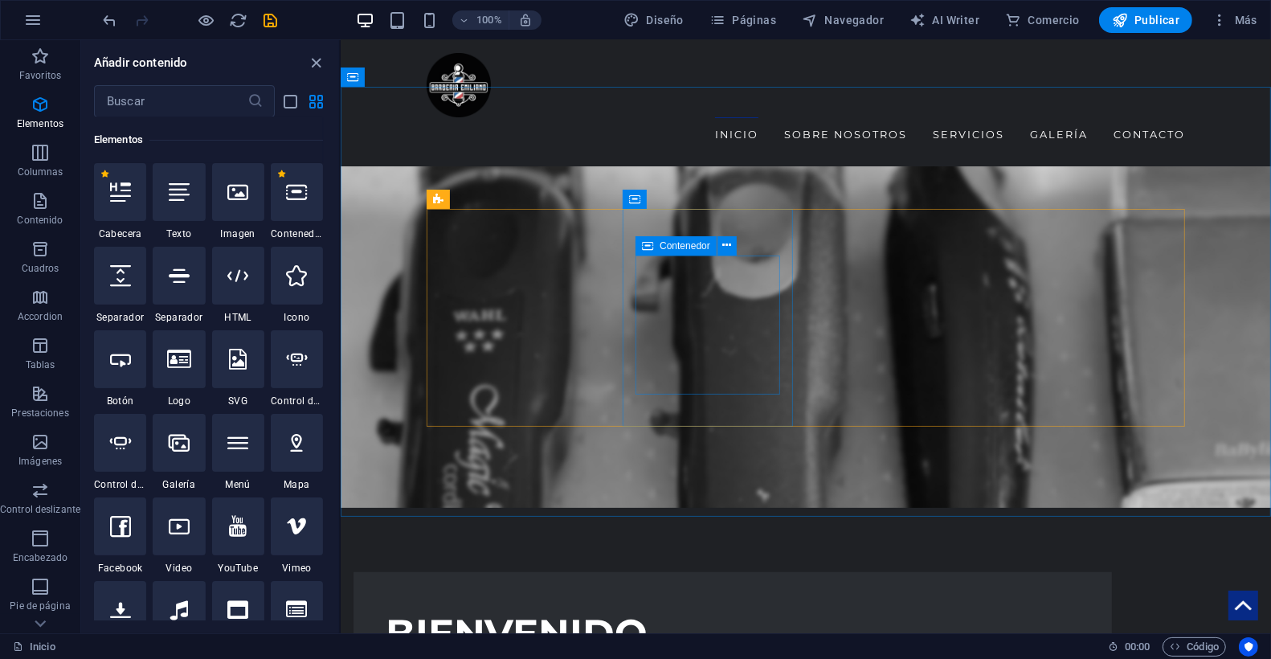
scroll to position [1065, 0]
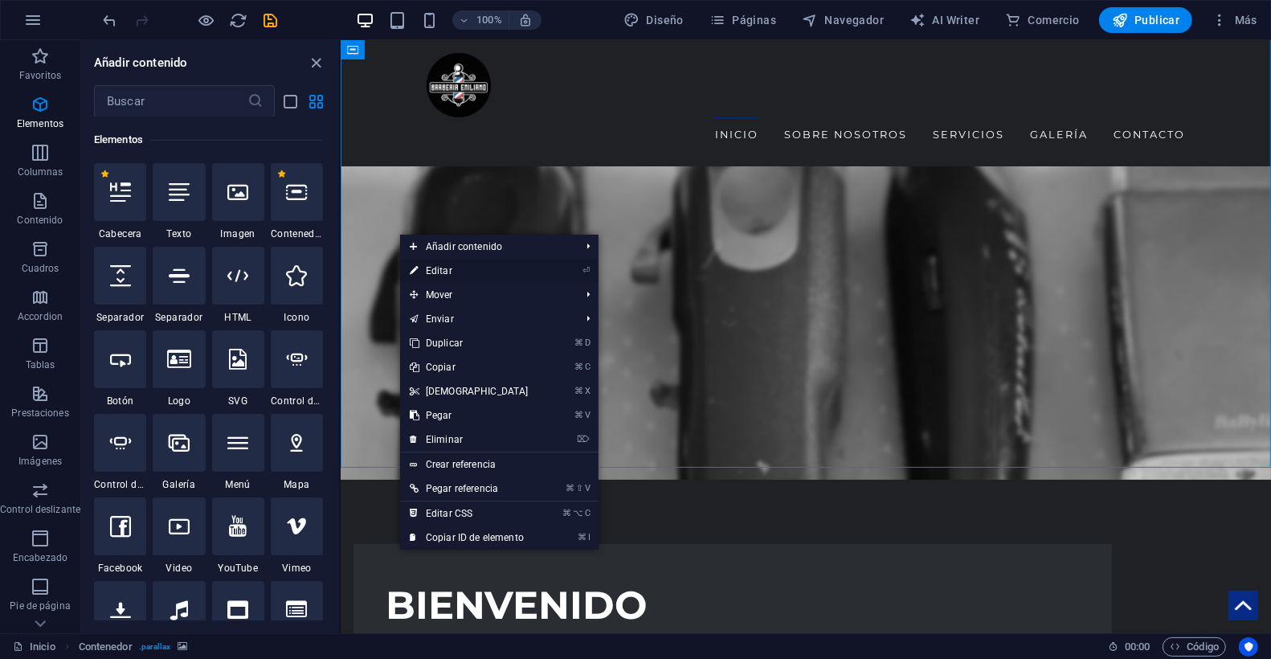
click at [446, 273] on link "⏎ Editar" at bounding box center [469, 271] width 138 height 24
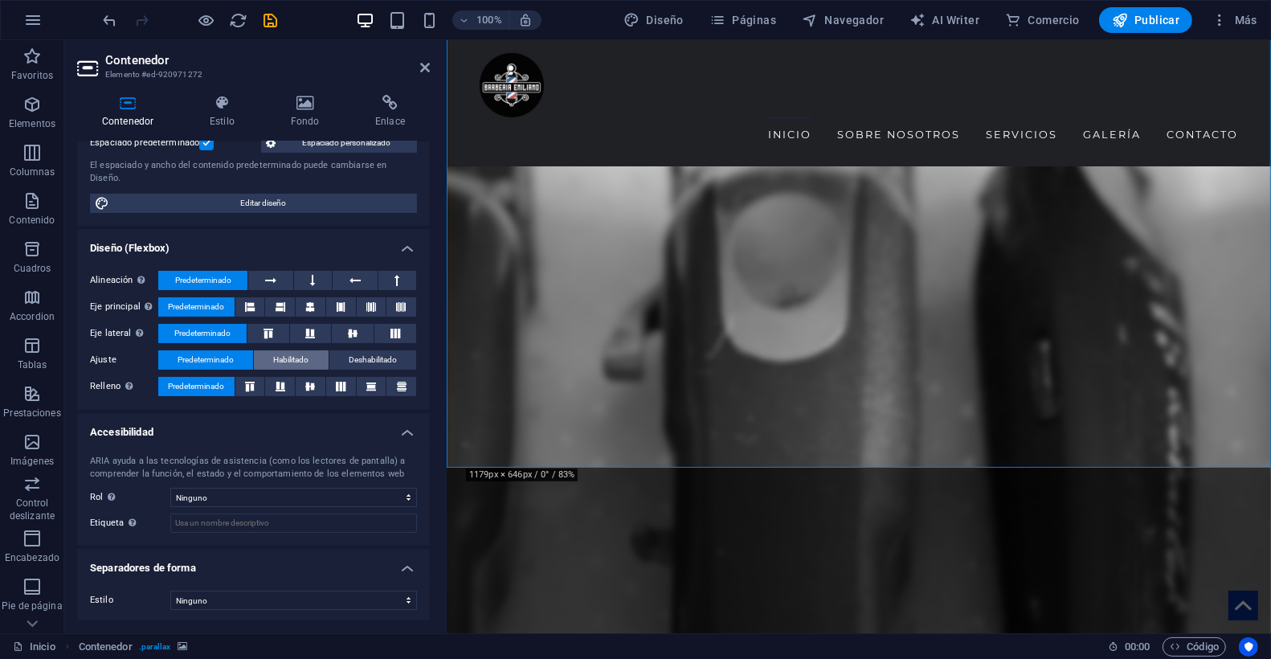
scroll to position [0, 0]
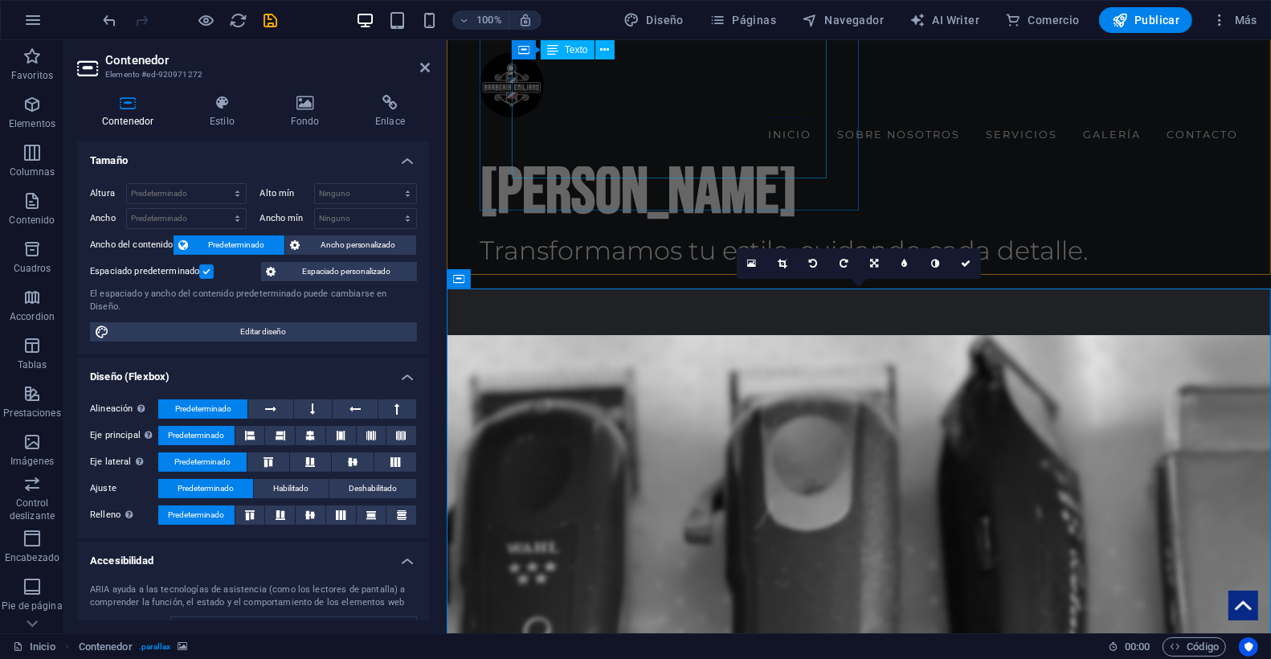
scroll to position [789, 0]
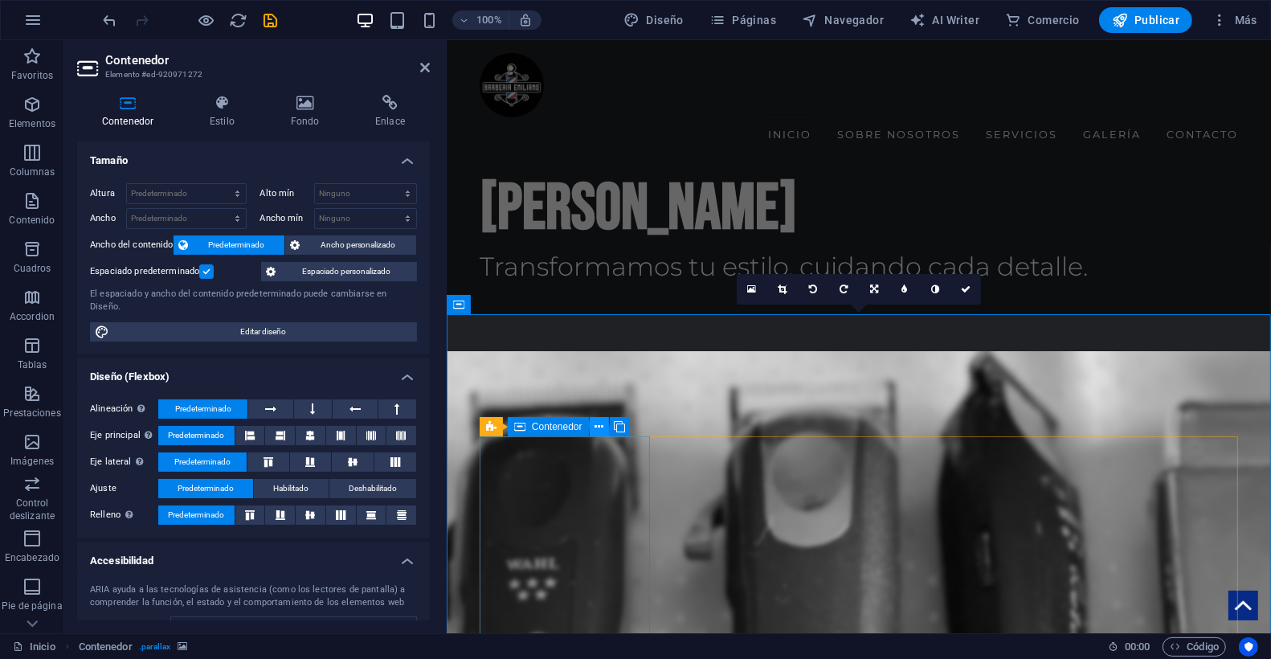
click at [599, 426] on icon at bounding box center [598, 426] width 9 height 17
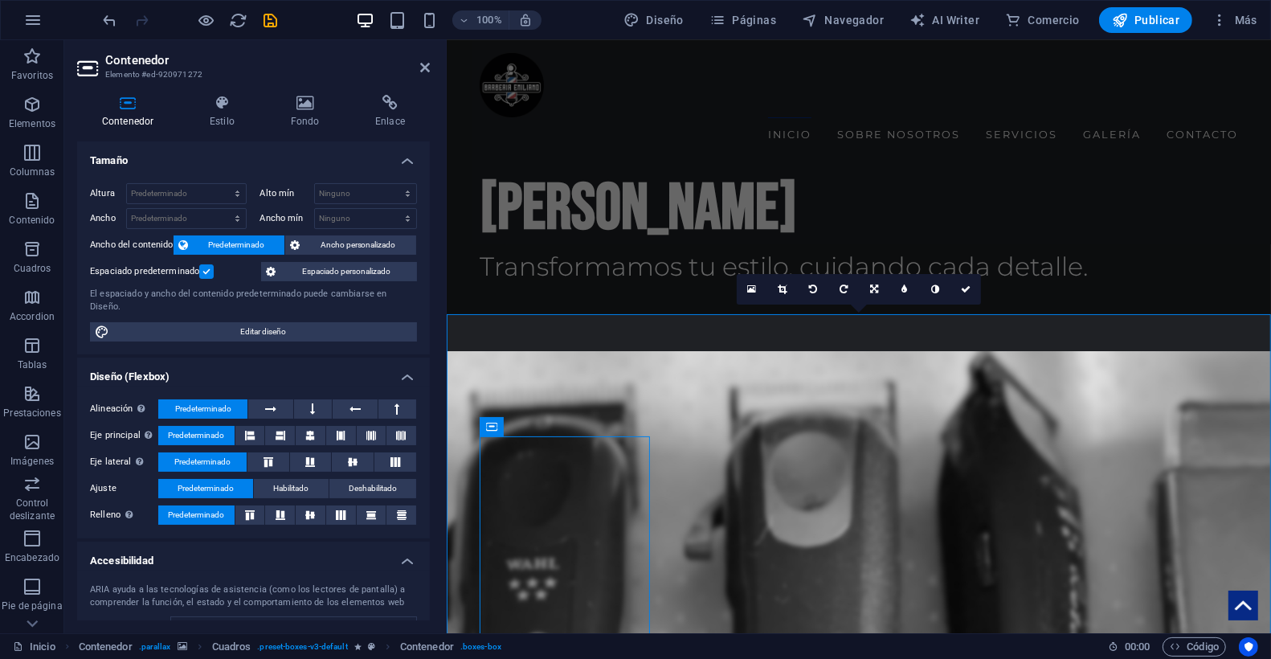
drag, startPoint x: 1051, startPoint y: 365, endPoint x: 1027, endPoint y: 358, distance: 25.2
click at [557, 426] on icon at bounding box center [556, 426] width 9 height 17
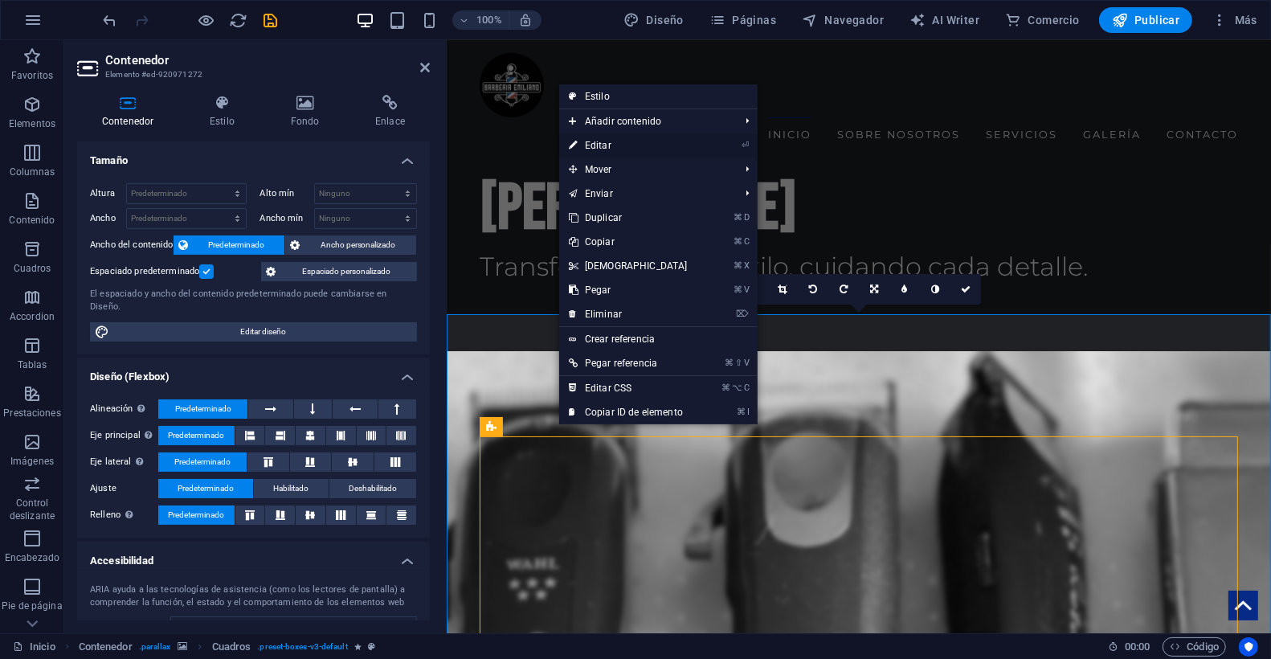
click at [623, 148] on link "⏎ Editar" at bounding box center [628, 145] width 138 height 24
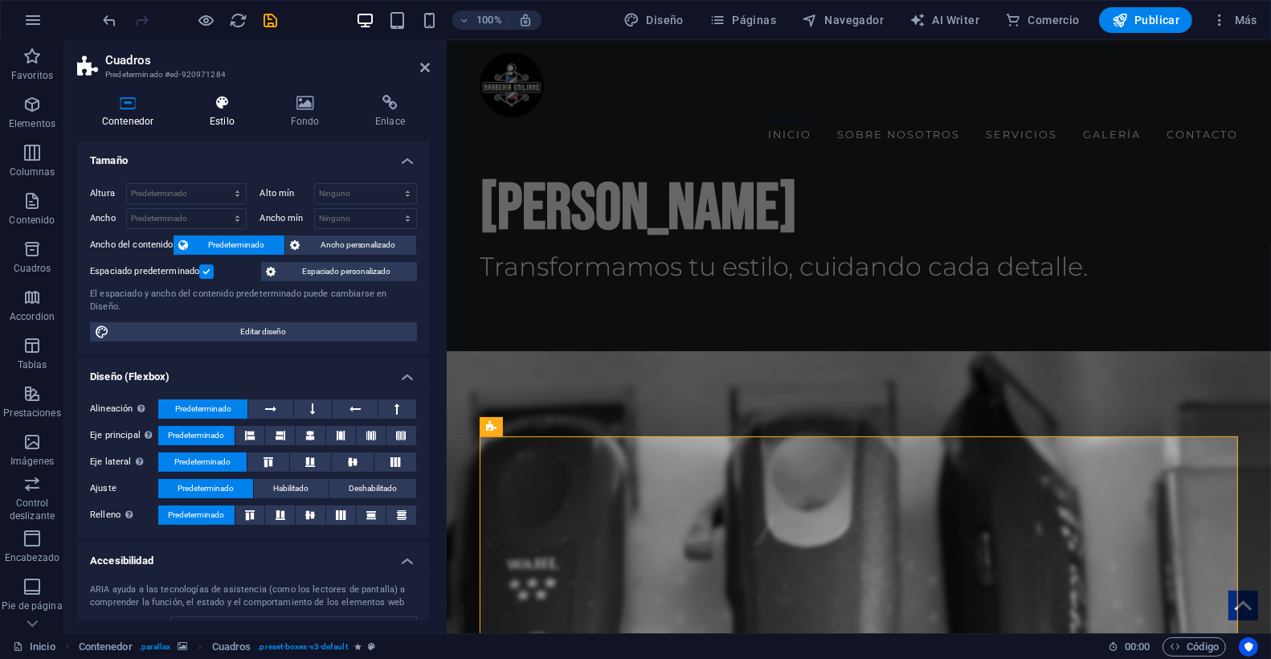
click at [222, 111] on h4 "Estilo" at bounding box center [225, 112] width 81 height 34
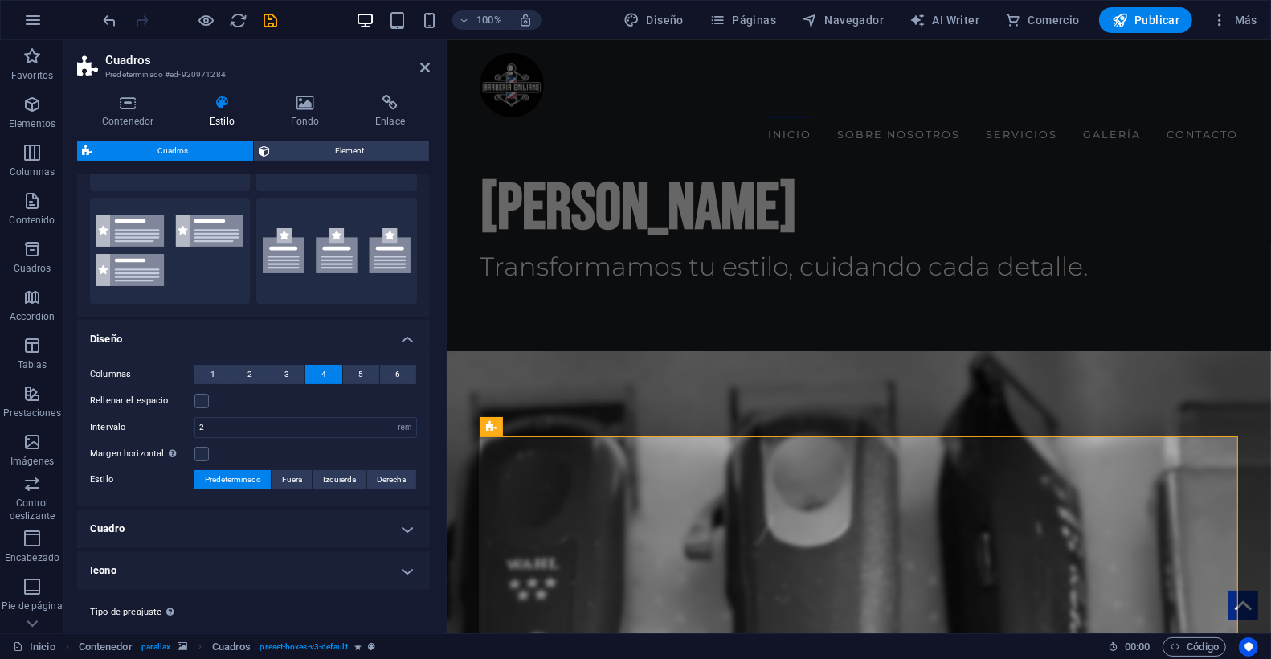
scroll to position [0, 0]
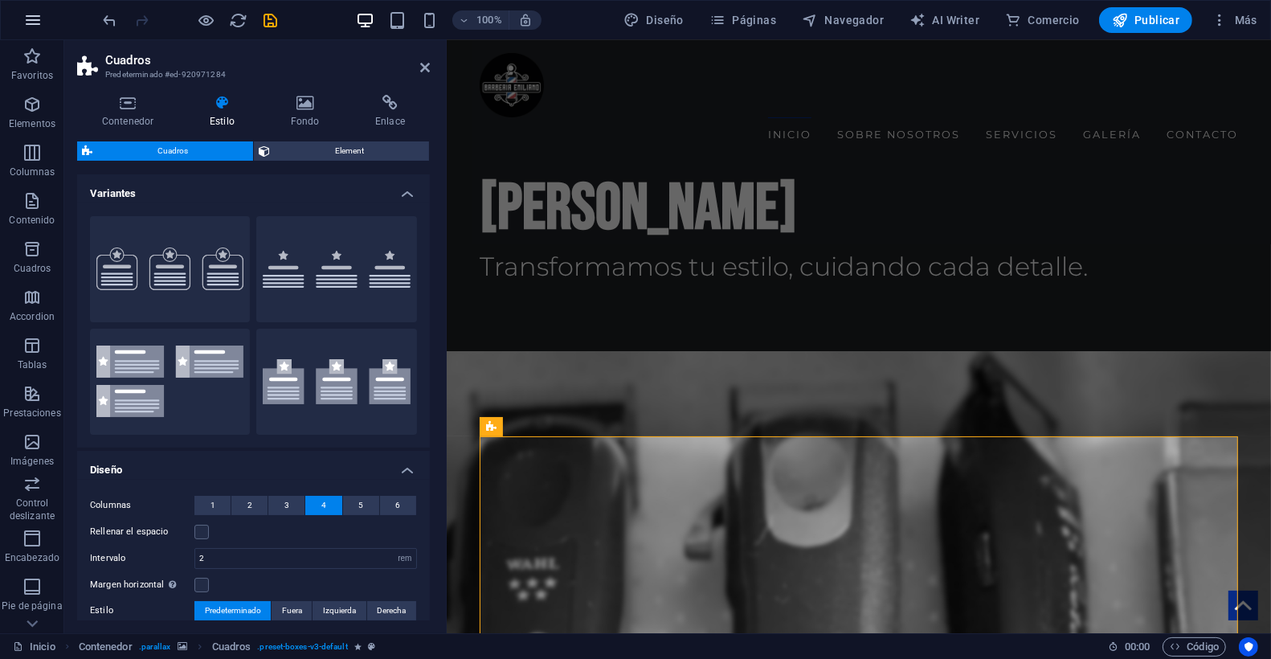
click at [35, 26] on icon "button" at bounding box center [32, 19] width 19 height 19
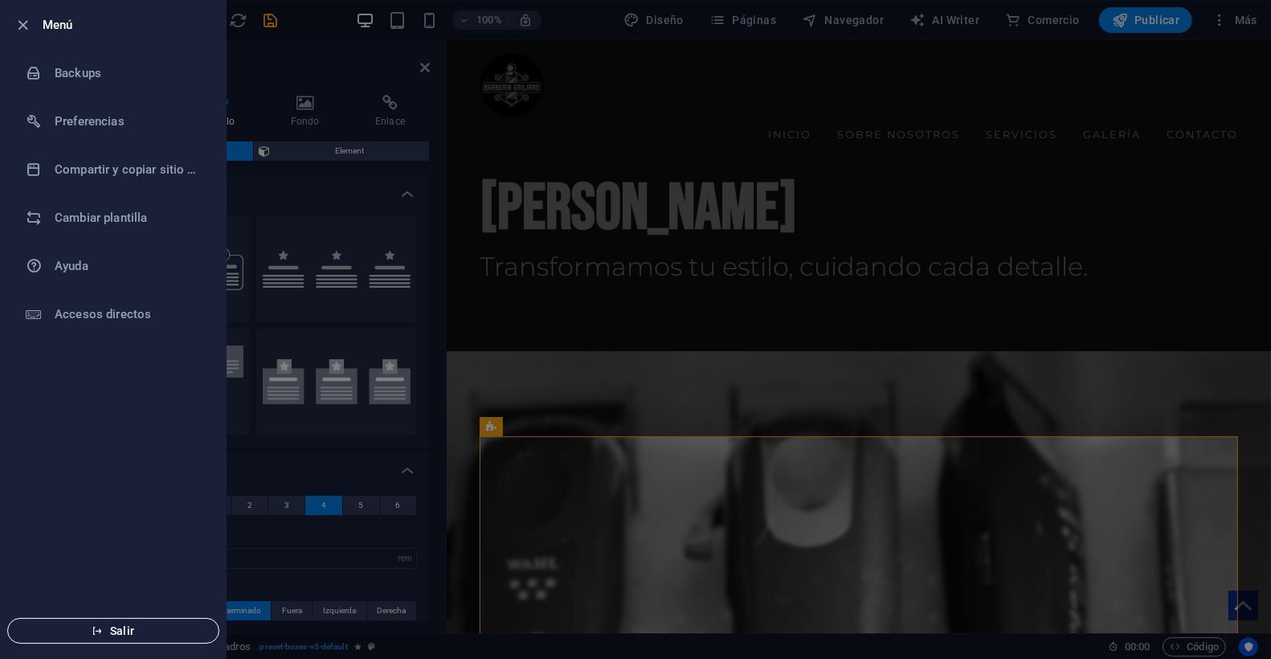
click at [136, 633] on span "Salir" at bounding box center [113, 630] width 185 height 13
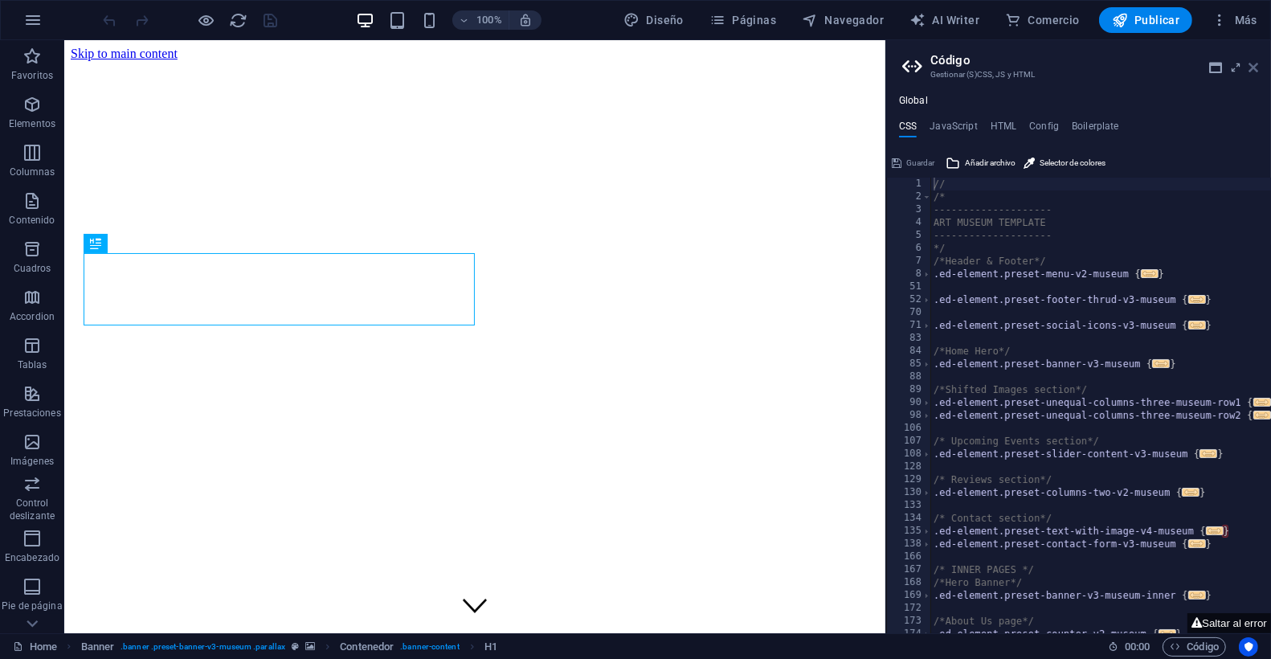
click at [1257, 66] on icon at bounding box center [1253, 67] width 10 height 13
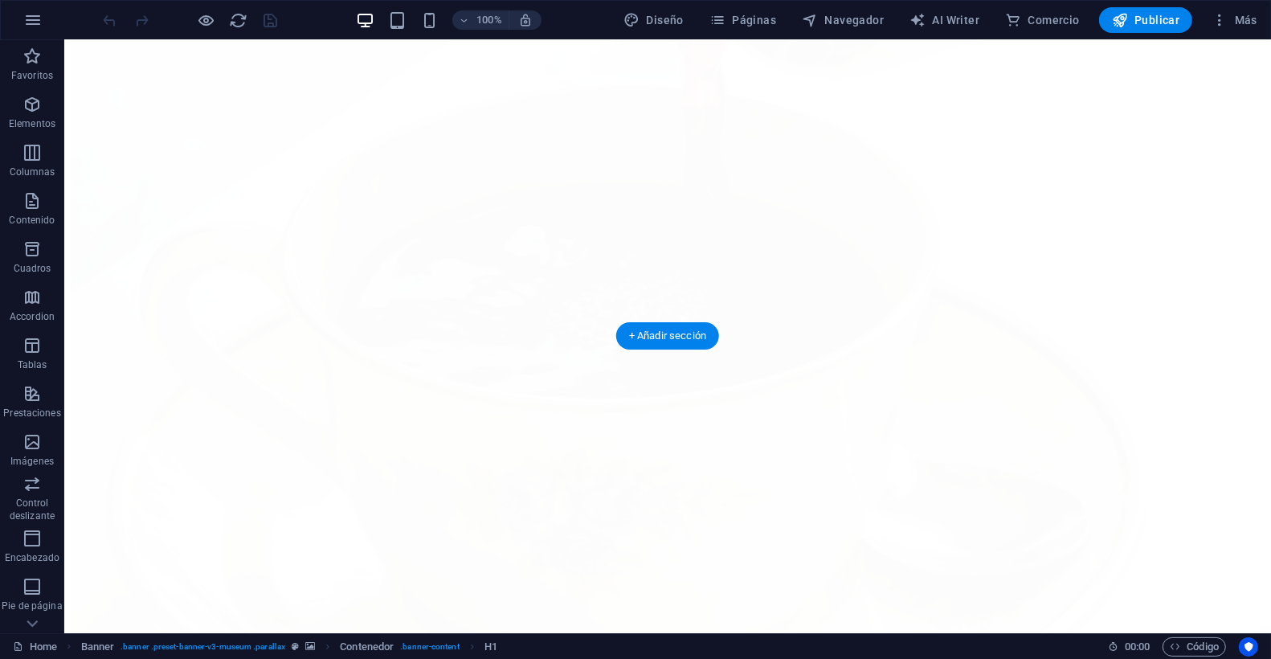
scroll to position [1847, 0]
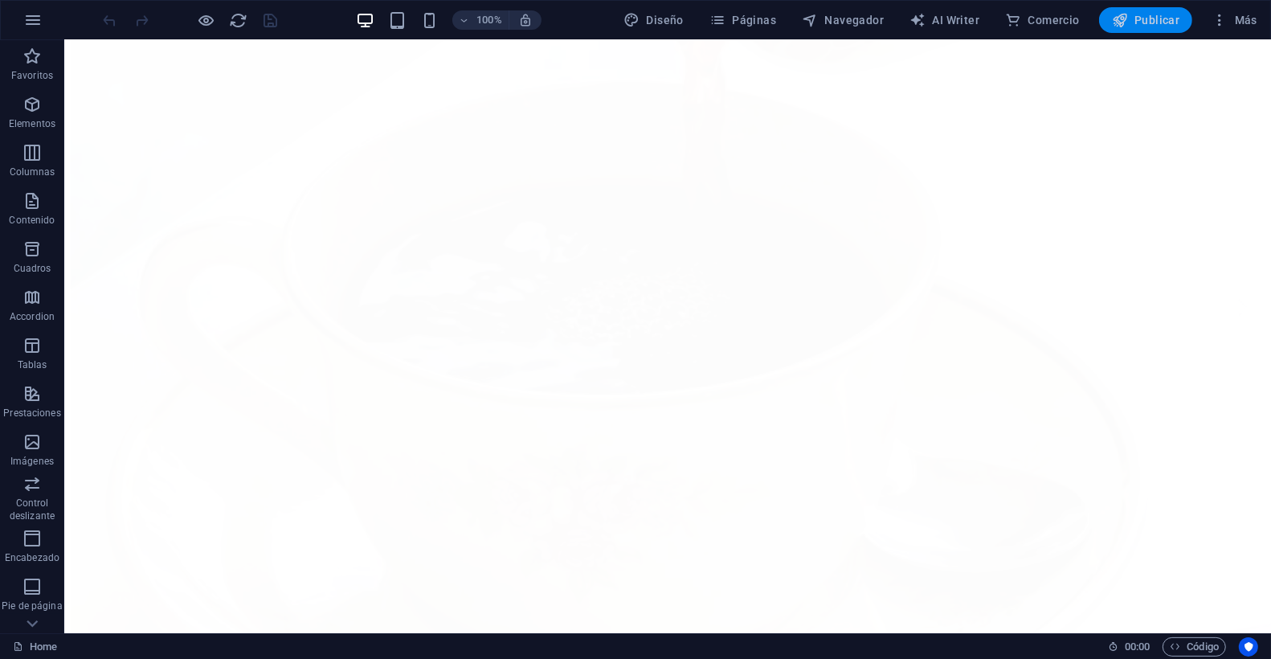
click at [1165, 22] on span "Publicar" at bounding box center [1146, 20] width 68 height 16
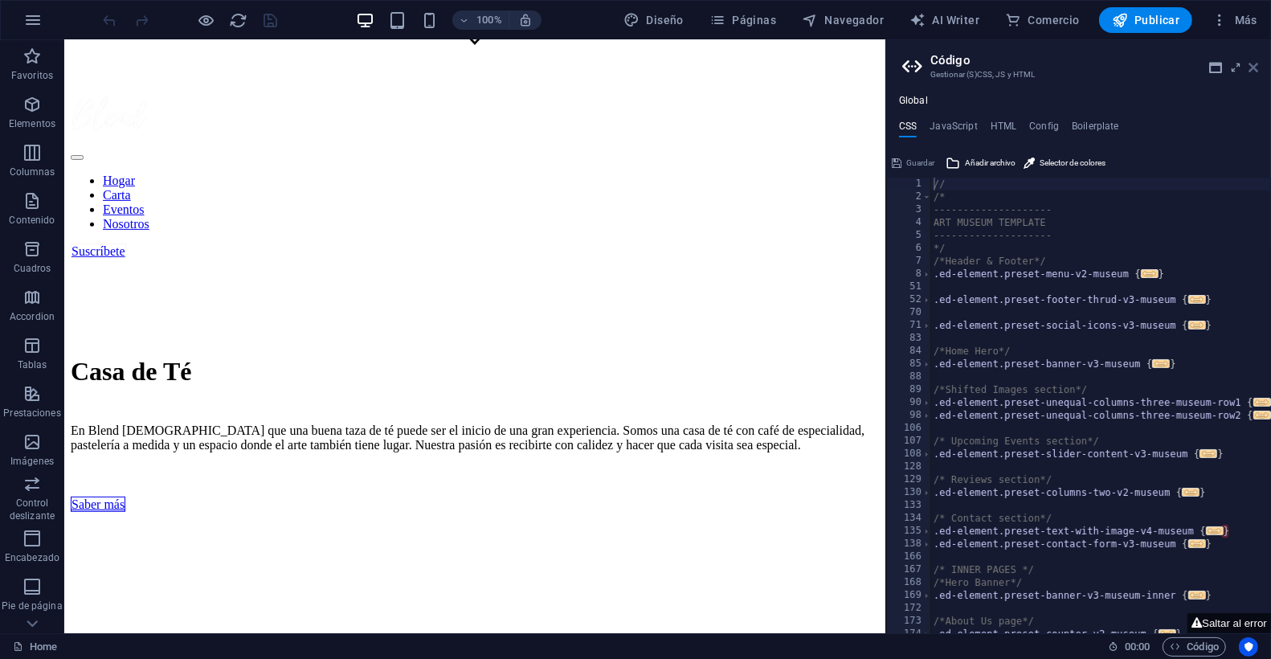
click at [1250, 66] on icon at bounding box center [1253, 67] width 10 height 13
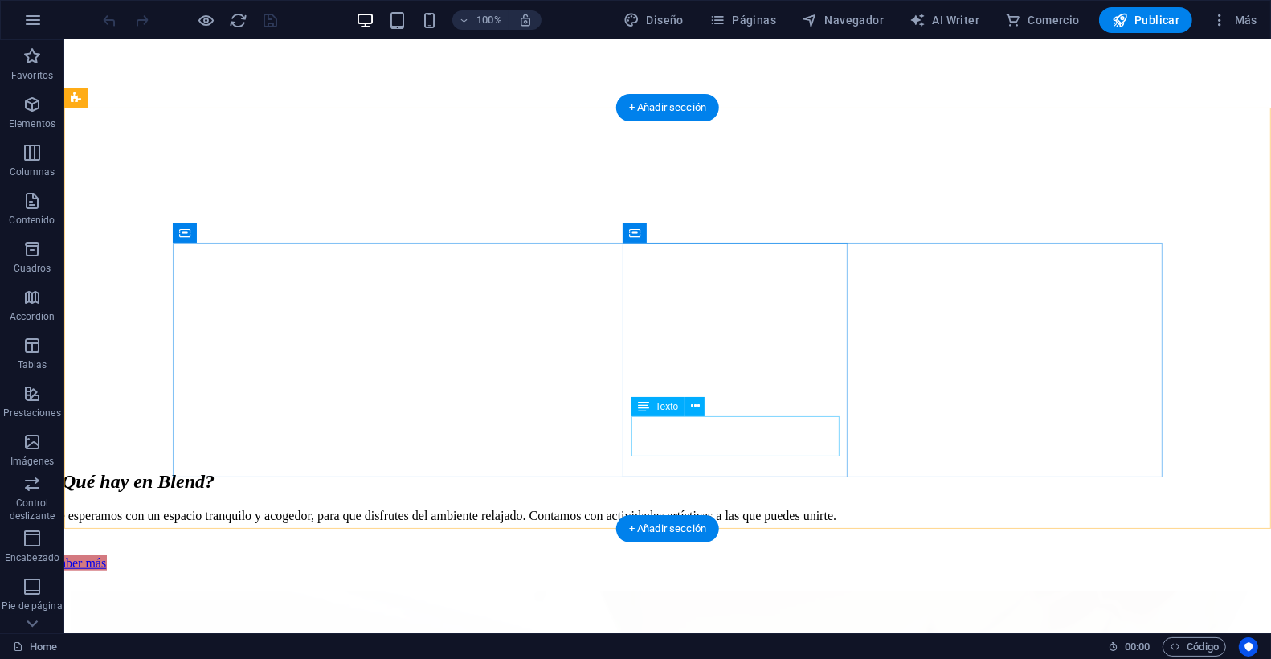
scroll to position [1080, 0]
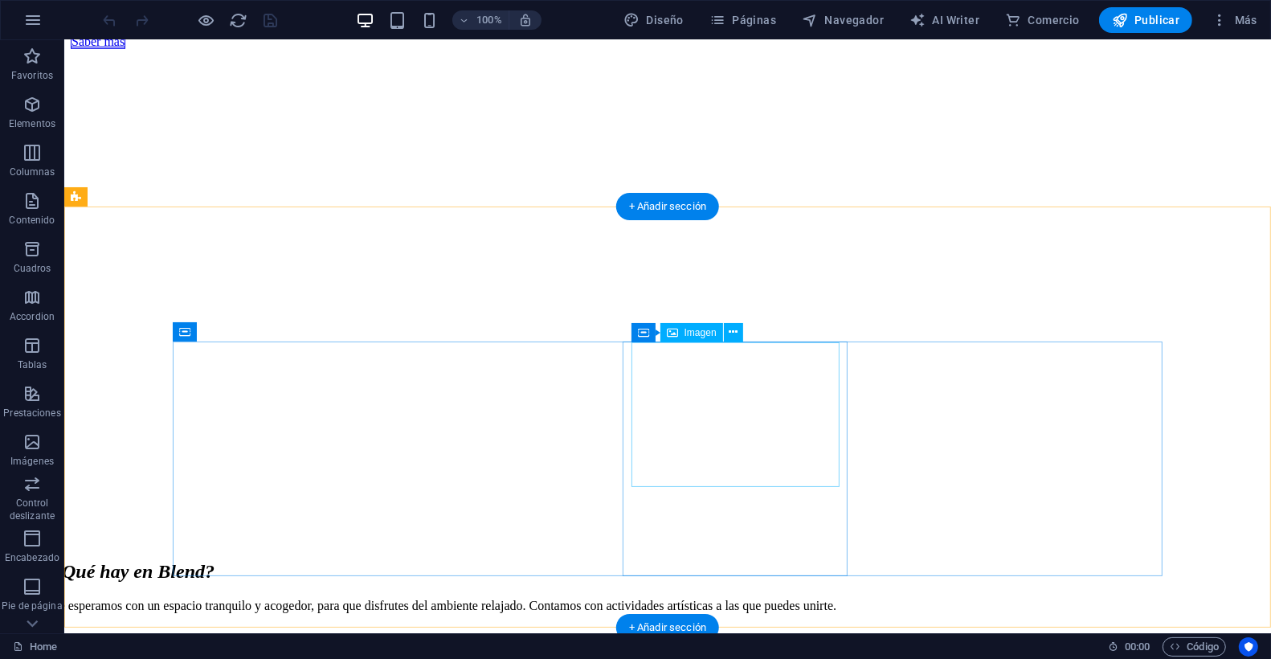
scroll to position [983, 0]
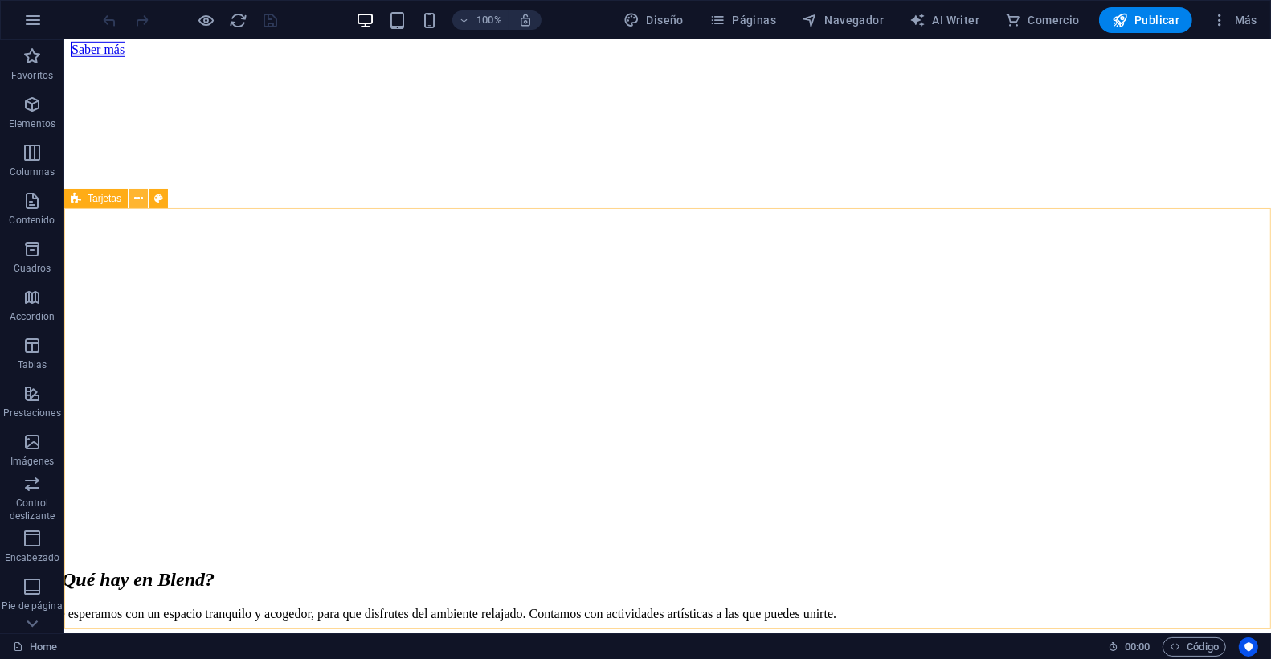
click at [141, 202] on icon at bounding box center [138, 198] width 9 height 17
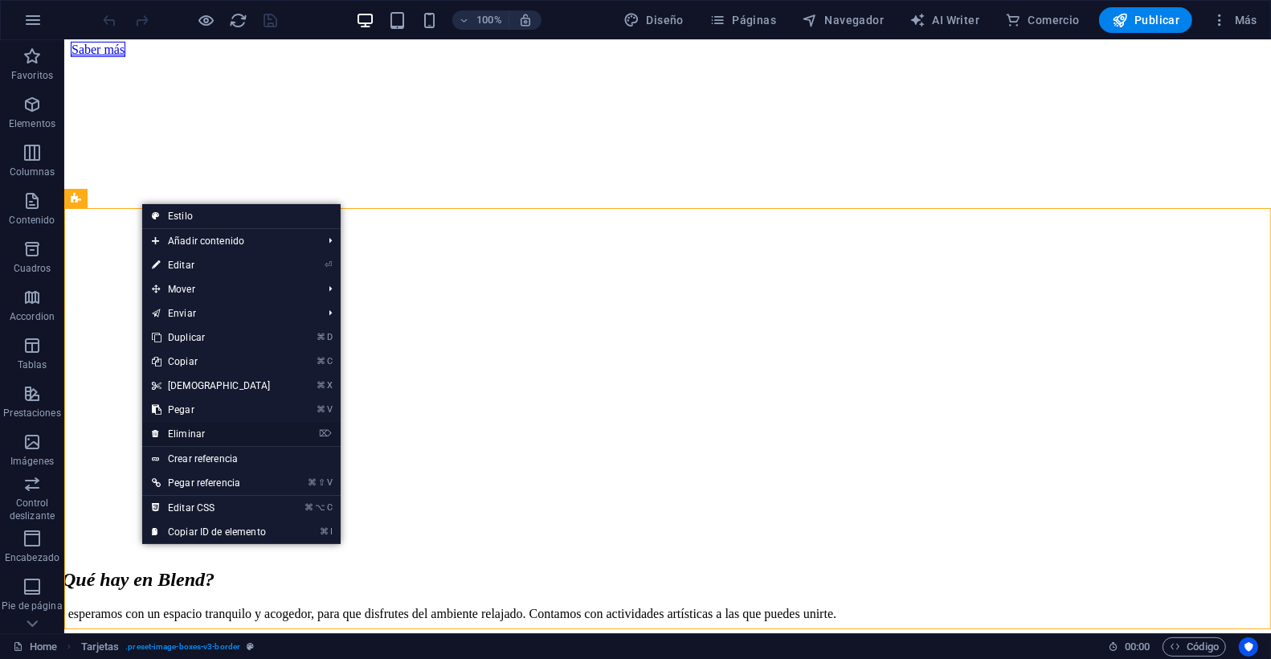
click at [202, 421] on ul "Estilo Añadir contenido ⌘ 1 Cabecera ⌘ 2 Texto ⌘ 3 Imagen ⌘ 4 Contenedor ⌘ 5 Se…" at bounding box center [241, 374] width 198 height 340
click at [202, 433] on link "⌦ Eliminar" at bounding box center [211, 434] width 138 height 24
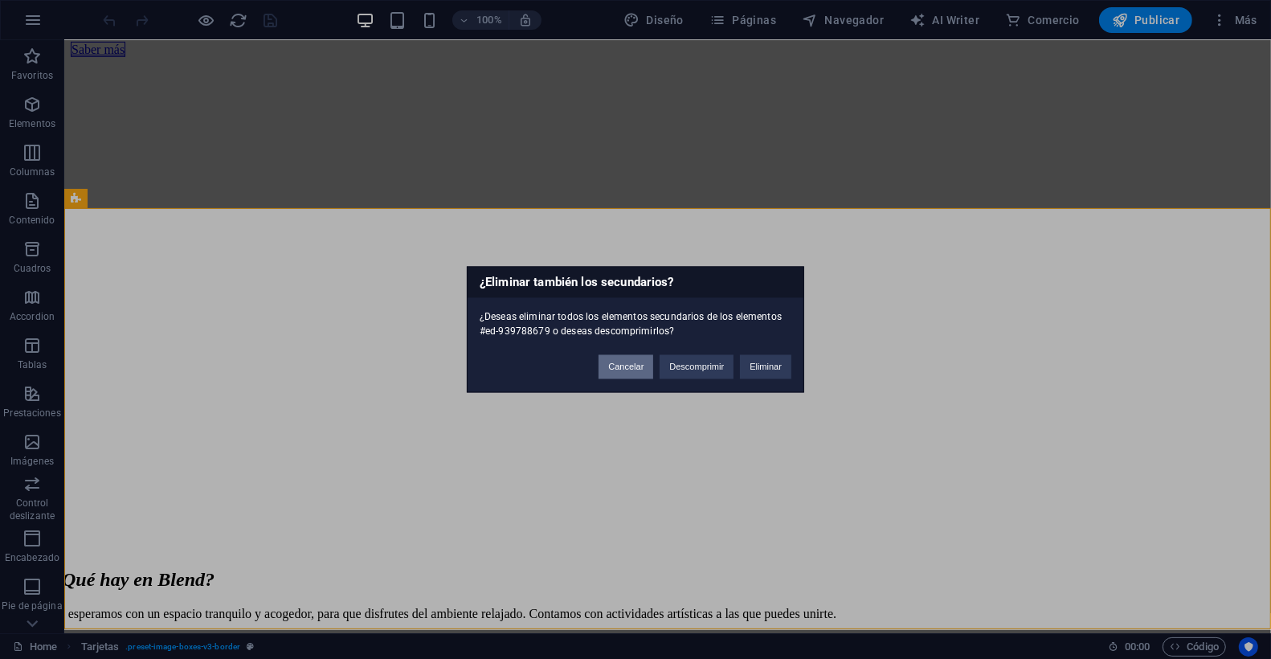
click at [634, 368] on button "Cancelar" at bounding box center [625, 367] width 55 height 24
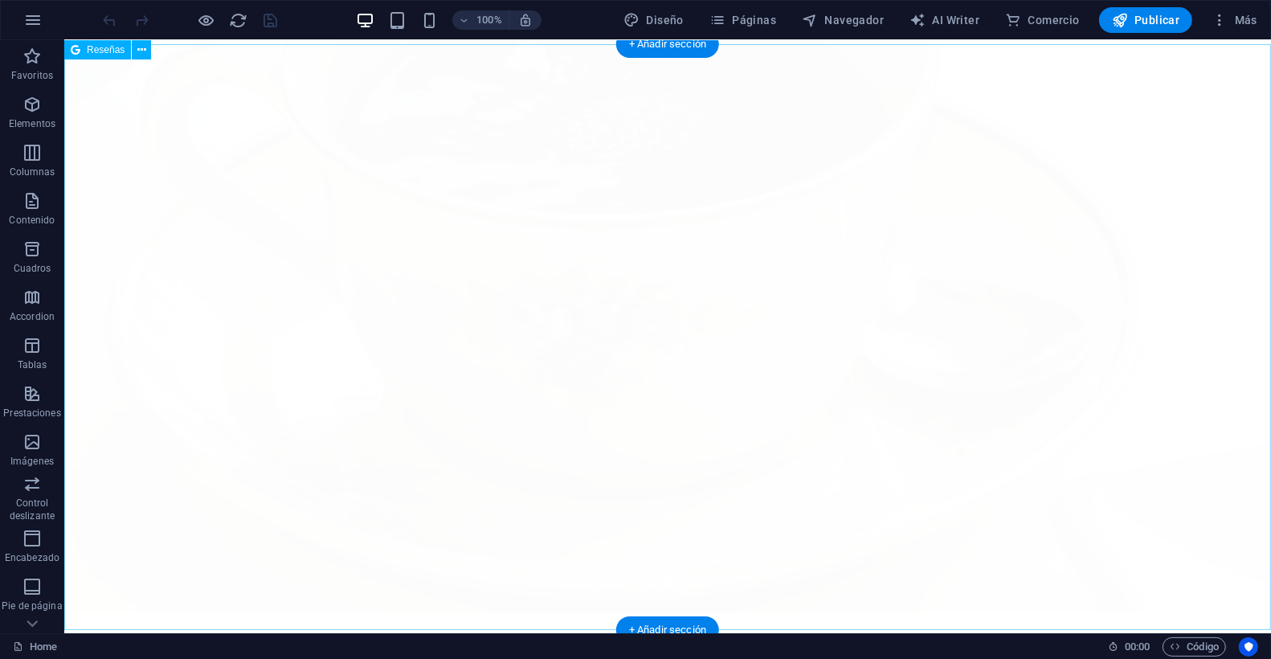
scroll to position [1982, 0]
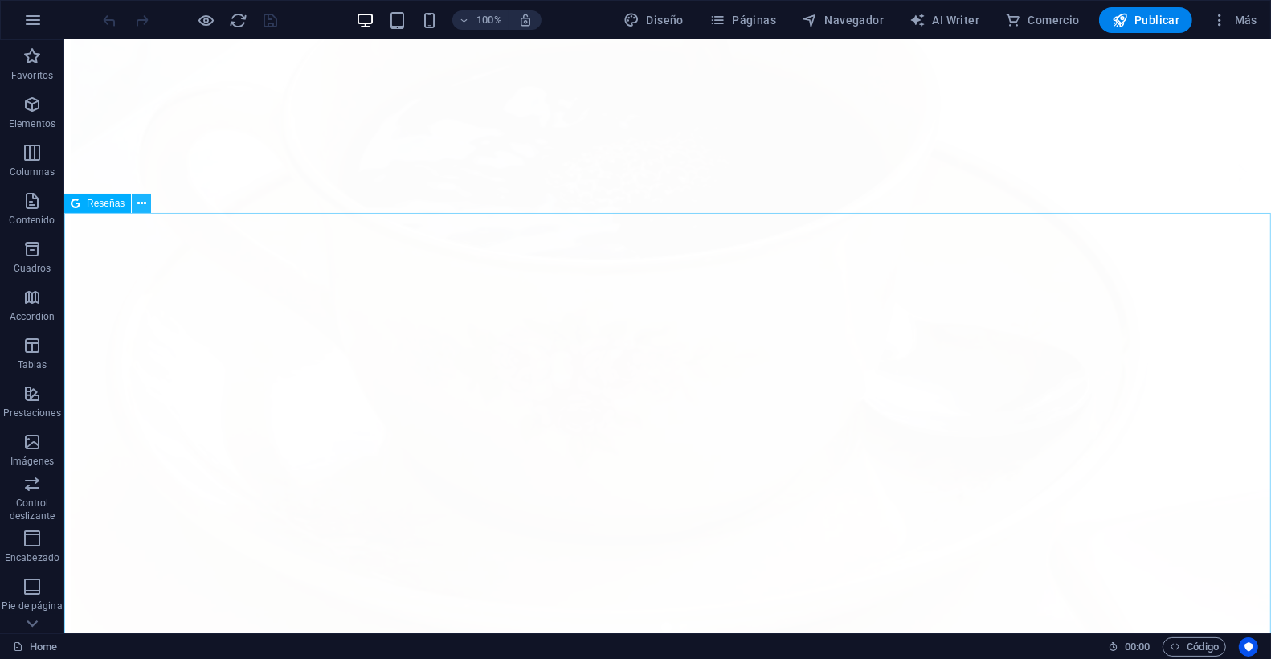
click at [141, 200] on icon at bounding box center [141, 203] width 9 height 17
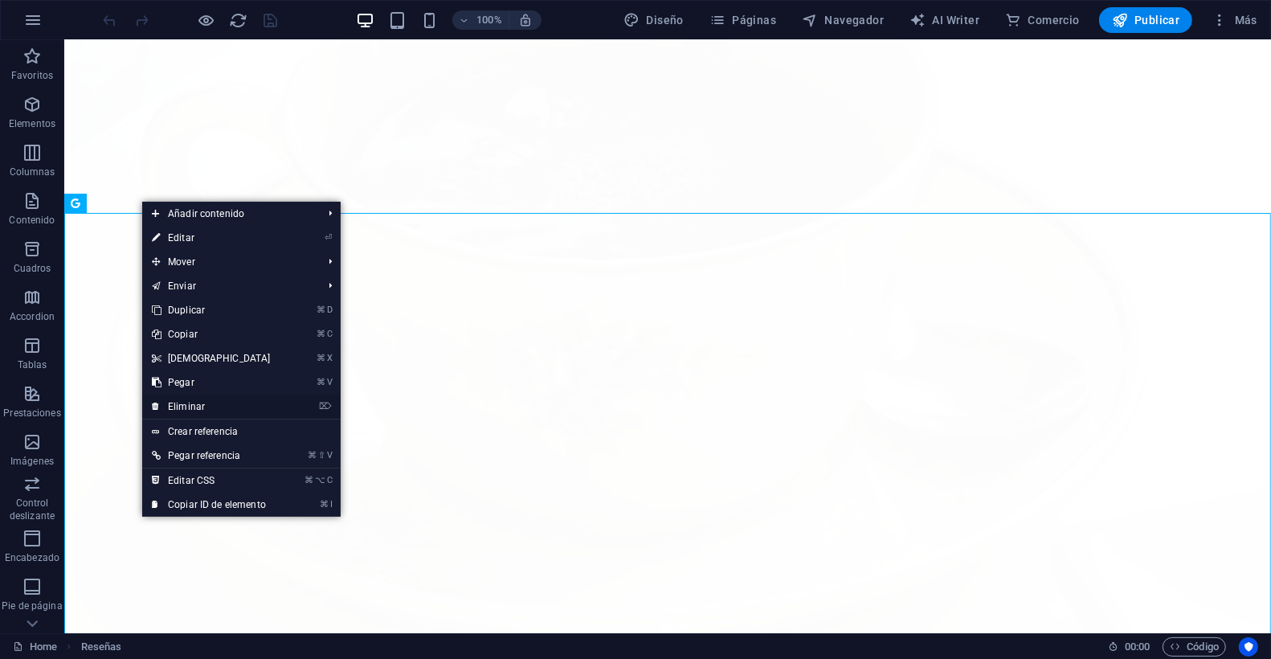
click at [206, 403] on link "⌦ Eliminar" at bounding box center [211, 406] width 138 height 24
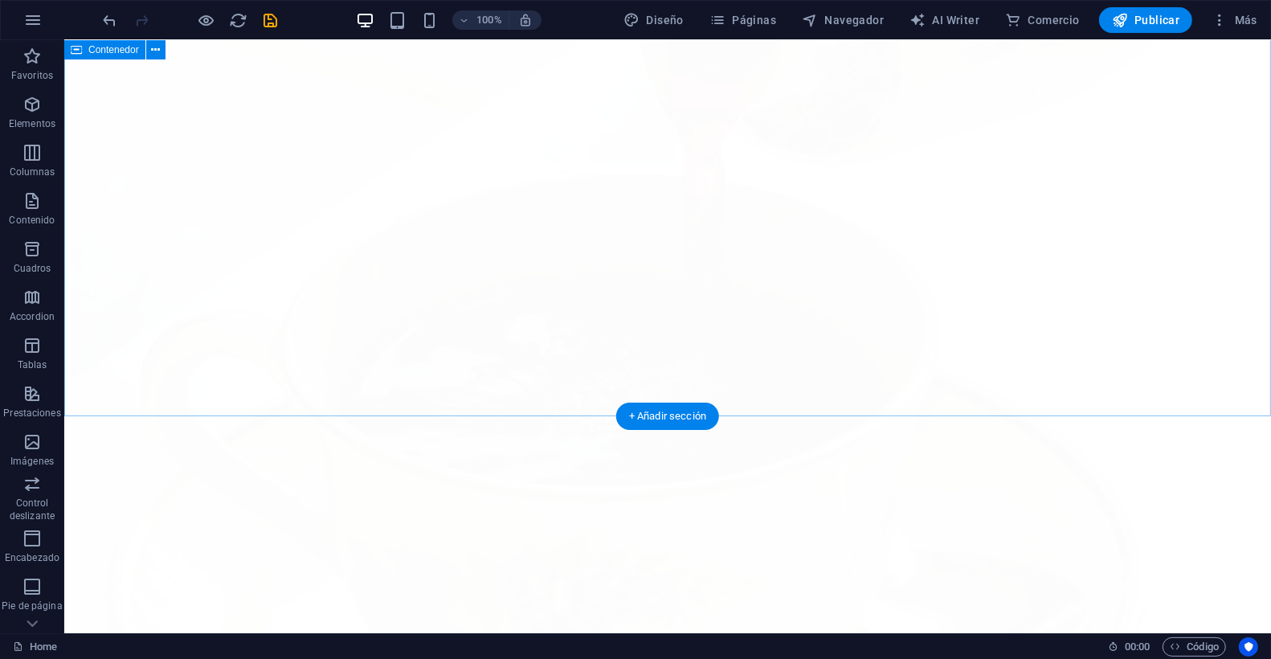
scroll to position [1754, 0]
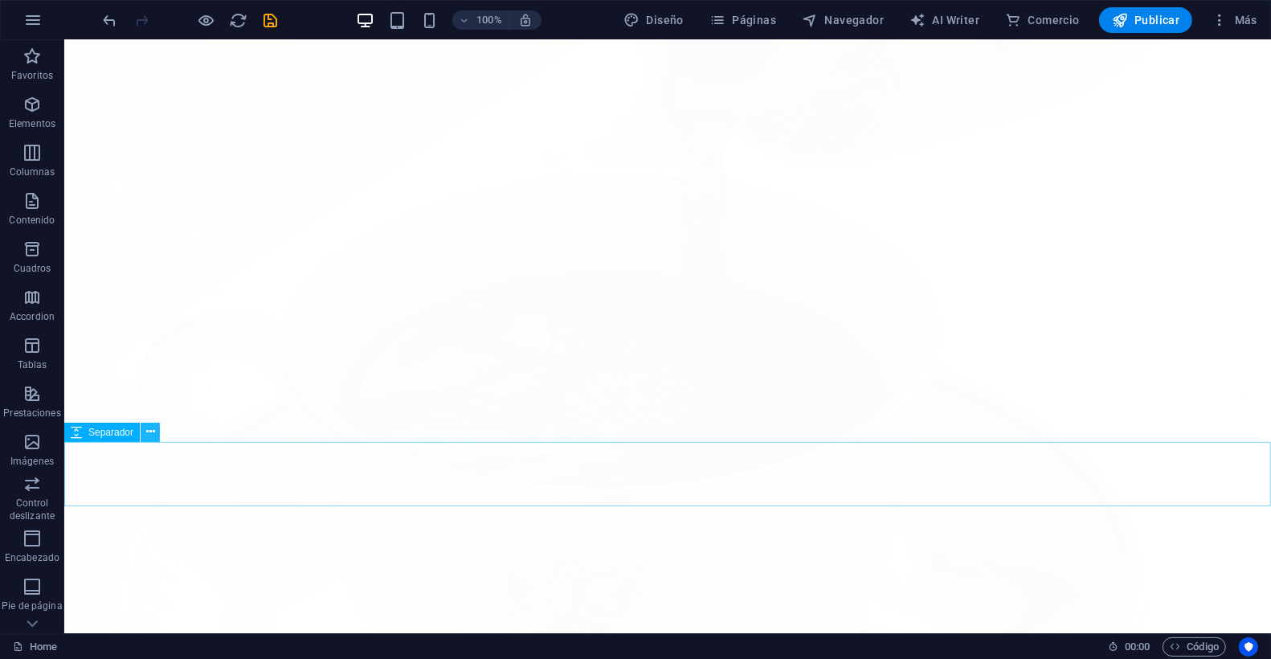
click at [149, 435] on icon at bounding box center [150, 431] width 9 height 17
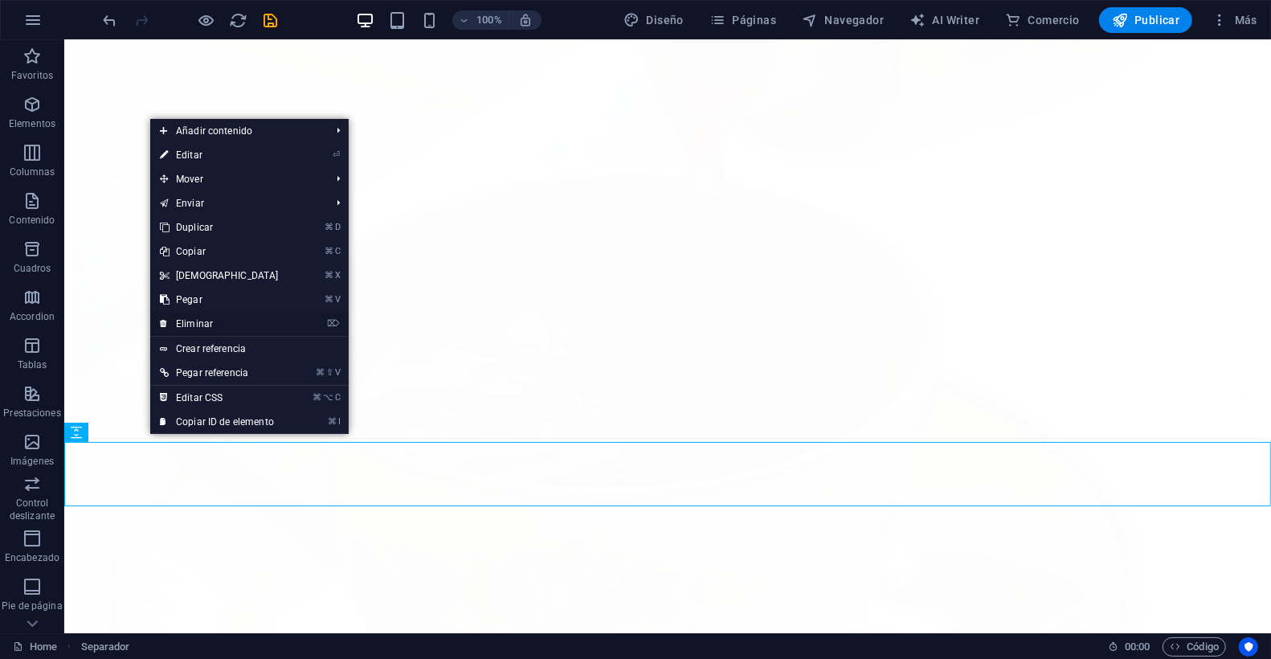
click at [214, 320] on link "⌦ Eliminar" at bounding box center [219, 324] width 138 height 24
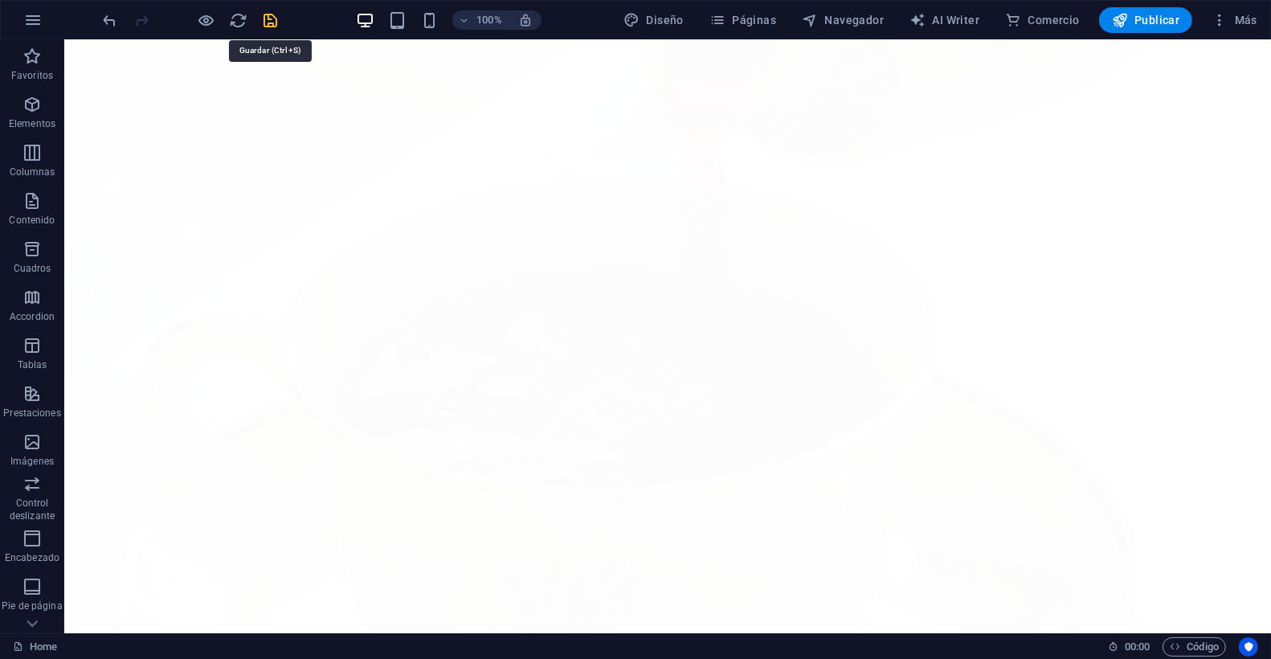
click at [268, 16] on icon "save" at bounding box center [271, 20] width 18 height 18
checkbox input "false"
click at [1134, 18] on span "Publicar" at bounding box center [1146, 20] width 68 height 16
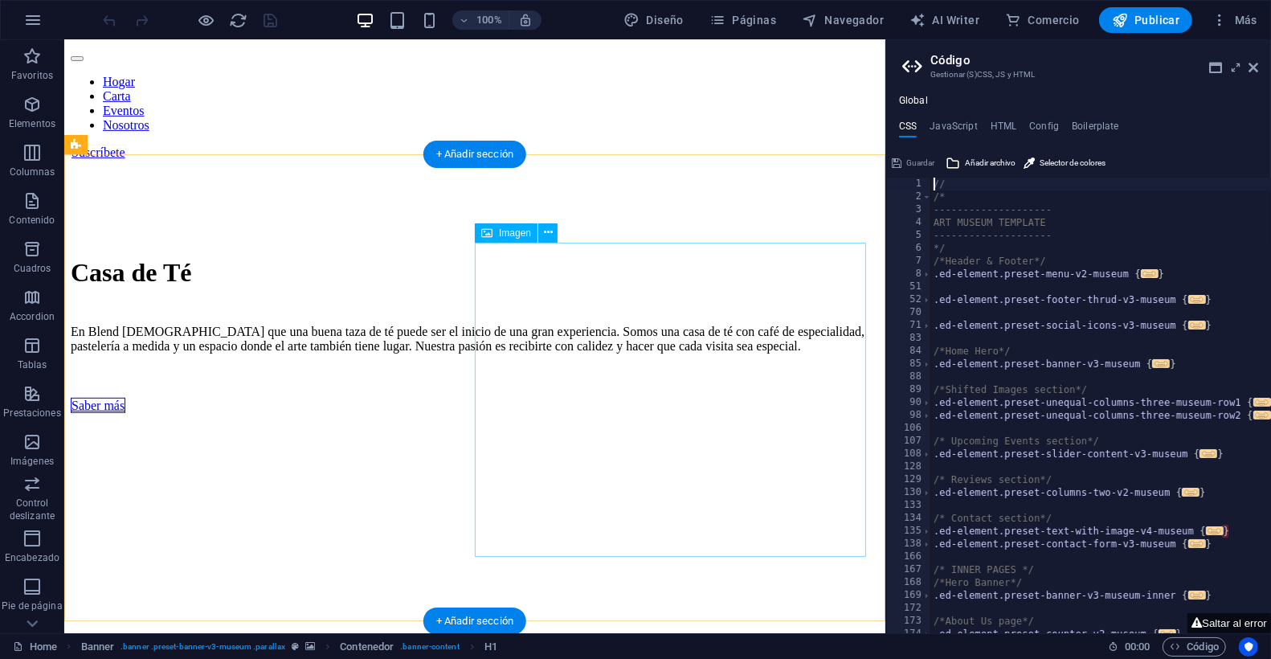
scroll to position [671, 0]
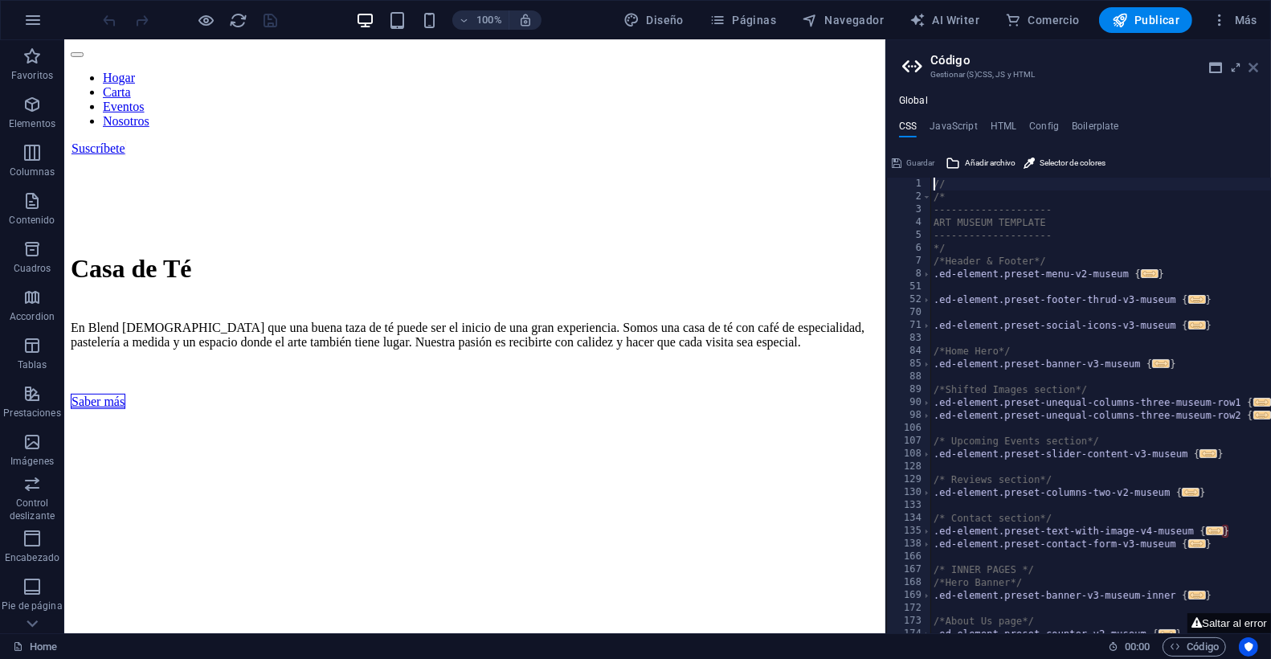
click at [1251, 71] on icon at bounding box center [1253, 67] width 10 height 13
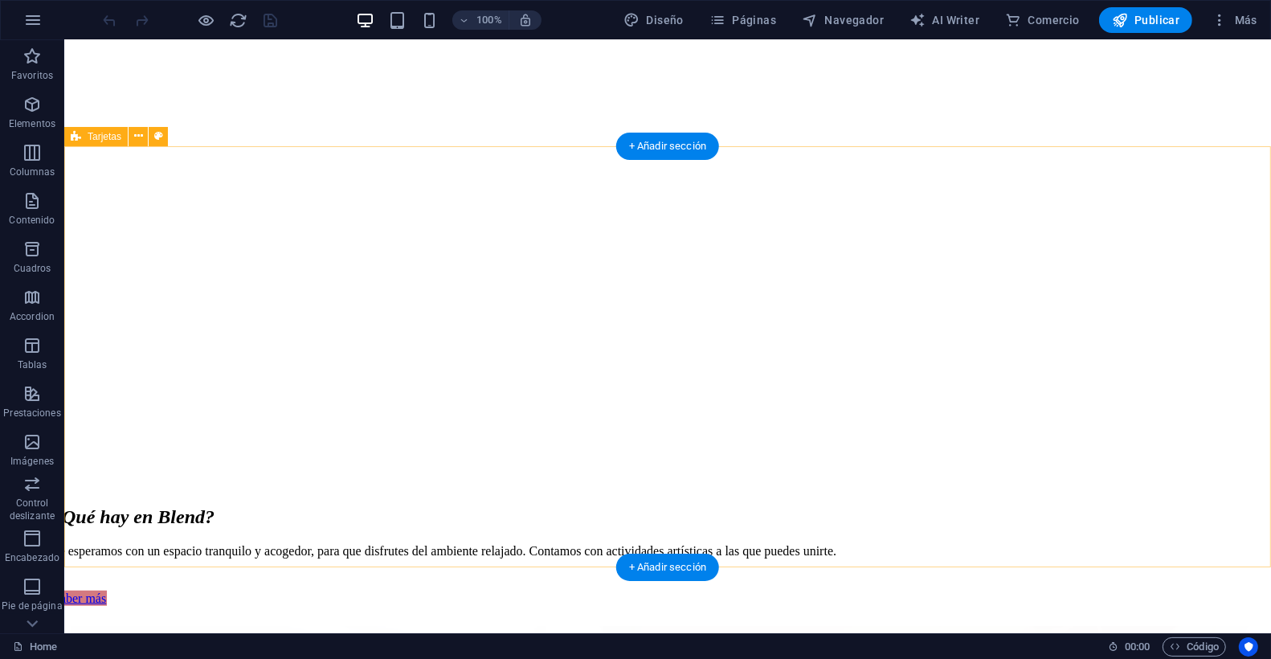
scroll to position [1042, 0]
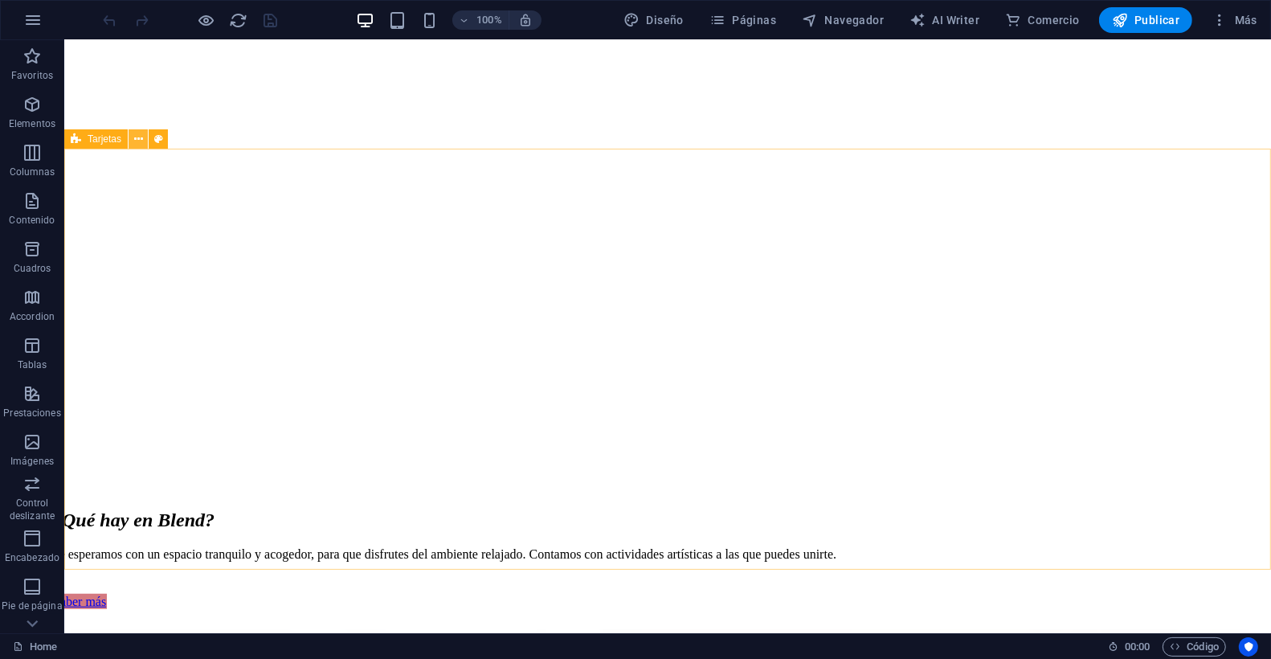
click at [139, 139] on icon at bounding box center [138, 139] width 9 height 17
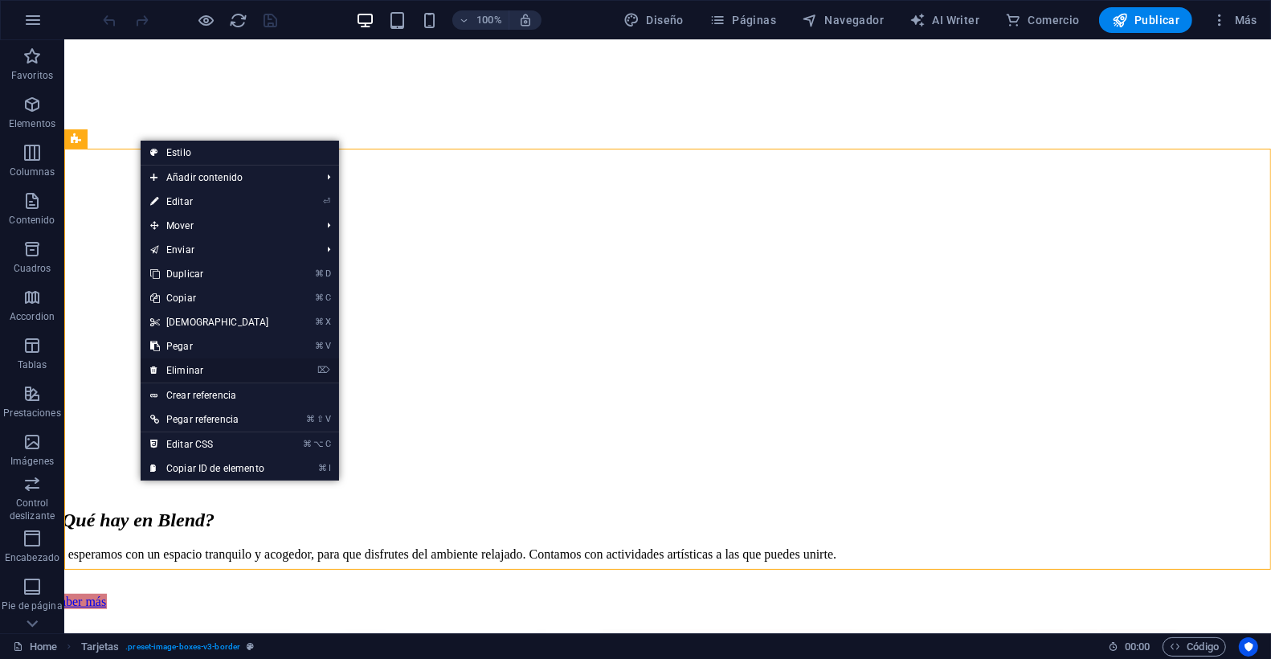
click at [165, 366] on link "⌦ Eliminar" at bounding box center [210, 370] width 138 height 24
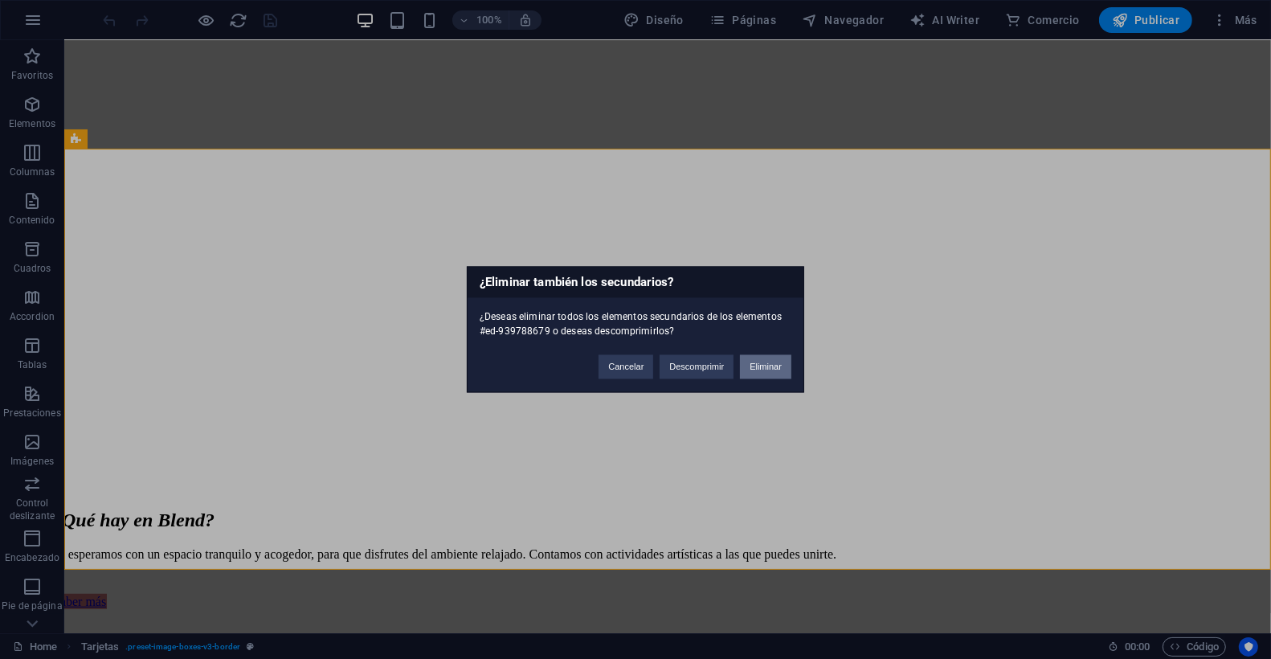
click at [768, 363] on button "Eliminar" at bounding box center [765, 367] width 51 height 24
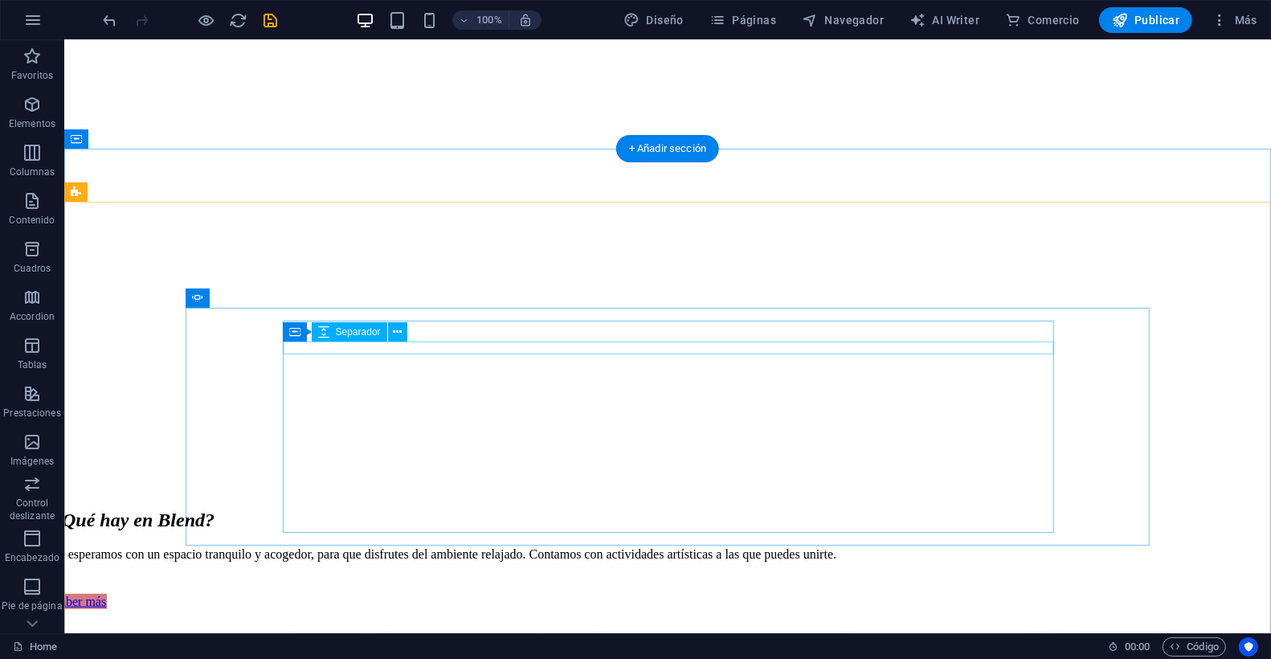
scroll to position [1044, 0]
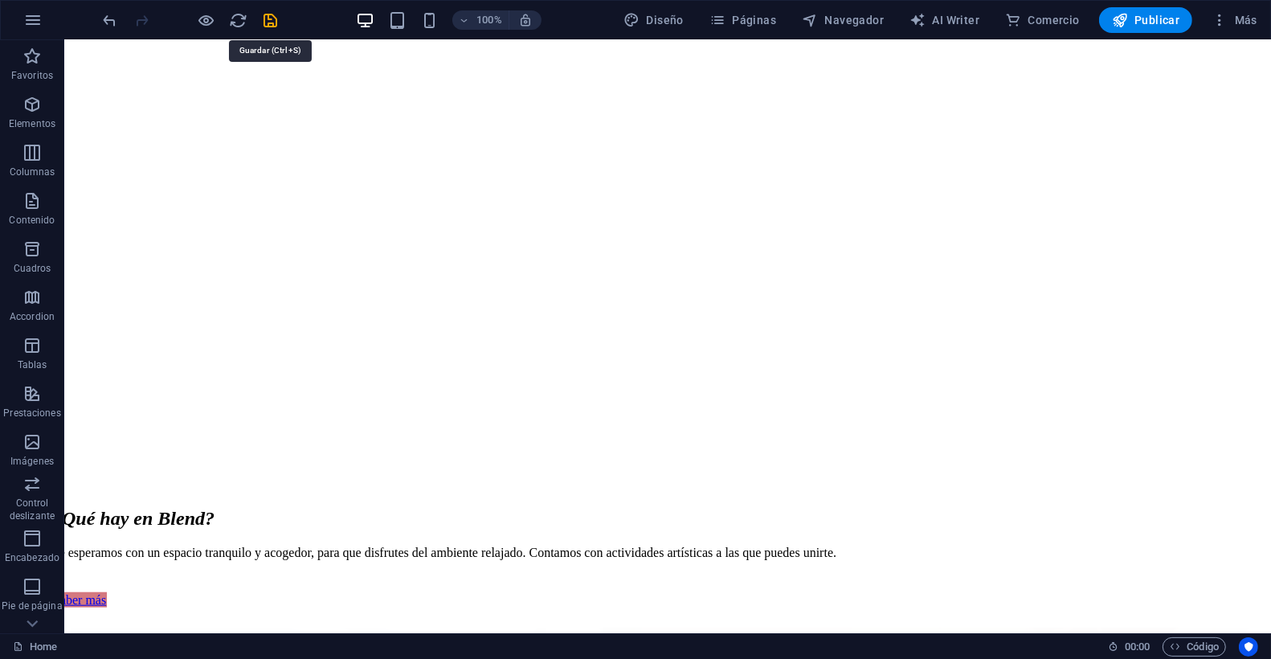
click at [268, 14] on icon "save" at bounding box center [271, 20] width 18 height 18
checkbox input "false"
click at [43, 154] on span "Columnas" at bounding box center [32, 162] width 64 height 39
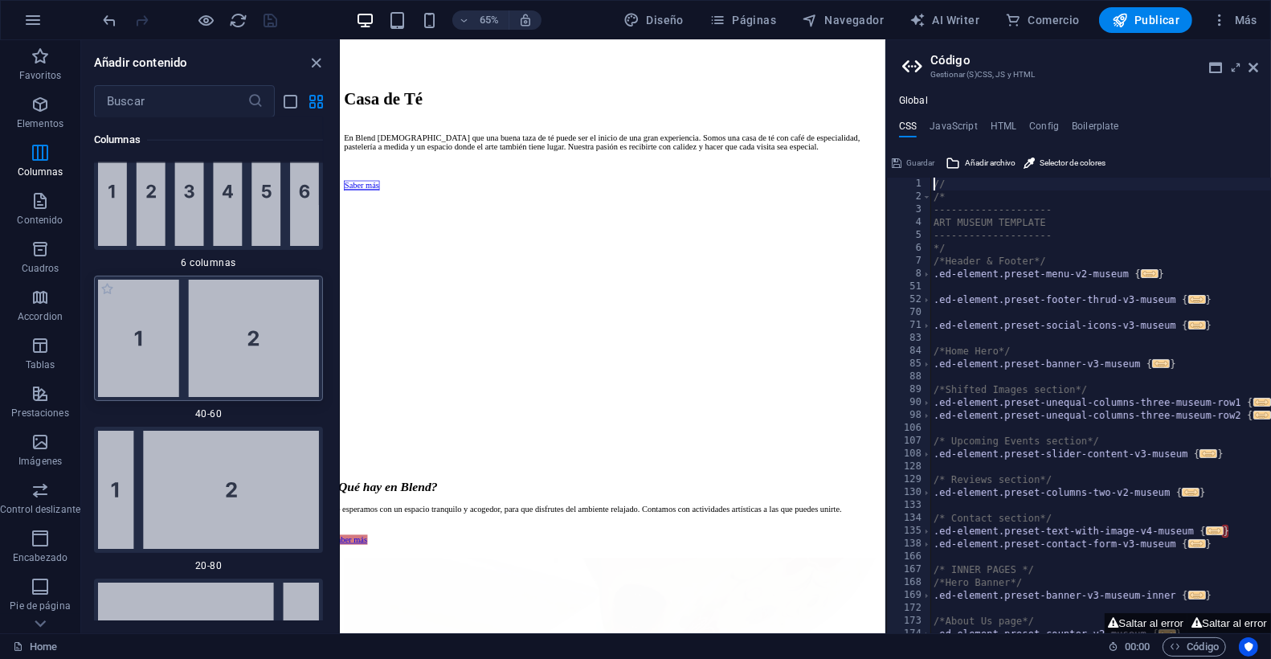
scroll to position [1684, 0]
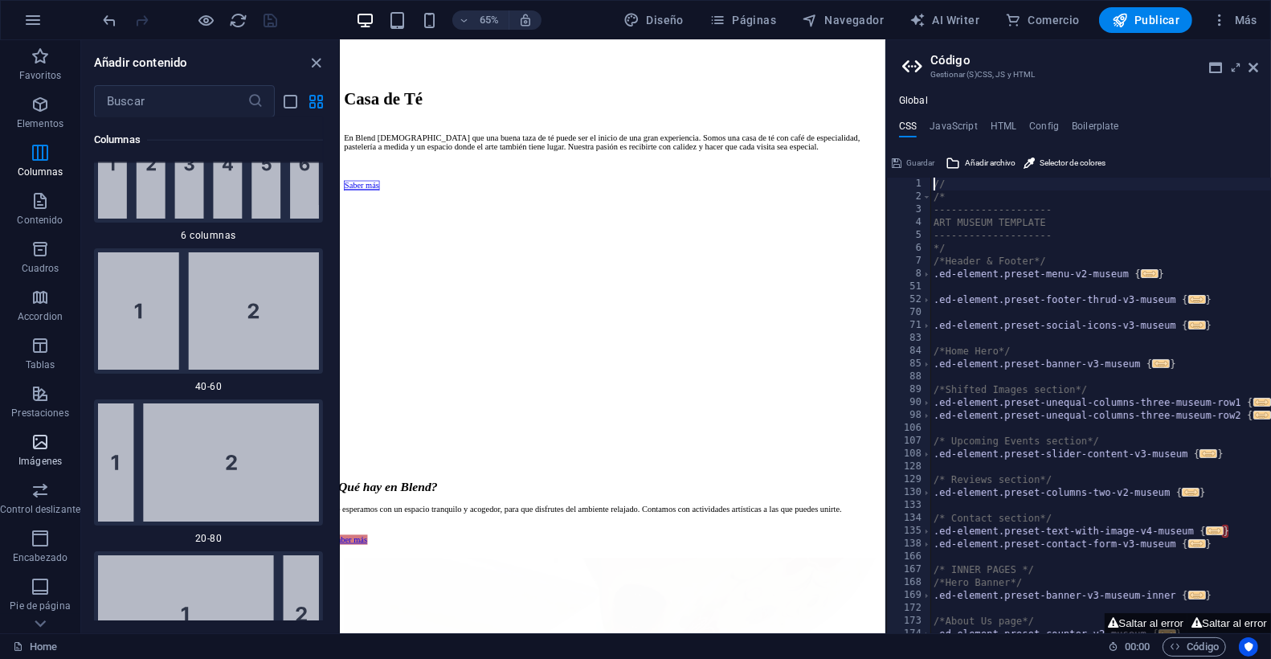
click at [43, 453] on span "Imágenes" at bounding box center [40, 451] width 80 height 39
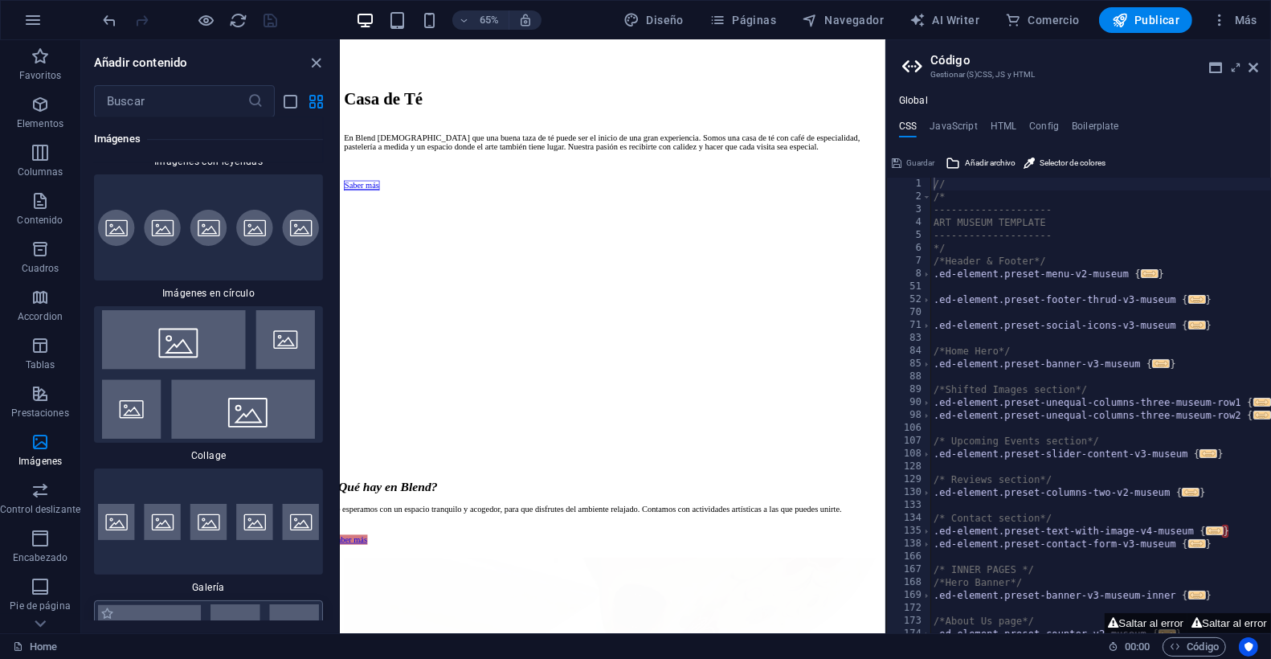
scroll to position [16246, 0]
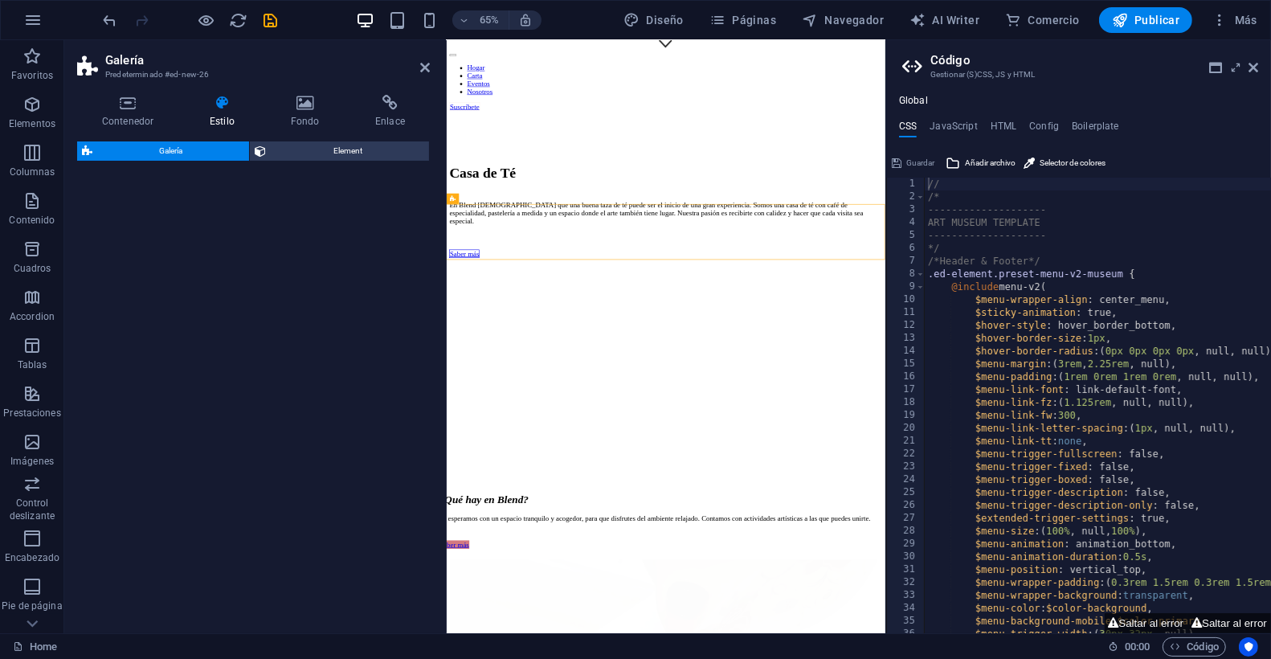
select select "rem"
select select "preset-gallery-v3-default"
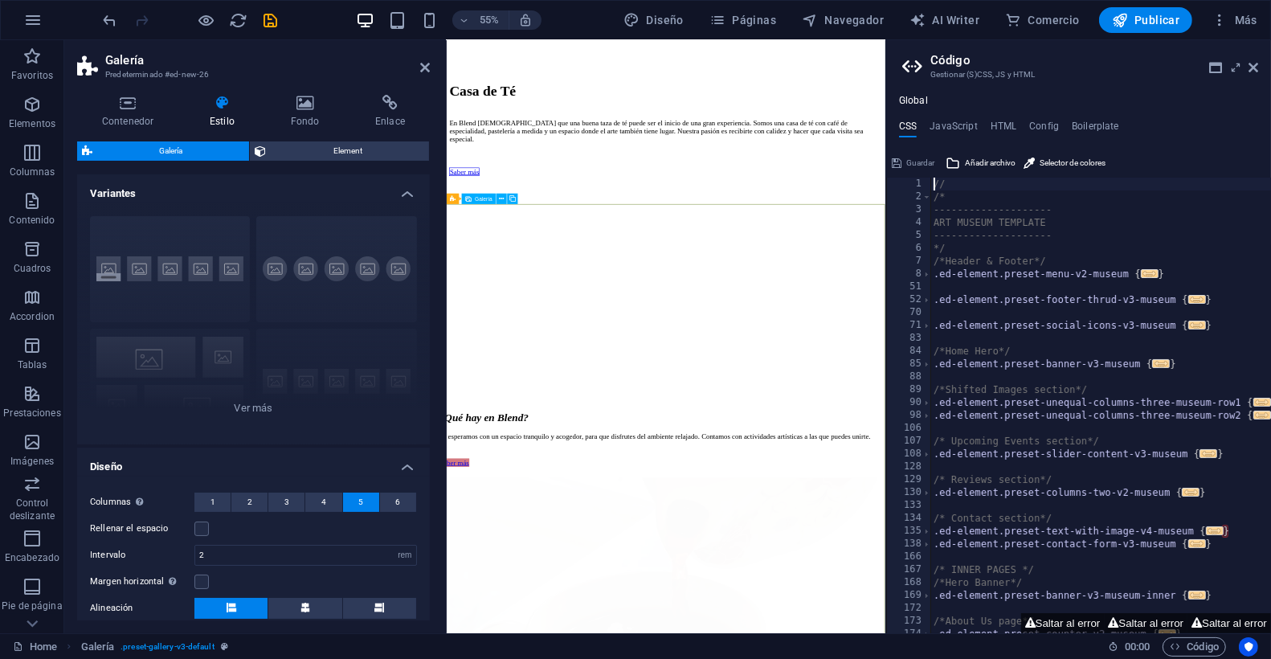
scroll to position [1190, 0]
drag, startPoint x: 1181, startPoint y: 719, endPoint x: 1231, endPoint y: 413, distance: 310.1
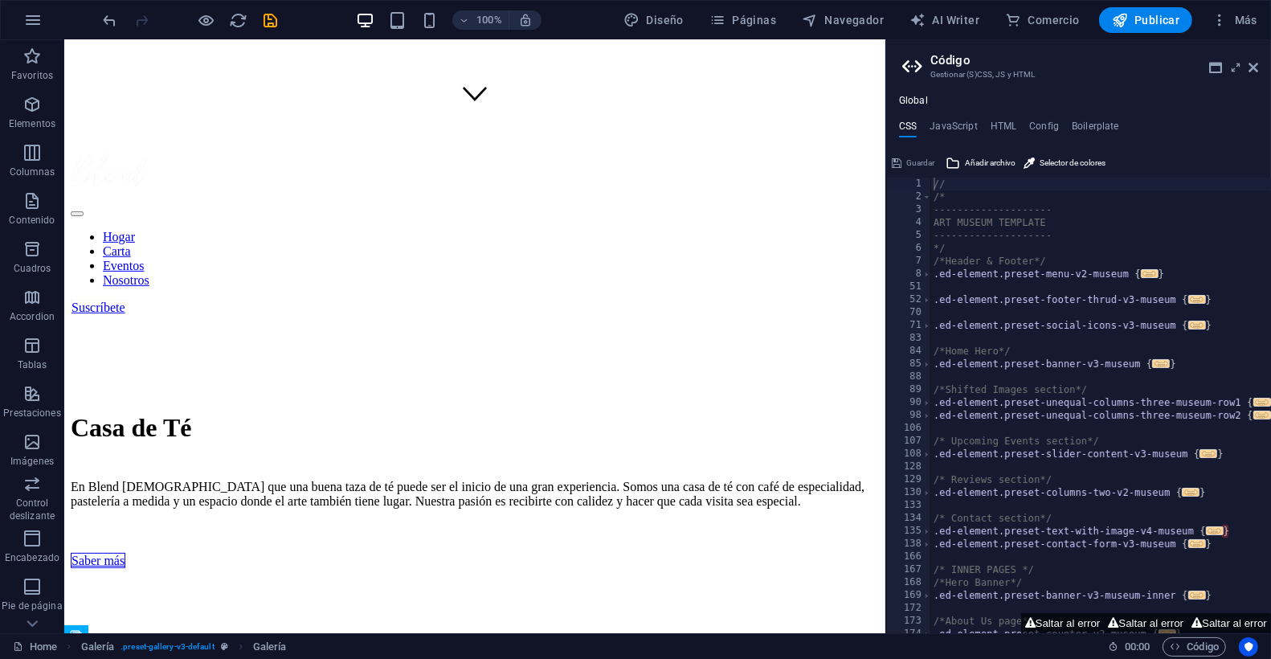
scroll to position [509, 0]
click at [1250, 66] on icon at bounding box center [1253, 67] width 10 height 13
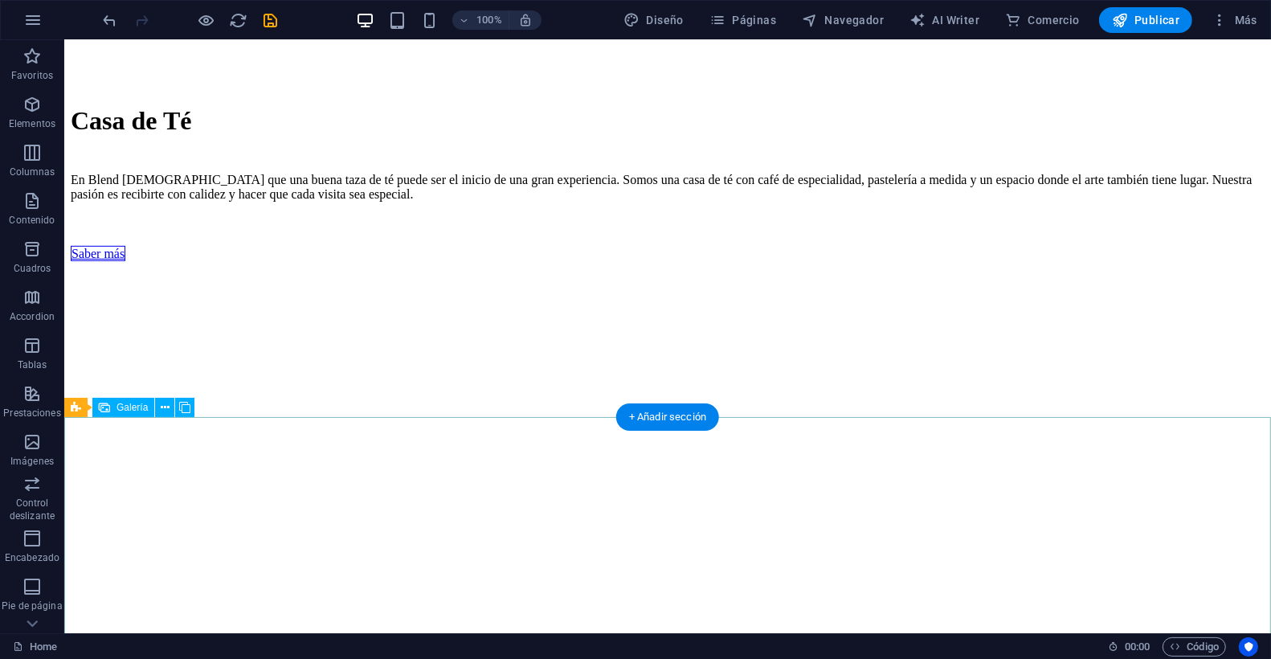
scroll to position [773, 0]
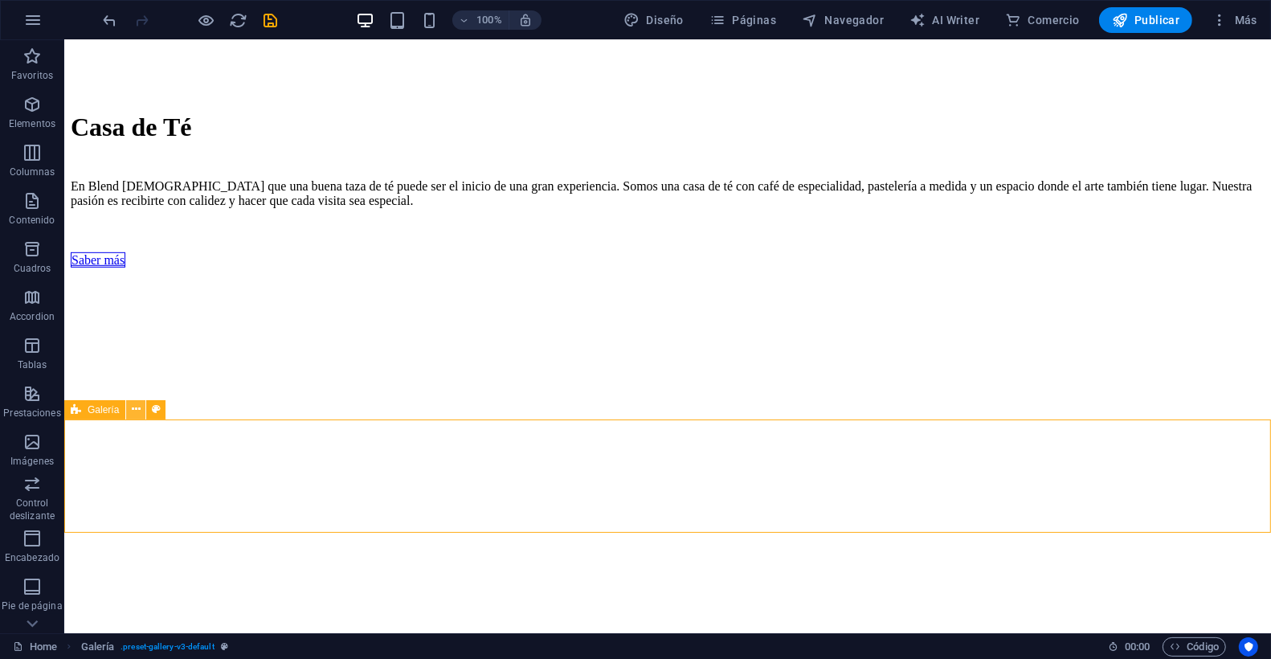
click at [133, 414] on icon at bounding box center [136, 409] width 9 height 17
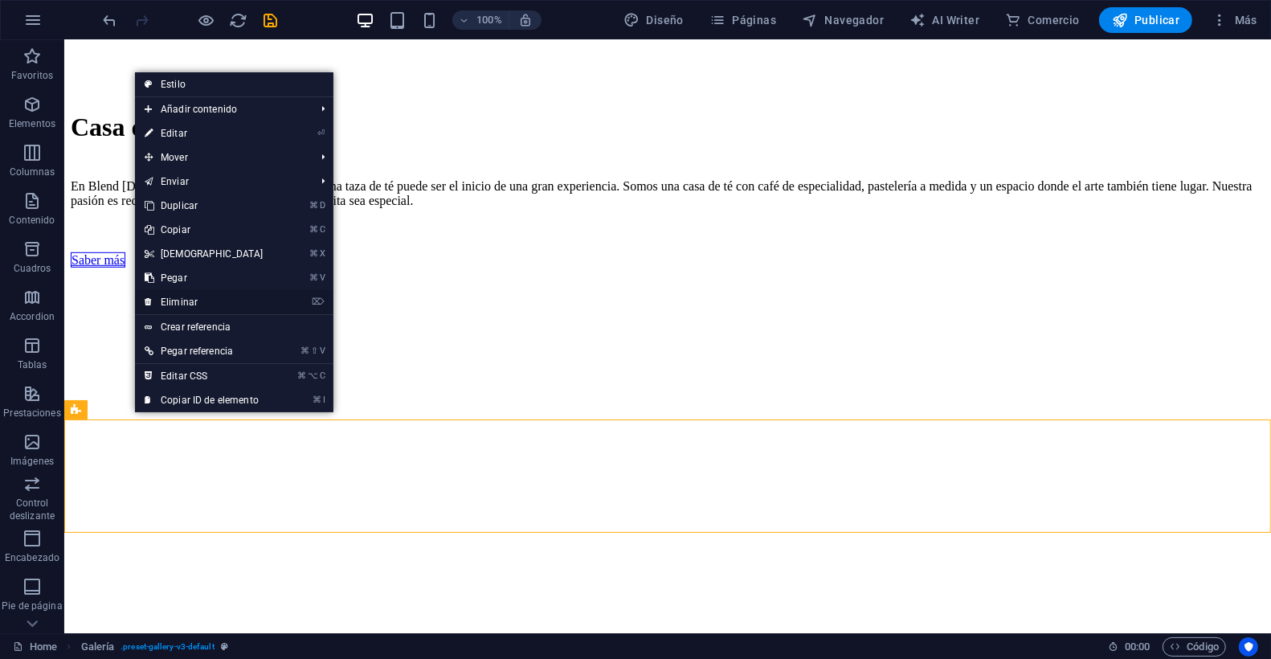
click at [198, 300] on link "⌦ Eliminar" at bounding box center [204, 302] width 138 height 24
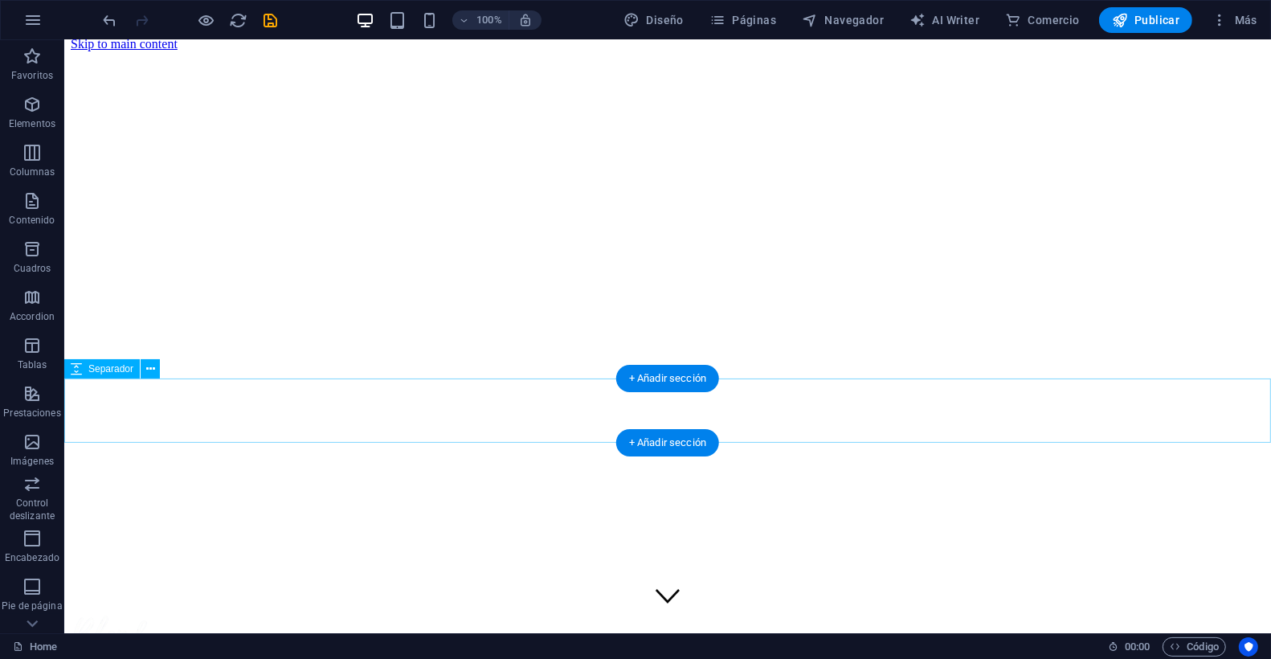
scroll to position [0, 0]
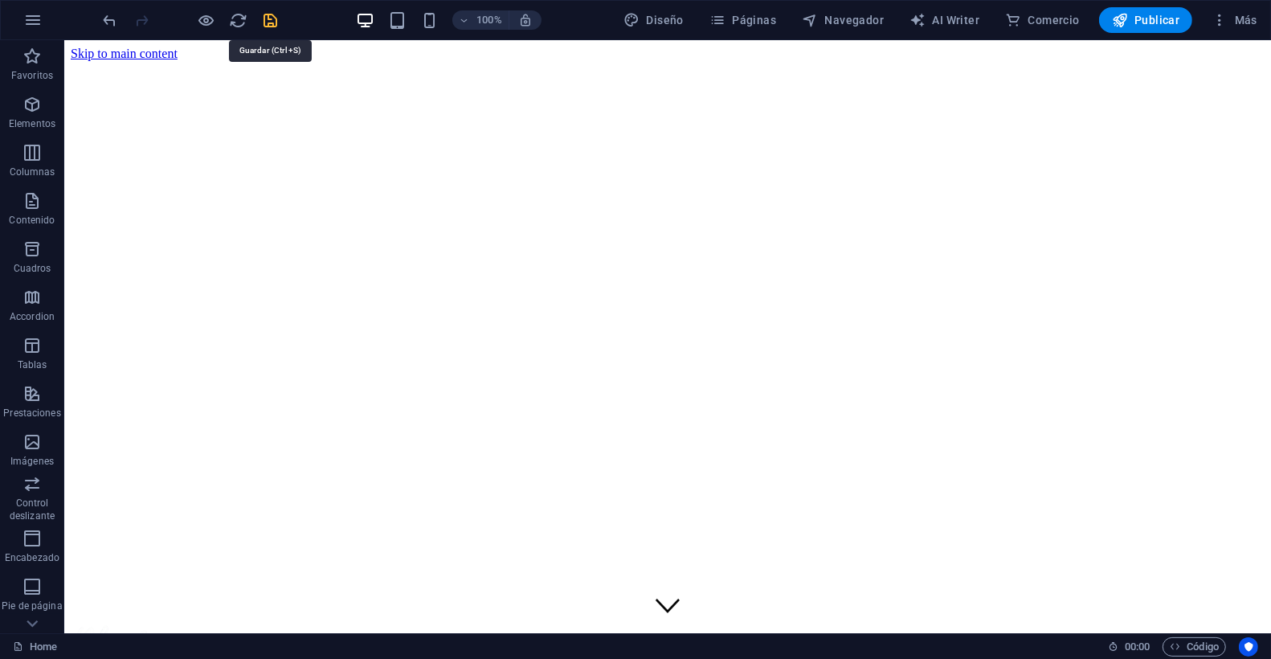
click at [275, 27] on icon "save" at bounding box center [271, 20] width 18 height 18
checkbox input "false"
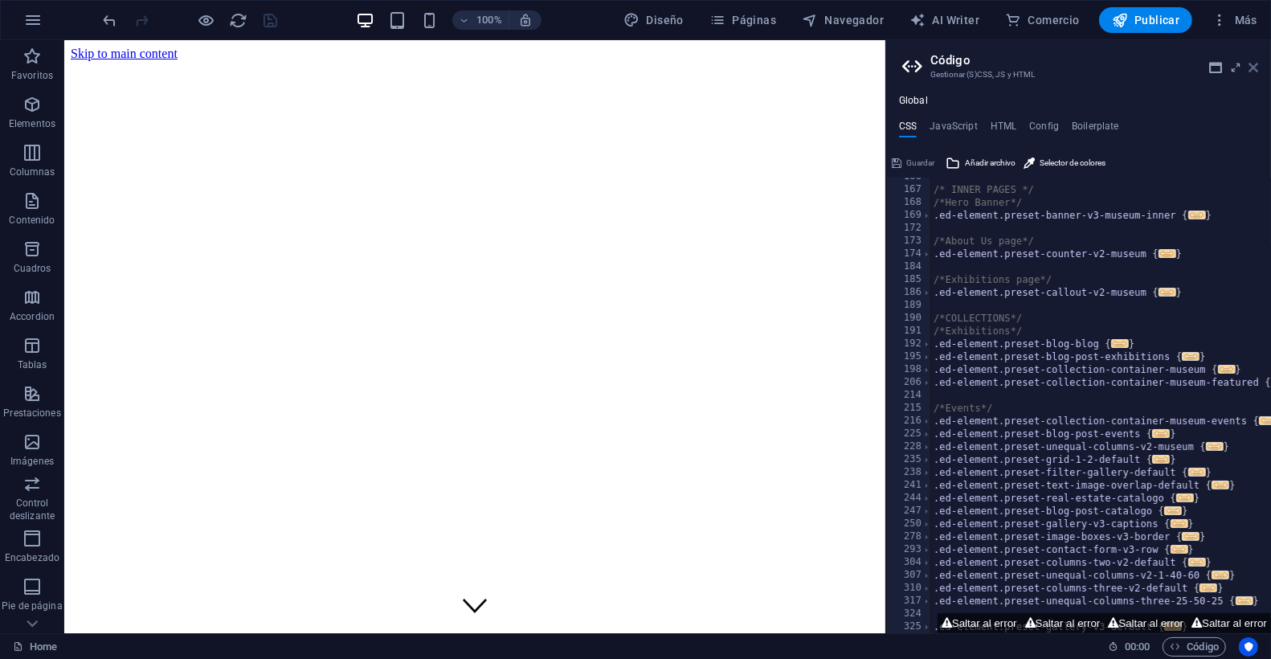
click at [1258, 72] on icon at bounding box center [1253, 67] width 10 height 13
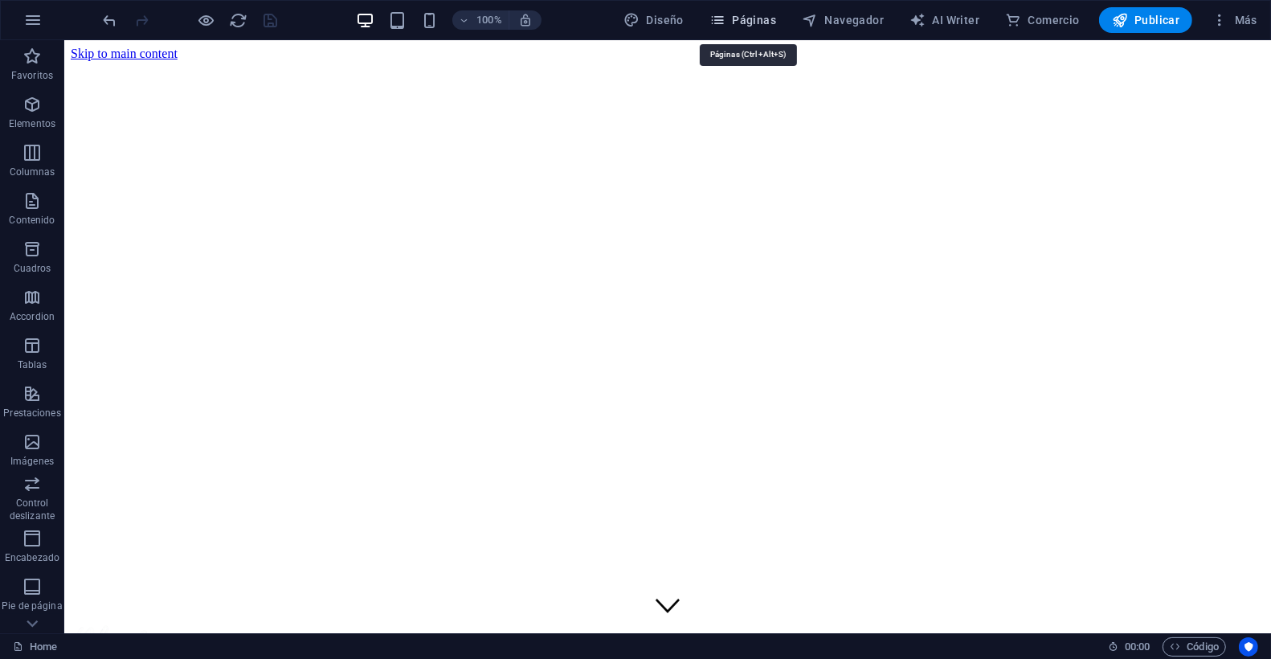
click at [740, 22] on span "Páginas" at bounding box center [742, 20] width 67 height 16
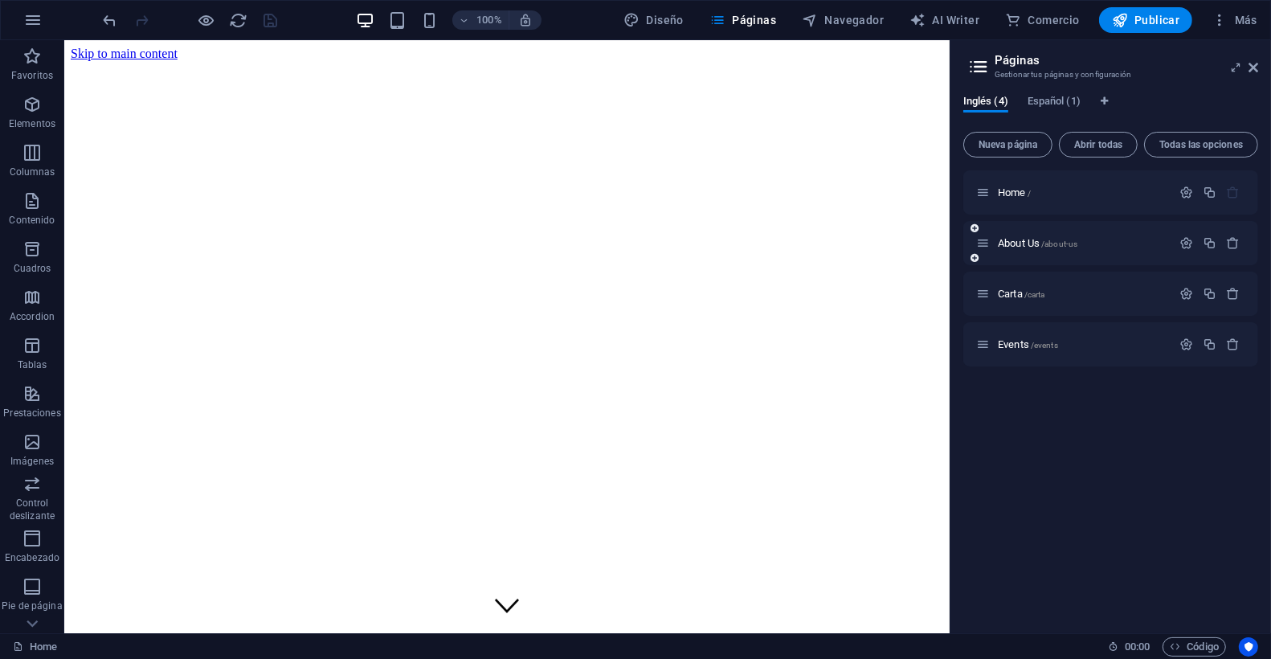
click at [1035, 242] on span "About Us /about-us" at bounding box center [1037, 243] width 80 height 12
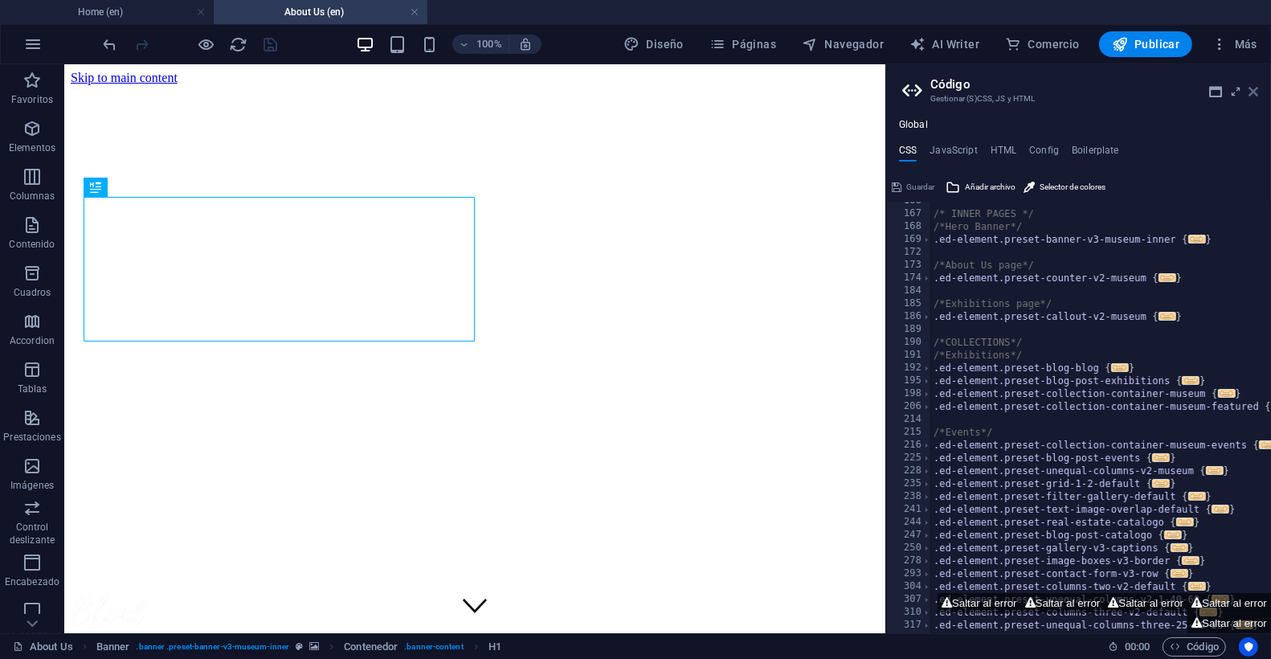
click at [1254, 87] on icon at bounding box center [1253, 91] width 10 height 13
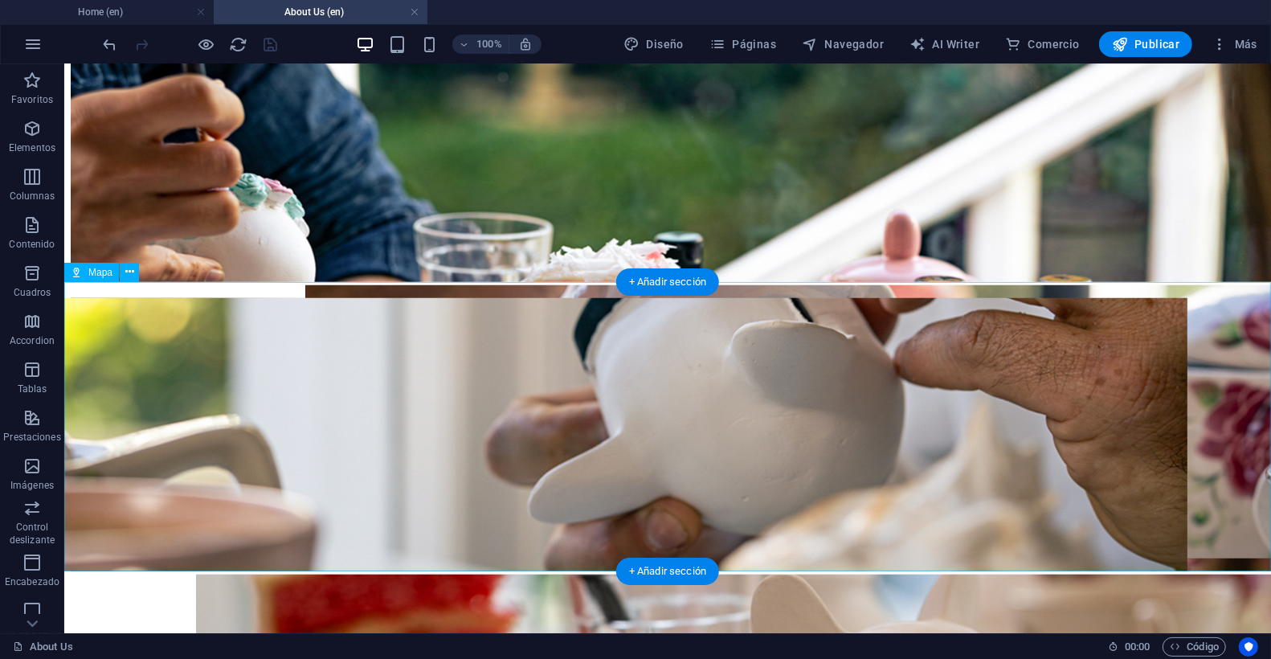
scroll to position [1259, 0]
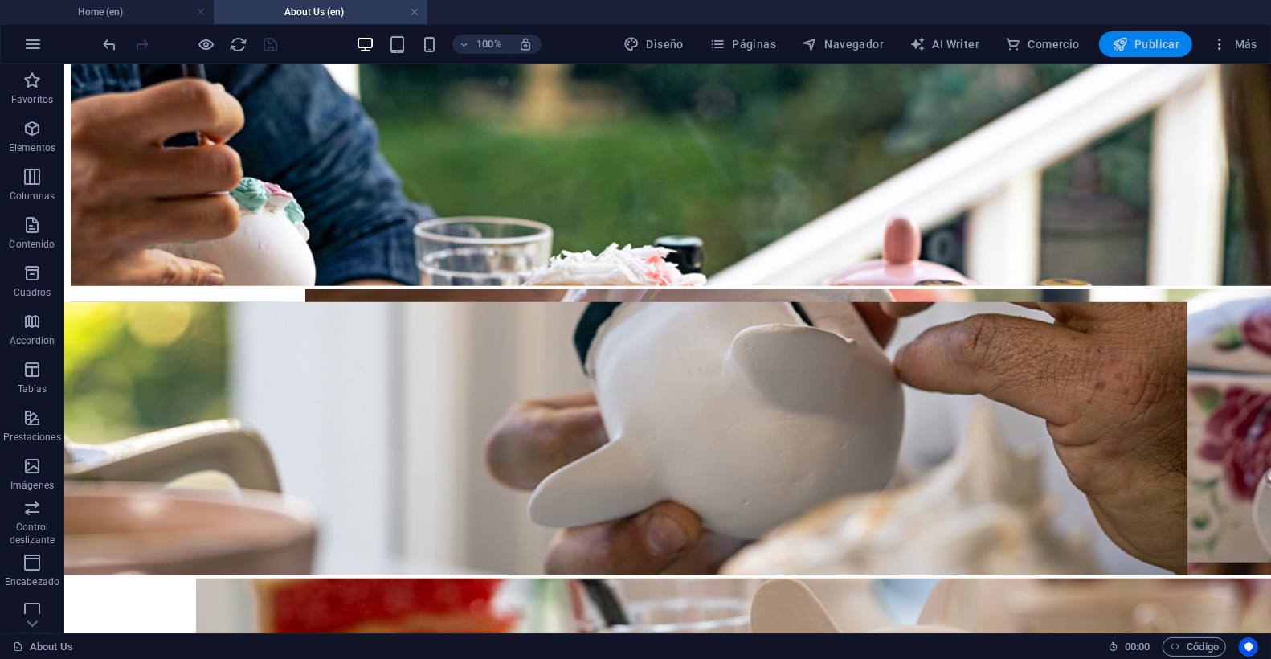
click at [1144, 40] on span "Publicar" at bounding box center [1146, 44] width 68 height 16
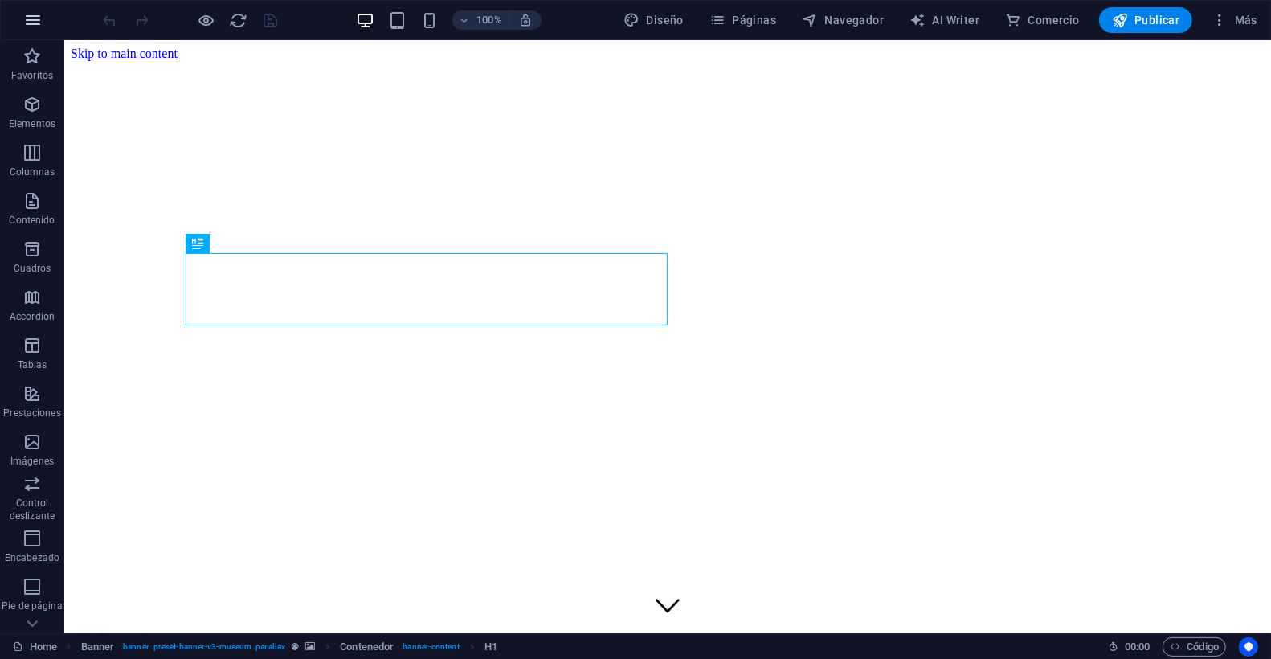
click at [33, 22] on icon "button" at bounding box center [32, 19] width 19 height 19
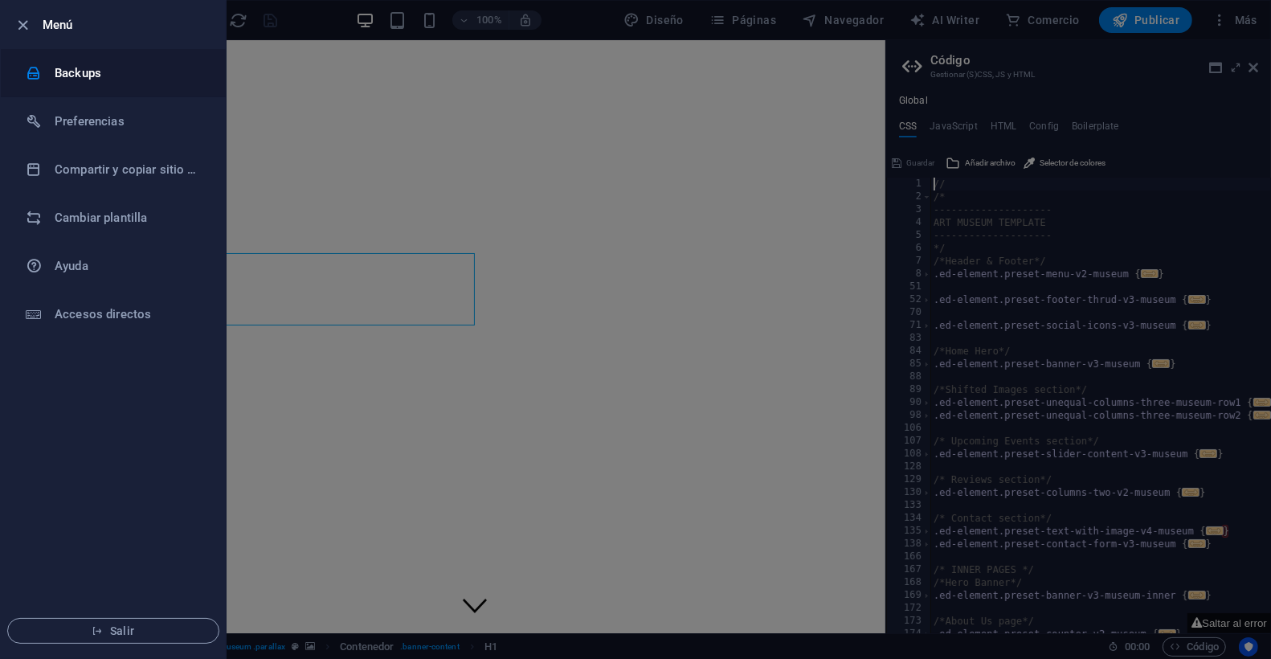
click at [103, 77] on h6 "Backups" at bounding box center [129, 72] width 149 height 19
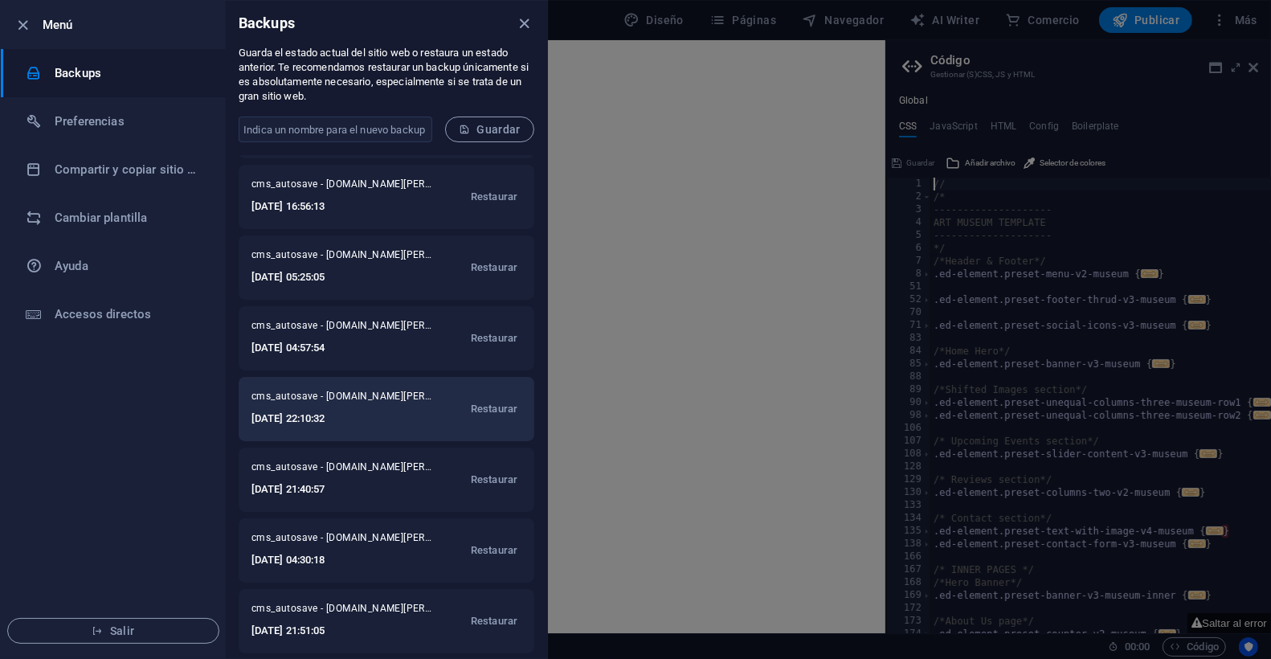
scroll to position [625, 0]
click at [498, 406] on span "Restaurar" at bounding box center [494, 410] width 47 height 19
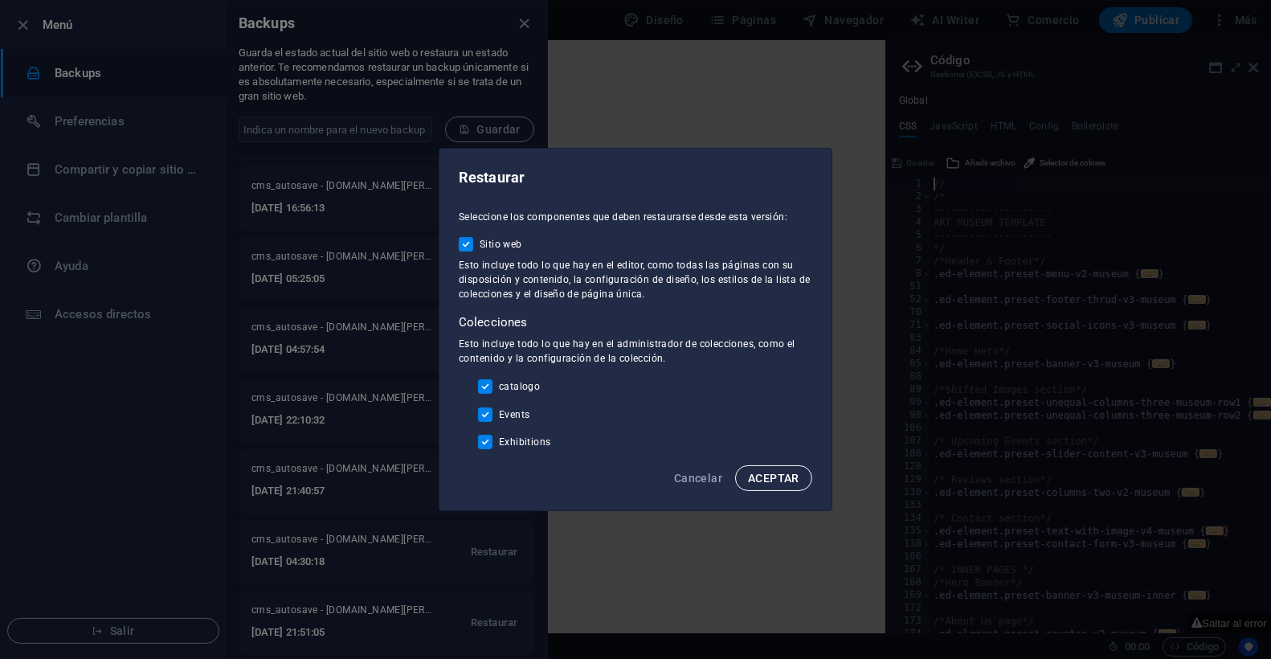
click at [788, 481] on span "ACEPTAR" at bounding box center [773, 477] width 51 height 13
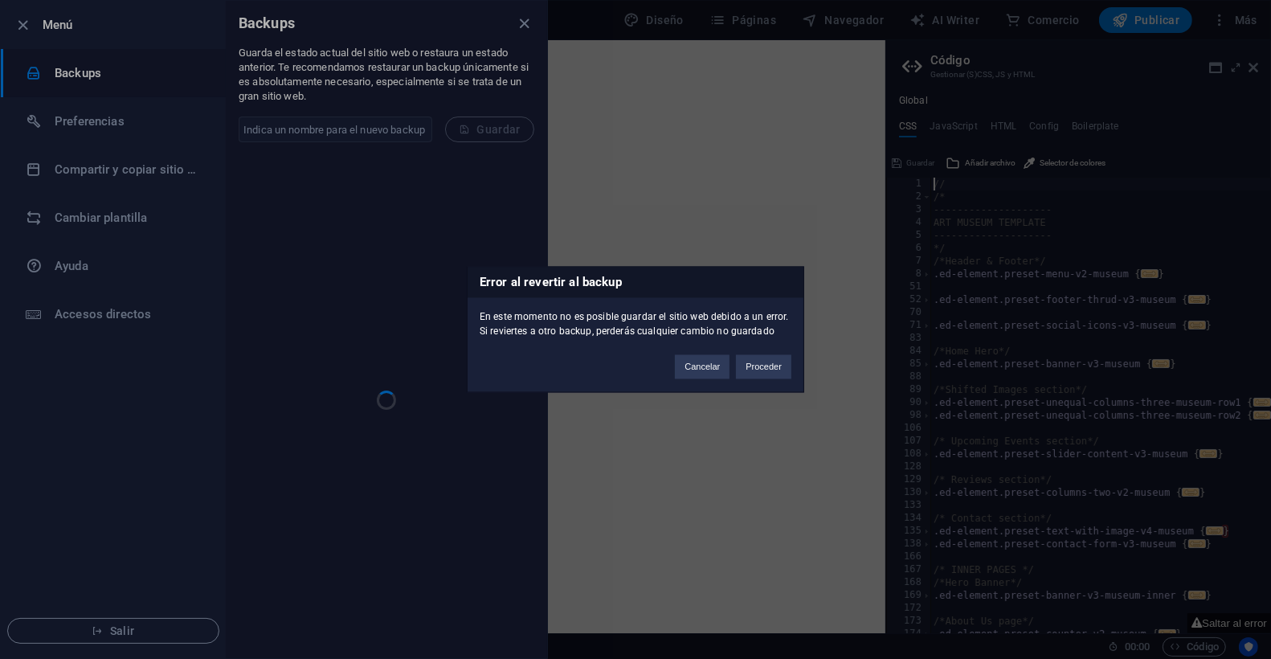
click at [769, 371] on button "Proceder" at bounding box center [763, 367] width 55 height 24
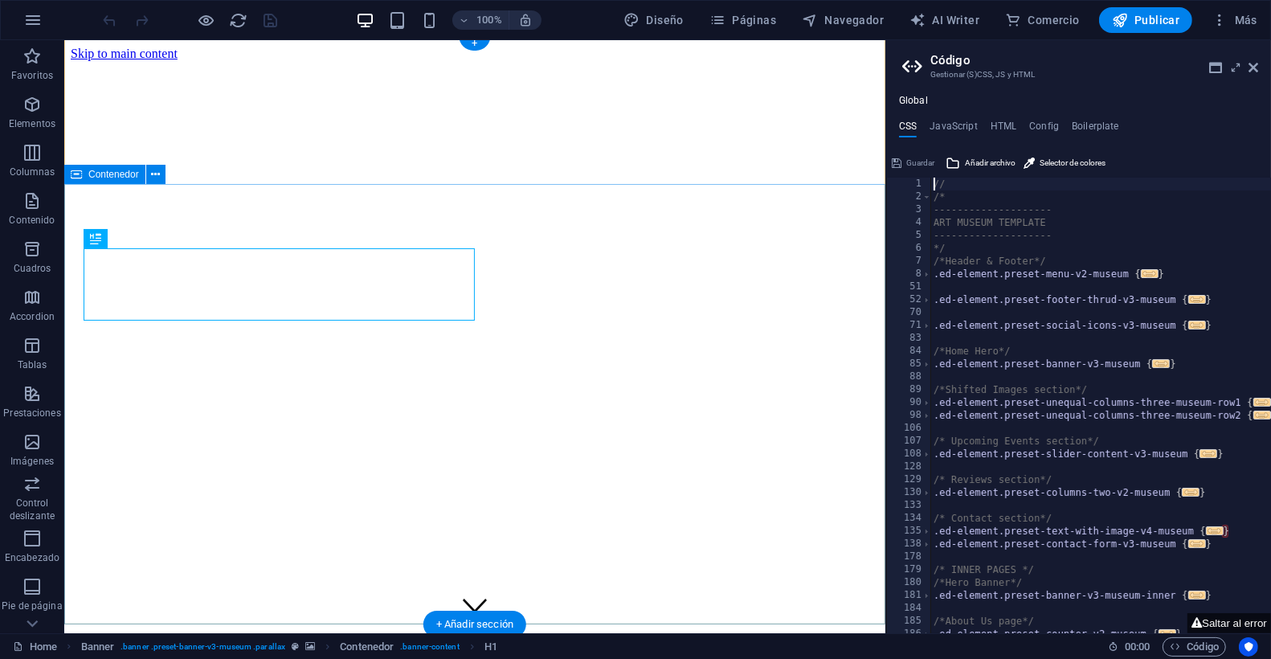
scroll to position [4, 0]
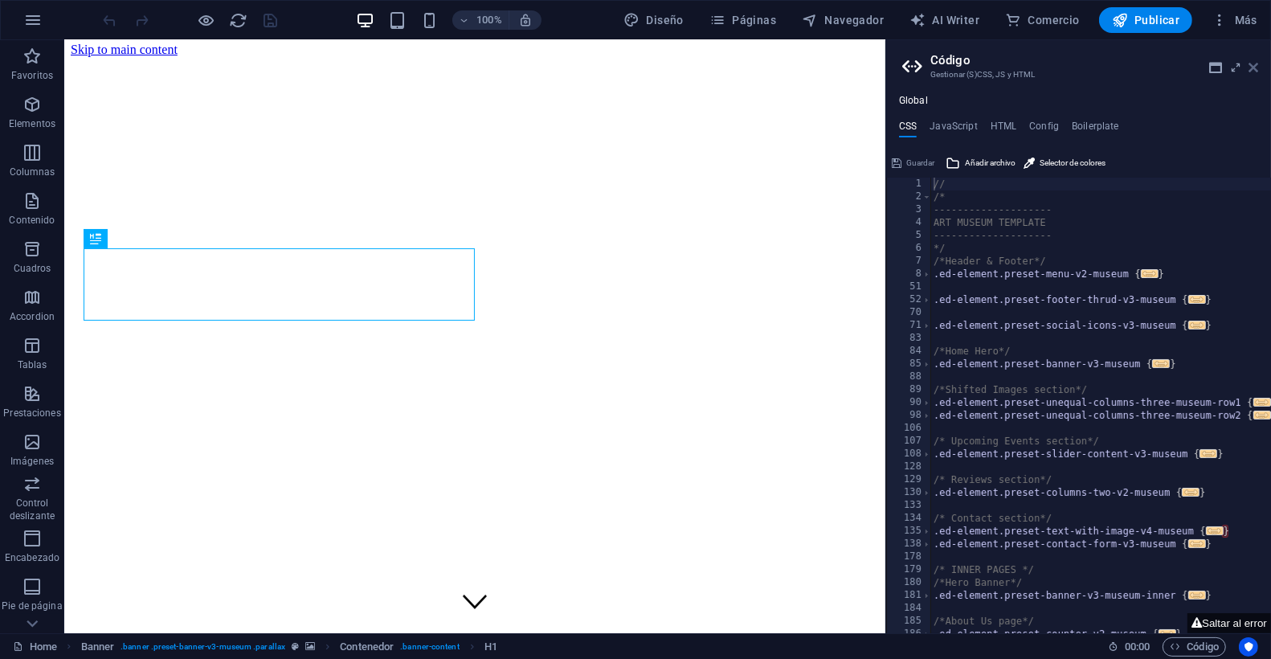
click at [1258, 68] on aside "Código Gestionar (S)CSS, JS y HTML Global CSS JavaScript HTML Config Boilerplat…" at bounding box center [1078, 336] width 386 height 593
drag, startPoint x: 1191, startPoint y: 27, endPoint x: 1255, endPoint y: 67, distance: 75.8
click at [1255, 67] on icon at bounding box center [1253, 67] width 10 height 13
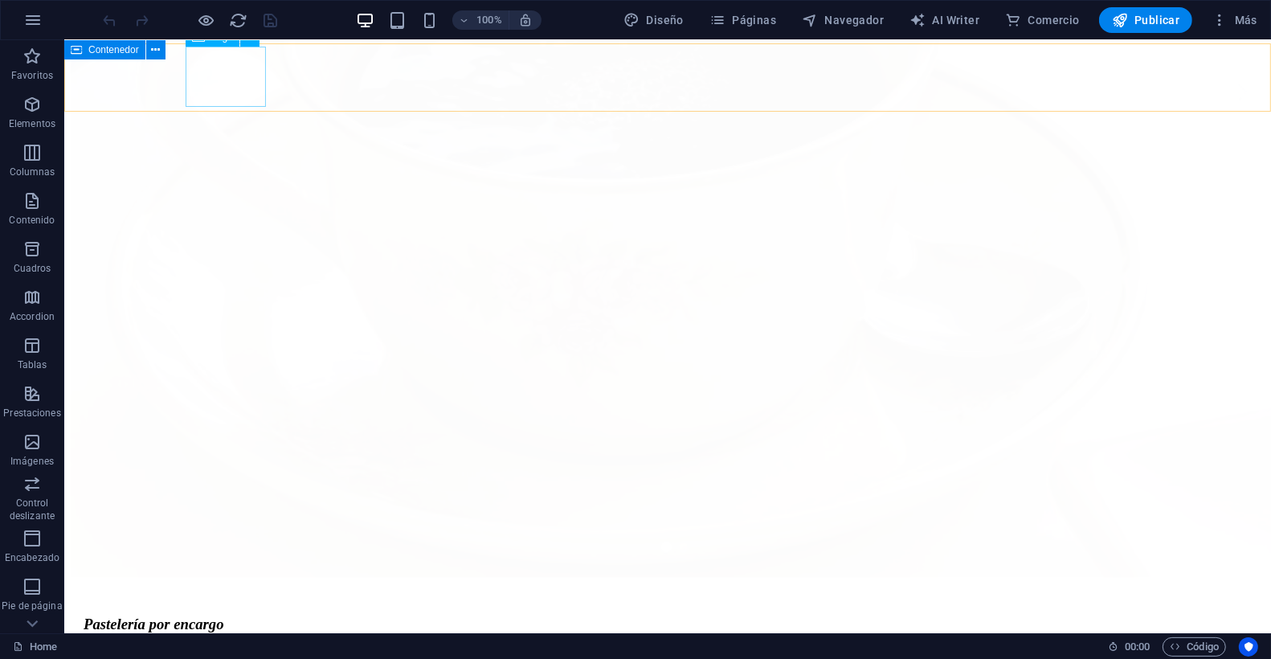
scroll to position [2060, 0]
click at [31, 18] on icon "button" at bounding box center [32, 19] width 19 height 19
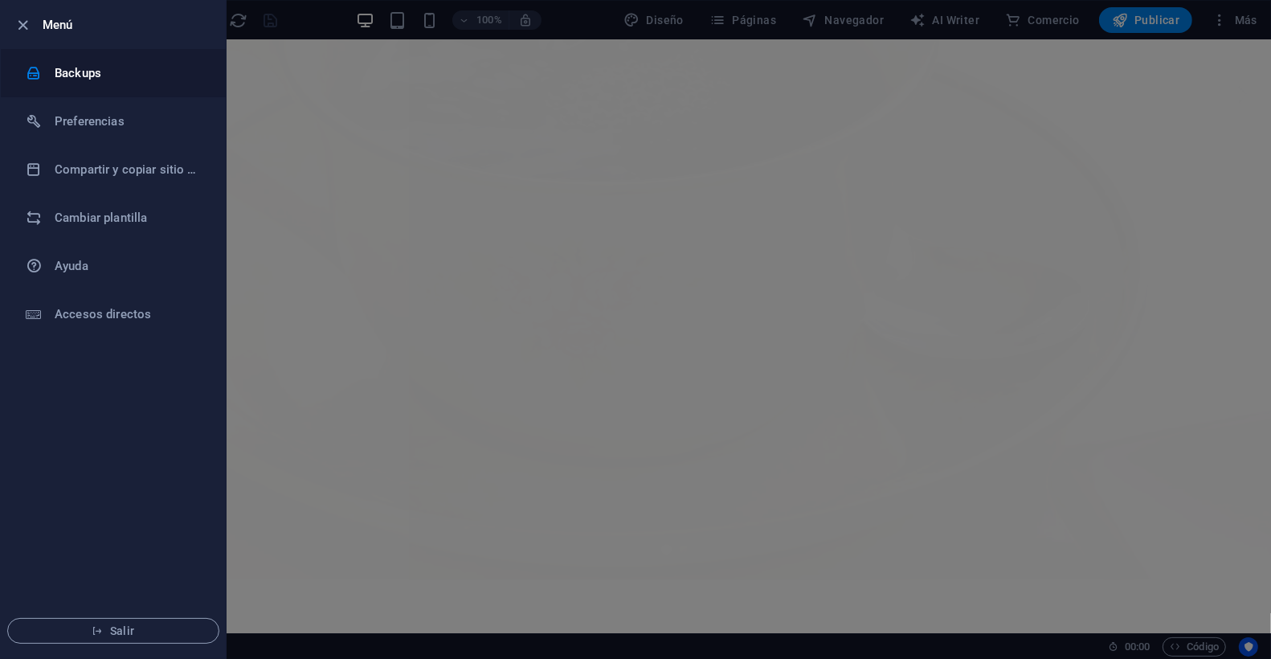
click at [75, 70] on h6 "Backups" at bounding box center [129, 72] width 149 height 19
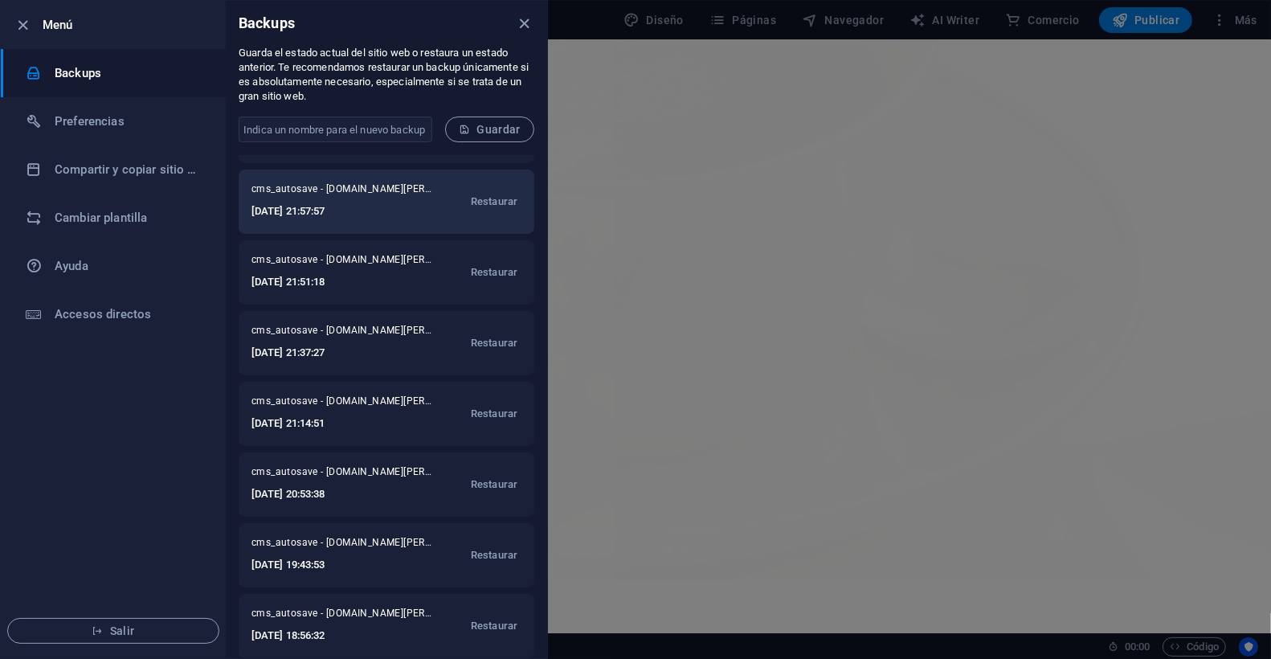
scroll to position [0, 0]
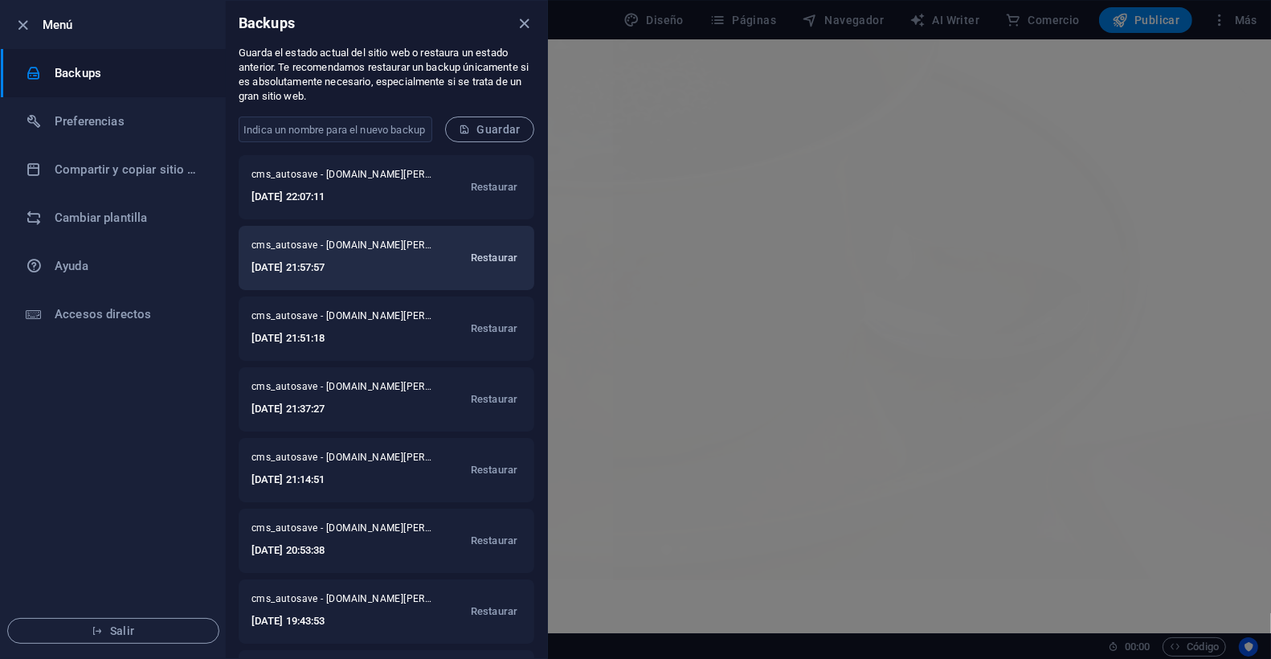
click at [489, 259] on span "Restaurar" at bounding box center [494, 257] width 47 height 19
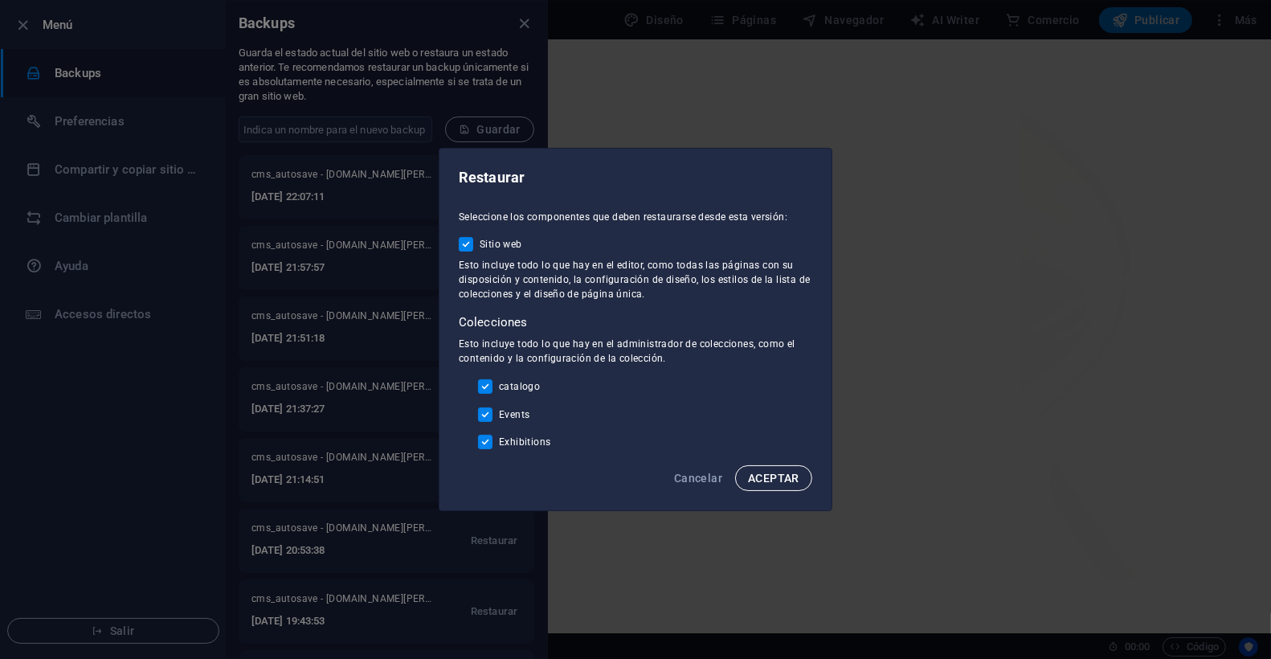
click at [783, 487] on button "ACEPTAR" at bounding box center [773, 478] width 77 height 26
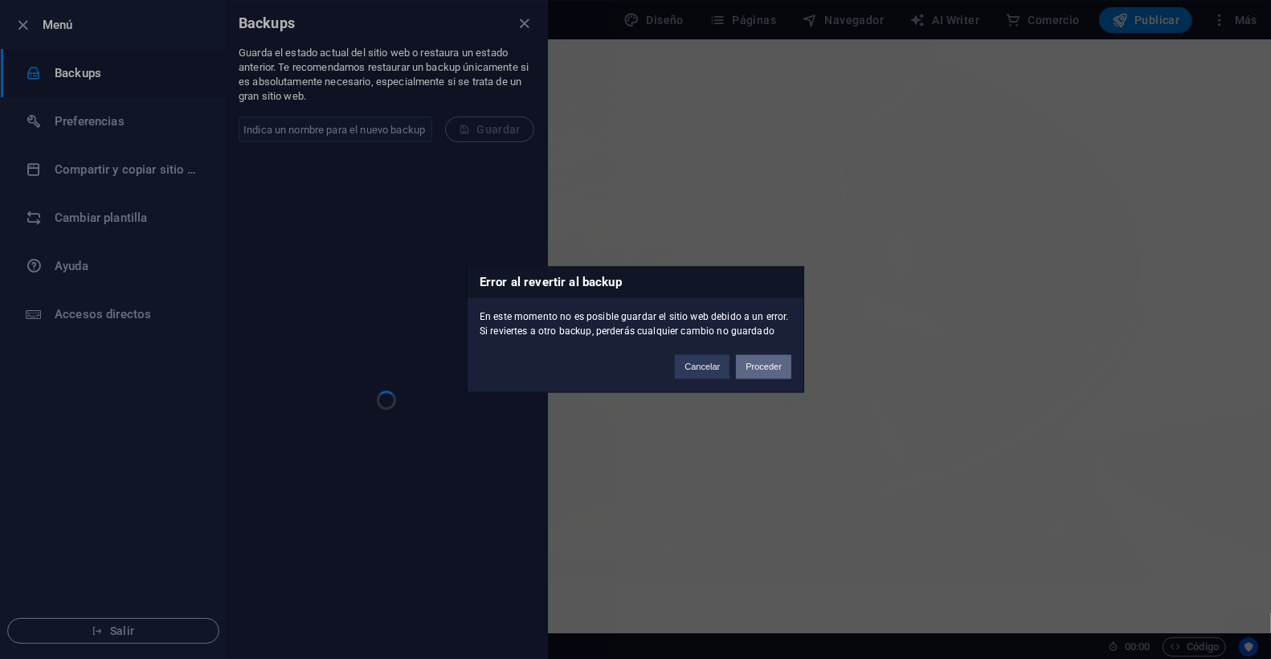
click at [762, 366] on button "Proceder" at bounding box center [763, 367] width 55 height 24
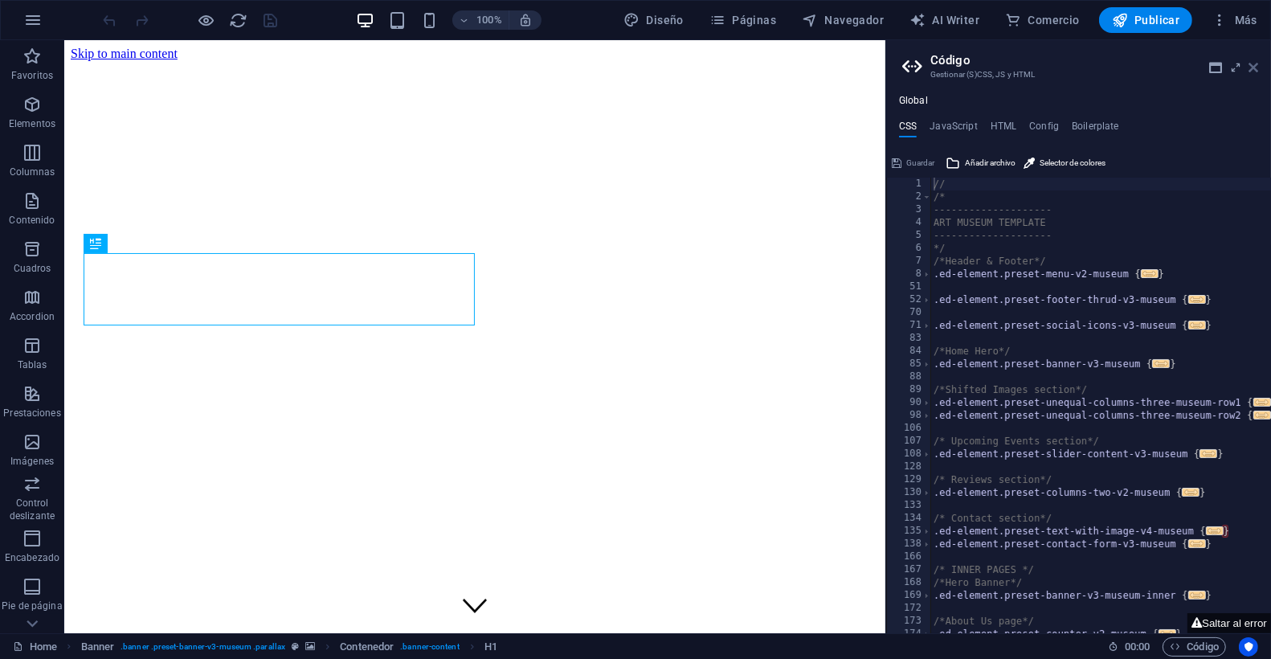
click at [1248, 63] on icon at bounding box center [1253, 67] width 10 height 13
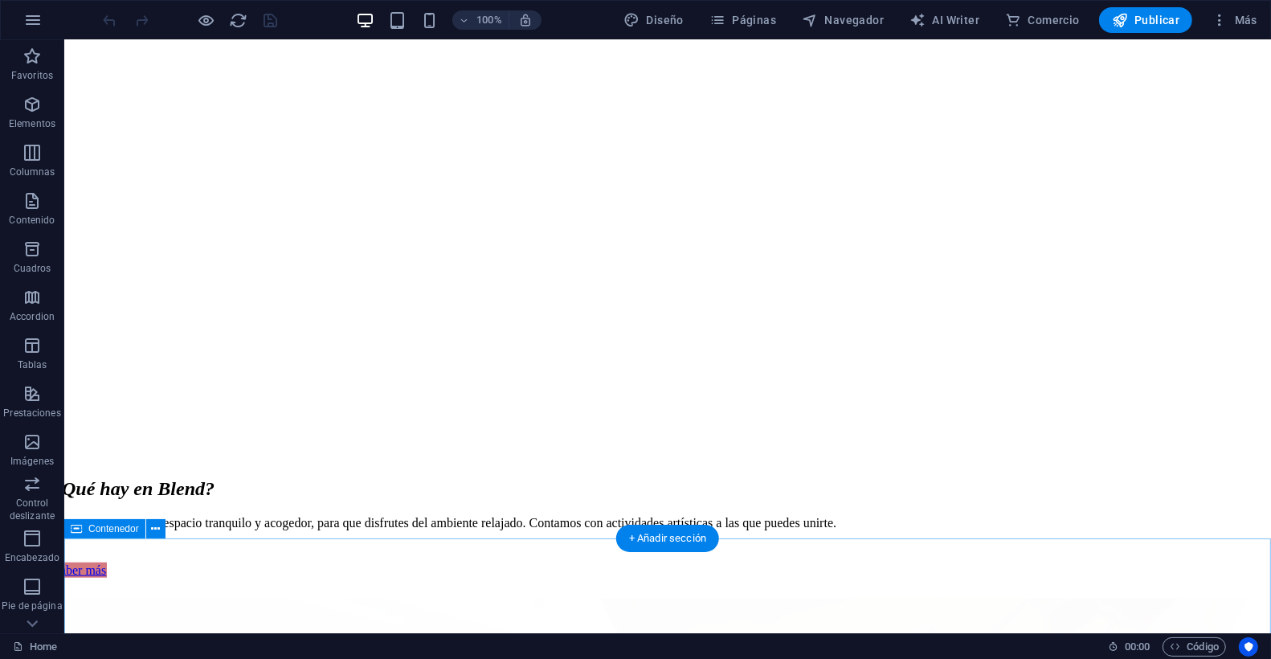
scroll to position [1094, 0]
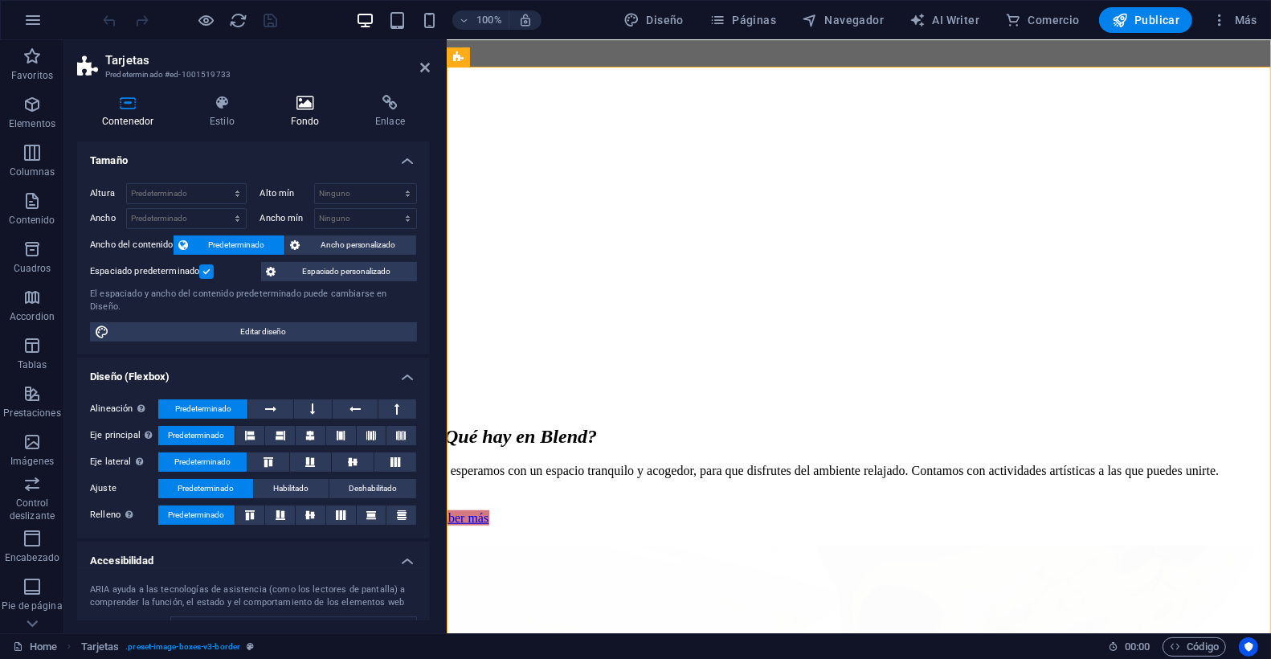
click at [312, 104] on icon at bounding box center [305, 103] width 78 height 16
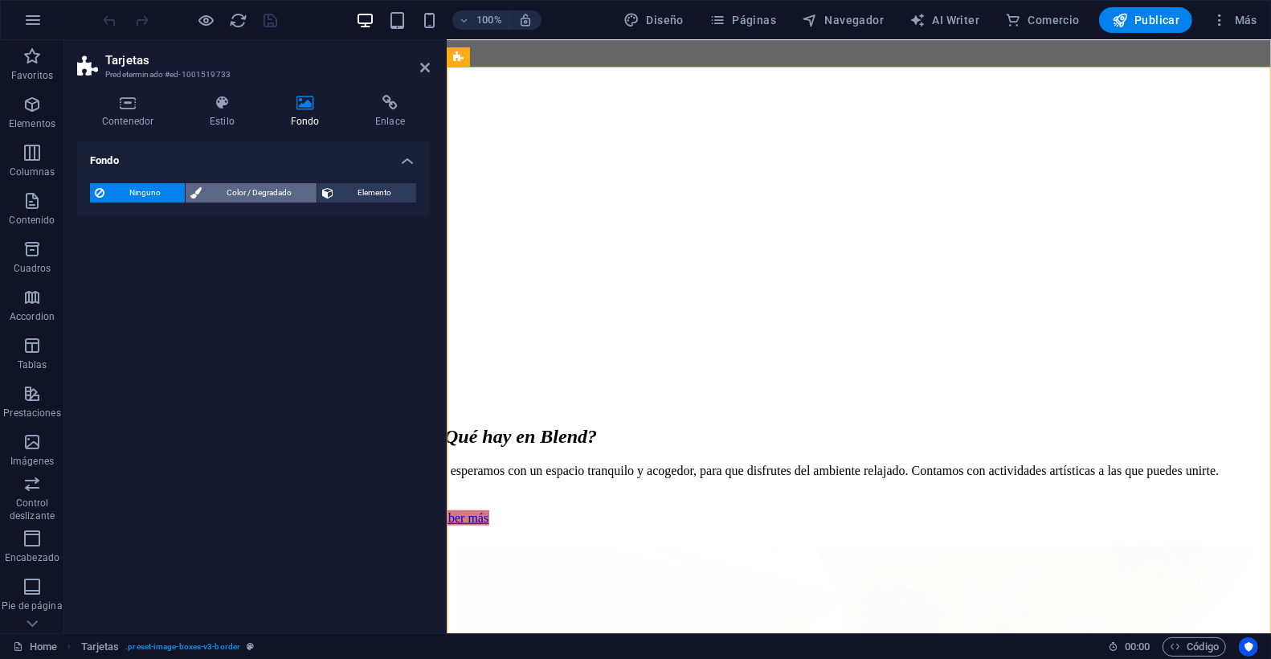
click at [272, 194] on span "Color / Degradado" at bounding box center [258, 192] width 104 height 19
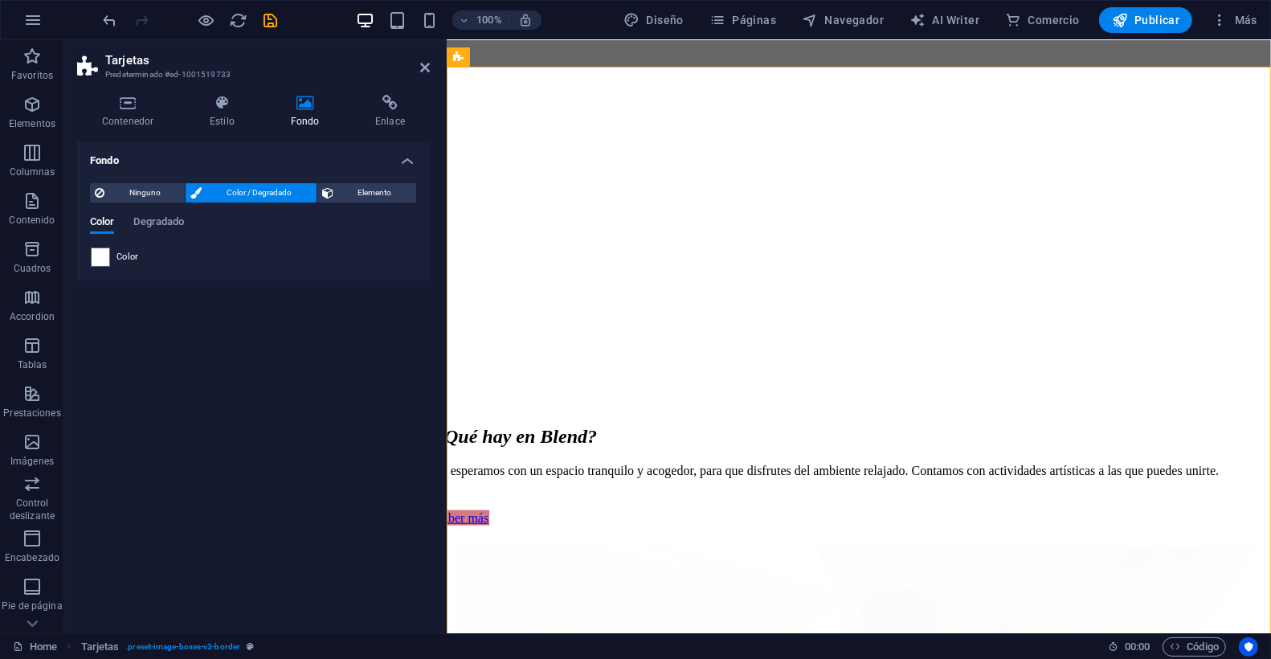
click at [103, 259] on span at bounding box center [101, 257] width 18 height 18
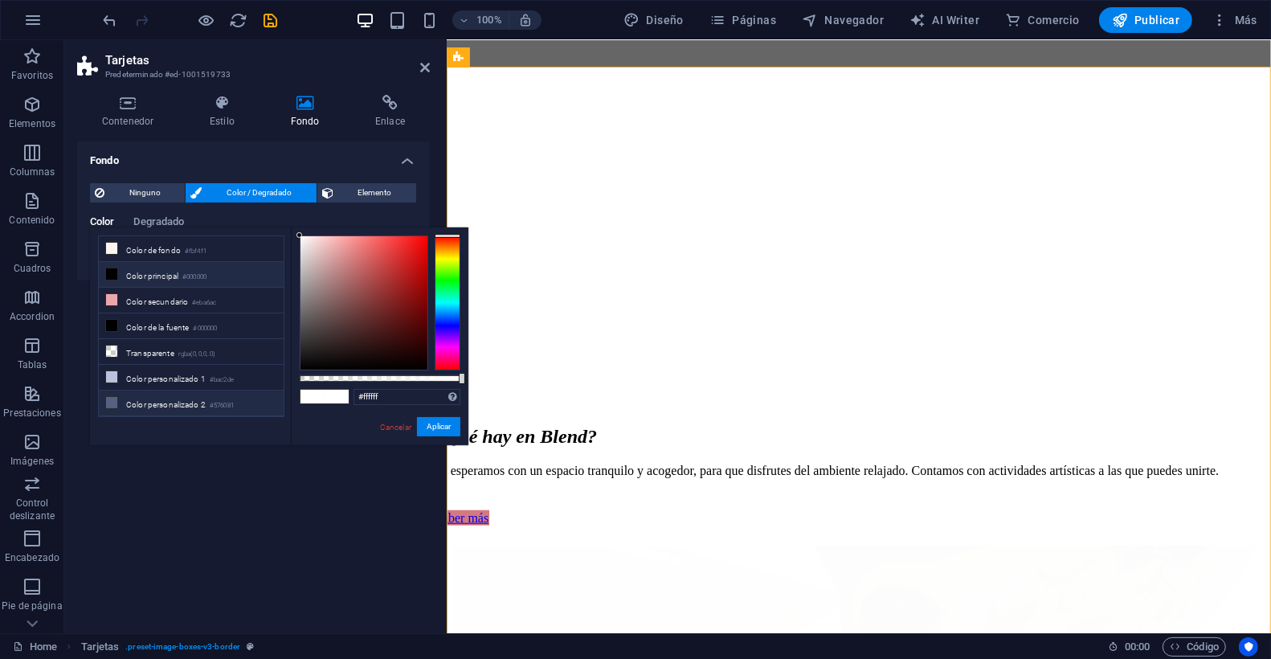
click at [111, 397] on icon at bounding box center [111, 402] width 11 height 11
type input "#576081"
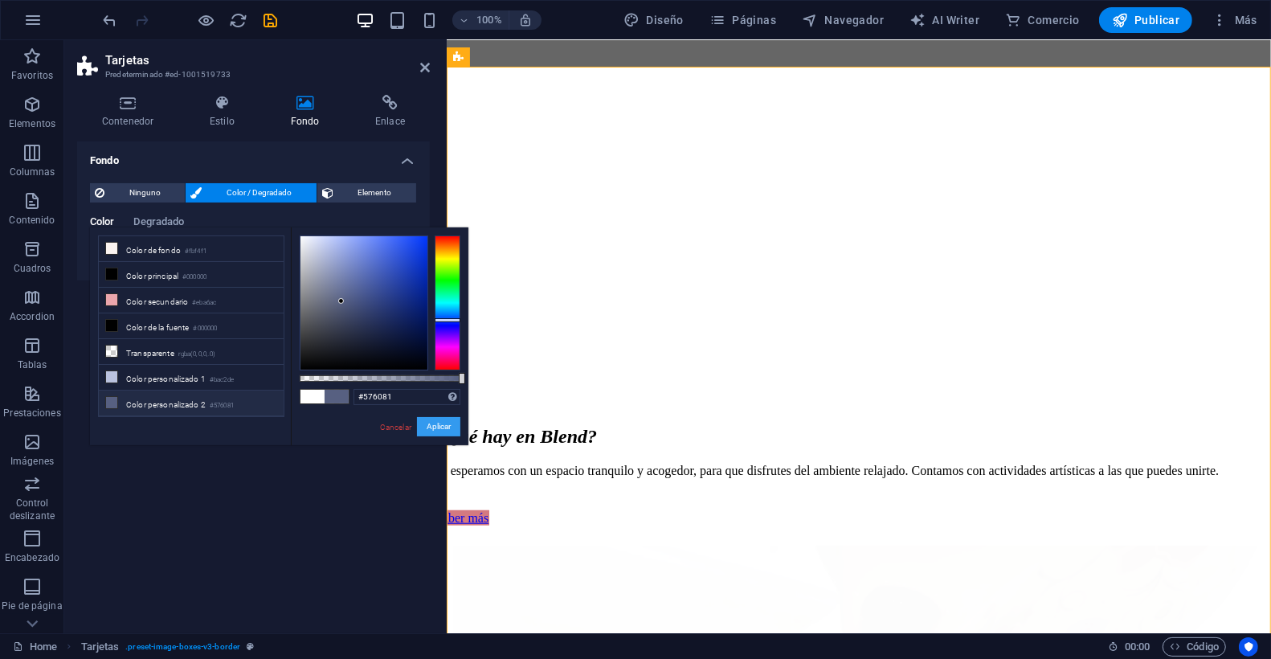
click at [431, 426] on button "Aplicar" at bounding box center [438, 426] width 43 height 19
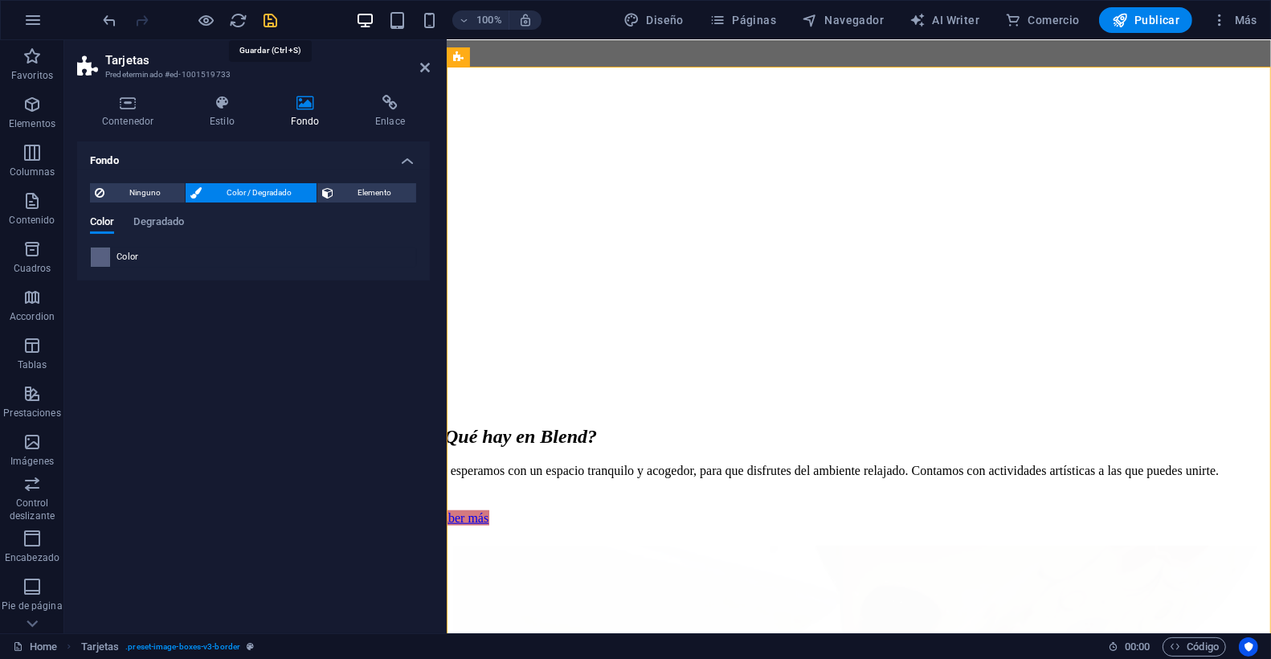
click at [273, 22] on icon "save" at bounding box center [271, 20] width 18 height 18
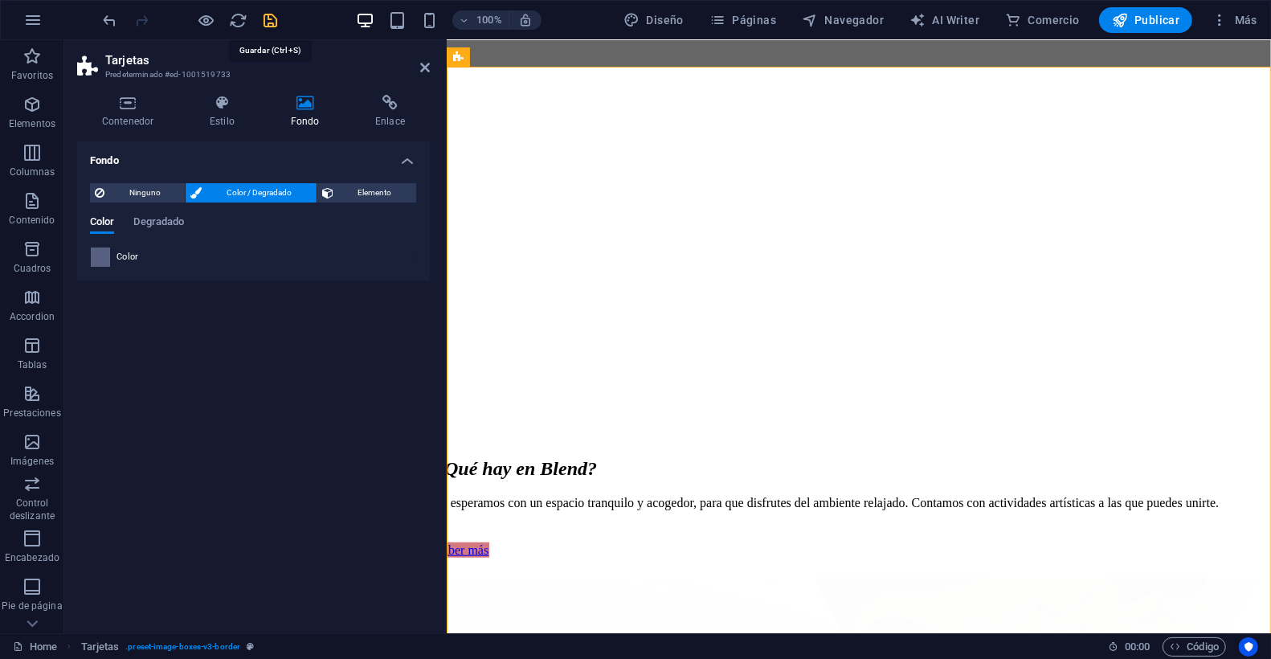
checkbox input "false"
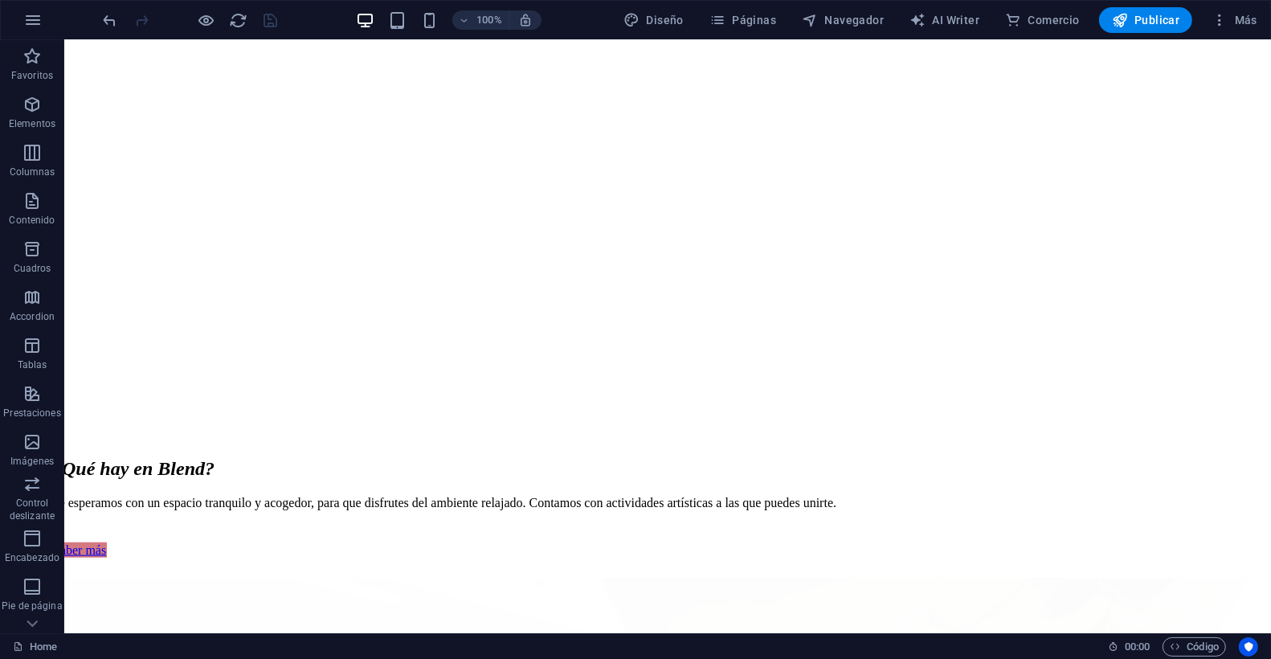
click at [1189, 28] on button "Publicar" at bounding box center [1146, 20] width 94 height 26
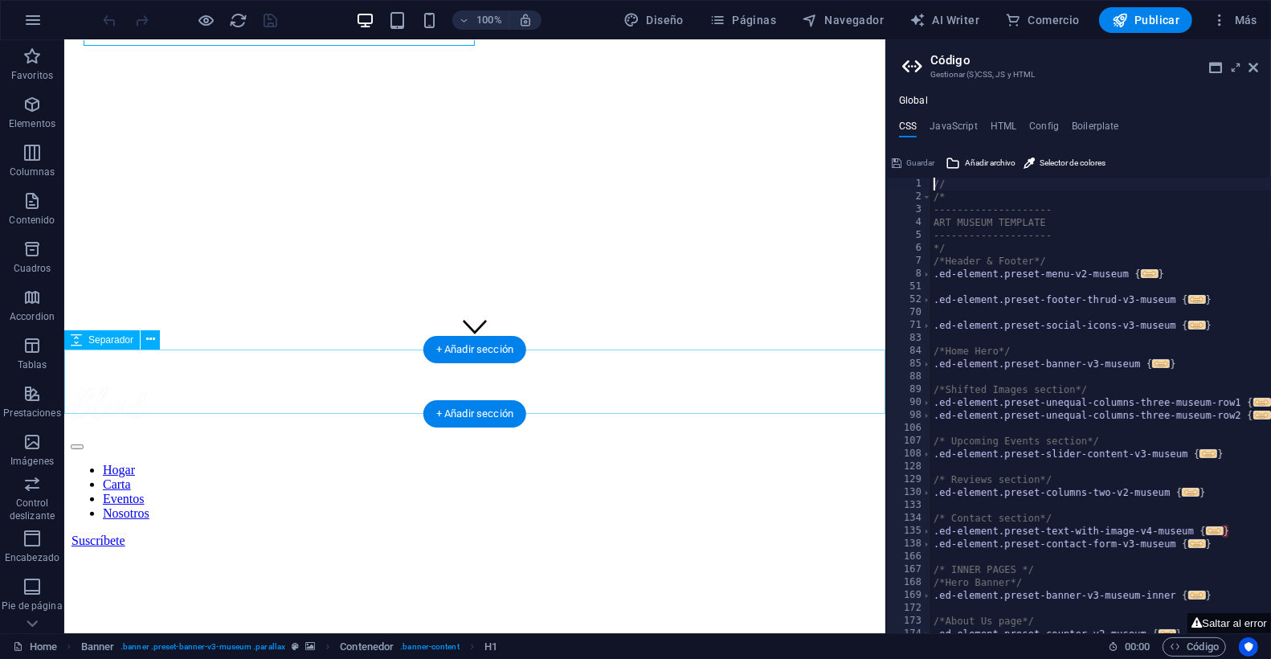
scroll to position [257, 0]
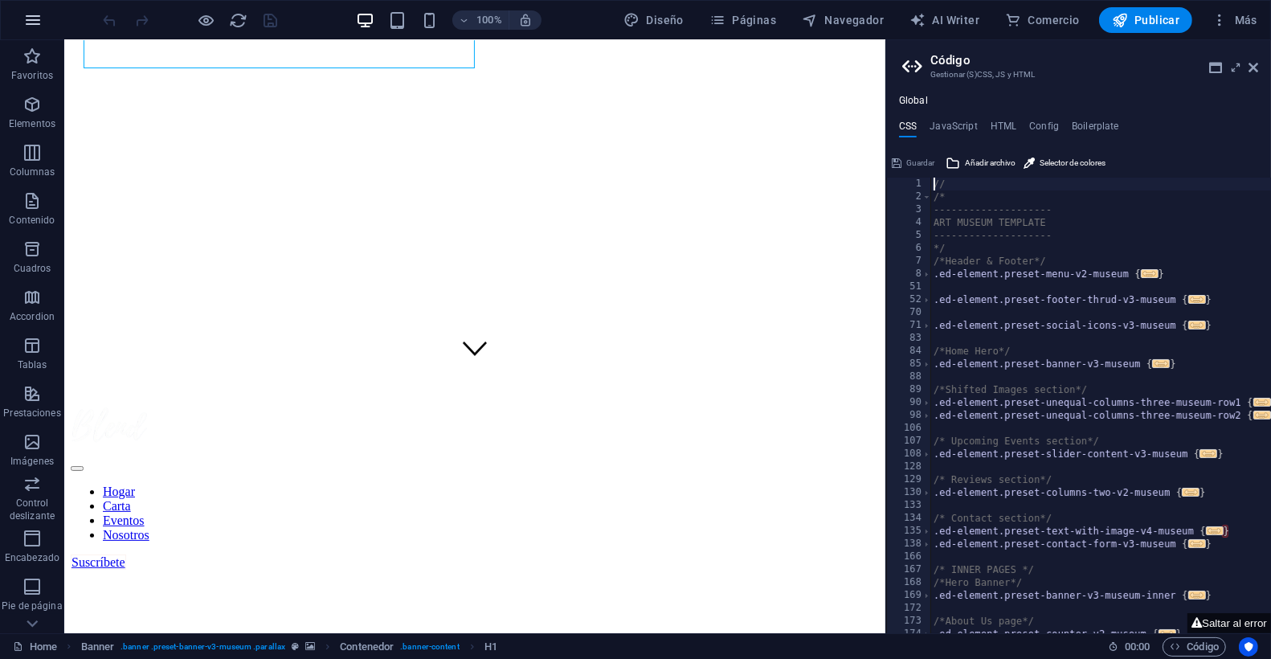
click at [23, 14] on icon "button" at bounding box center [32, 19] width 19 height 19
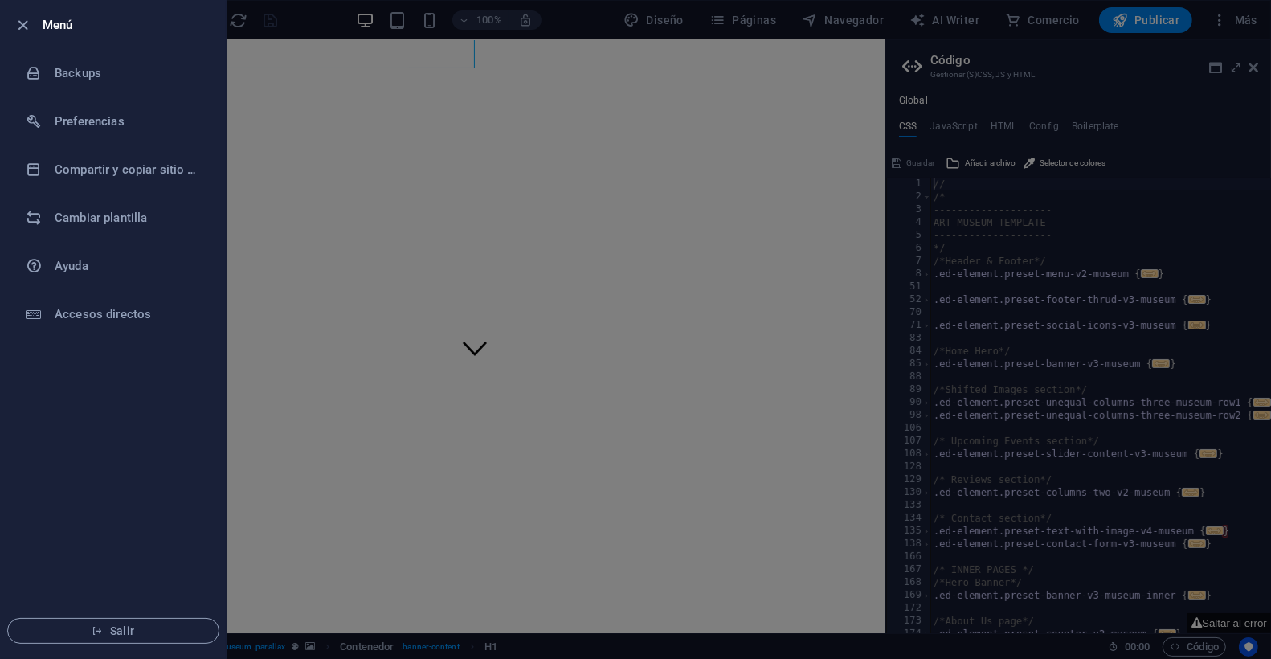
click at [1236, 22] on div at bounding box center [635, 329] width 1271 height 659
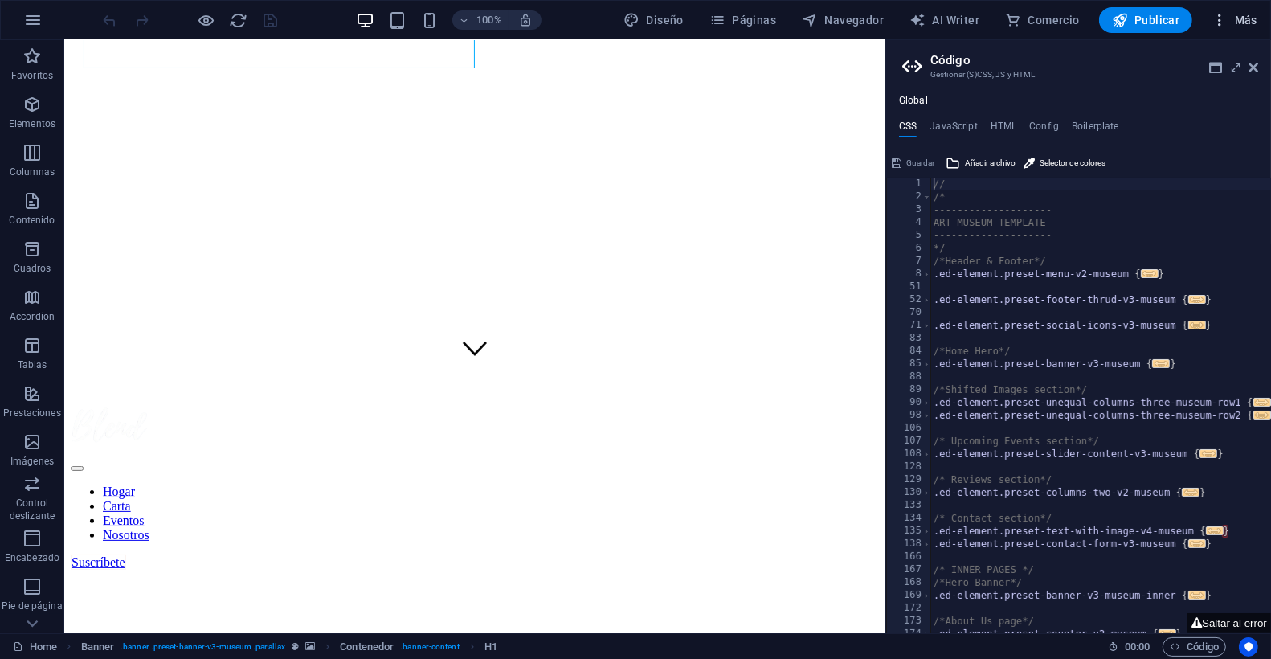
drag, startPoint x: 1236, startPoint y: 21, endPoint x: 1245, endPoint y: 18, distance: 9.2
click at [1245, 18] on span "Más" at bounding box center [1234, 20] width 46 height 16
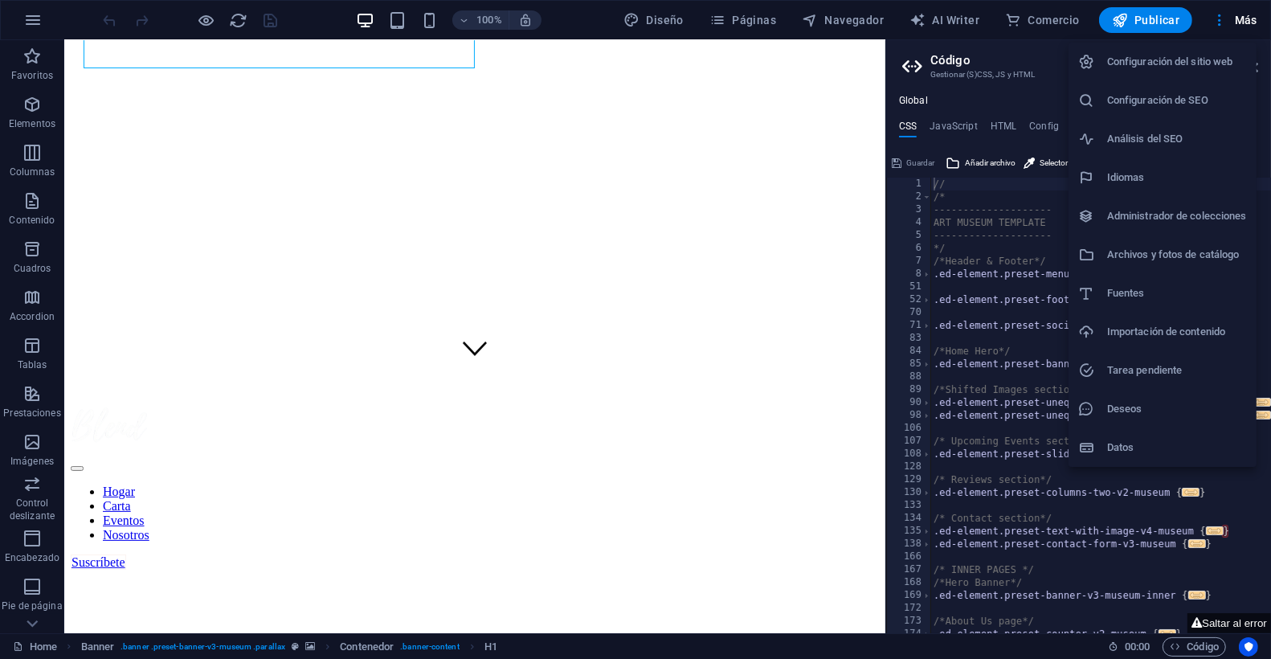
click at [708, 299] on div at bounding box center [635, 329] width 1271 height 659
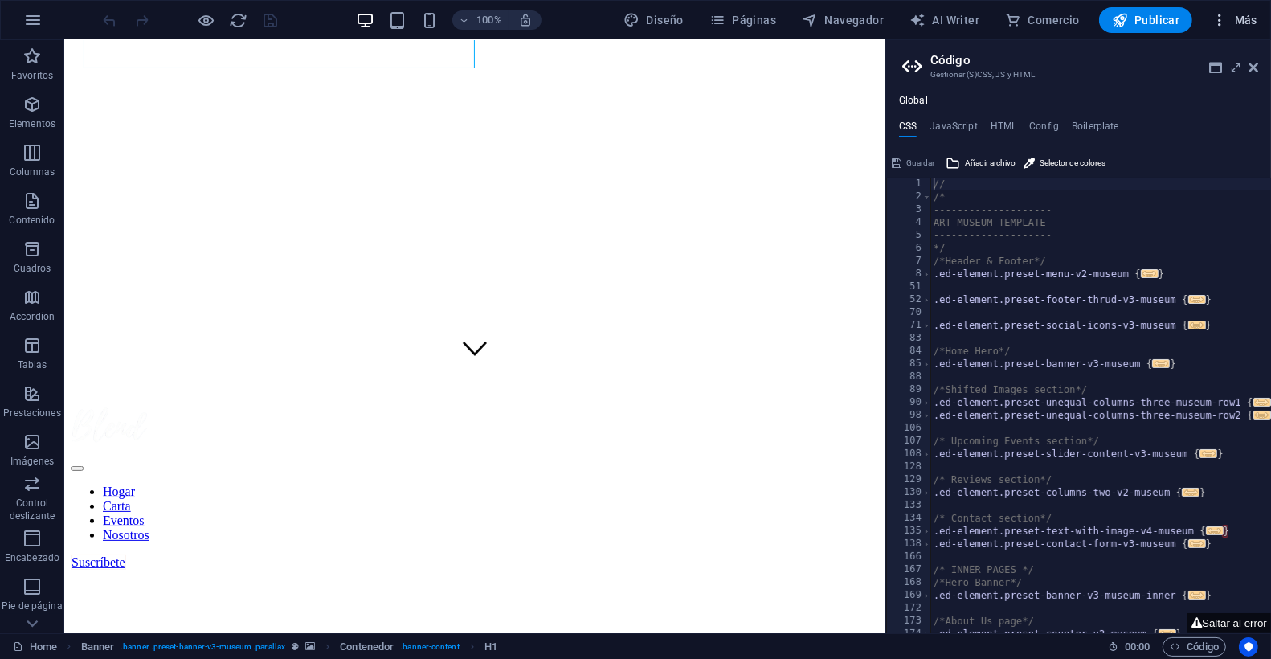
click at [1234, 20] on span "Más" at bounding box center [1234, 20] width 46 height 16
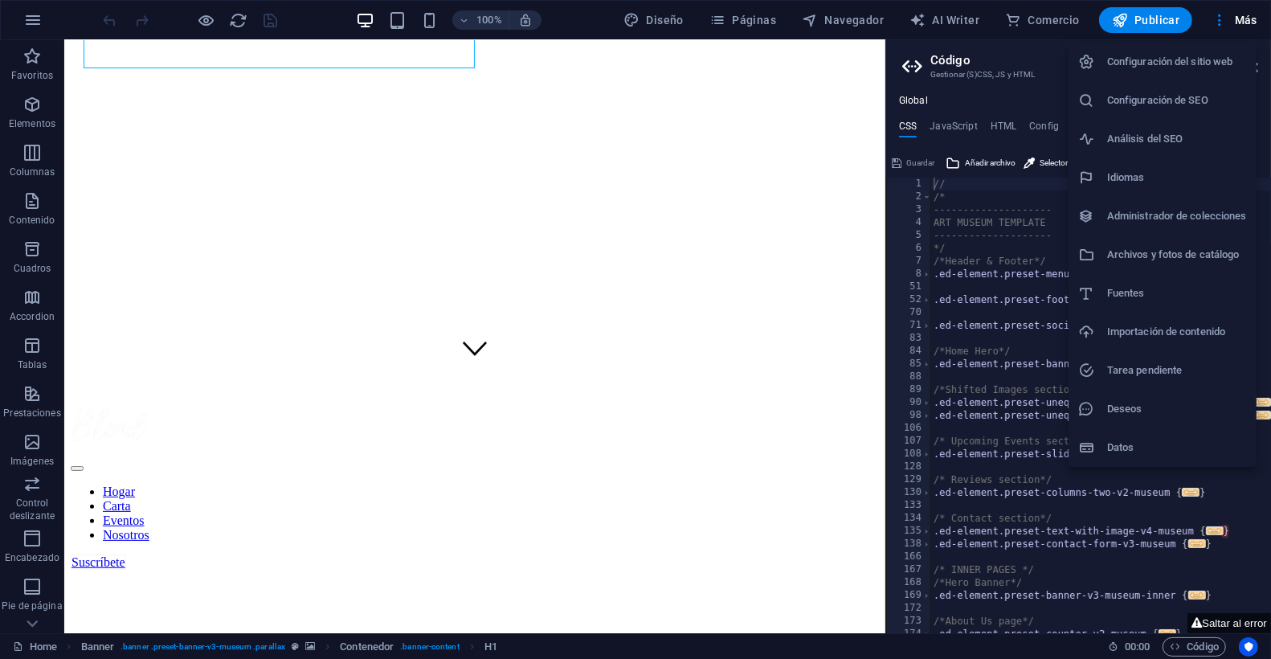
click at [32, 20] on div at bounding box center [635, 329] width 1271 height 659
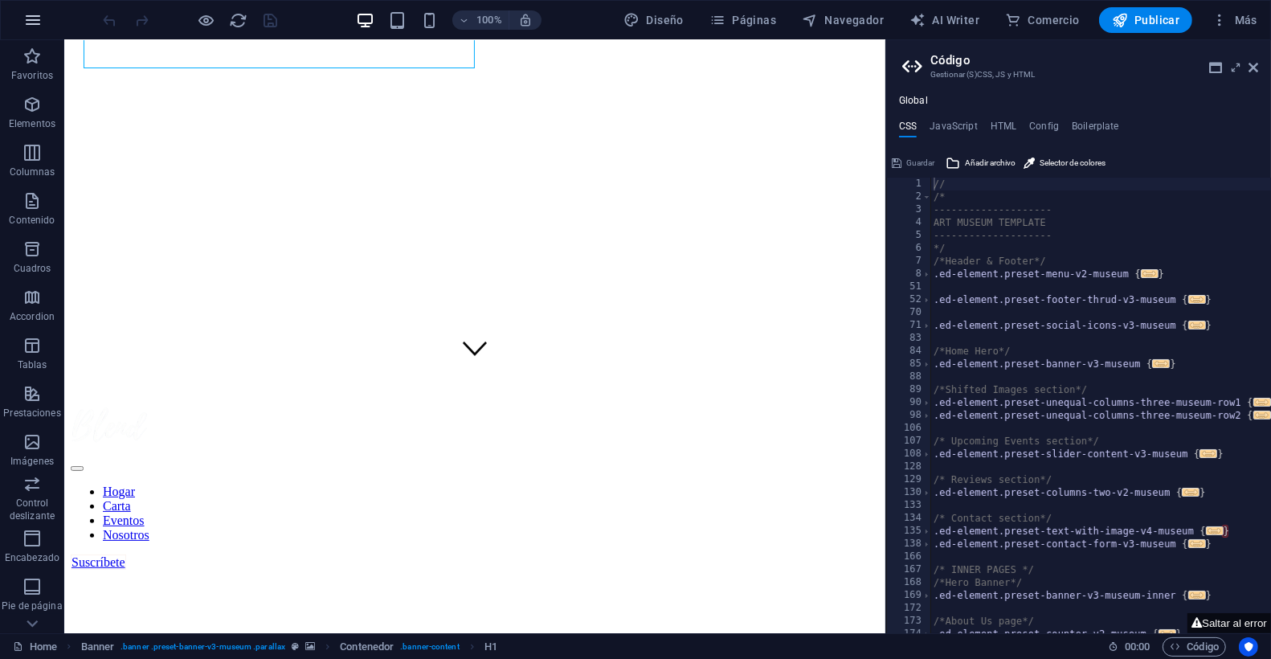
click at [33, 17] on icon "button" at bounding box center [32, 19] width 19 height 19
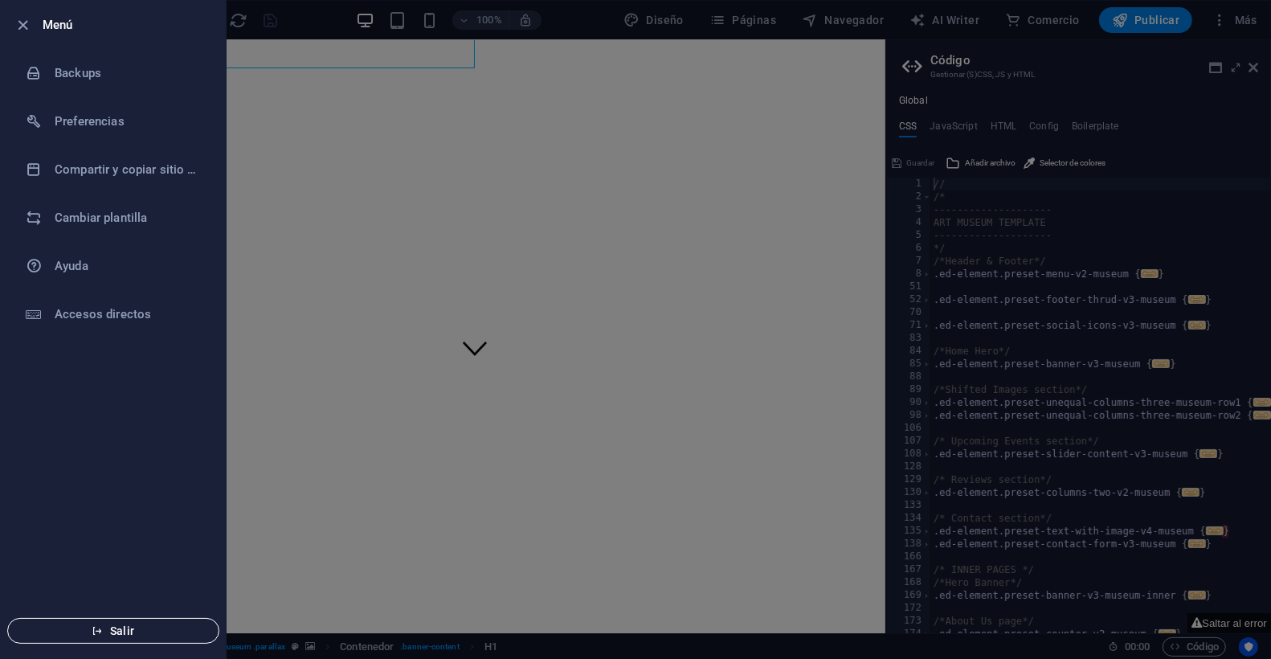
click at [134, 630] on span "Salir" at bounding box center [113, 630] width 185 height 13
